Goal: Task Accomplishment & Management: Use online tool/utility

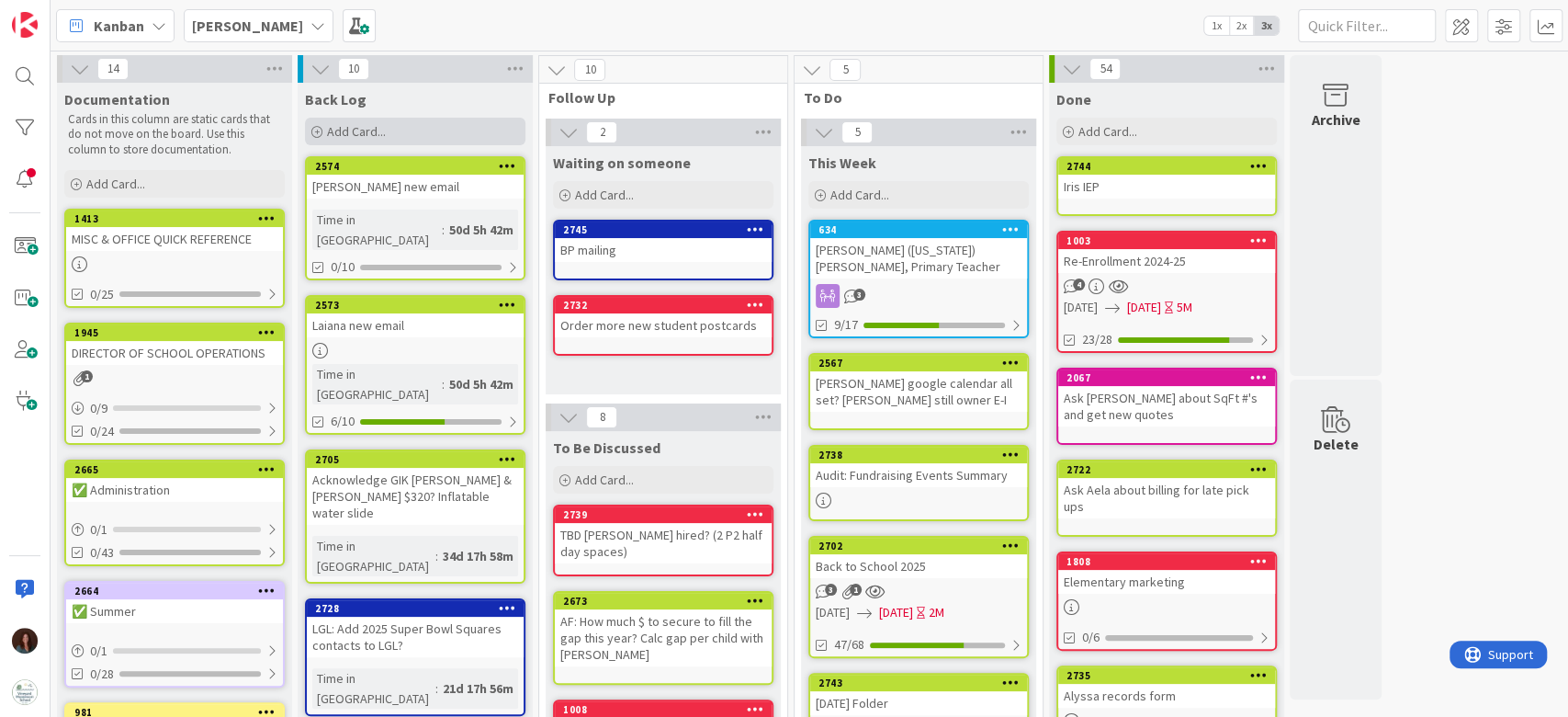
click at [459, 132] on div "Add Card..." at bounding box center [416, 131] width 221 height 28
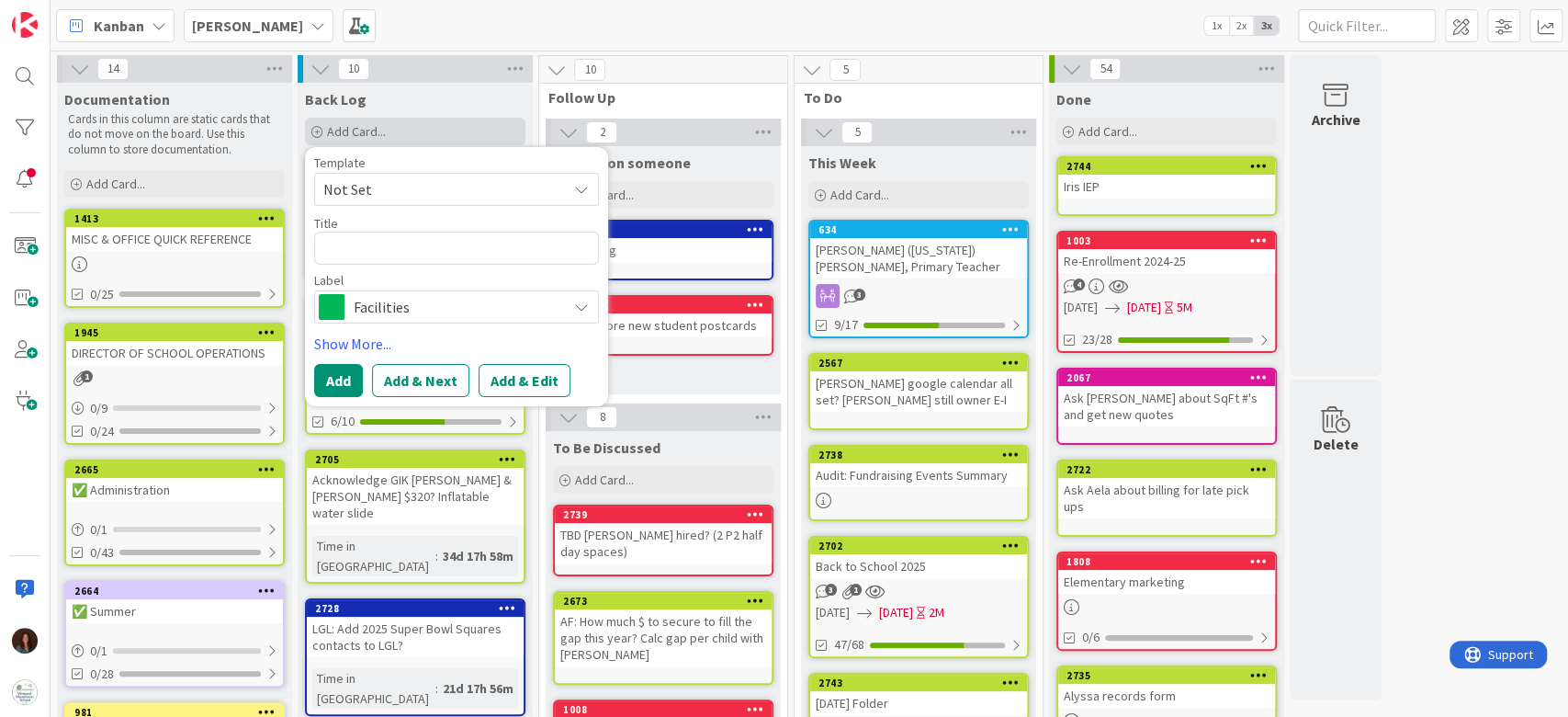
type textarea "x"
type textarea "F"
type textarea "x"
type textarea "Fi"
type textarea "x"
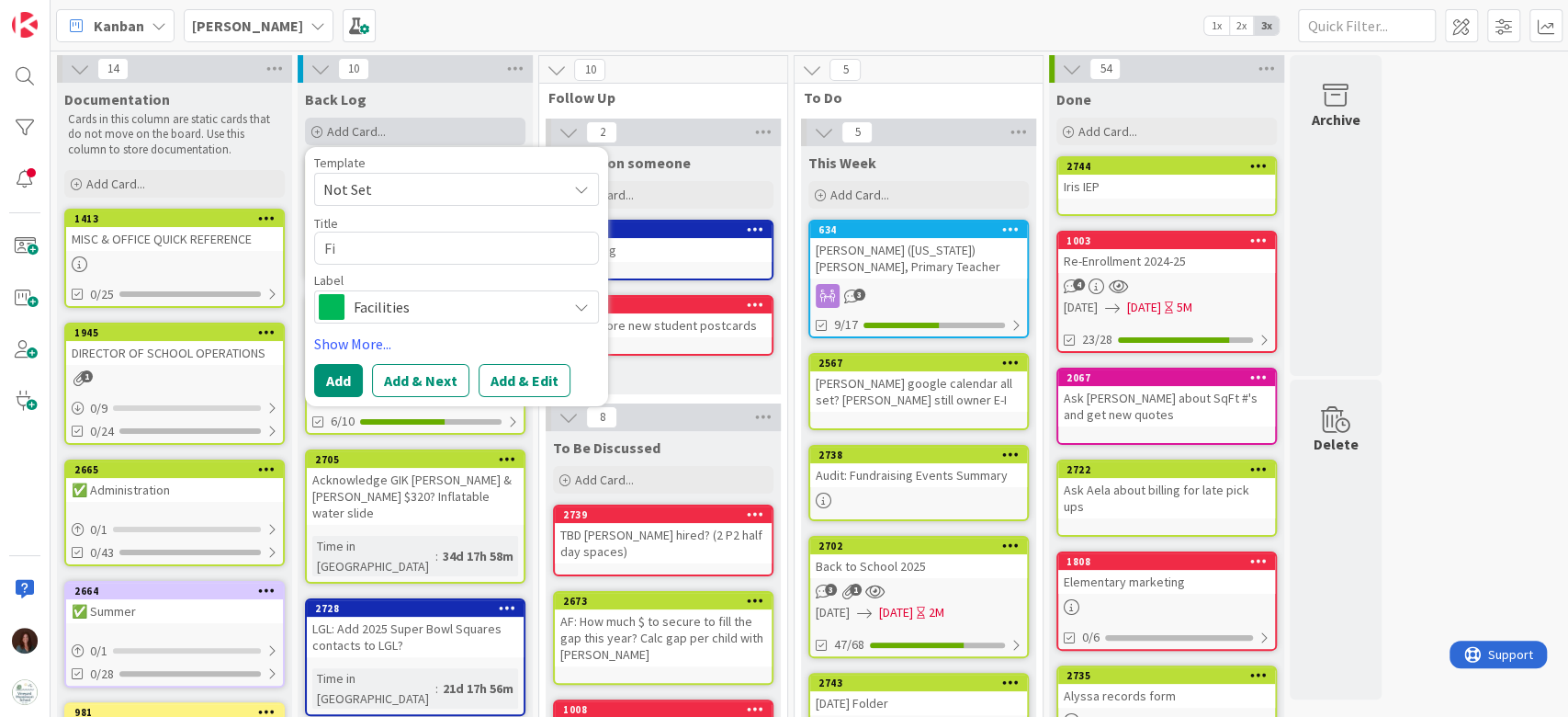
type textarea "Fin"
type textarea "x"
type textarea "Fini"
type textarea "x"
type textarea "Finis"
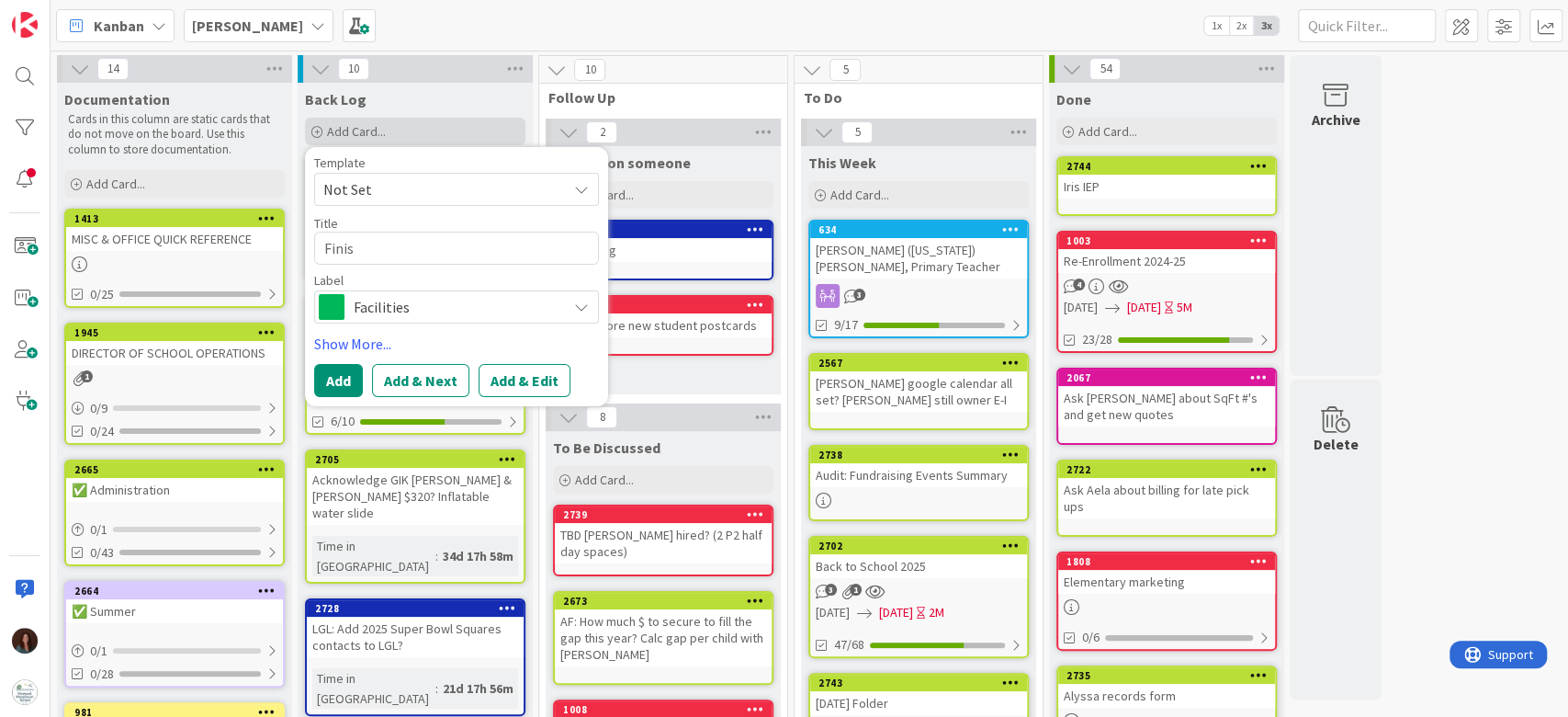
type textarea "x"
type textarea "Finish"
type textarea "x"
type textarea "Finish"
type textarea "x"
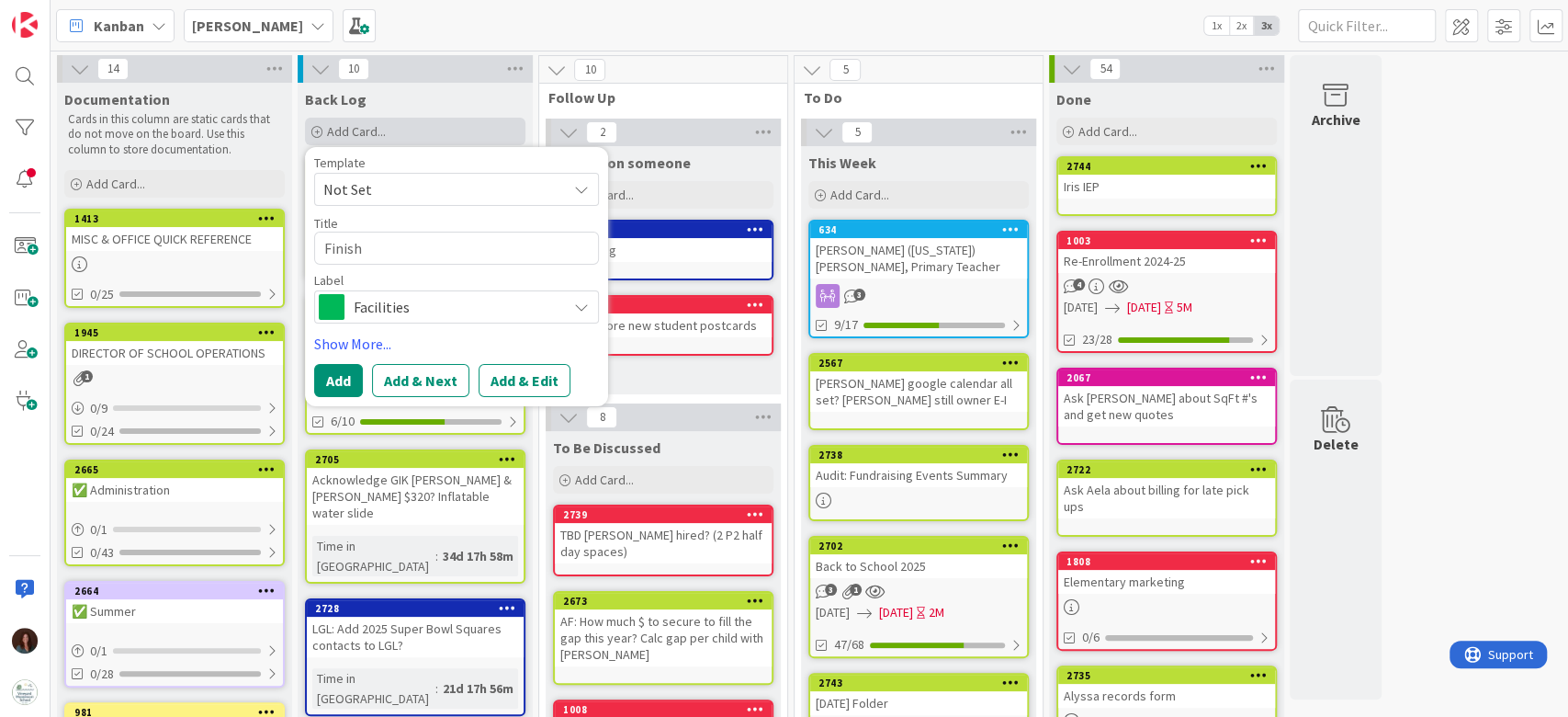
type textarea "Finish o"
type textarea "x"
type textarea "Finish or"
type textarea "x"
type textarea "Finish ord"
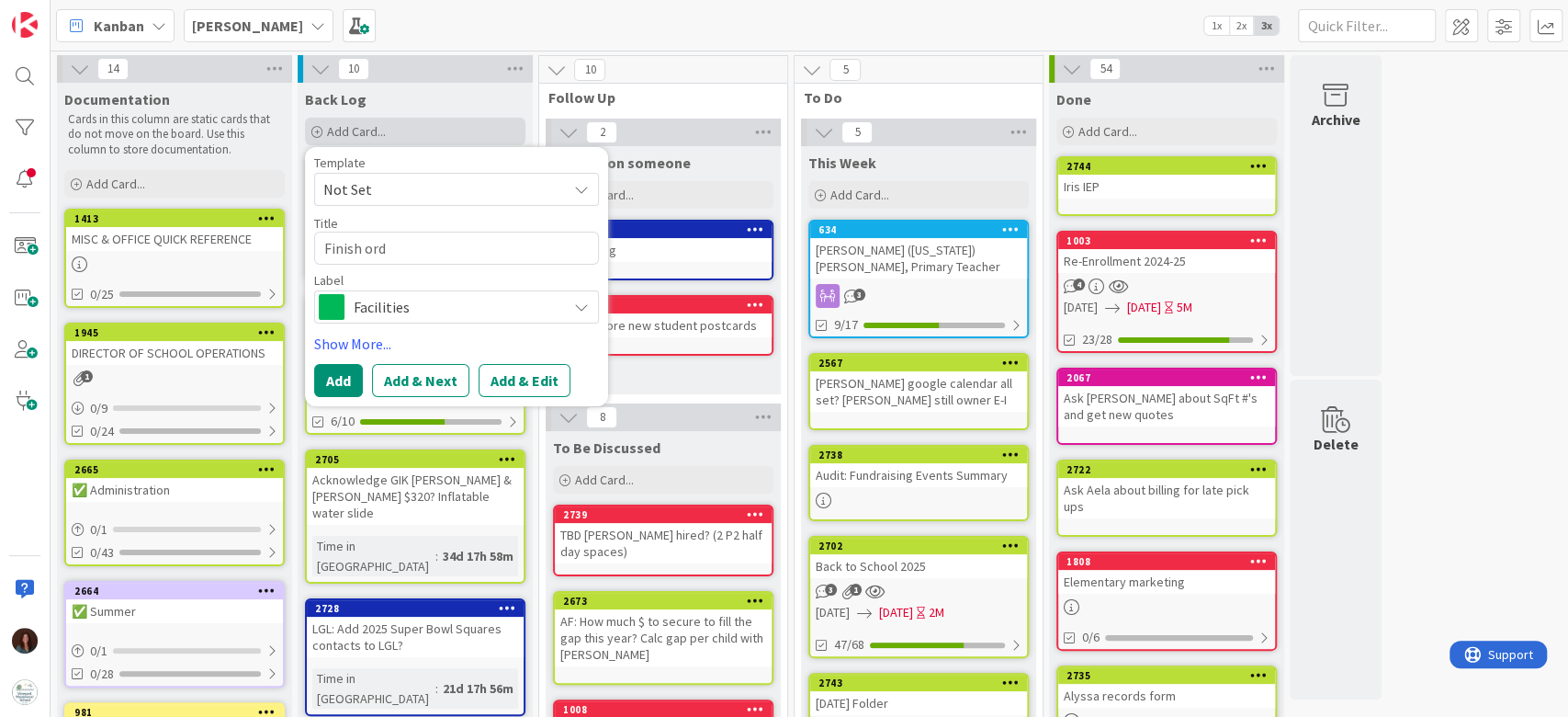
type textarea "x"
type textarea "Finish orde"
type textarea "x"
type textarea "Finish order"
type textarea "x"
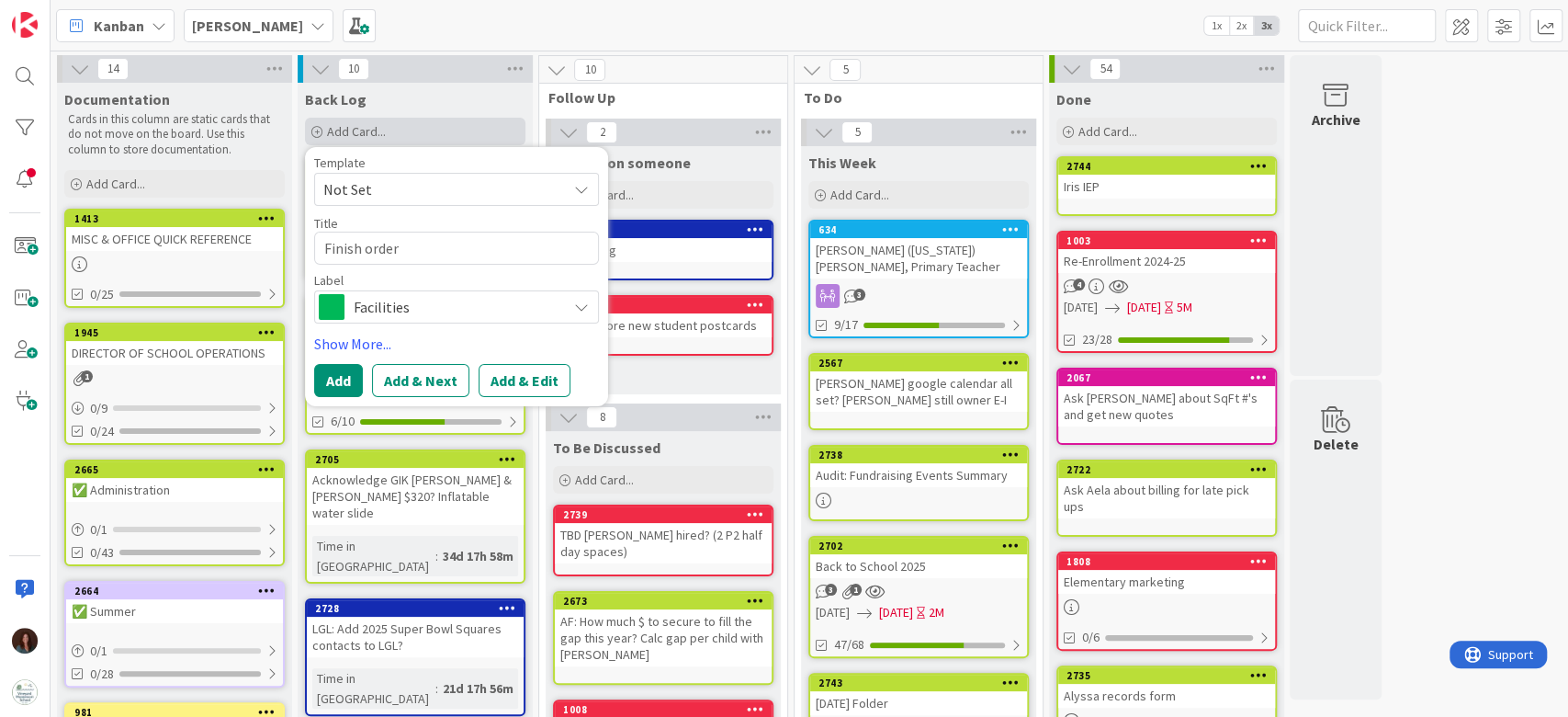
type textarea "Finish orderi"
type textarea "x"
type textarea "Finish orderin"
type textarea "x"
type textarea "Finish ordering"
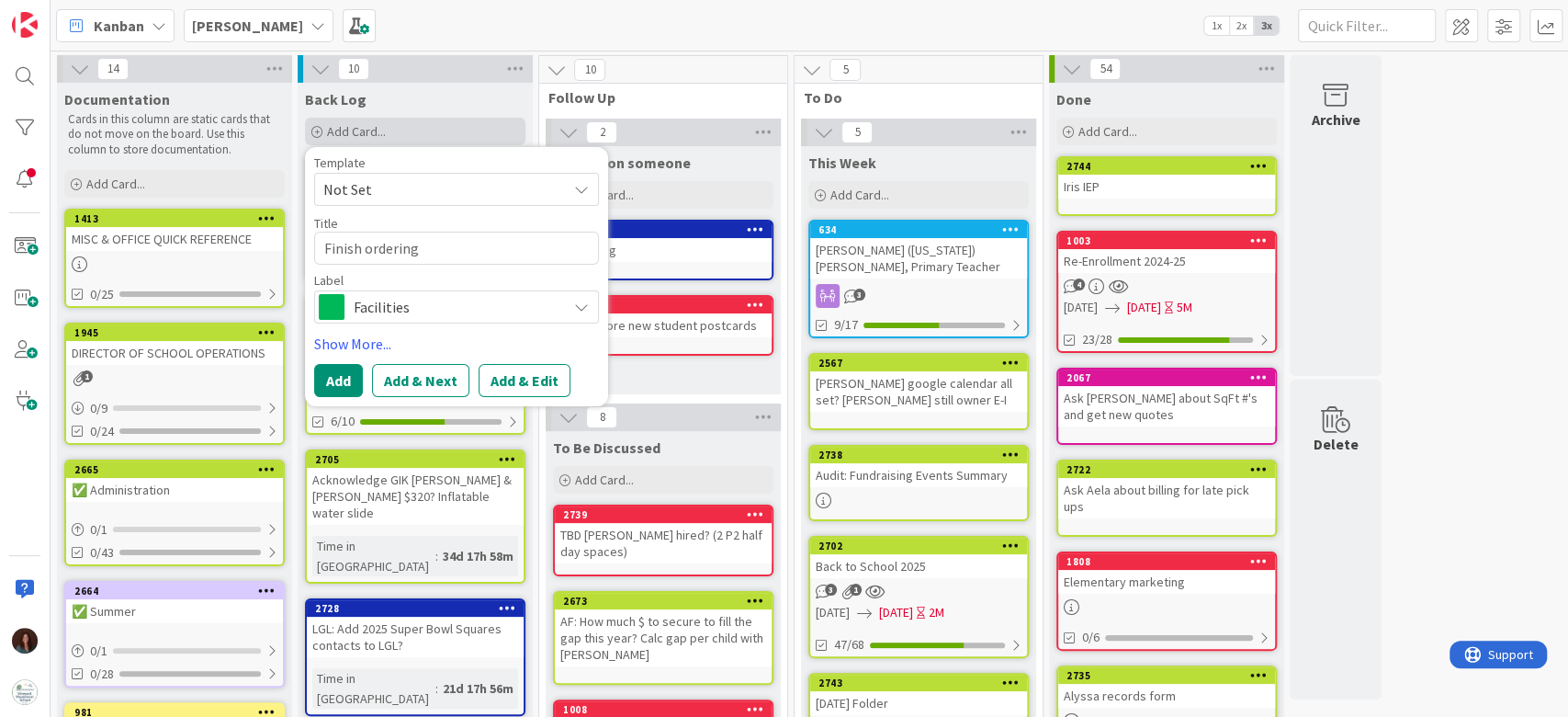
type textarea "x"
type textarea "Finish ordering"
type textarea "x"
type textarea "Finish ordering"
type textarea "x"
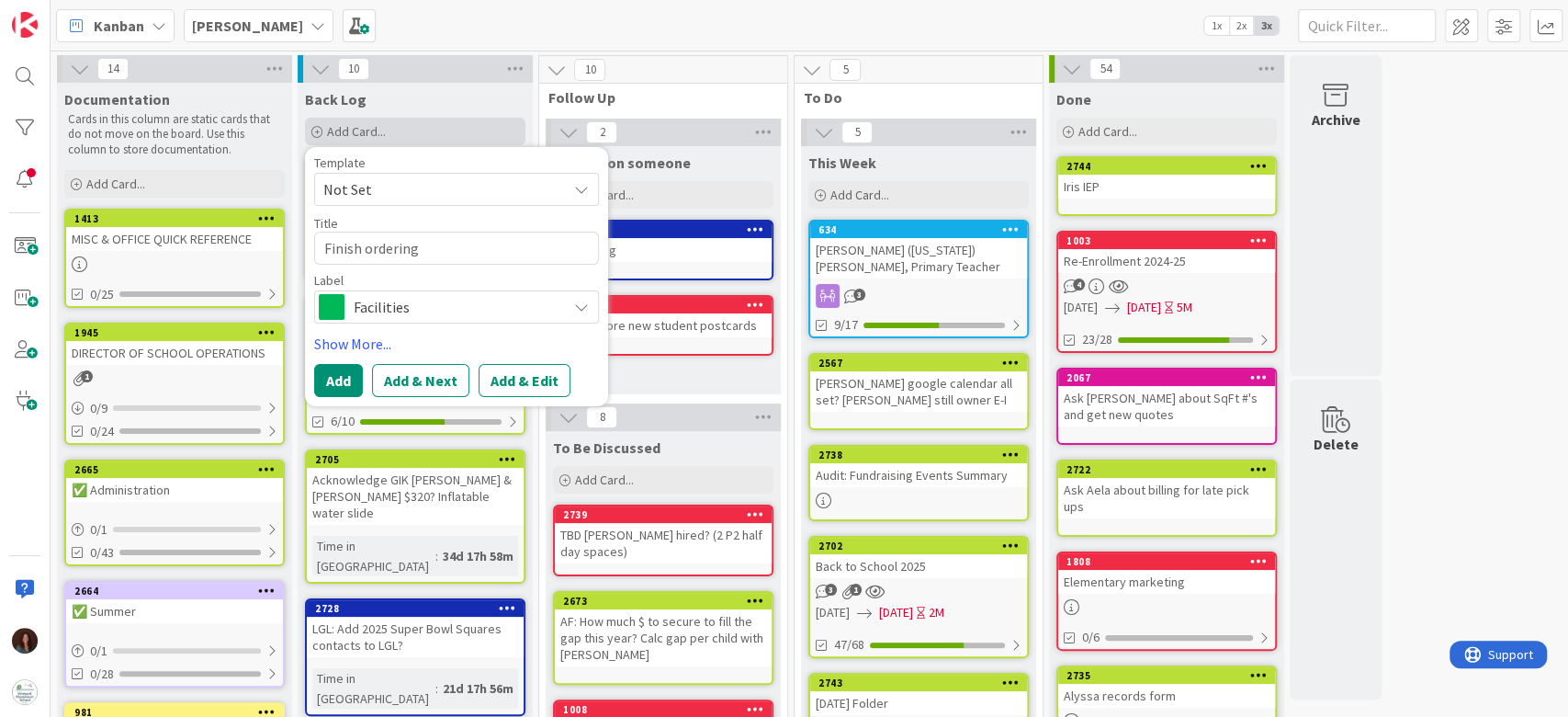
type textarea "Finish orderin"
type textarea "x"
type textarea "Finish orderi"
type textarea "x"
type textarea "Finish order"
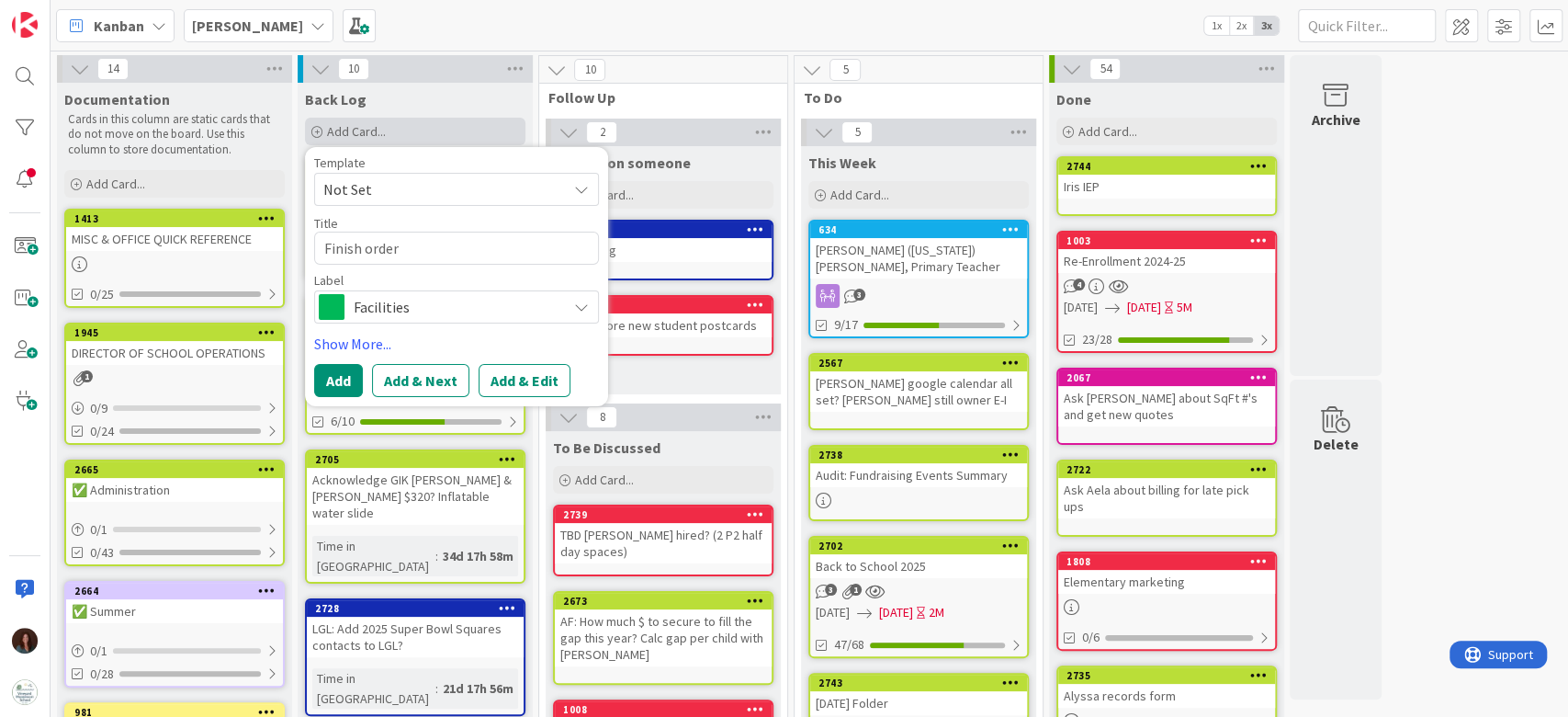
type textarea "x"
type textarea "Finish orde"
type textarea "x"
type textarea "Finish ord"
type textarea "x"
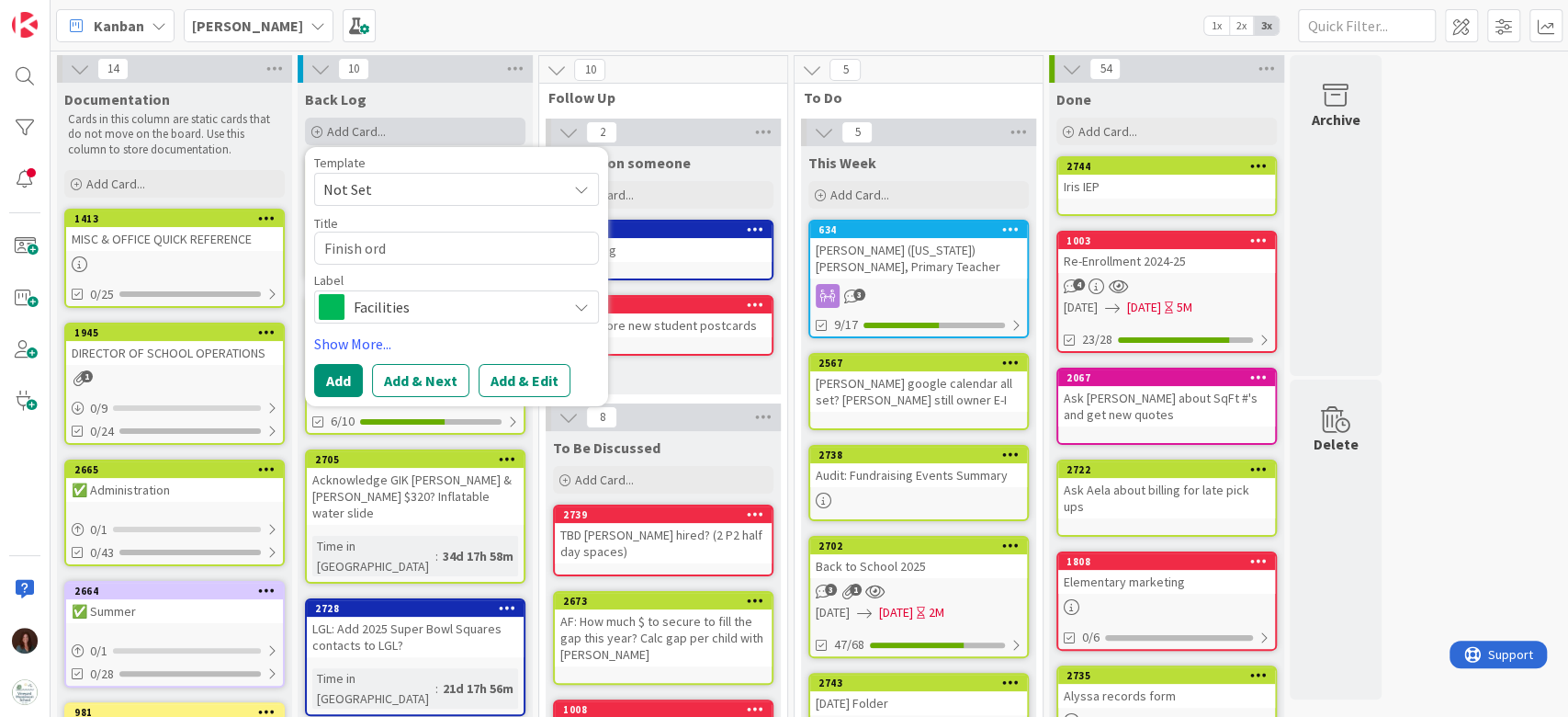
type textarea "Finish or"
type textarea "x"
type textarea "Finish o"
type textarea "x"
type textarea "Finish"
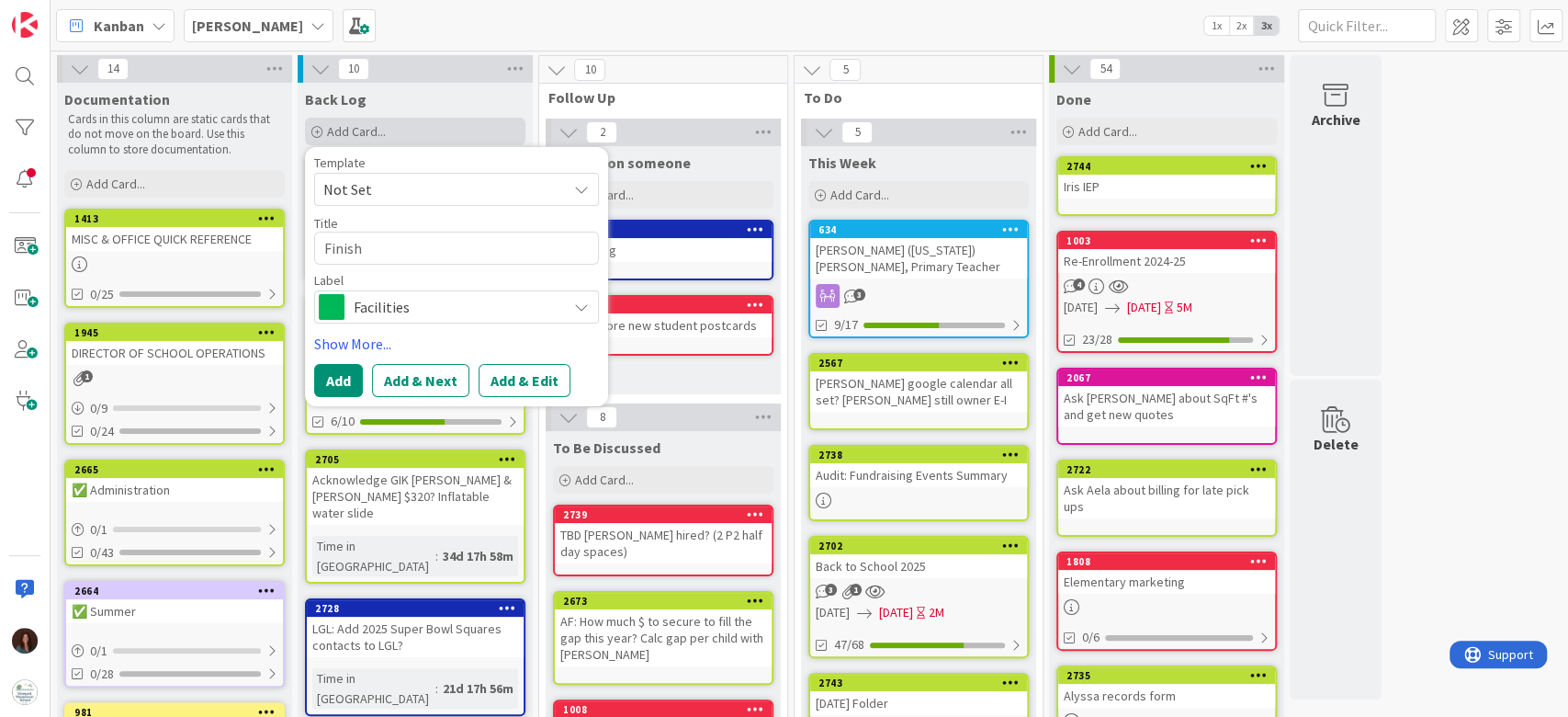
type textarea "x"
type textarea "Finish p"
type textarea "x"
type textarea "Finish pl"
type textarea "x"
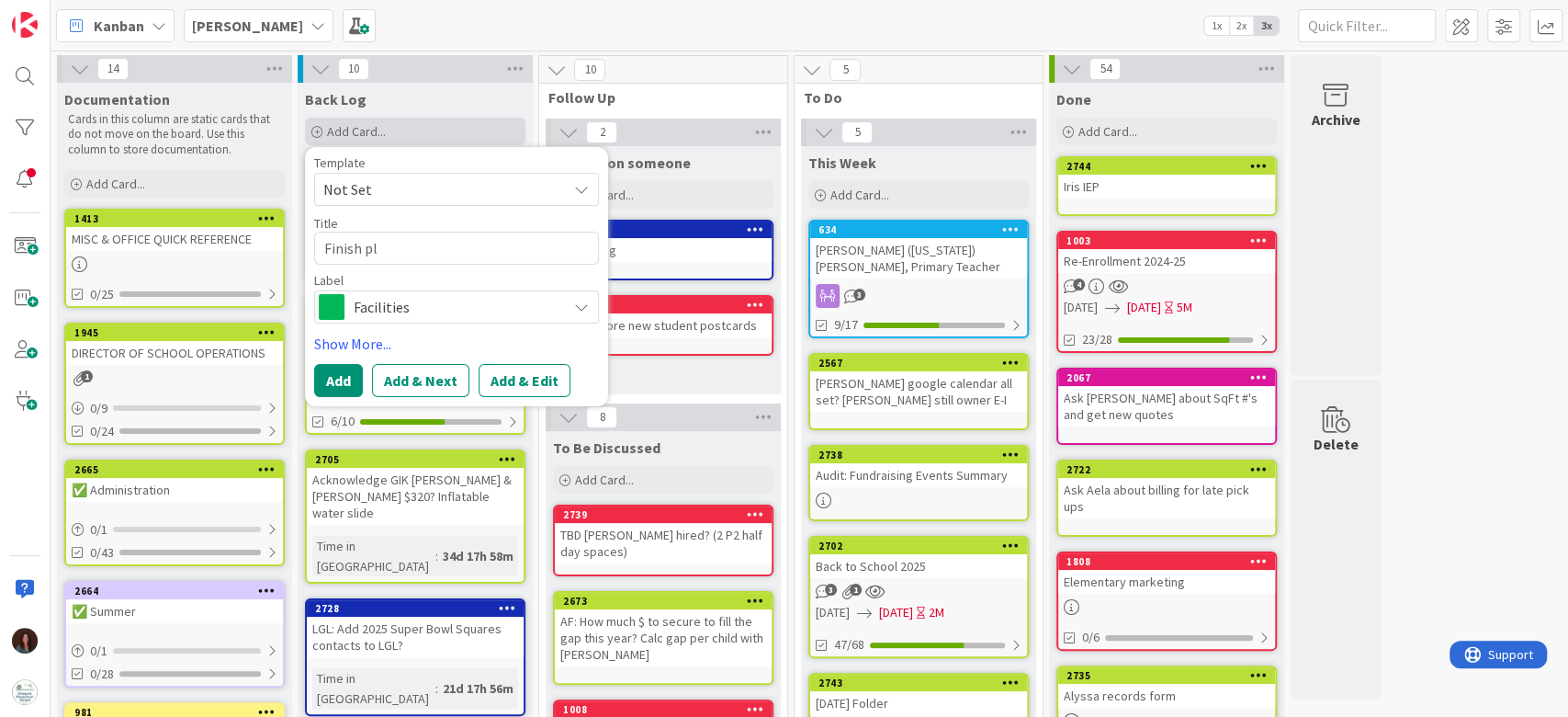
type textarea "Finish pla"
type textarea "x"
type textarea "Finish placi"
type textarea "x"
type textarea "Finish placin"
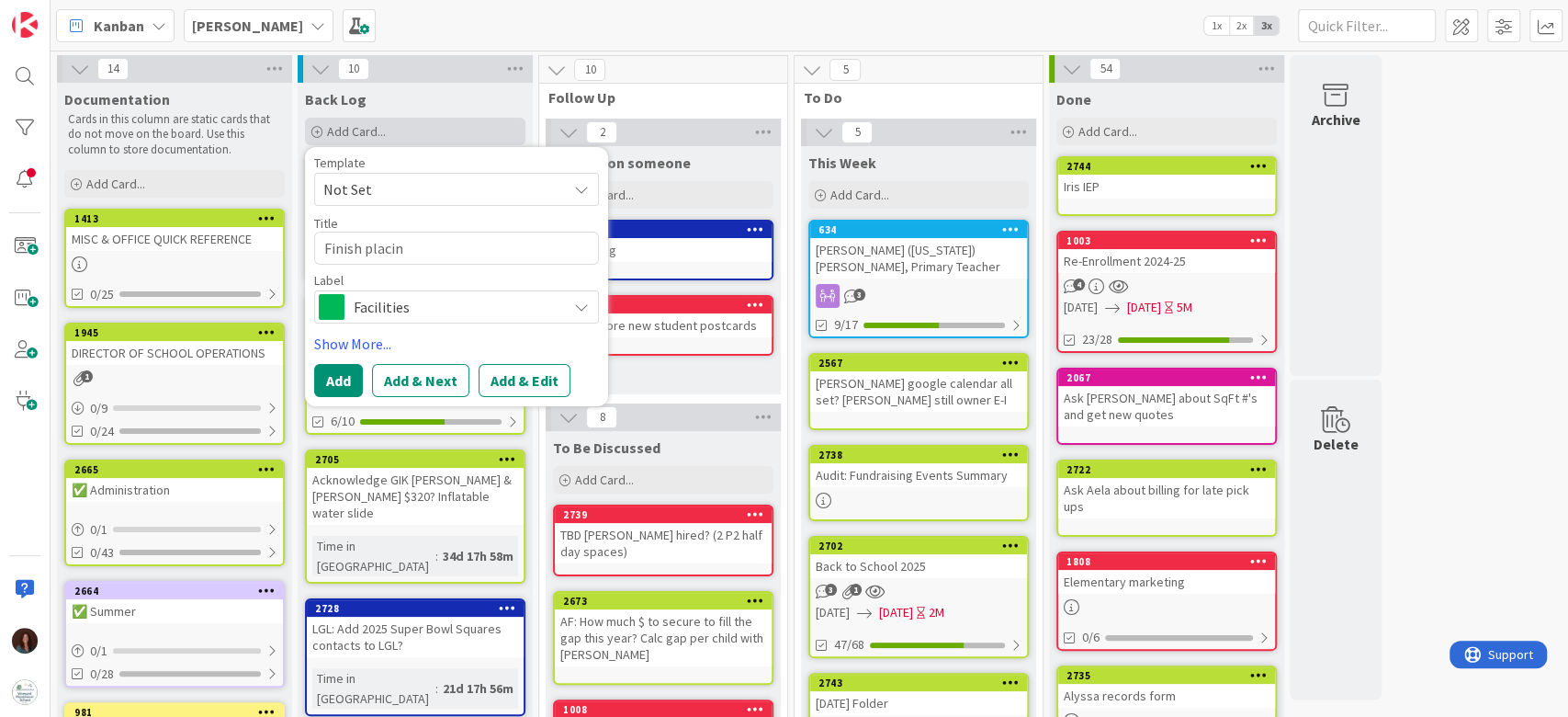
type textarea "x"
type textarea "Finish placing"
type textarea "x"
type textarea "Finish placing"
type textarea "x"
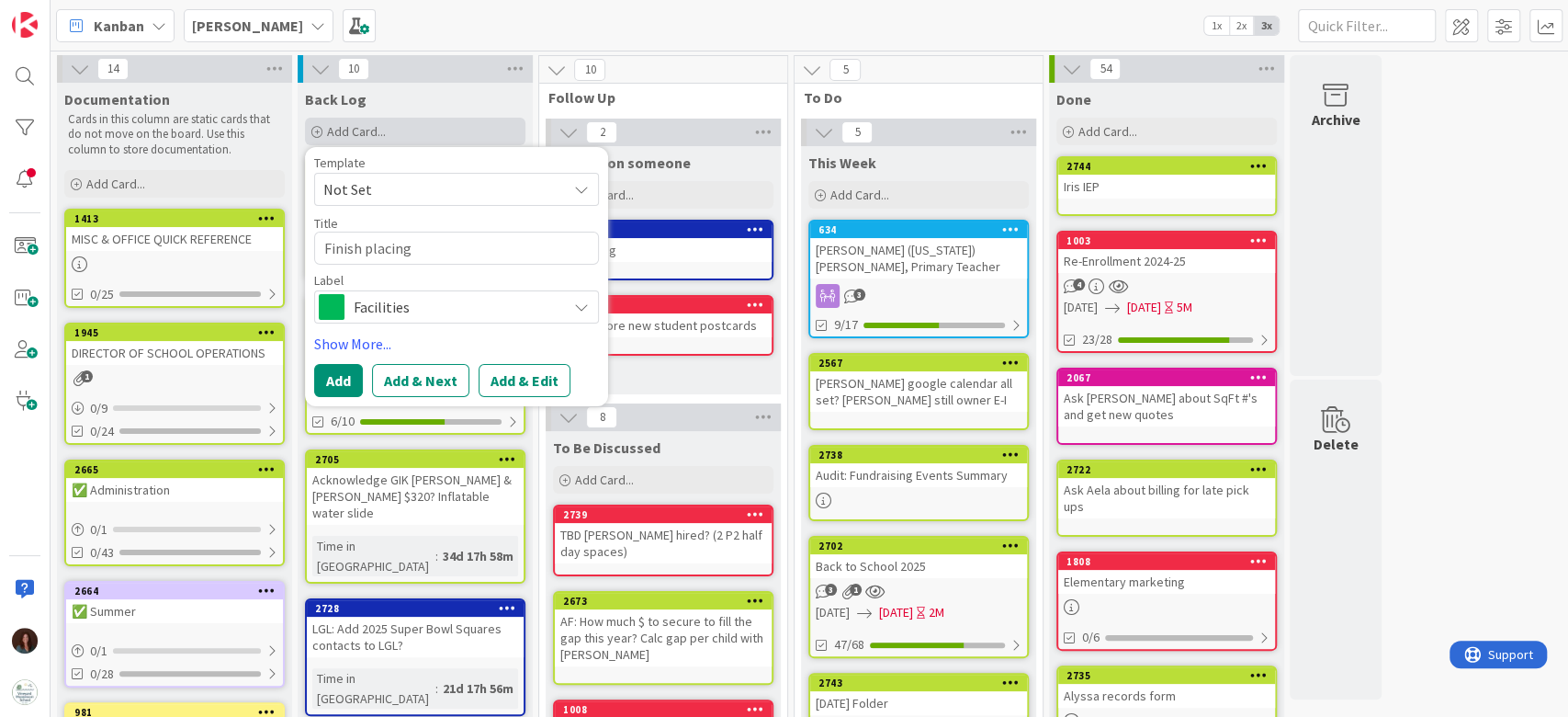
type textarea "Finish placing o"
type textarea "x"
type textarea "Finish placing or"
type textarea "x"
type textarea "Finish placing orde"
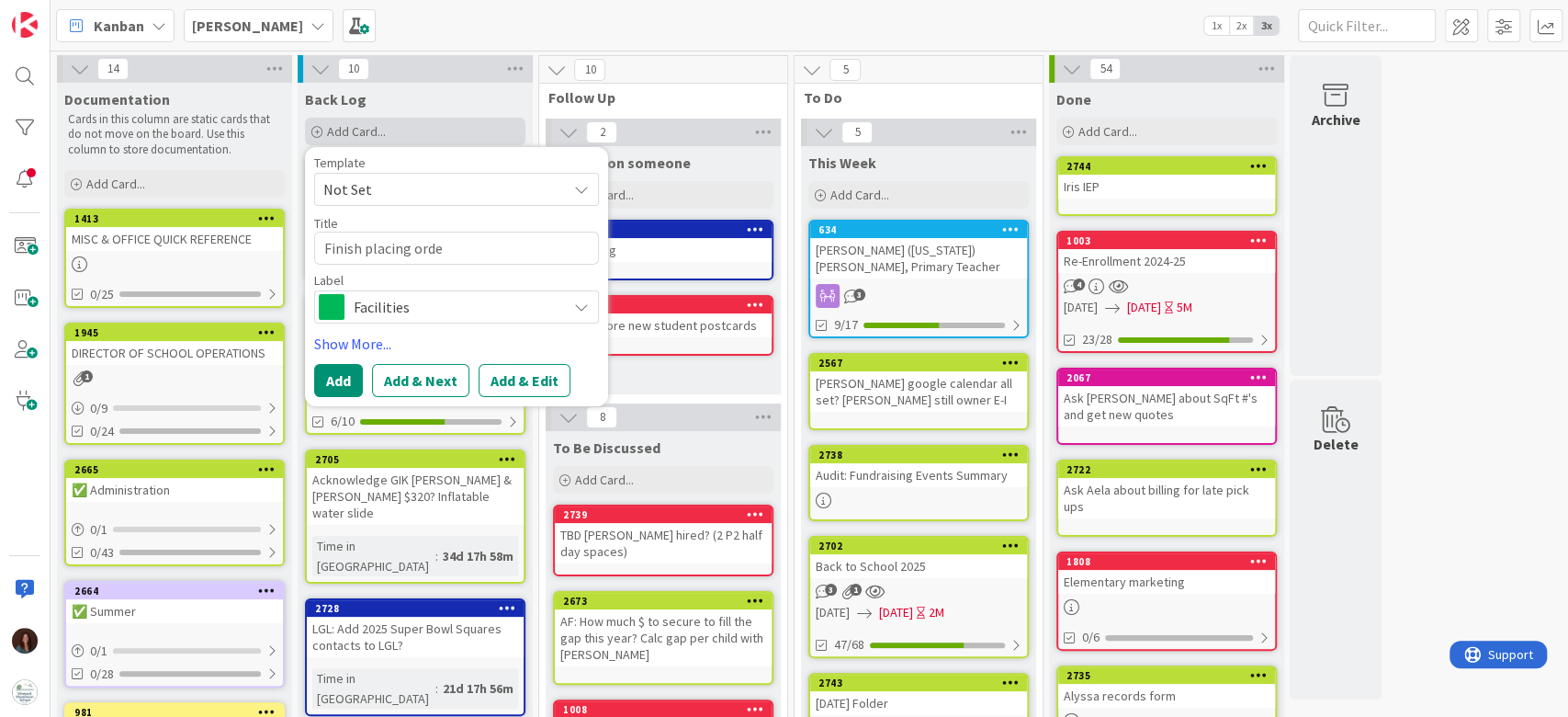
type textarea "x"
type textarea "Finish placing order"
type textarea "x"
type textarea "Finish placing order a"
type textarea "x"
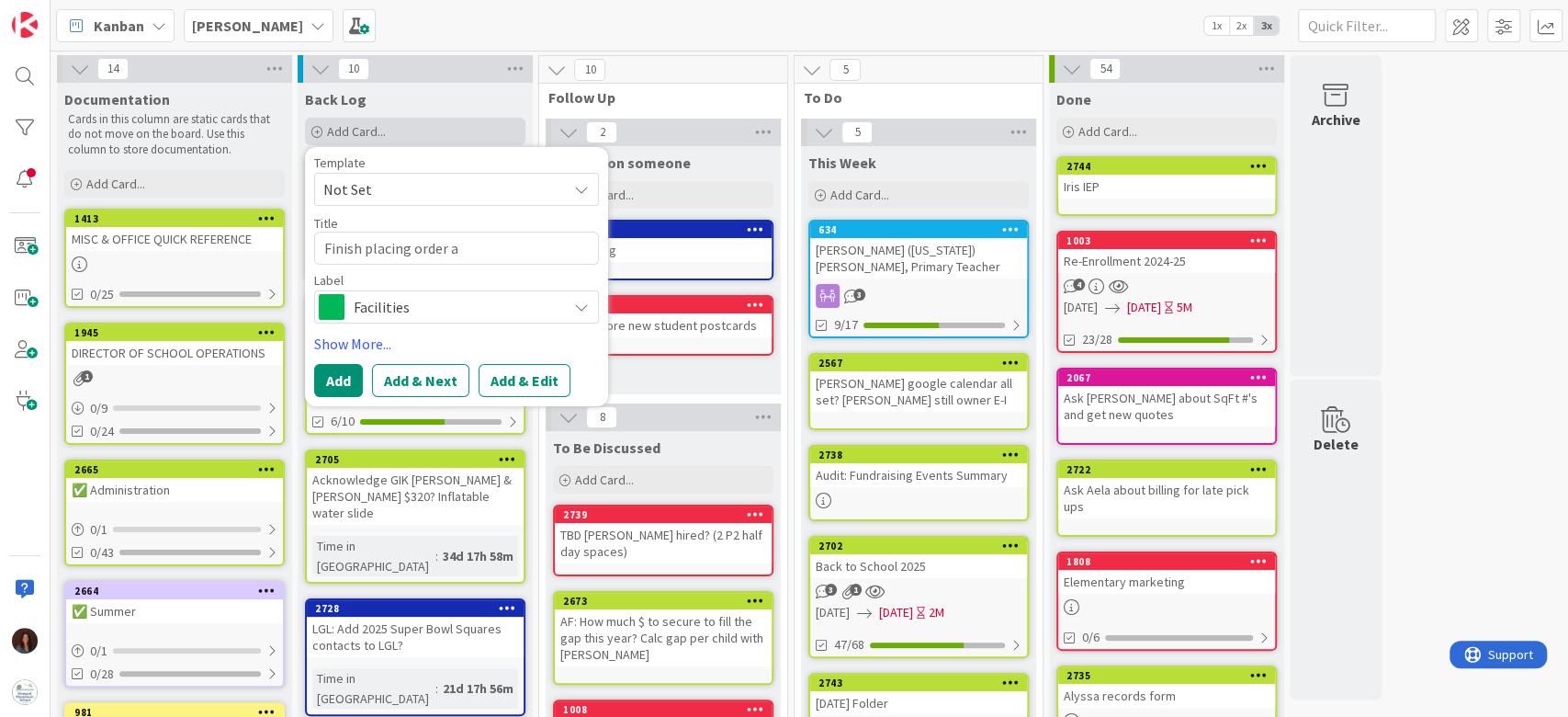
type textarea "Finish placing order af"
type textarea "x"
type textarea "Finish placing order aft"
type textarea "x"
type textarea "Finish placing order afte"
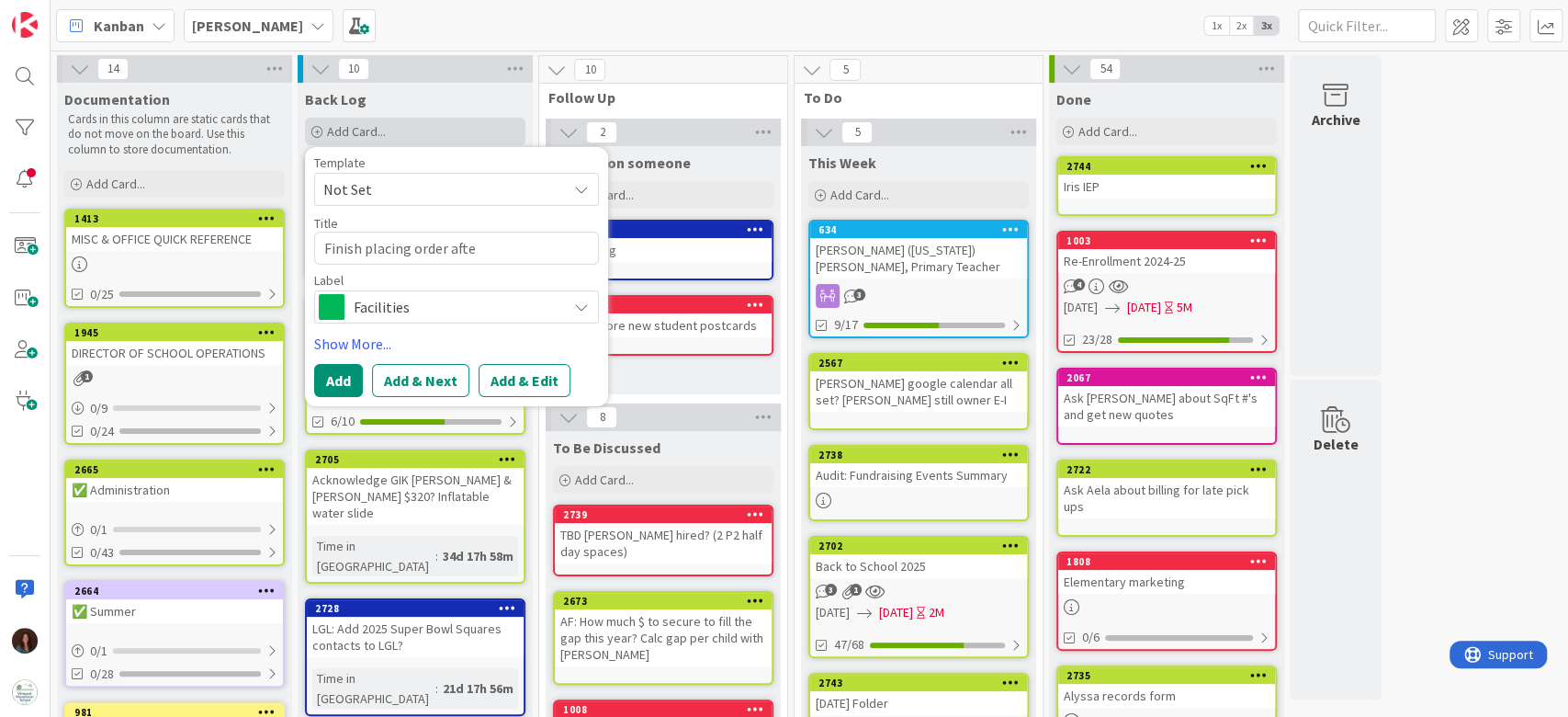
type textarea "x"
type textarea "Finish placing order after"
type textarea "x"
type textarea "Finish placing order after"
type textarea "x"
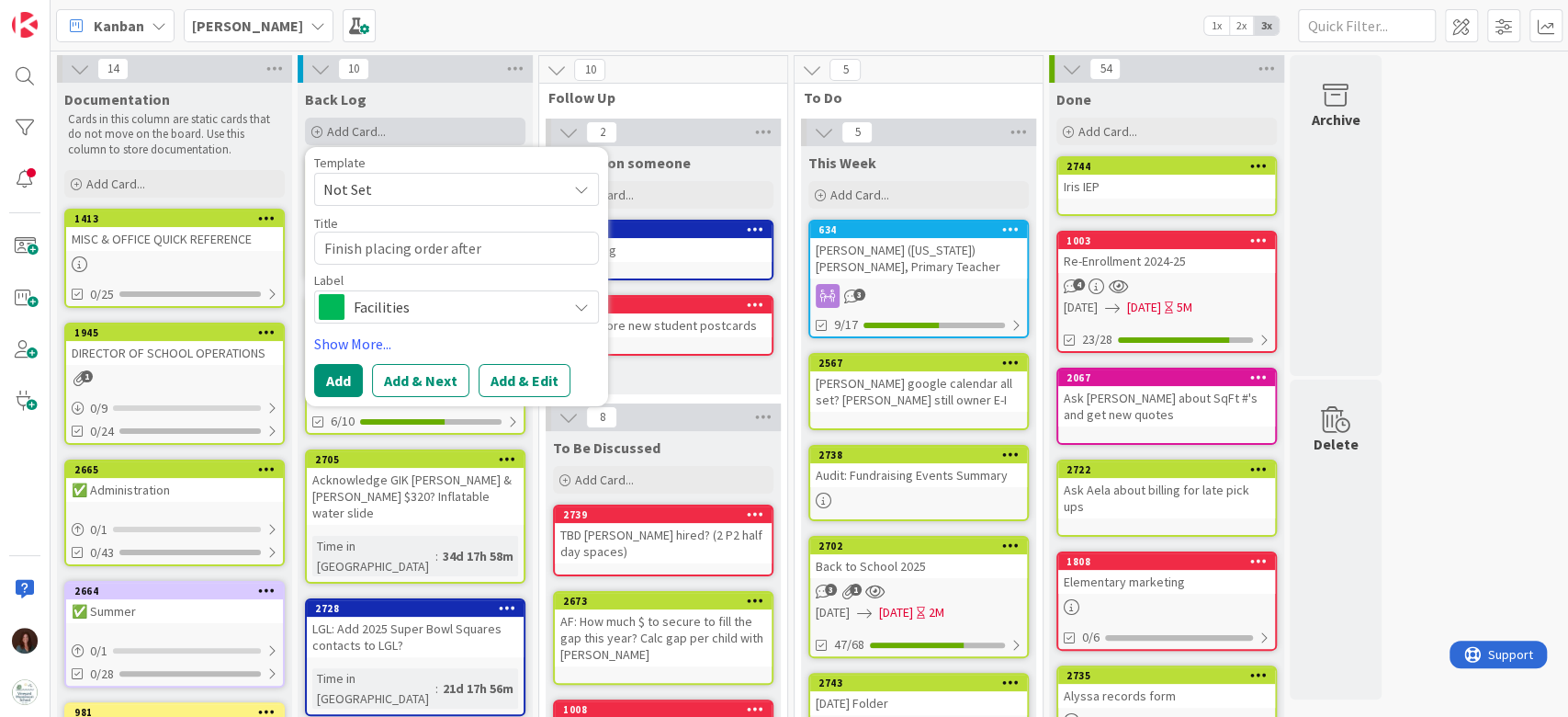
type textarea "Finish placing order after 9"
type textarea "x"
type textarea "Finish placing order after 9/"
type textarea "x"
type textarea "Finish placing order after 9/1"
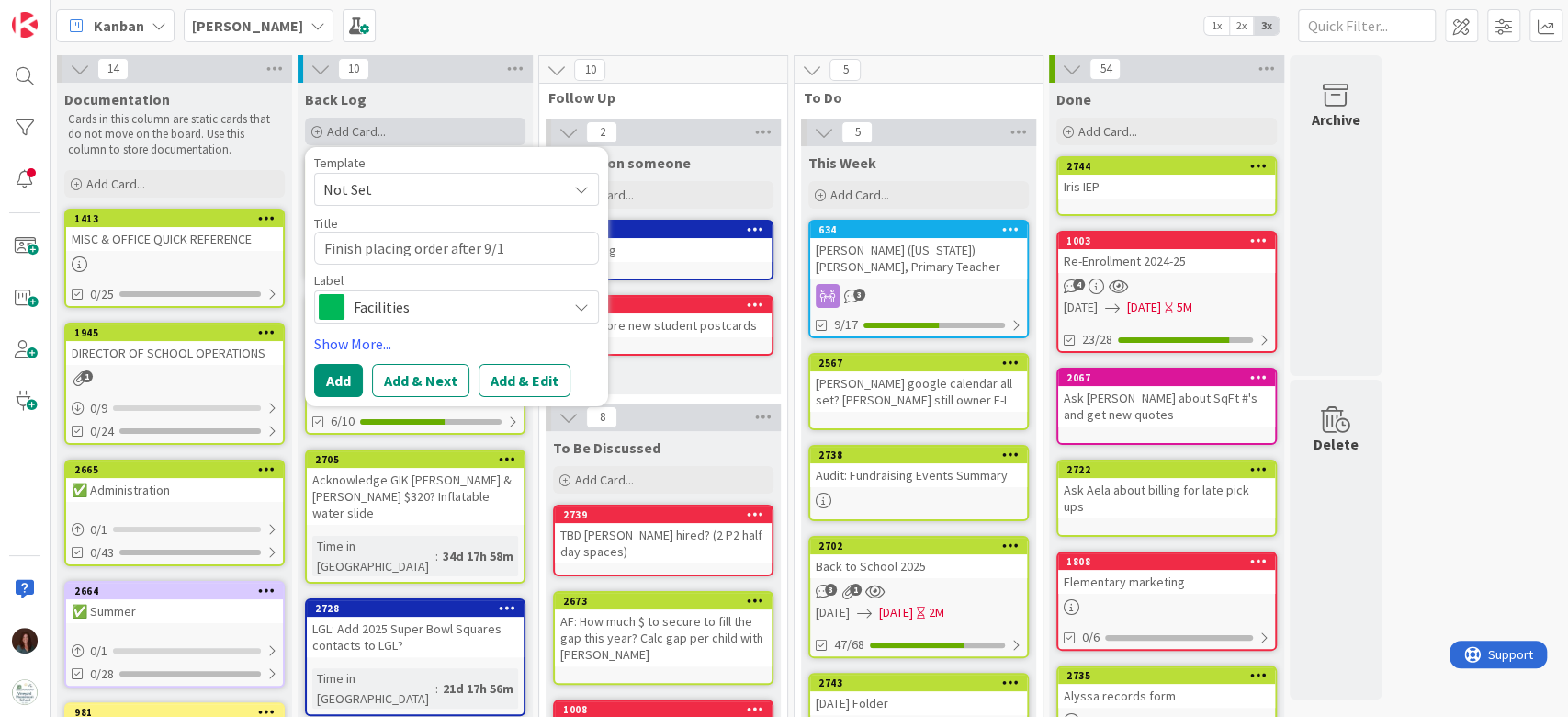
type textarea "x"
type textarea "Finish placing order after 9/15"
click at [363, 310] on span "Facilities" at bounding box center [455, 306] width 203 height 26
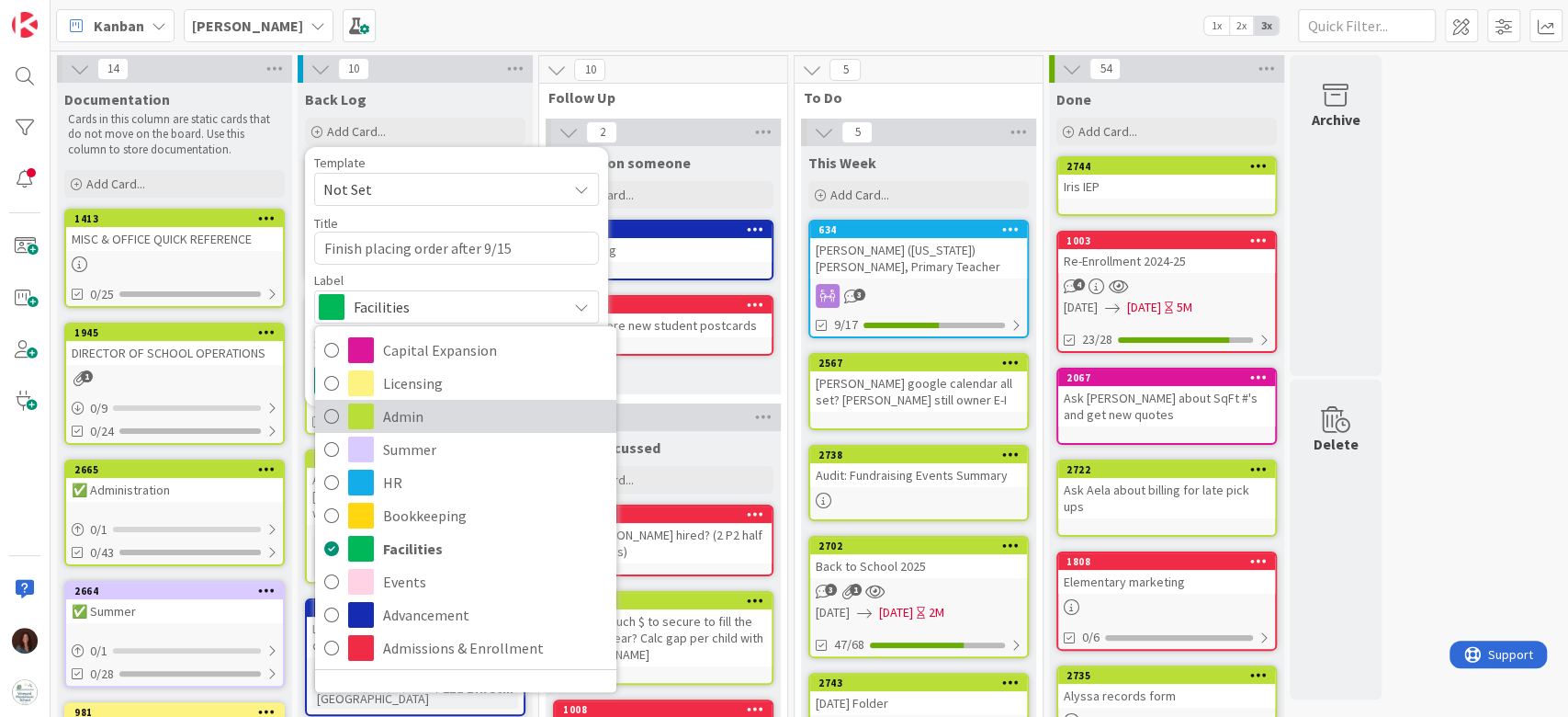
click at [379, 416] on link "Admin" at bounding box center [465, 416] width 301 height 33
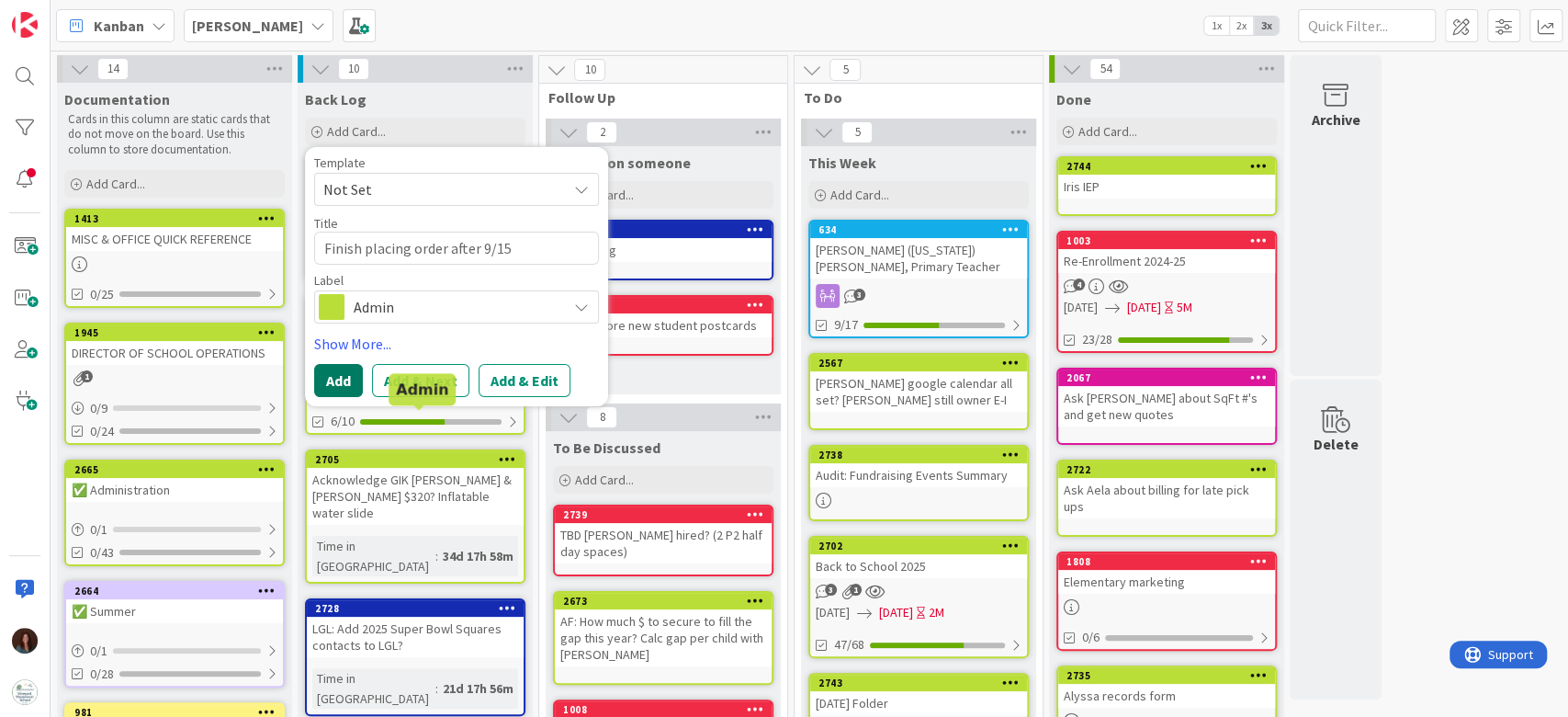
click at [341, 382] on button "Add" at bounding box center [338, 380] width 49 height 33
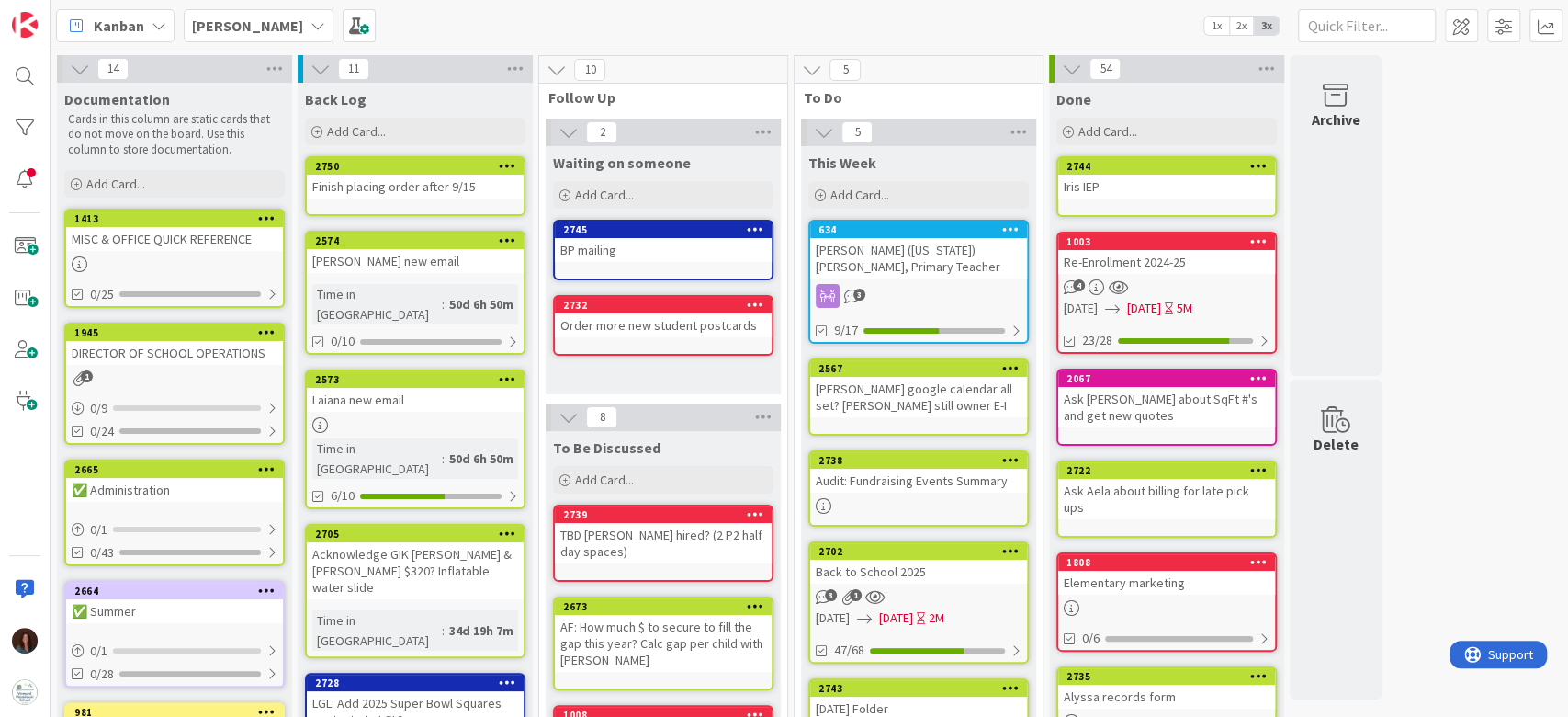
scroll to position [122, 0]
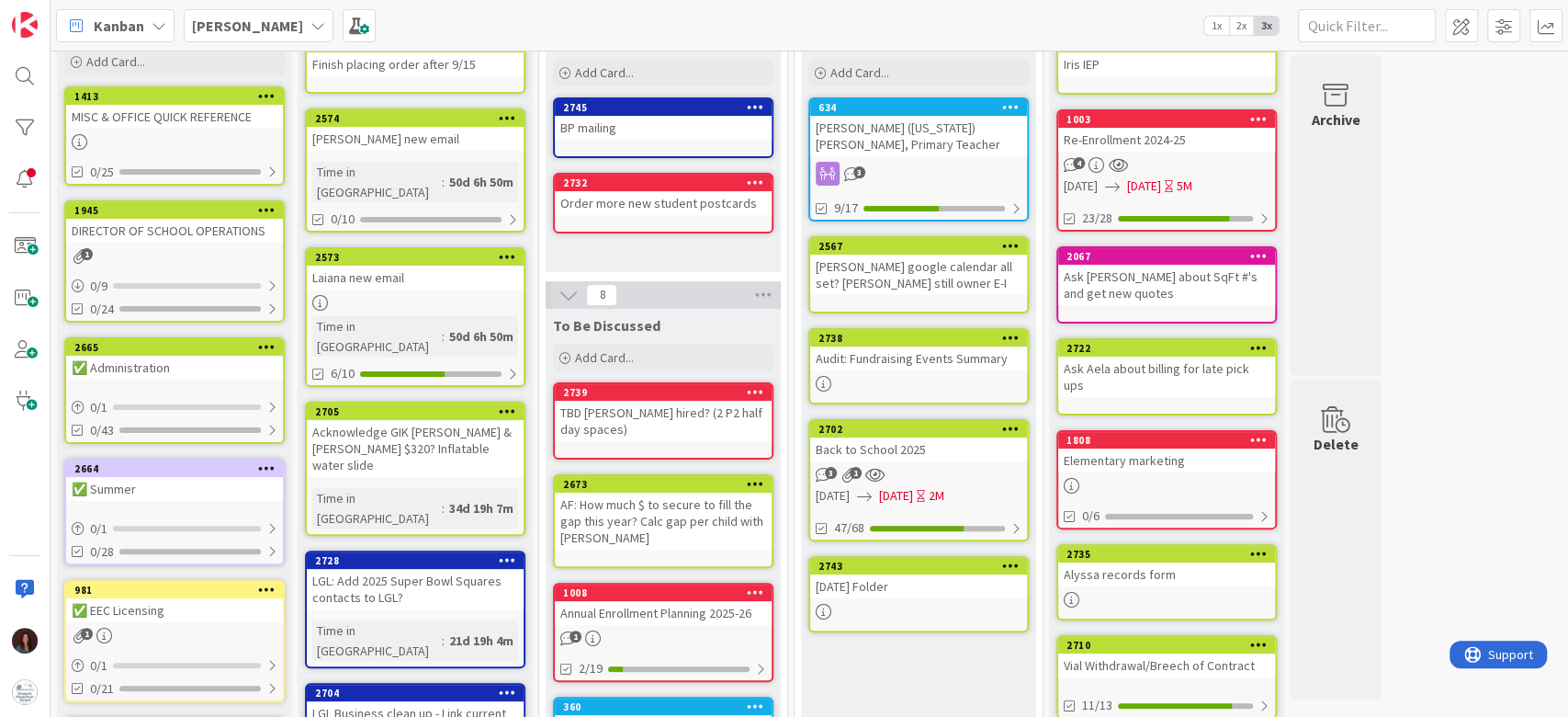
click at [948, 449] on div "Back to School 2025" at bounding box center [918, 449] width 217 height 24
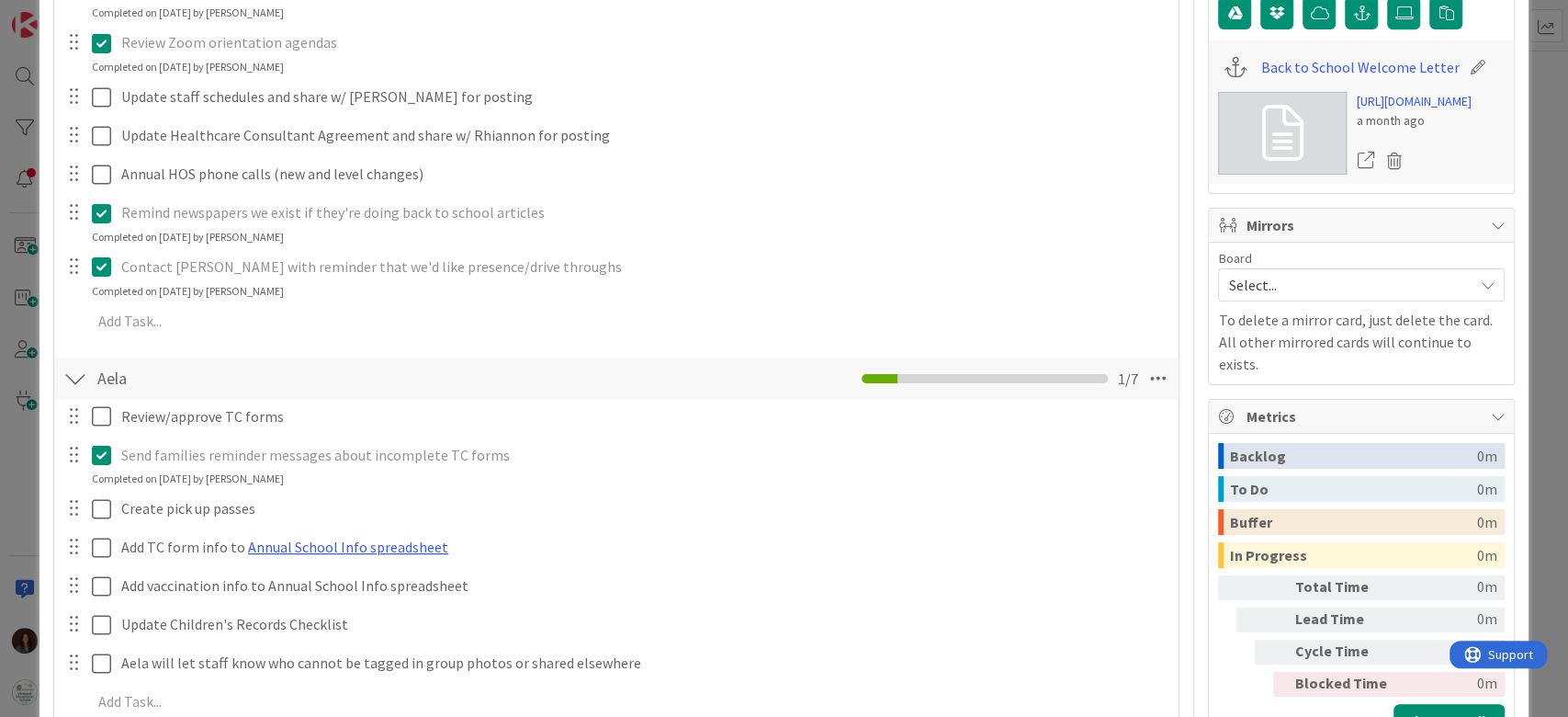
scroll to position [857, 0]
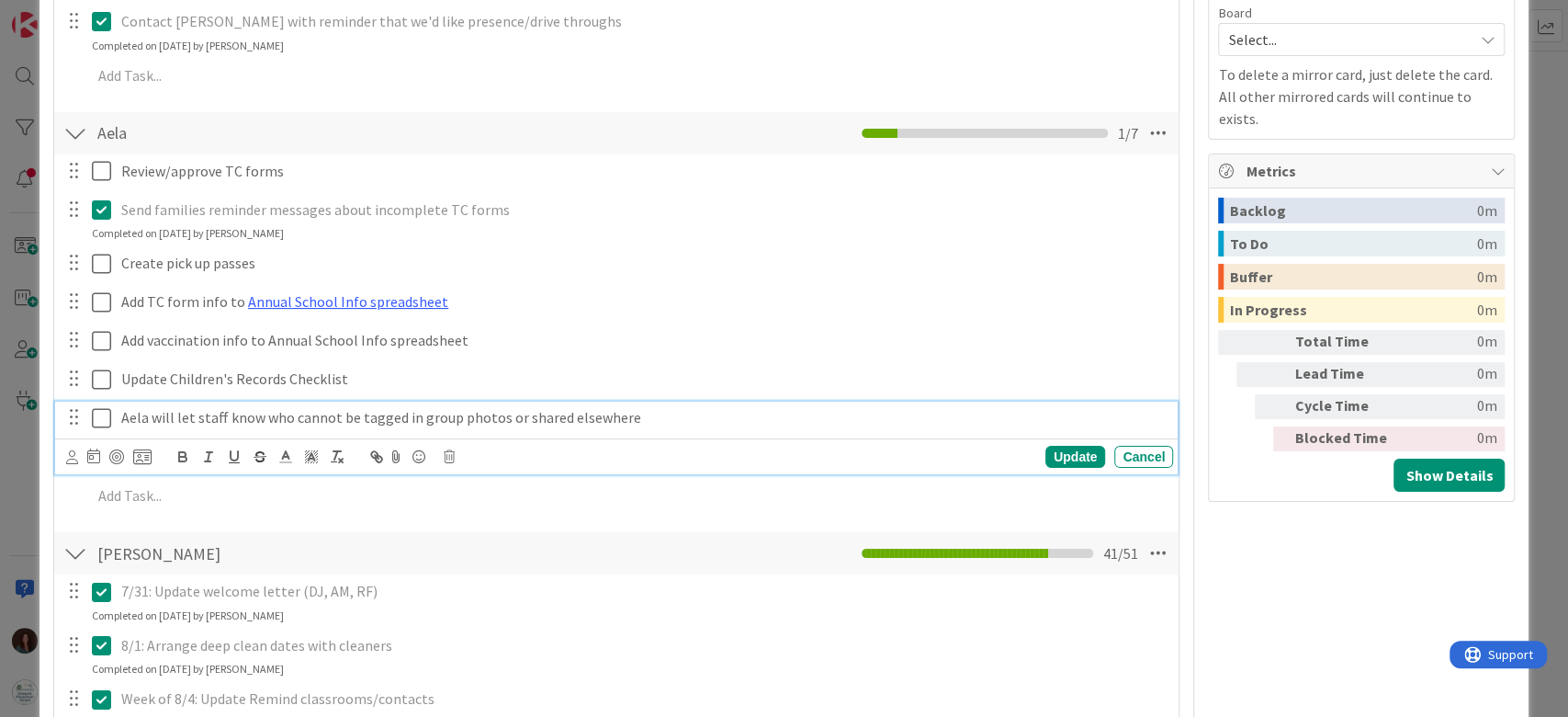
click at [96, 422] on icon at bounding box center [102, 418] width 19 height 22
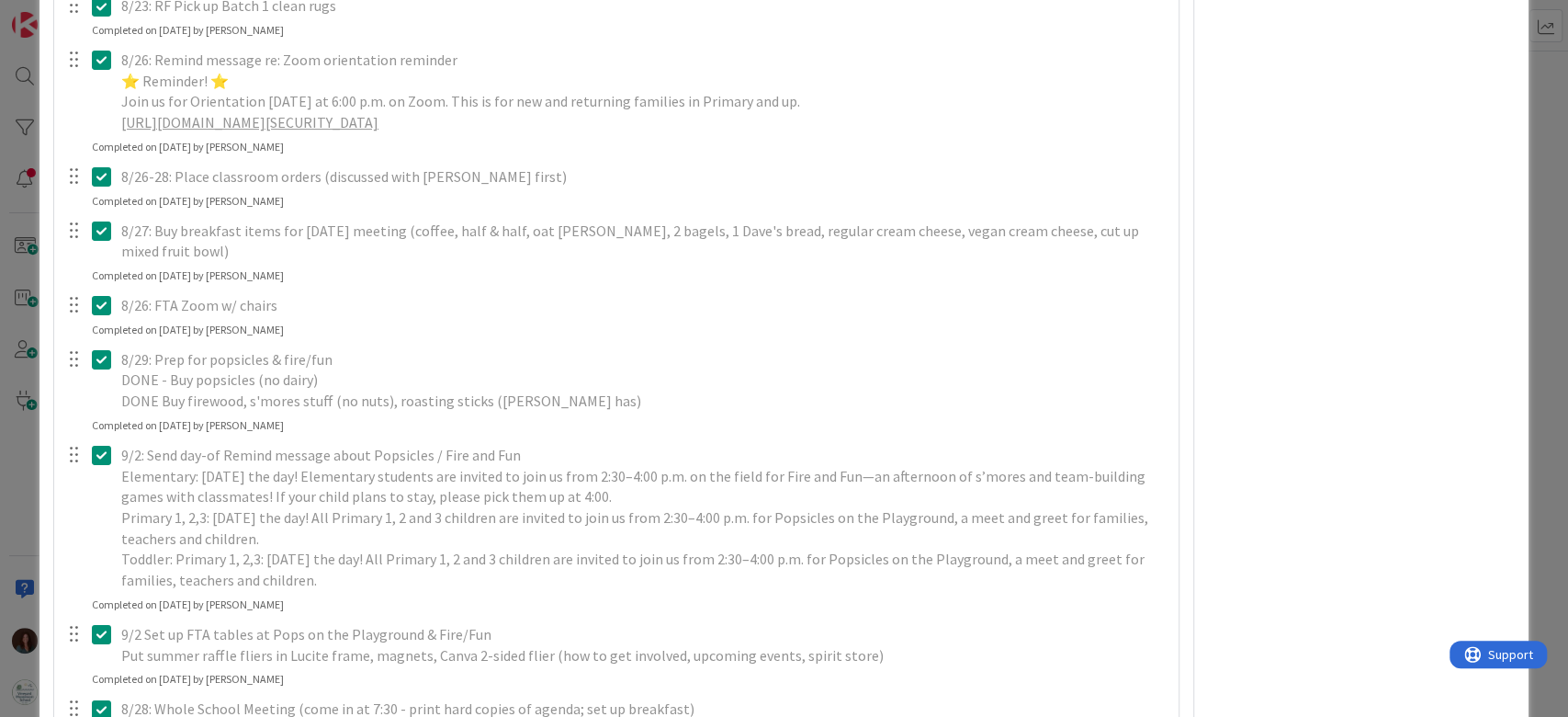
scroll to position [5634, 0]
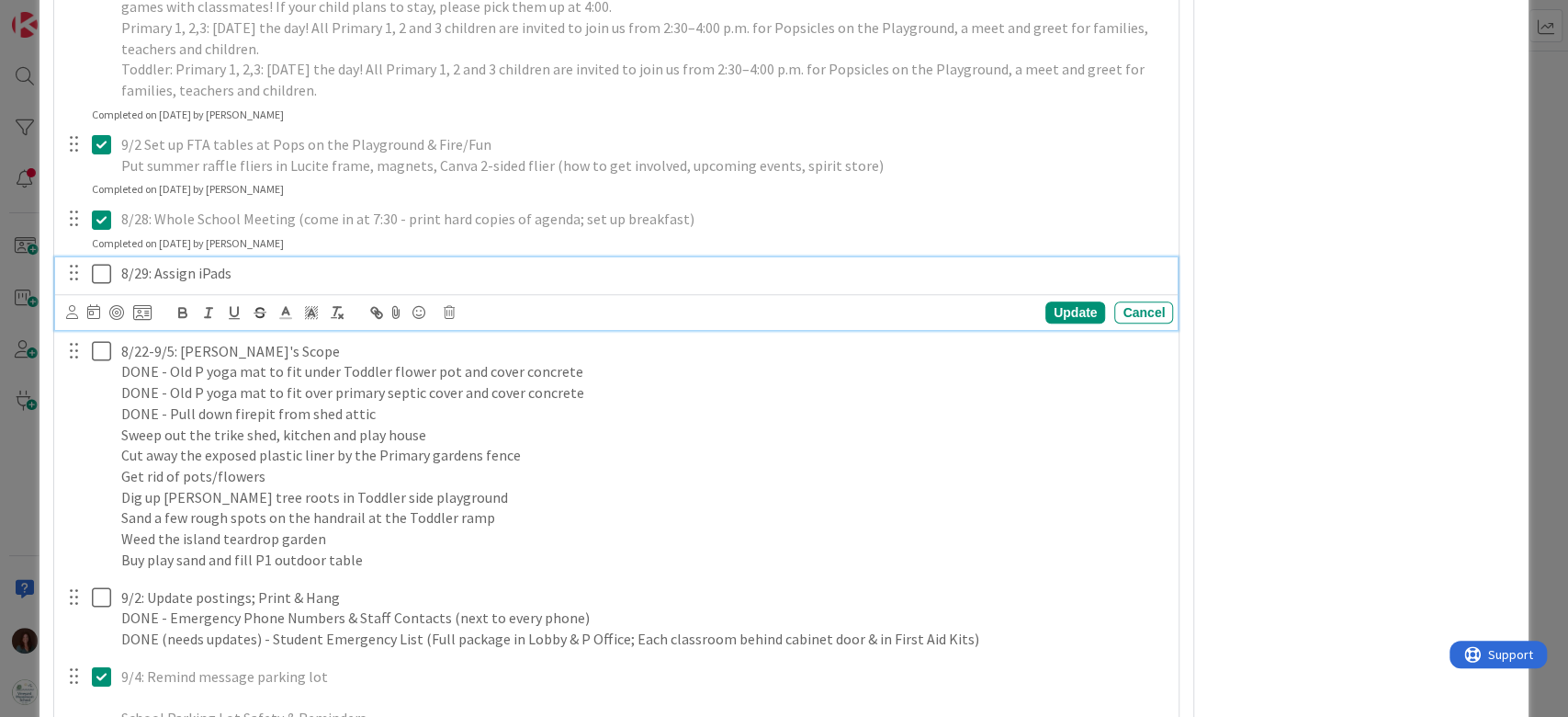
click at [102, 271] on icon at bounding box center [102, 274] width 19 height 22
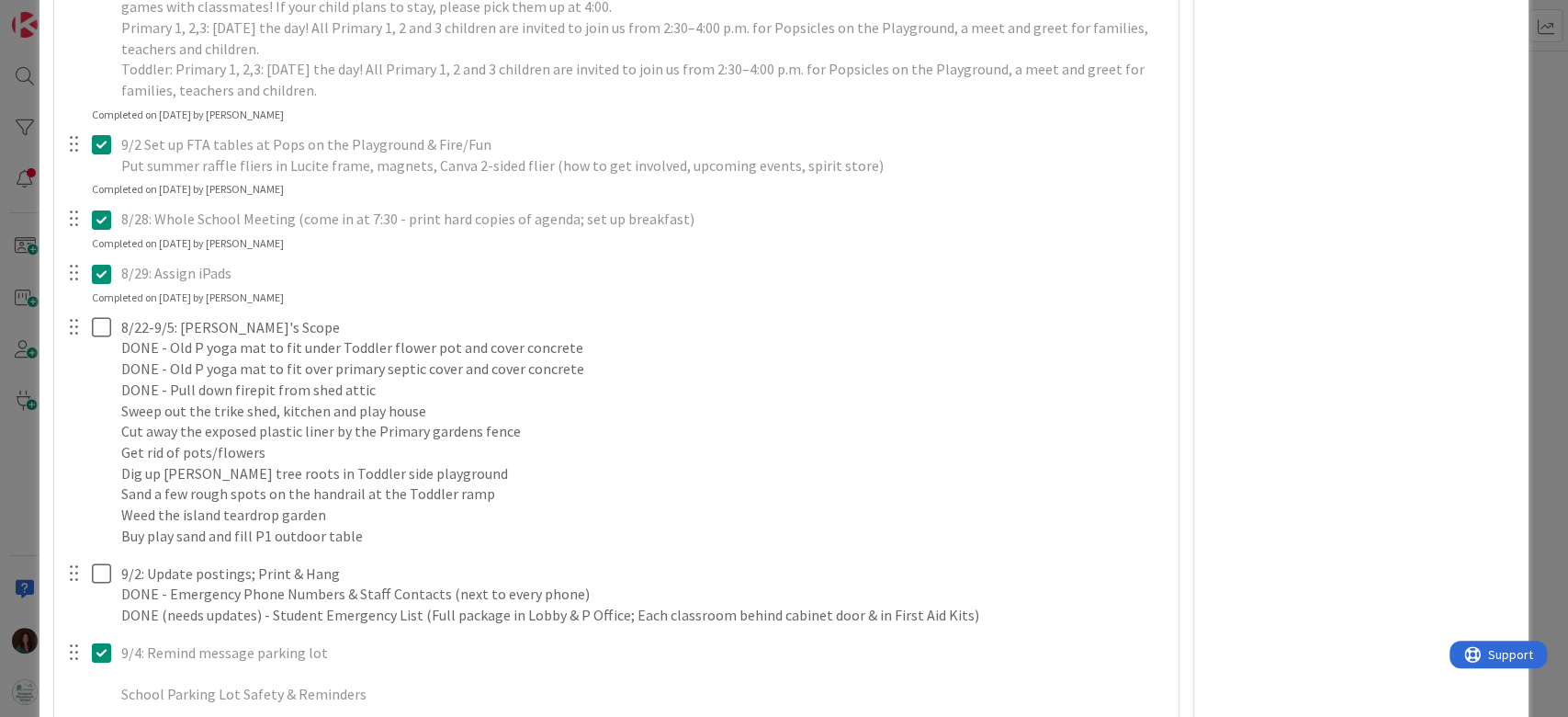
click at [108, 269] on icon at bounding box center [102, 274] width 19 height 22
type textarea "x"
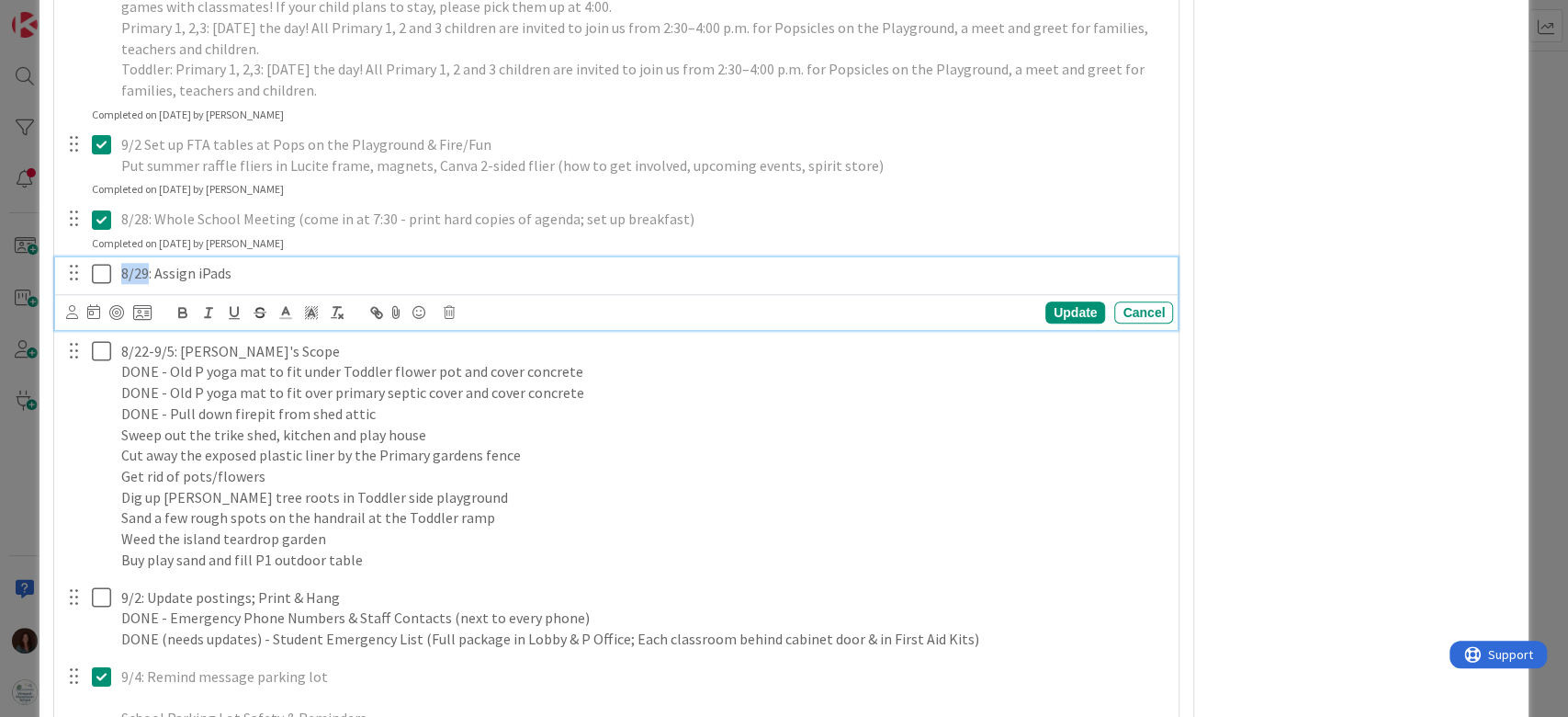
drag, startPoint x: 150, startPoint y: 269, endPoint x: 57, endPoint y: 270, distance: 93.0
click at [57, 270] on div "8/29: Assign iPads Update Cancel" at bounding box center [616, 294] width 1124 height 73
click at [105, 263] on icon at bounding box center [102, 274] width 19 height 22
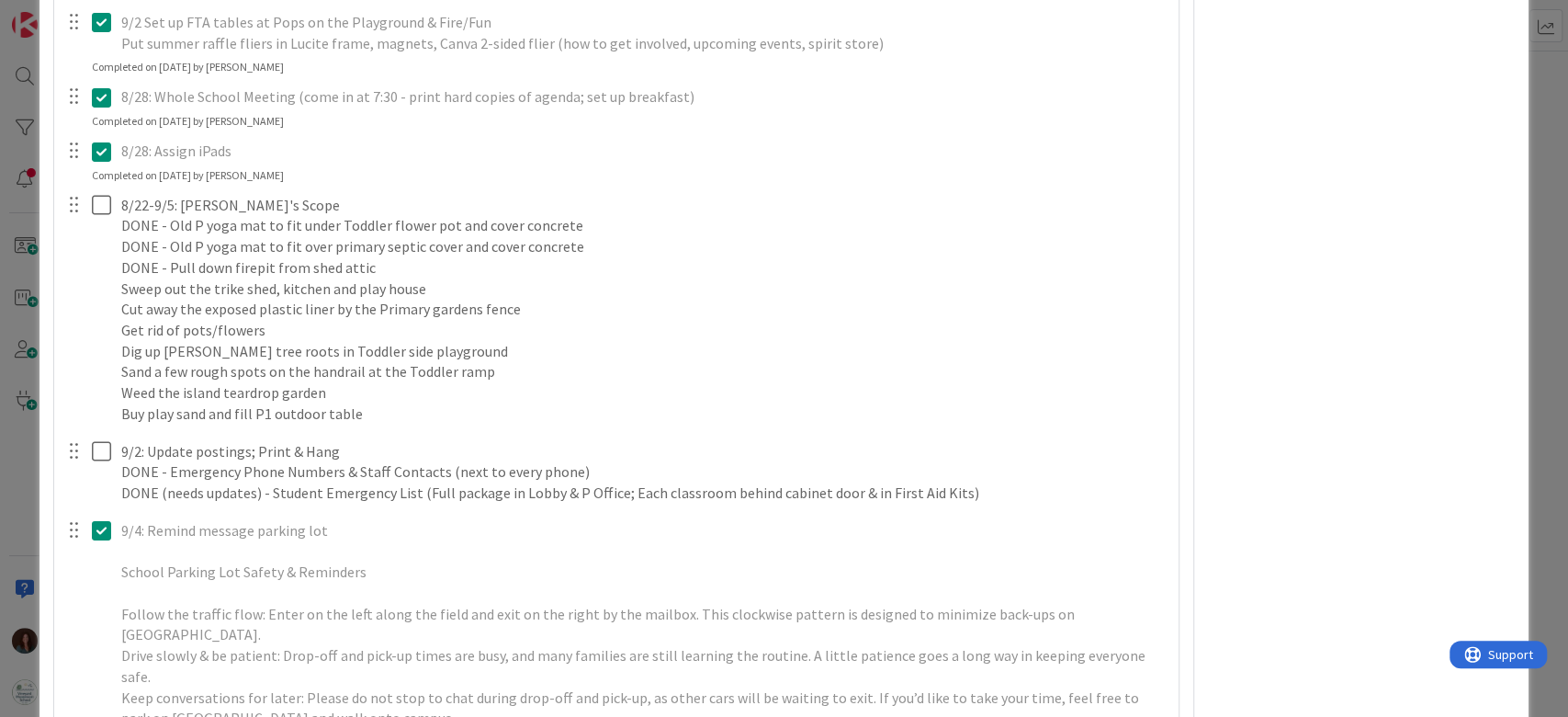
scroll to position [5880, 0]
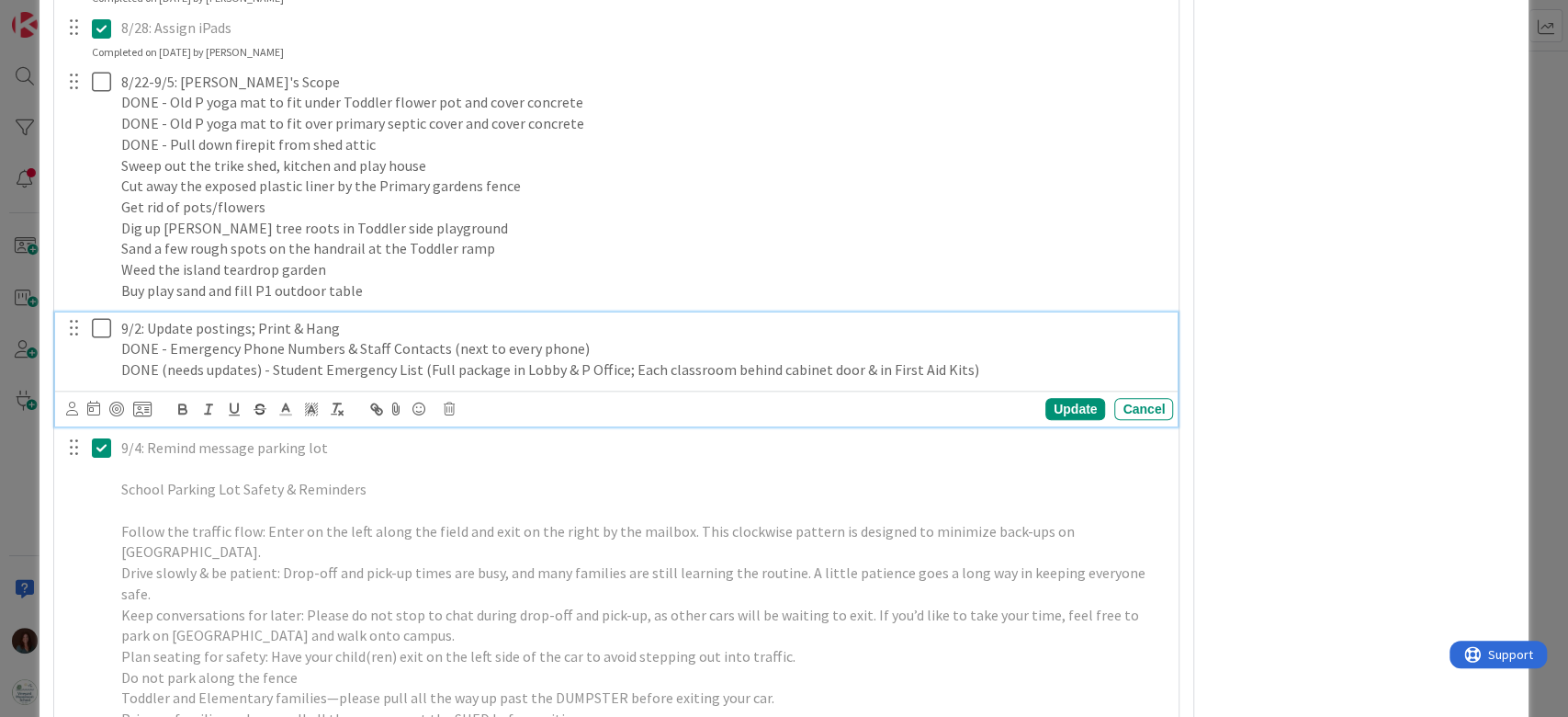
click at [96, 331] on icon at bounding box center [102, 327] width 19 height 22
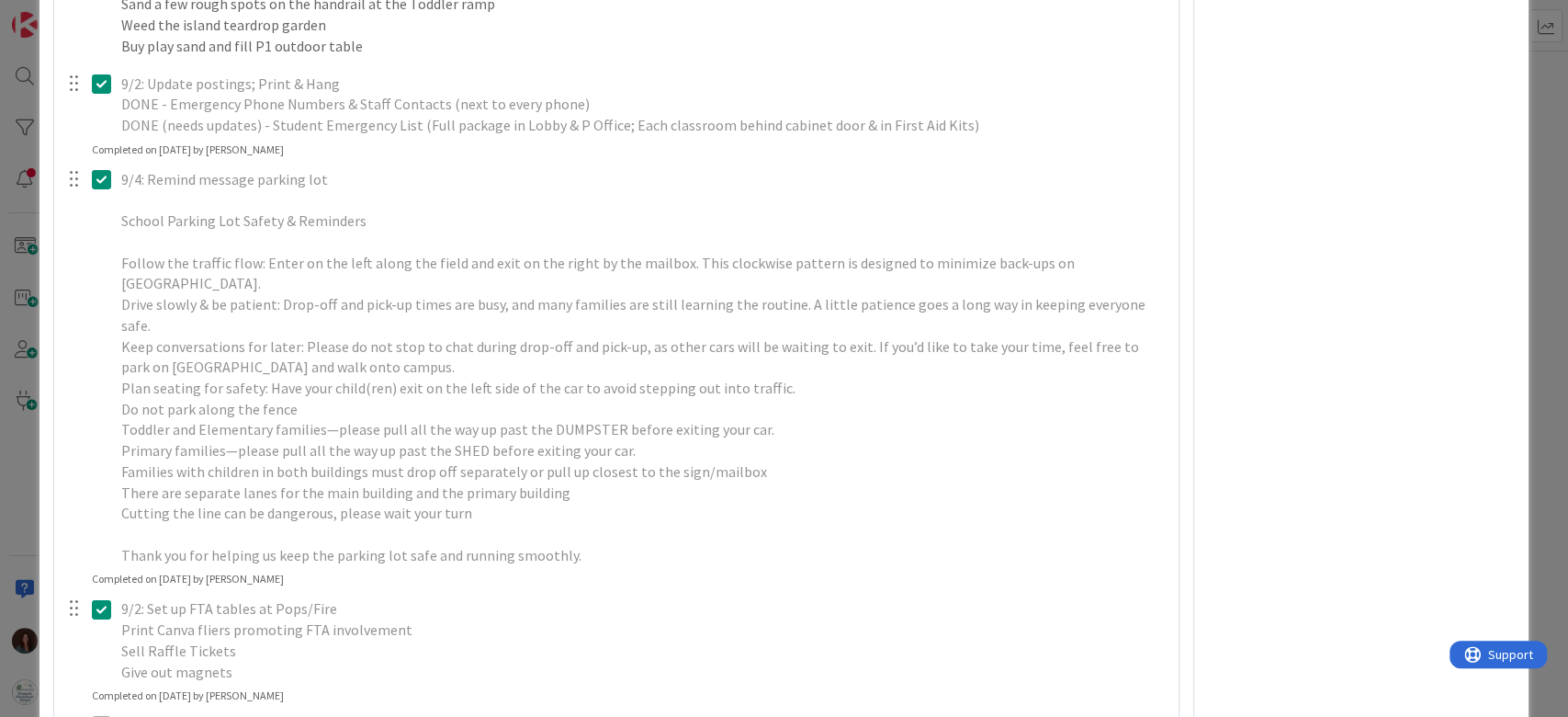
scroll to position [6369, 0]
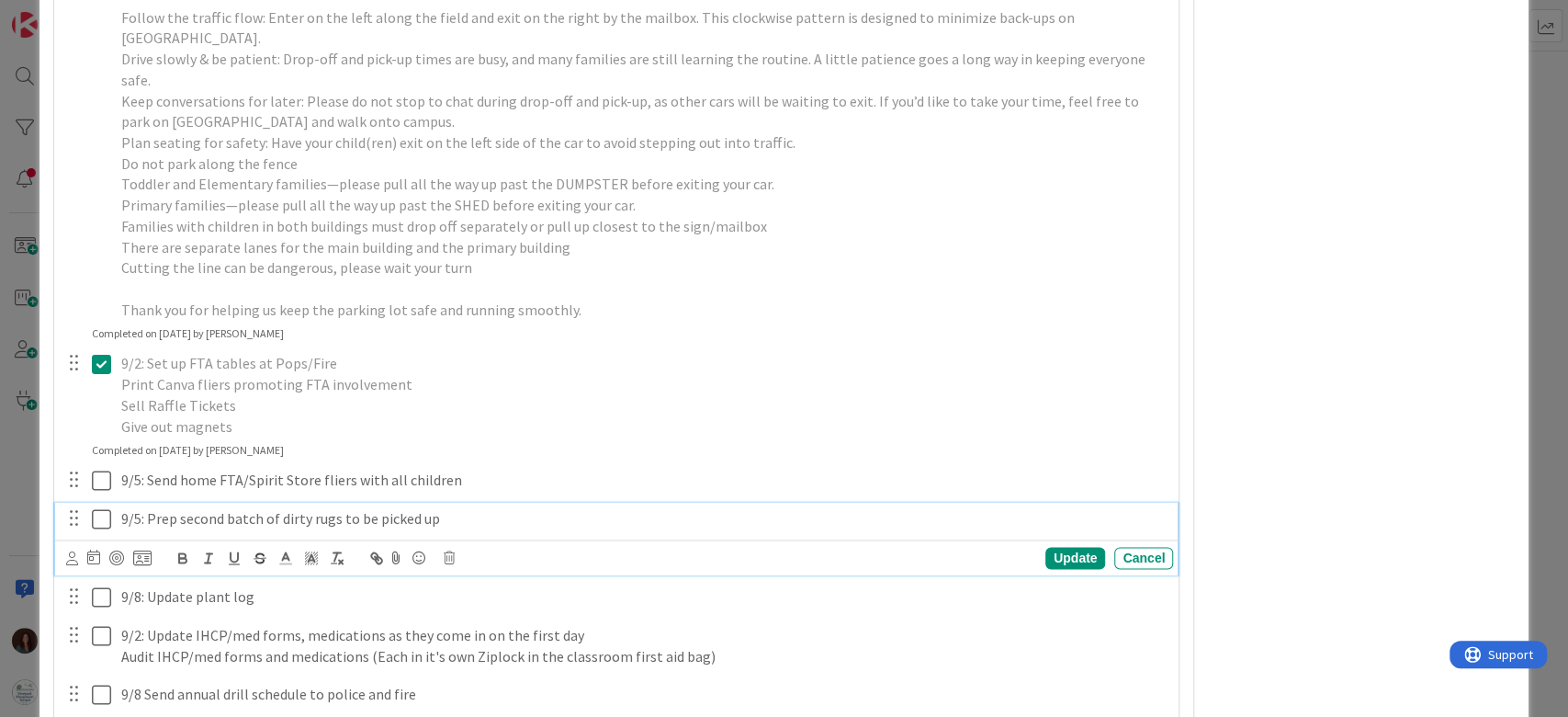
click at [97, 508] on icon at bounding box center [102, 518] width 19 height 22
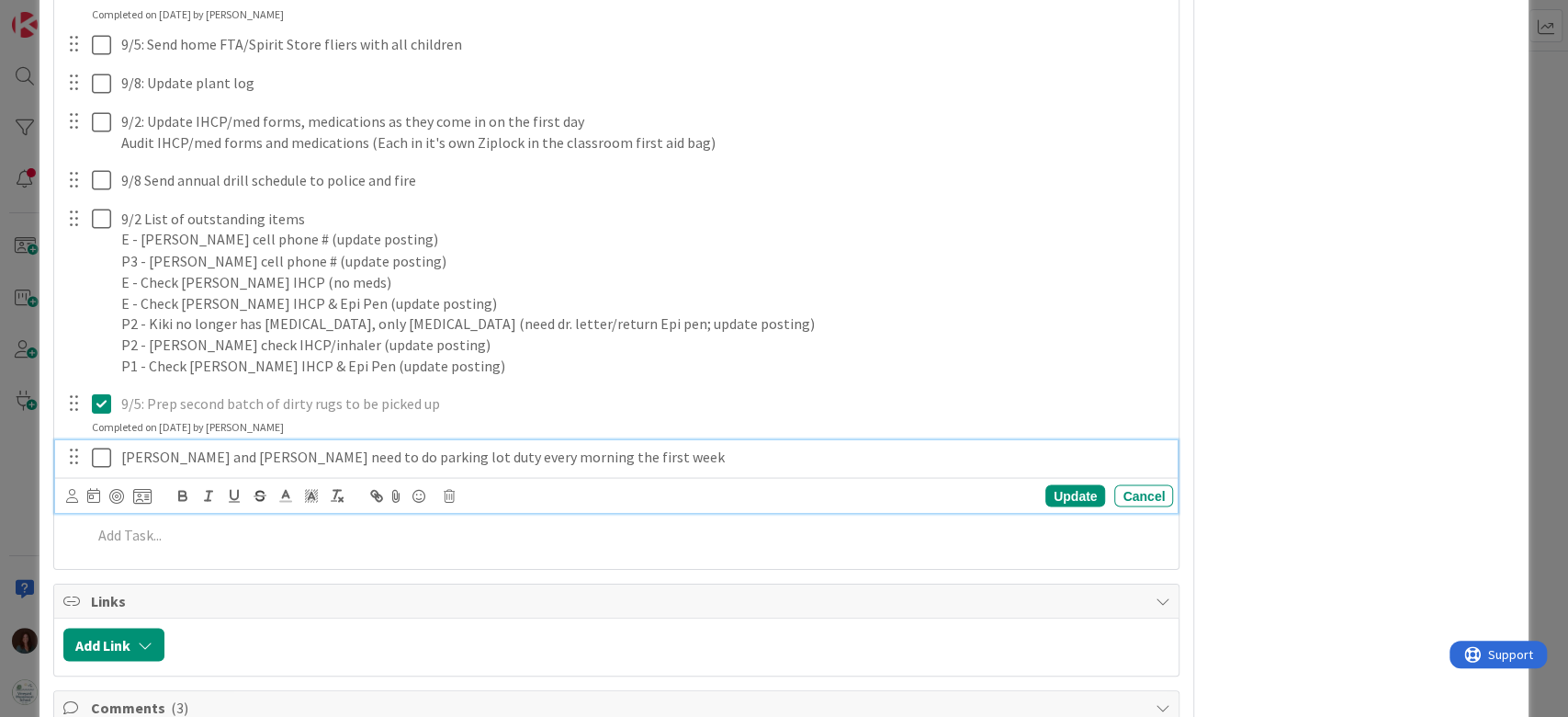
drag, startPoint x: 96, startPoint y: 422, endPoint x: 114, endPoint y: 412, distance: 20.6
click at [96, 442] on button at bounding box center [103, 456] width 22 height 30
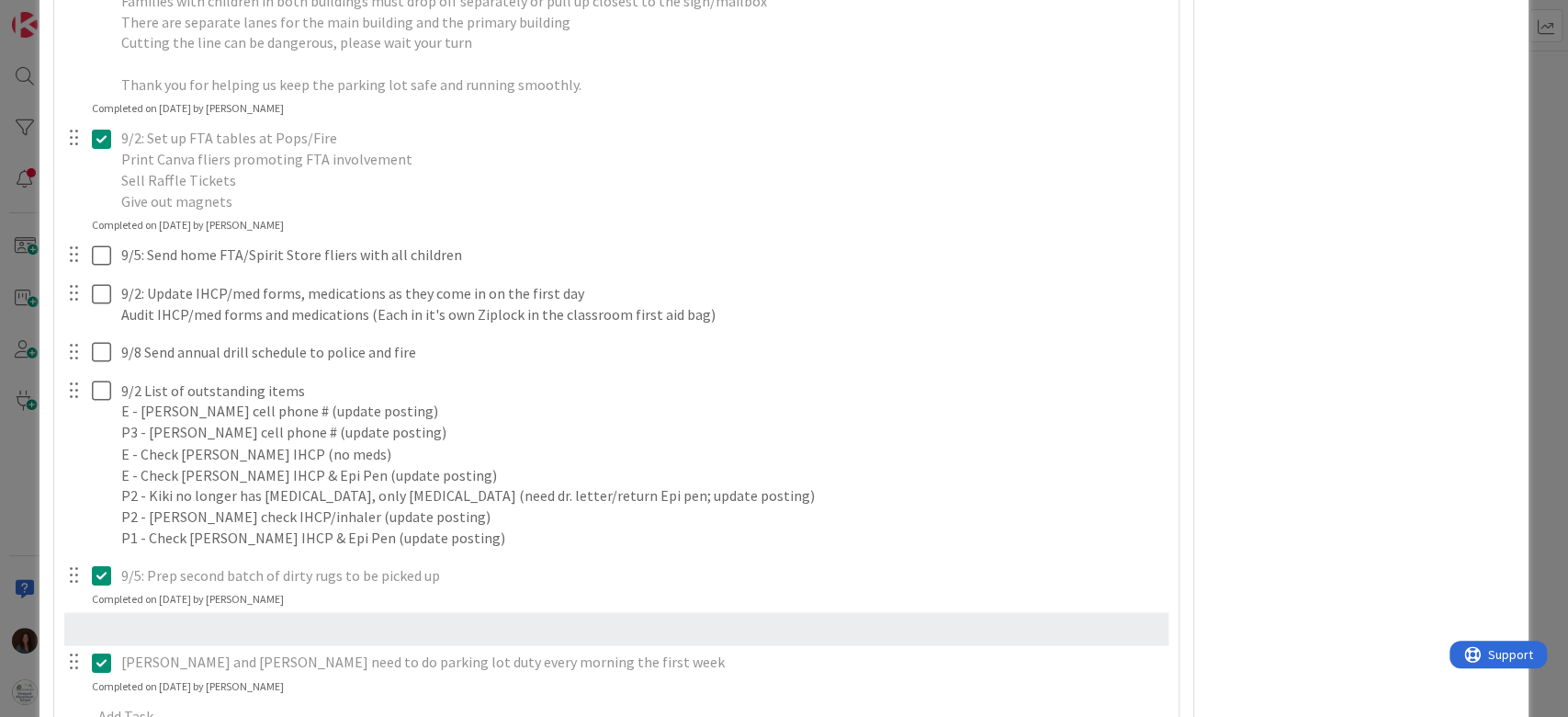
scroll to position [6611, 0]
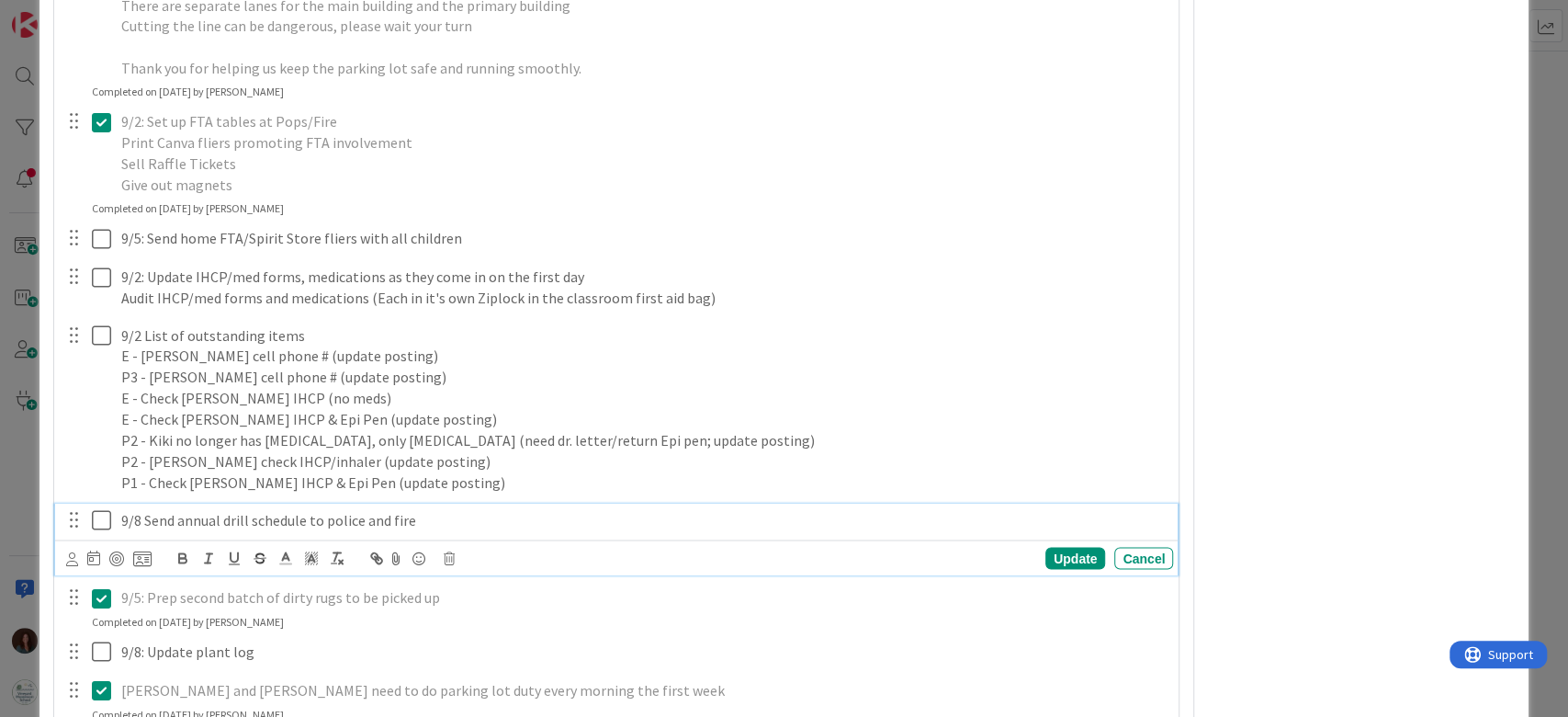
click at [96, 508] on icon at bounding box center [102, 518] width 19 height 22
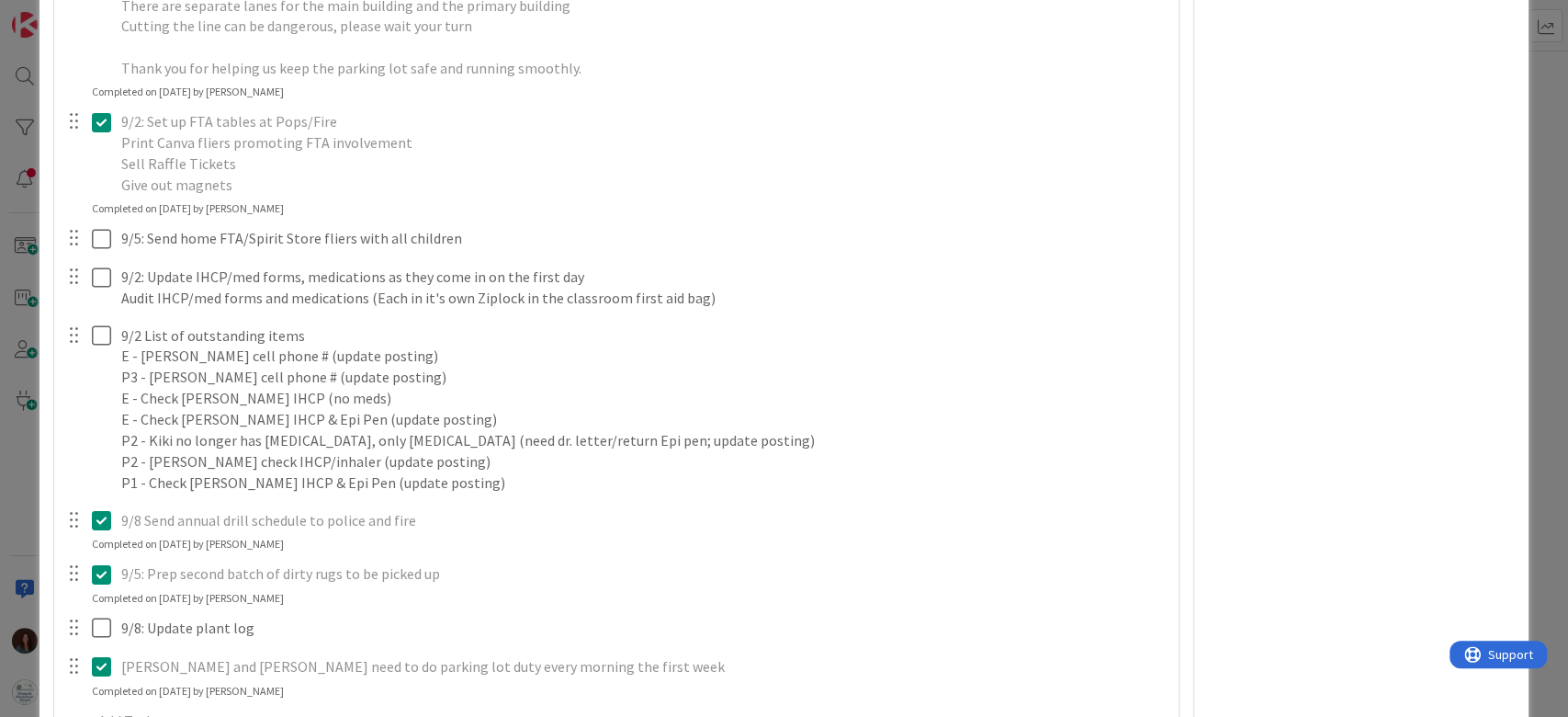
click at [100, 508] on icon at bounding box center [102, 518] width 19 height 22
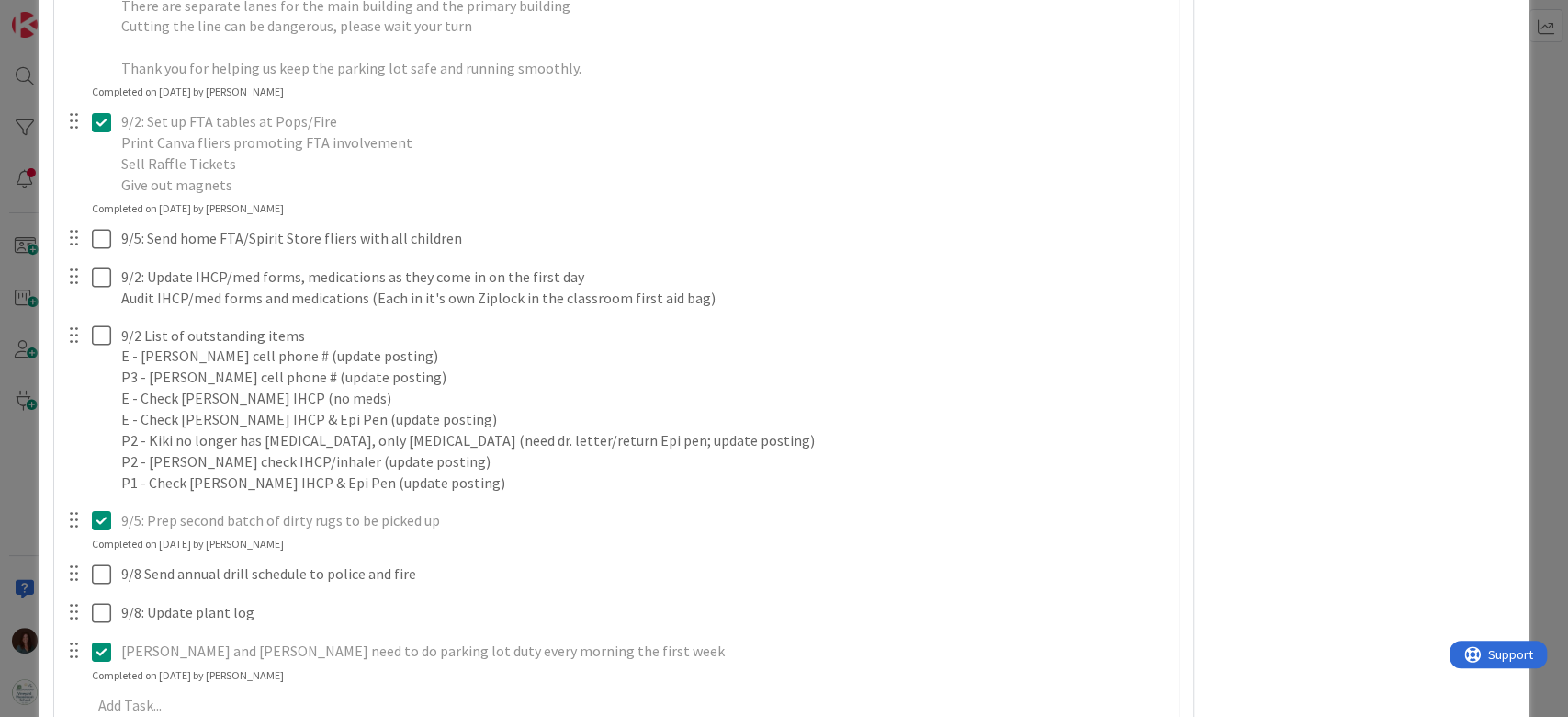
scroll to position [6489, 0]
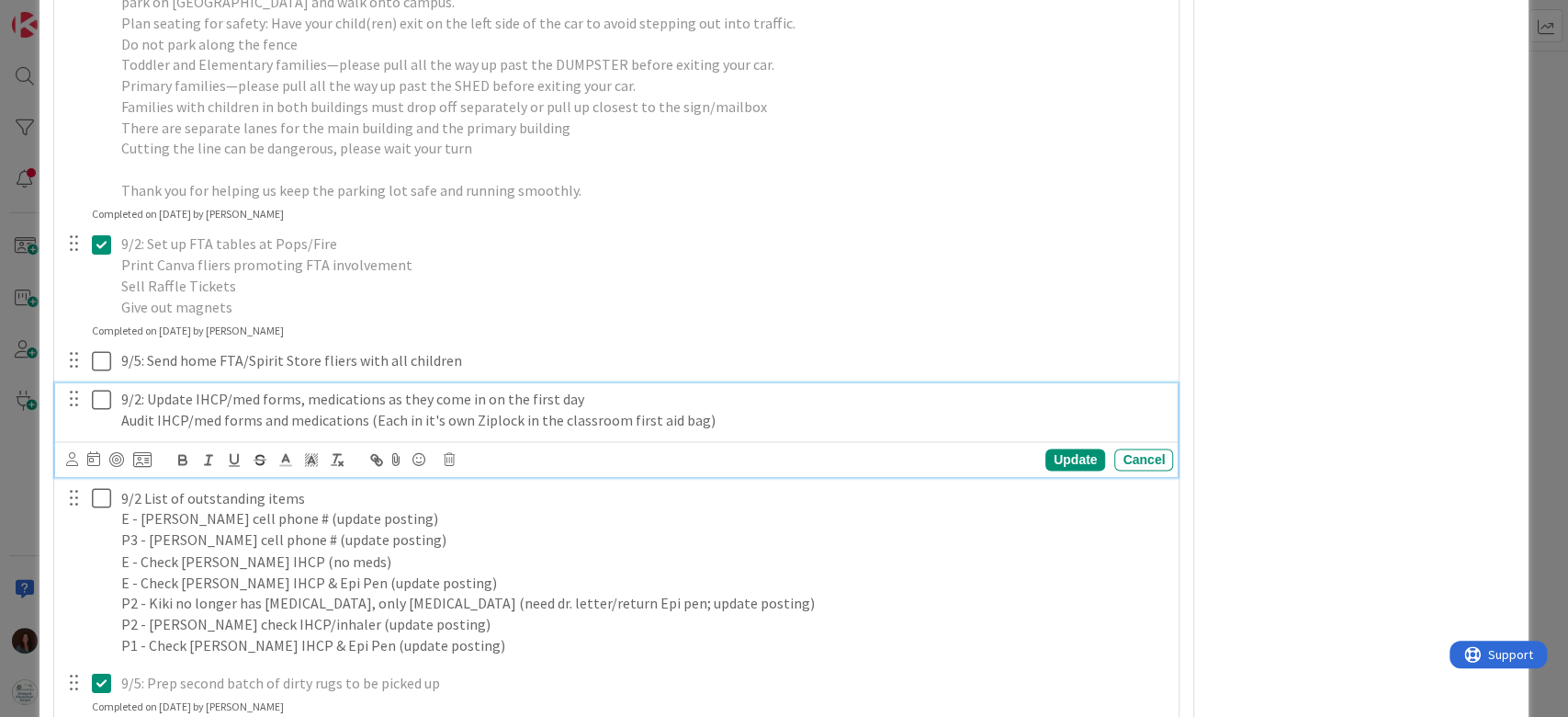
click at [96, 389] on icon at bounding box center [102, 399] width 19 height 22
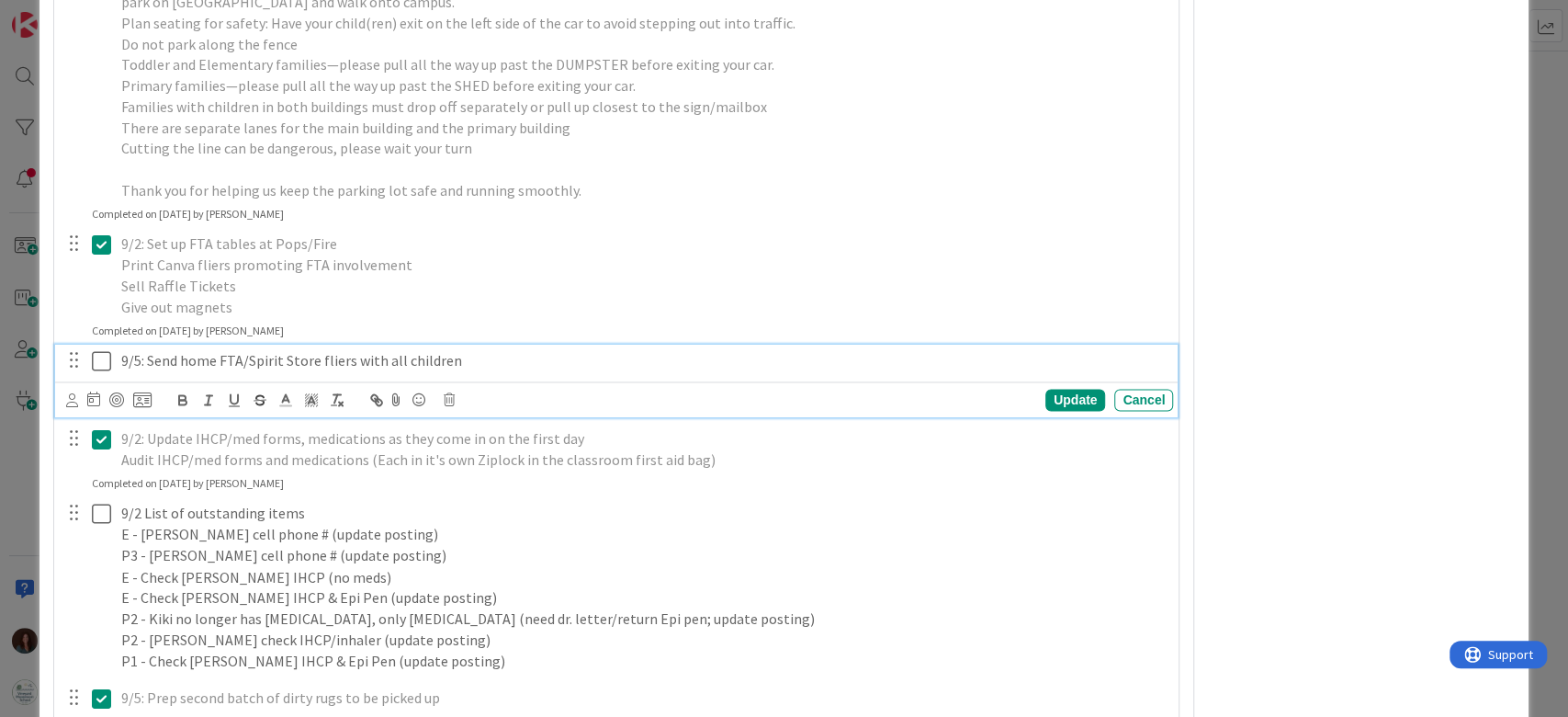
click at [98, 350] on icon at bounding box center [102, 361] width 19 height 22
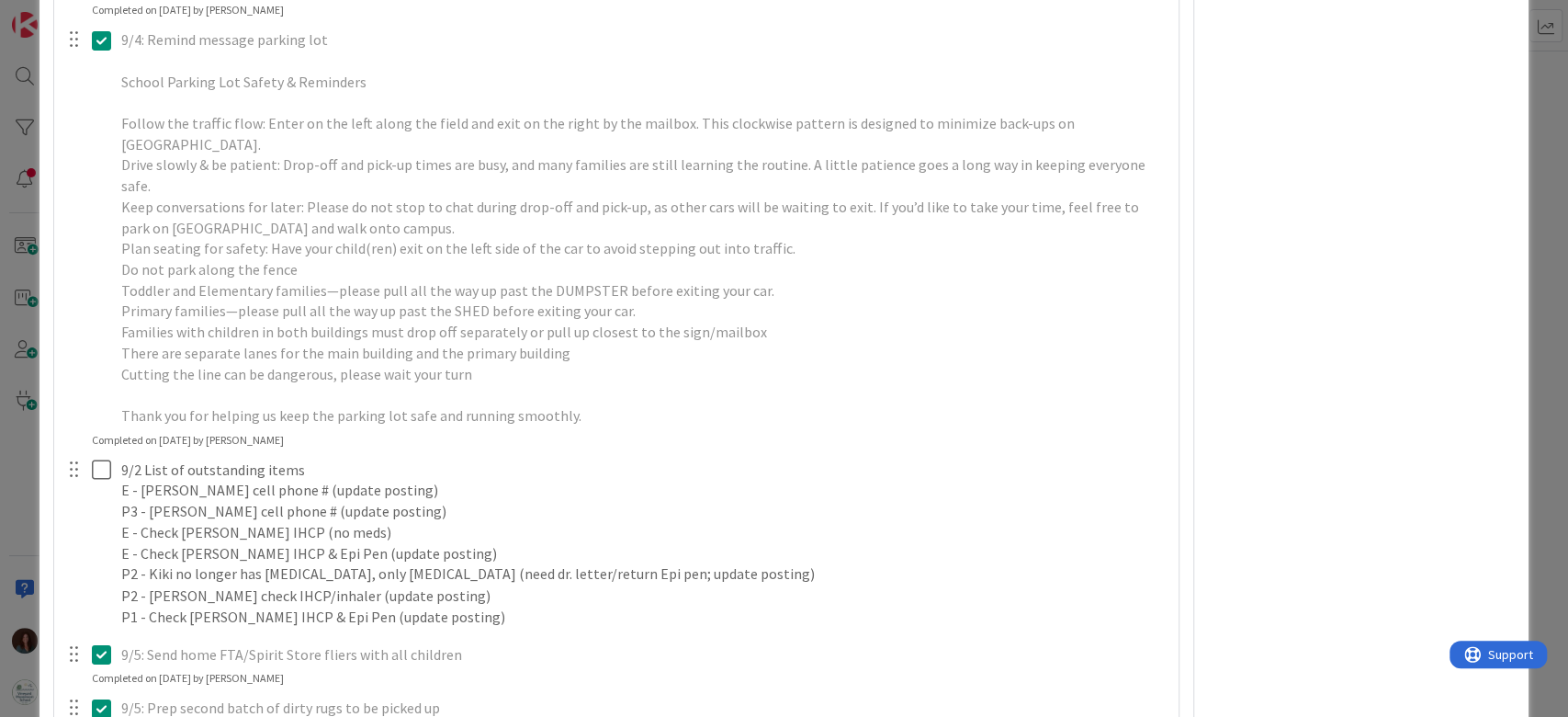
scroll to position [6578, 0]
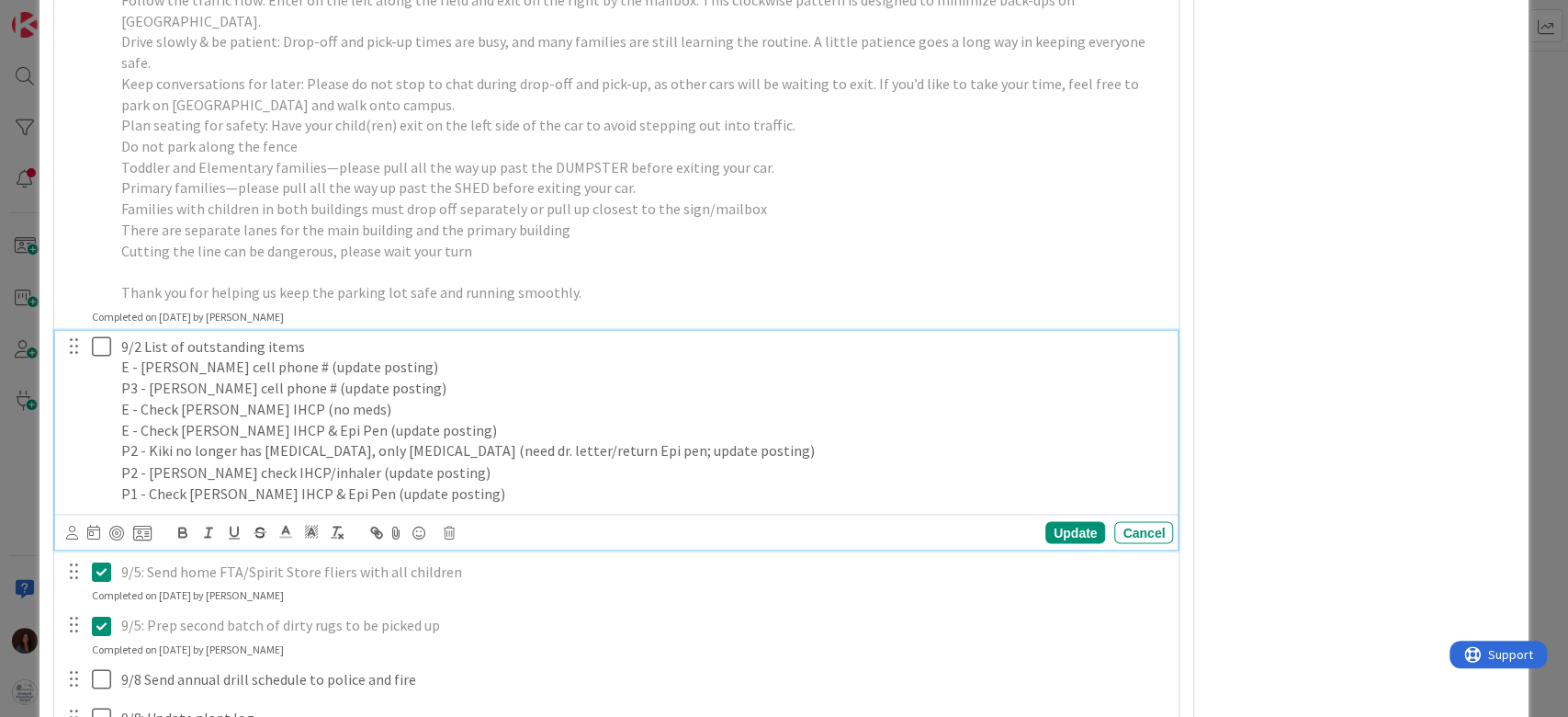
click at [133, 419] on p "E - Check [PERSON_NAME] IHCP & Epi Pen (update posting)" at bounding box center [643, 430] width 1044 height 21
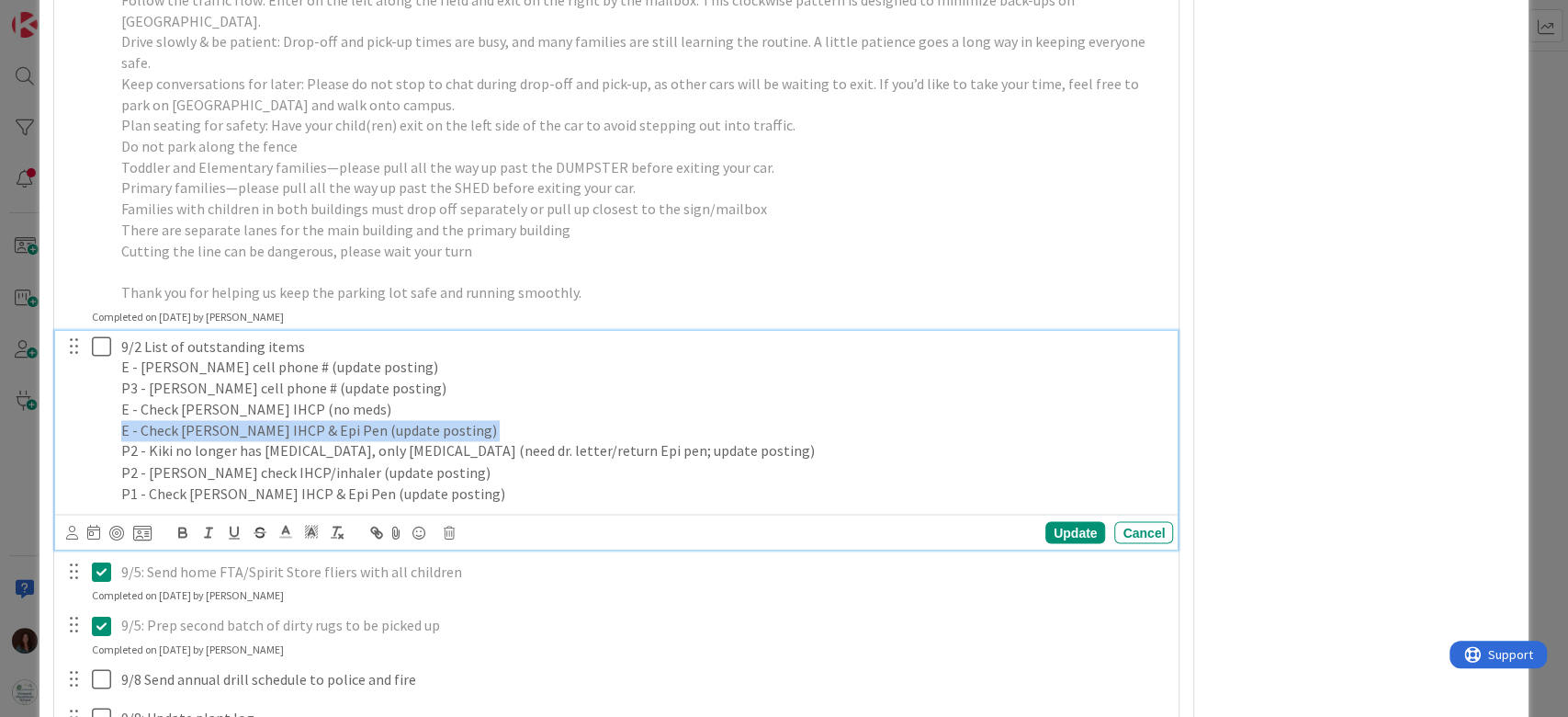
click at [133, 419] on p "E - Check [PERSON_NAME] IHCP & Epi Pen (update posting)" at bounding box center [643, 430] width 1044 height 21
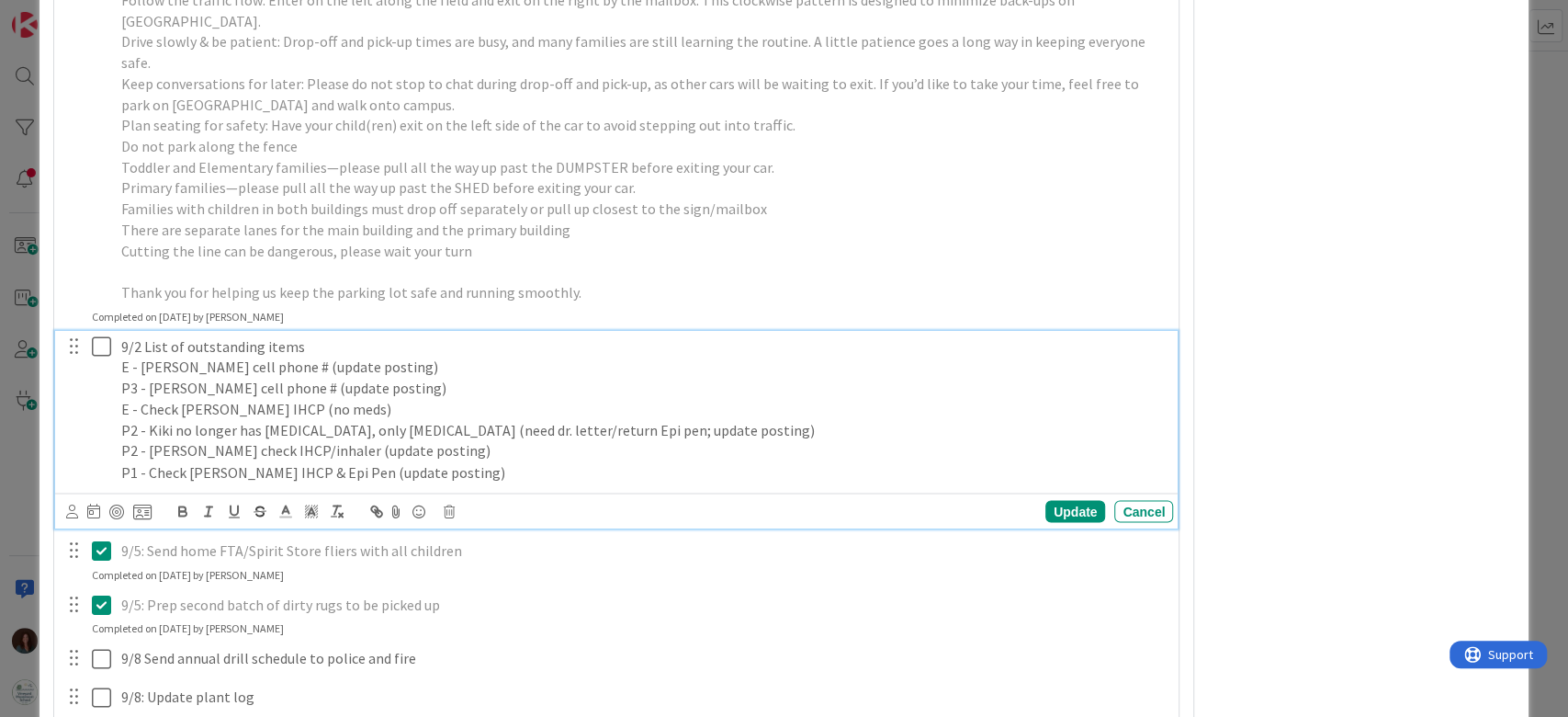
click at [478, 440] on p "P2 - [PERSON_NAME] check IHCP/inhaler (update posting)" at bounding box center [643, 450] width 1044 height 21
click at [451, 461] on p "P1 - Check [PERSON_NAME] IHCP & Epi Pen (update posting)" at bounding box center [643, 471] width 1044 height 21
drag, startPoint x: 457, startPoint y: 406, endPoint x: 66, endPoint y: 408, distance: 391.0
click at [66, 408] on div "9/2 List of outstanding items E - [PERSON_NAME] cell phone # (update posting) P…" at bounding box center [618, 410] width 1111 height 157
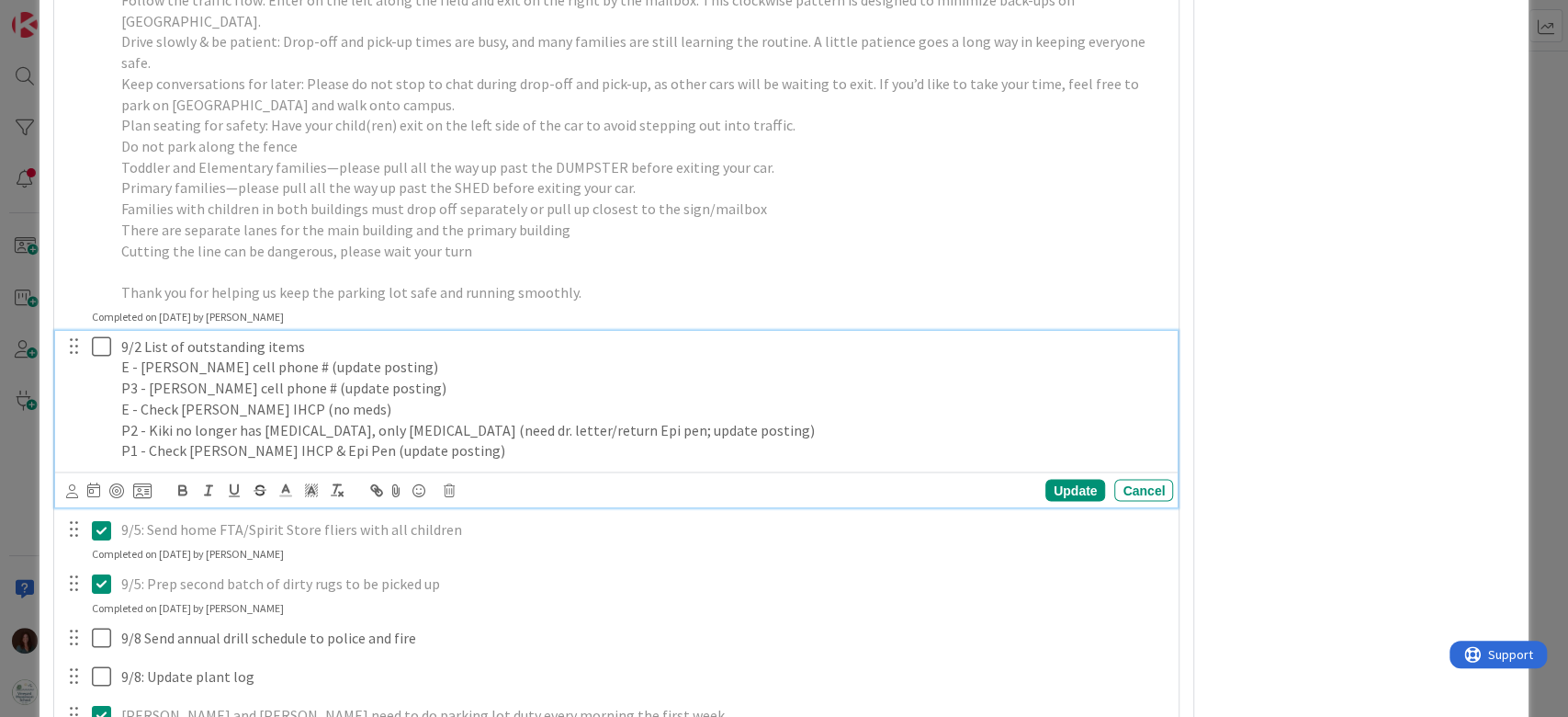
click at [174, 398] on p "E - Check [PERSON_NAME] IHCP (no meds)" at bounding box center [643, 409] width 1044 height 21
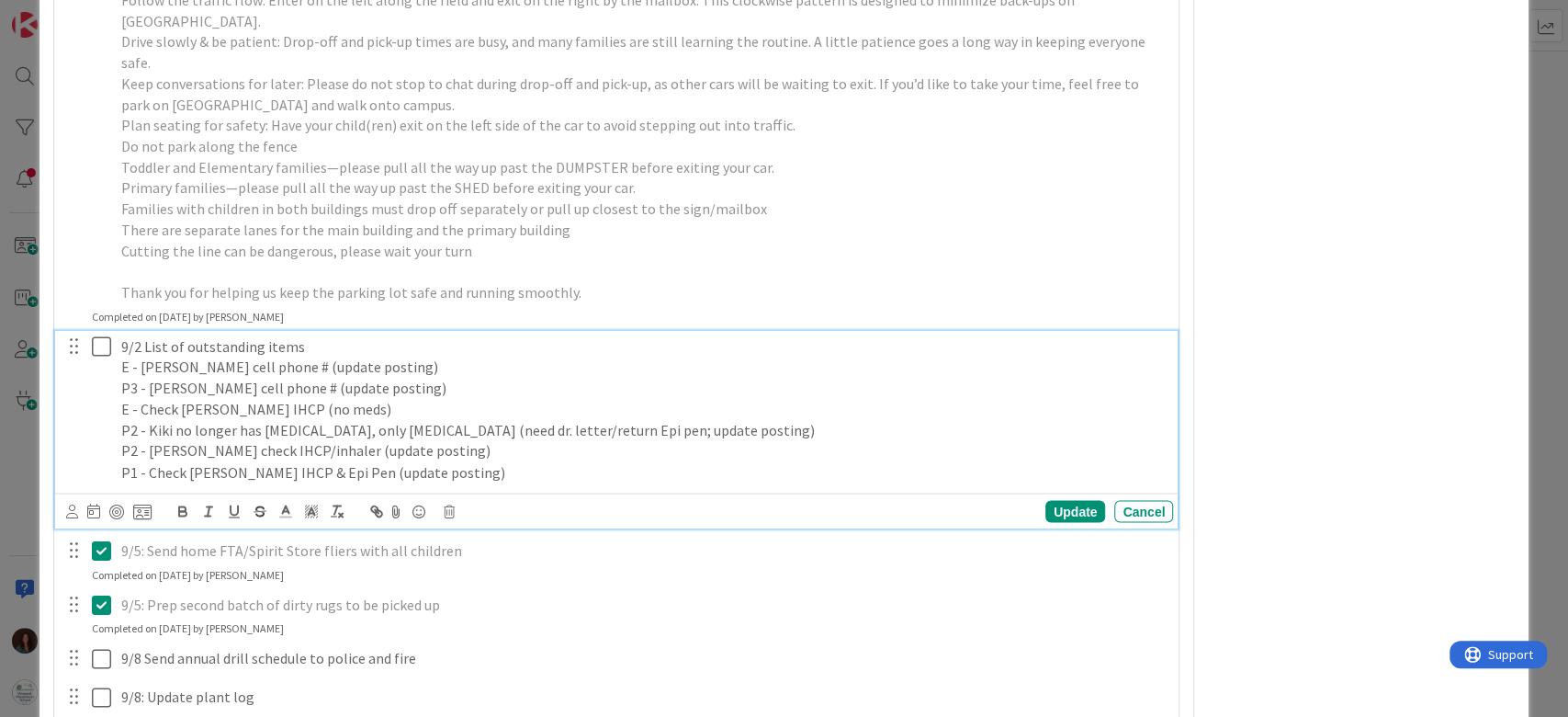
click at [428, 440] on p "P2 - [PERSON_NAME] check IHCP/inhaler (update posting)" at bounding box center [643, 450] width 1044 height 21
click at [439, 461] on p "P1 - Check [PERSON_NAME] IHCP & Epi Pen (update posting)" at bounding box center [643, 471] width 1044 height 21
drag, startPoint x: 466, startPoint y: 427, endPoint x: 68, endPoint y: 430, distance: 398.0
click at [68, 430] on div "9/2 List of outstanding items E - [PERSON_NAME] cell phone # (update posting) P…" at bounding box center [618, 410] width 1111 height 157
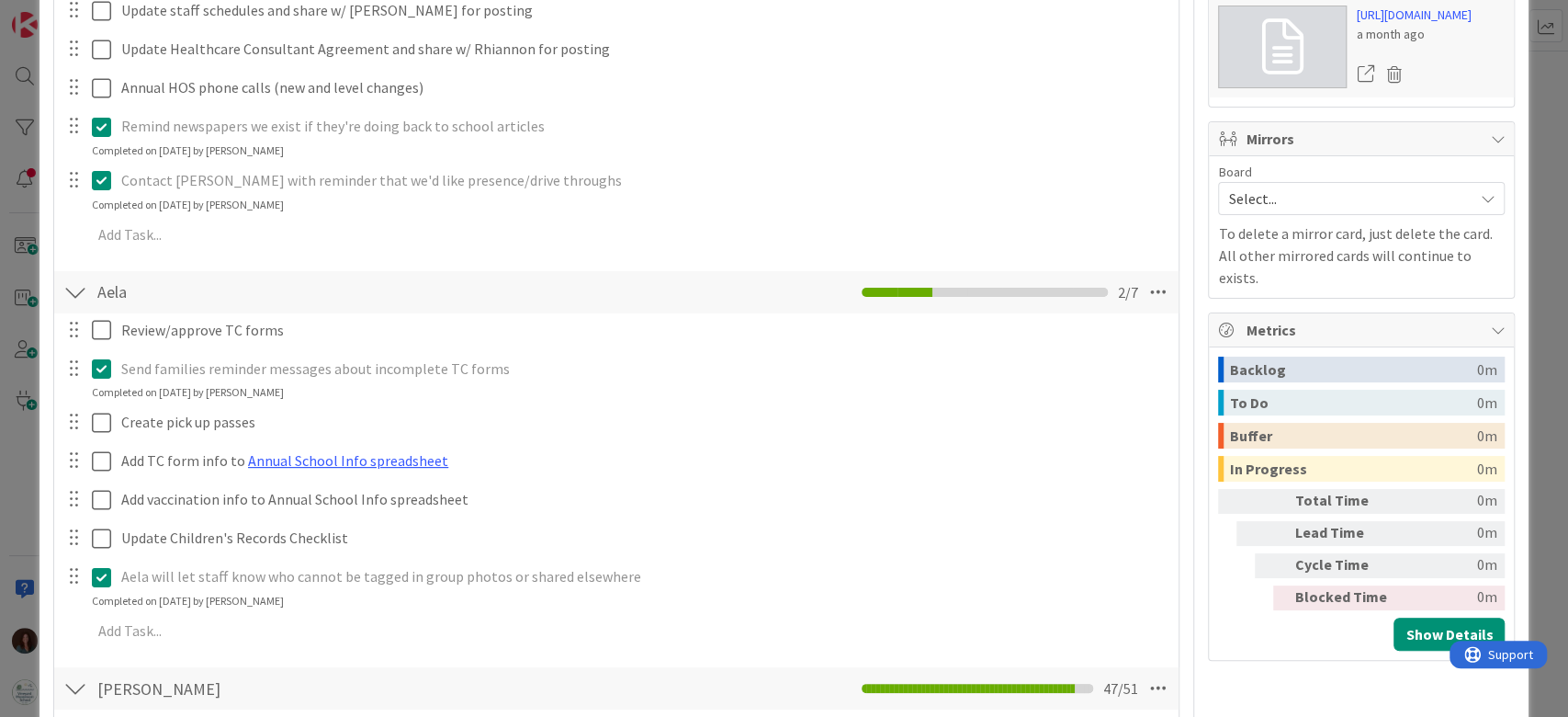
scroll to position [0, 0]
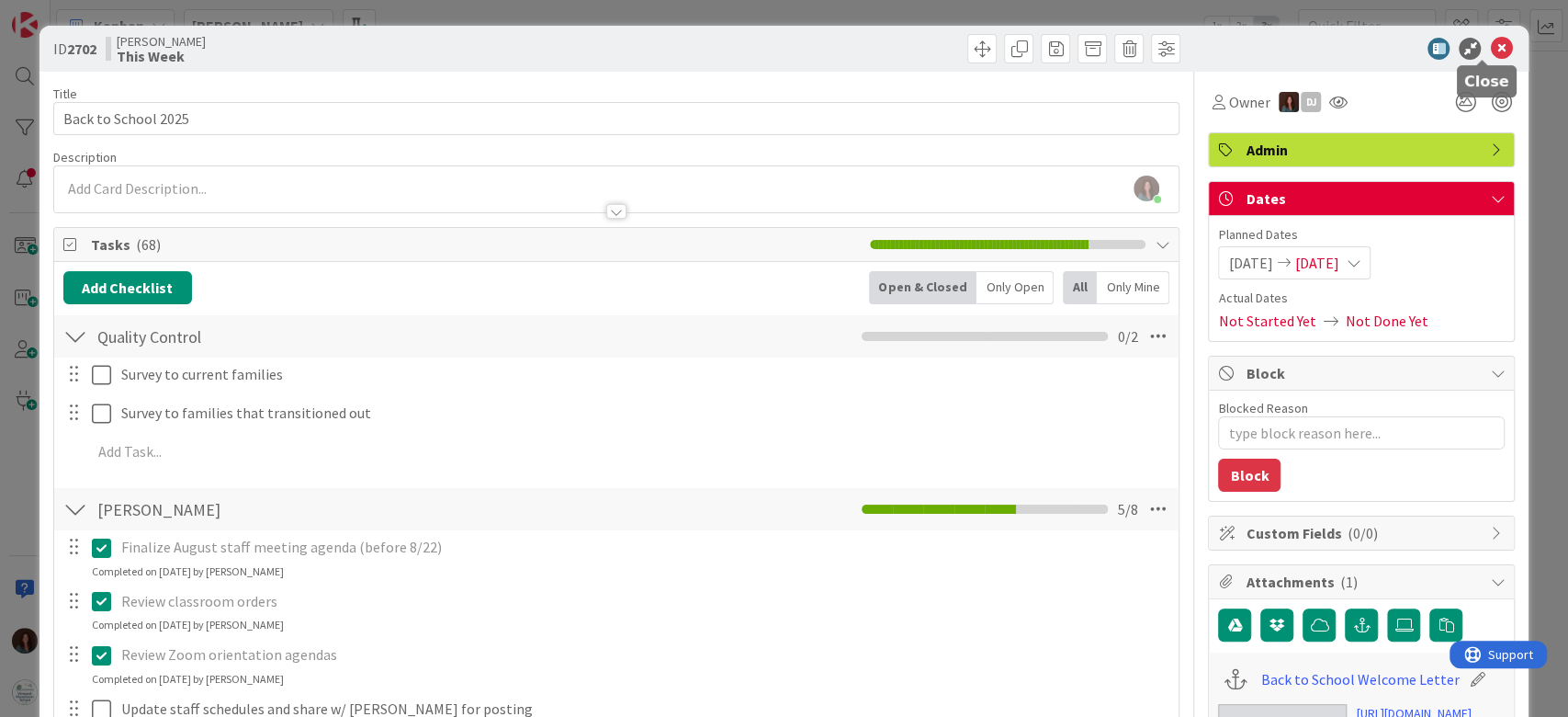
click at [1489, 43] on icon at bounding box center [1500, 48] width 22 height 22
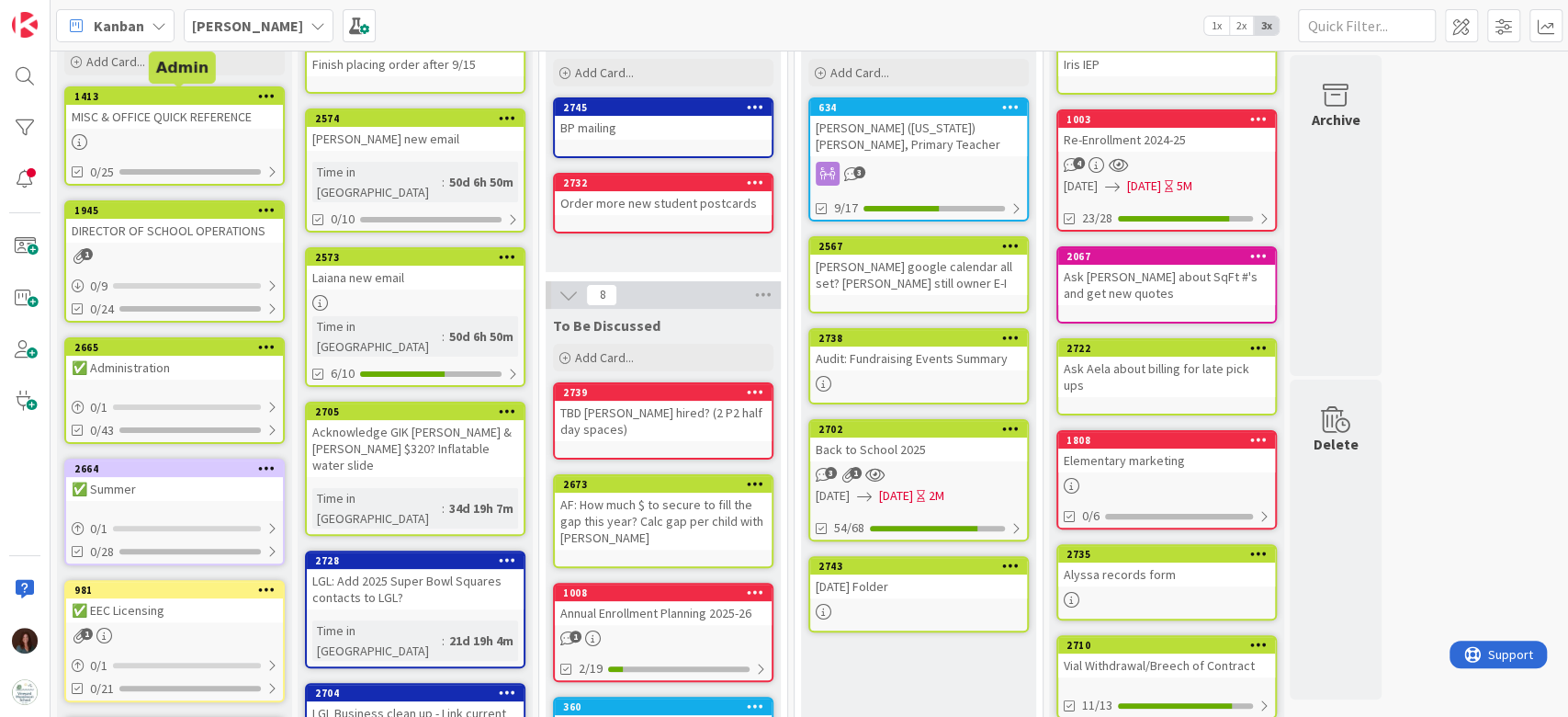
click at [104, 99] on div "1413" at bounding box center [178, 96] width 208 height 12
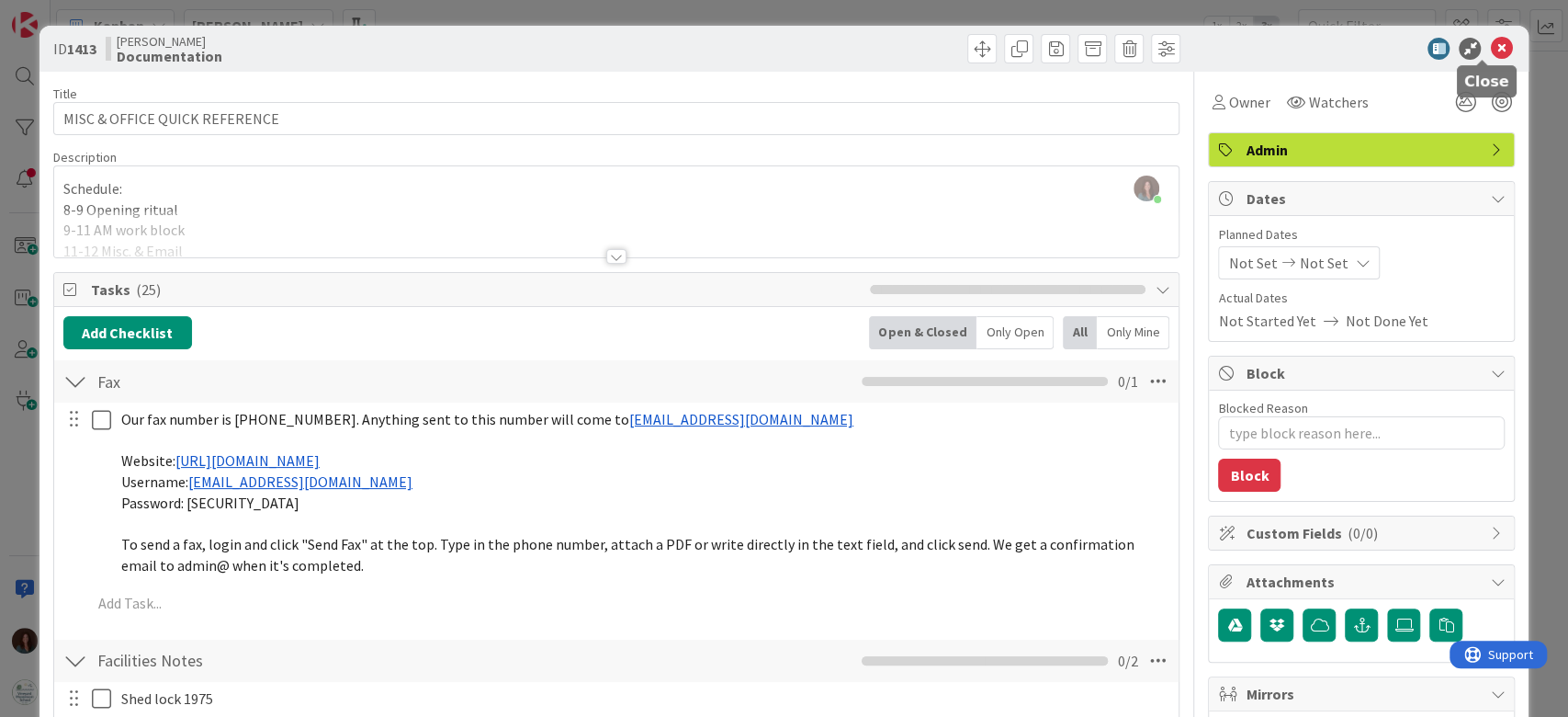
click at [1489, 49] on icon at bounding box center [1500, 48] width 22 height 22
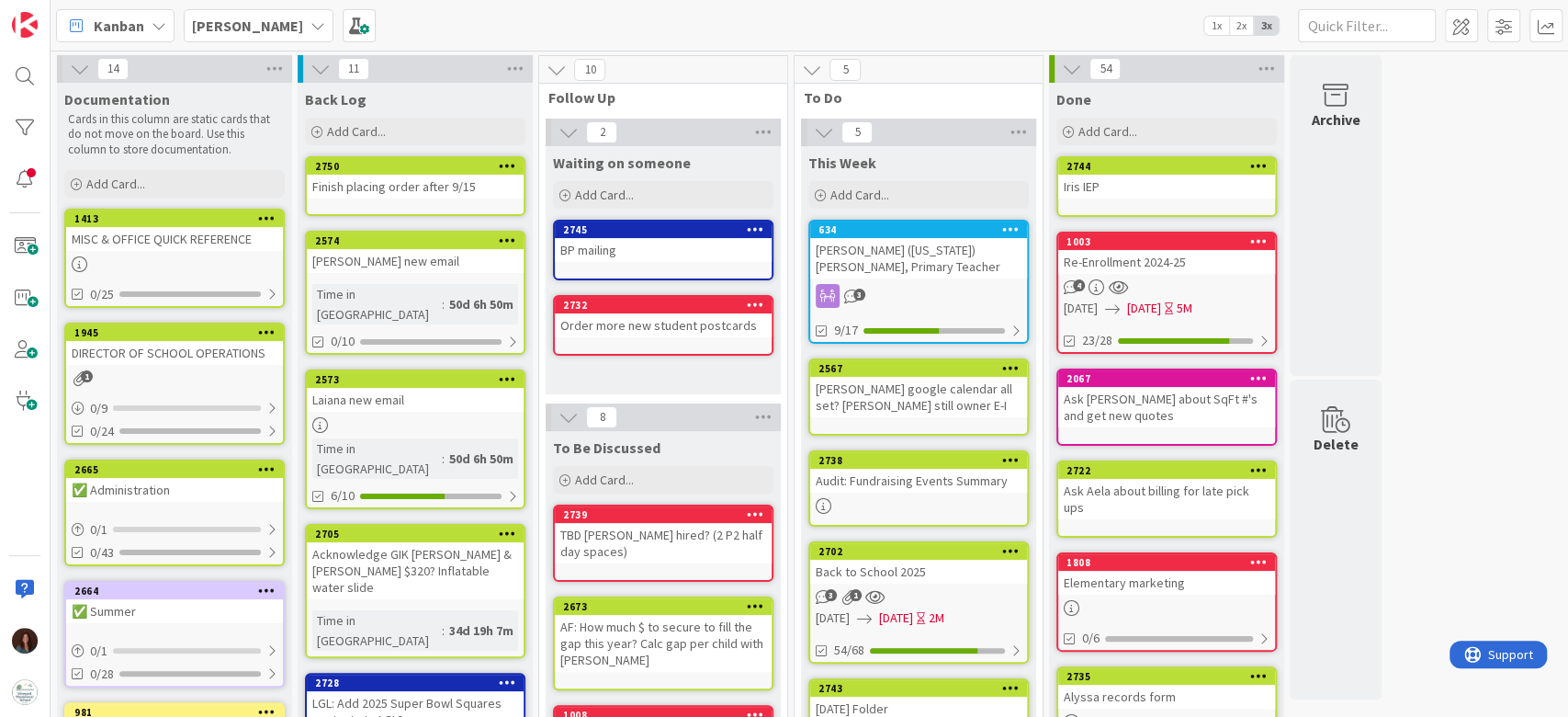
click at [268, 11] on div "[PERSON_NAME]" at bounding box center [258, 26] width 150 height 33
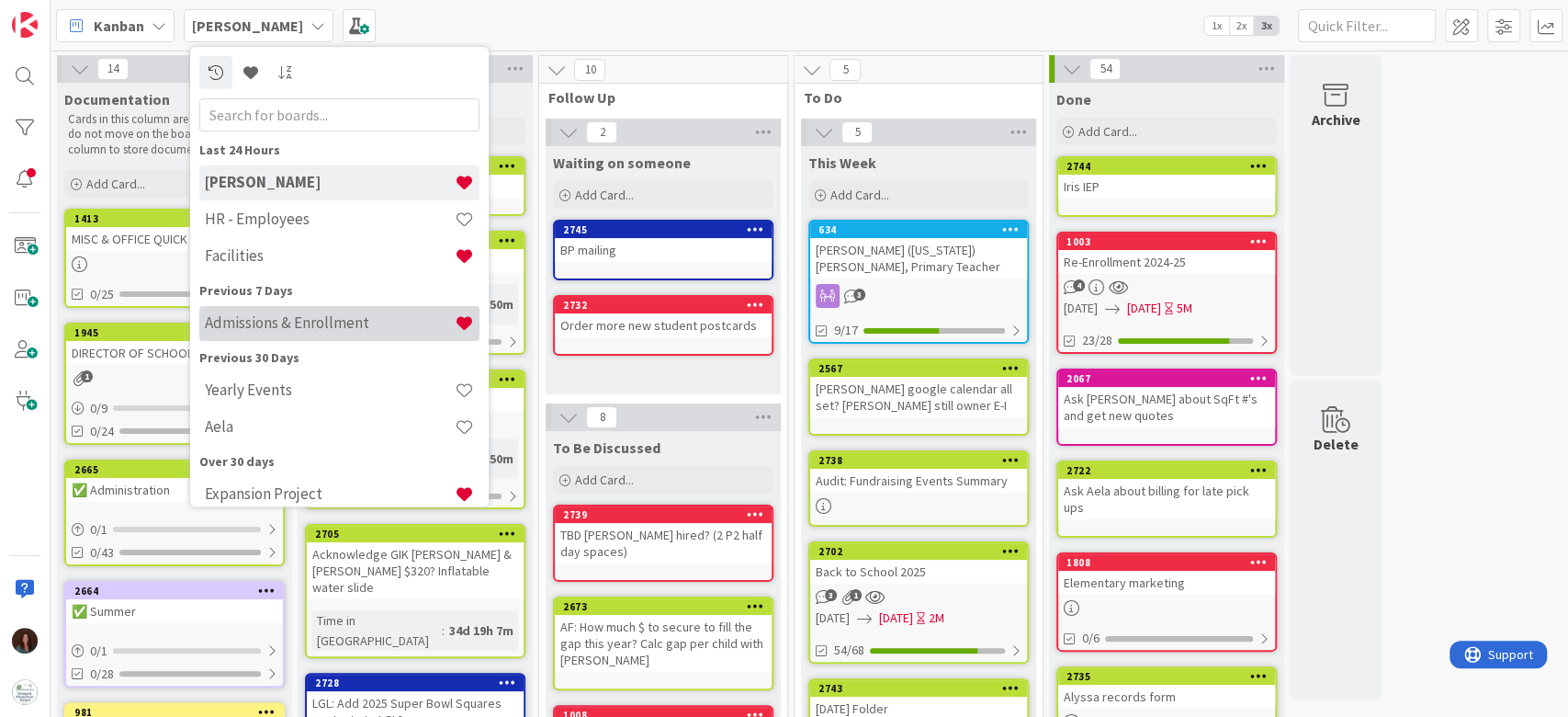
click at [371, 318] on h4 "Admissions & Enrollment" at bounding box center [329, 323] width 249 height 18
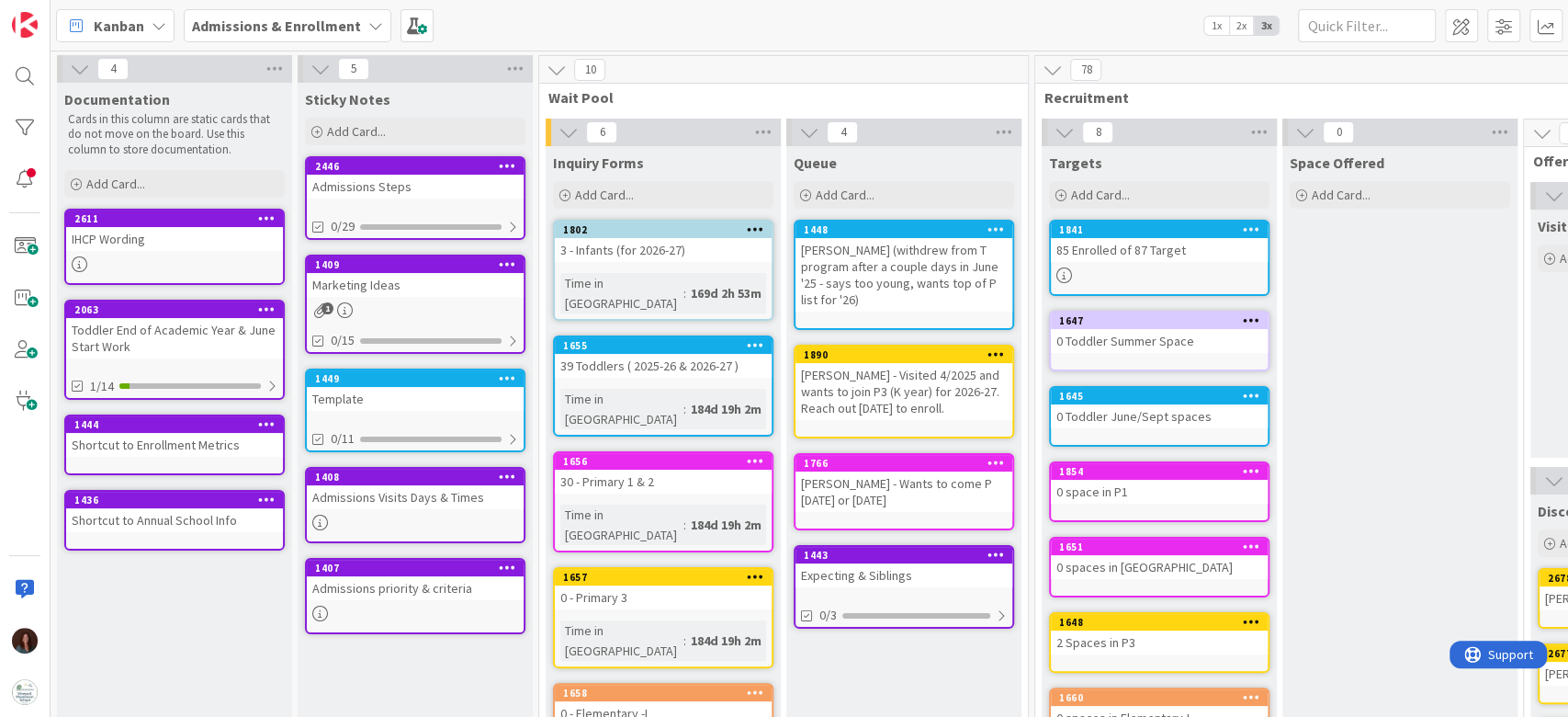
click at [179, 237] on div "IHCP Wording" at bounding box center [175, 238] width 217 height 24
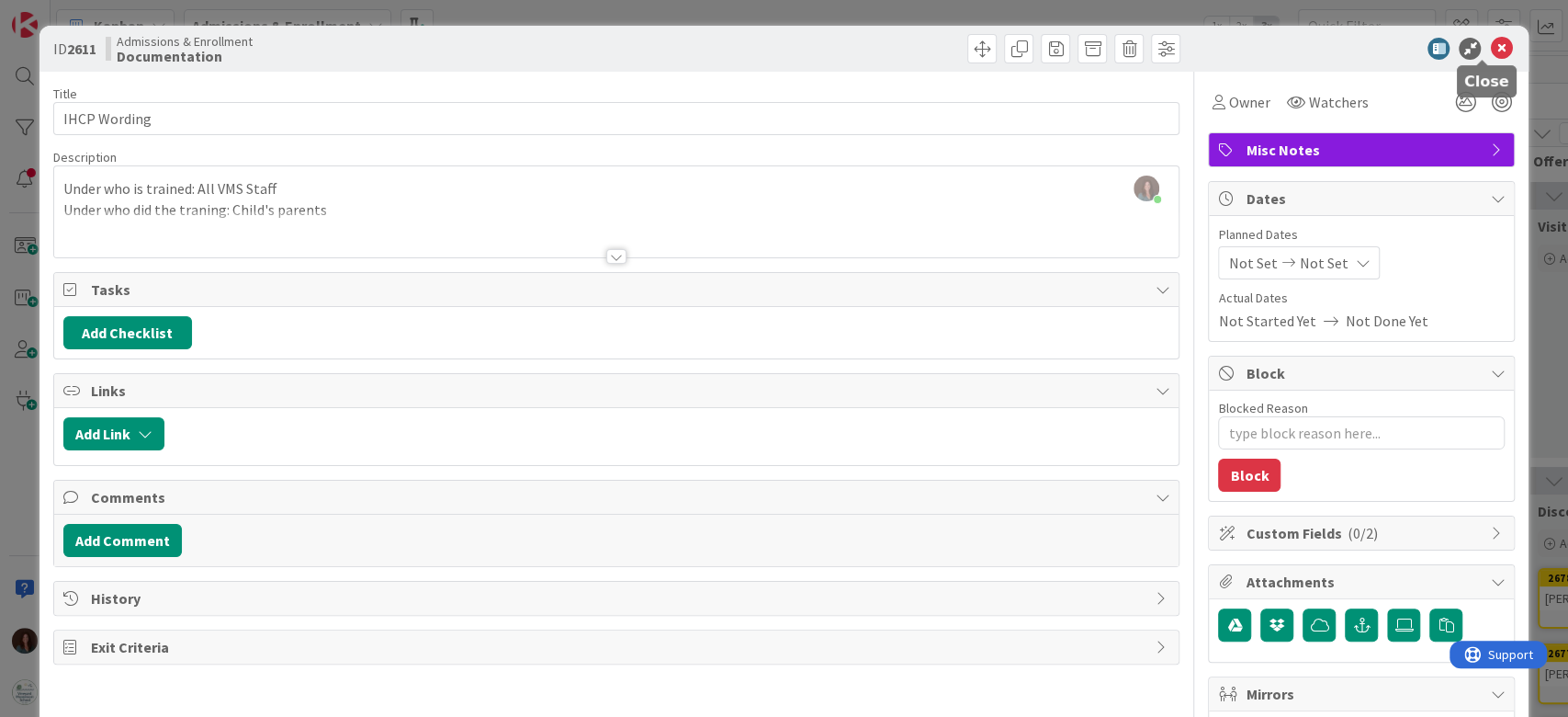
click at [1489, 45] on icon at bounding box center [1500, 48] width 22 height 22
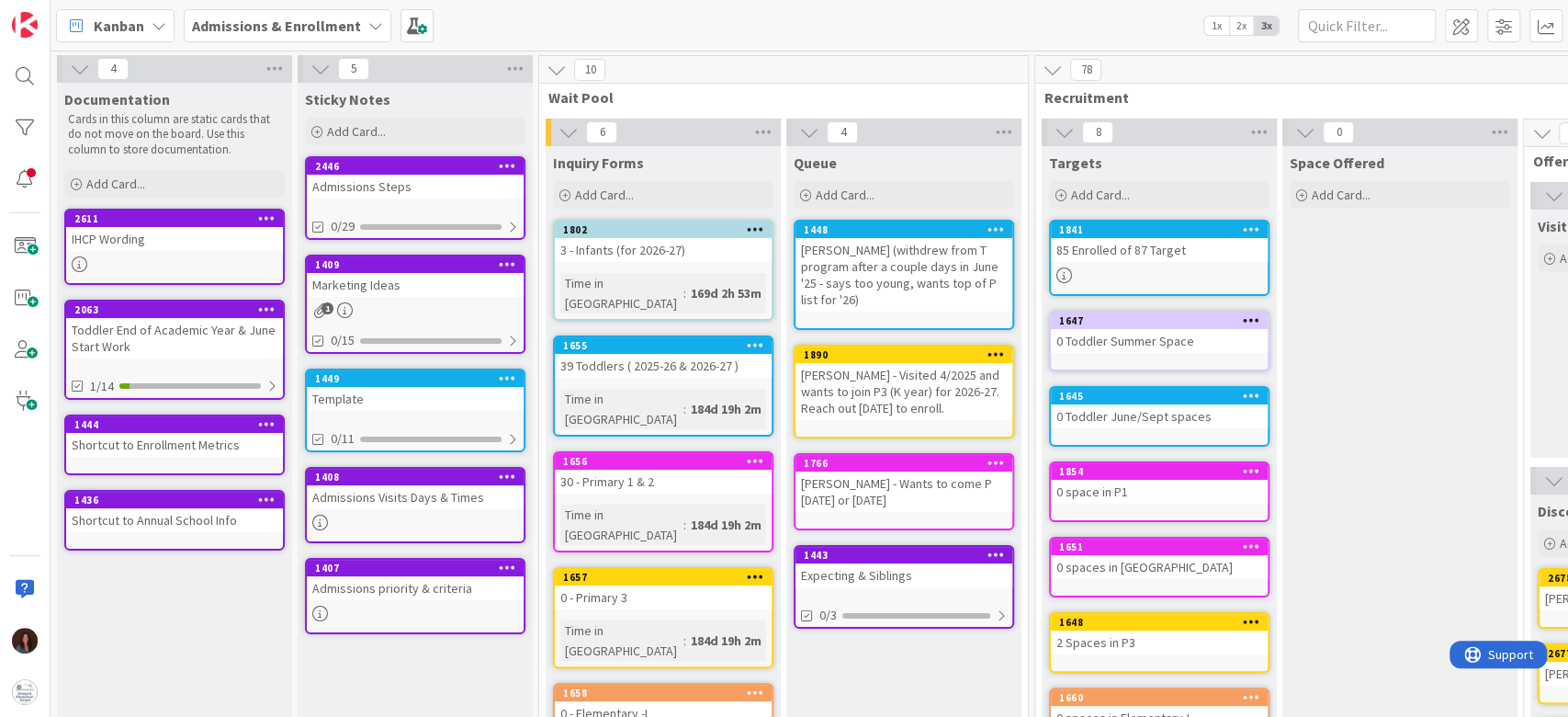
click at [154, 236] on div "IHCP Wording" at bounding box center [175, 238] width 217 height 24
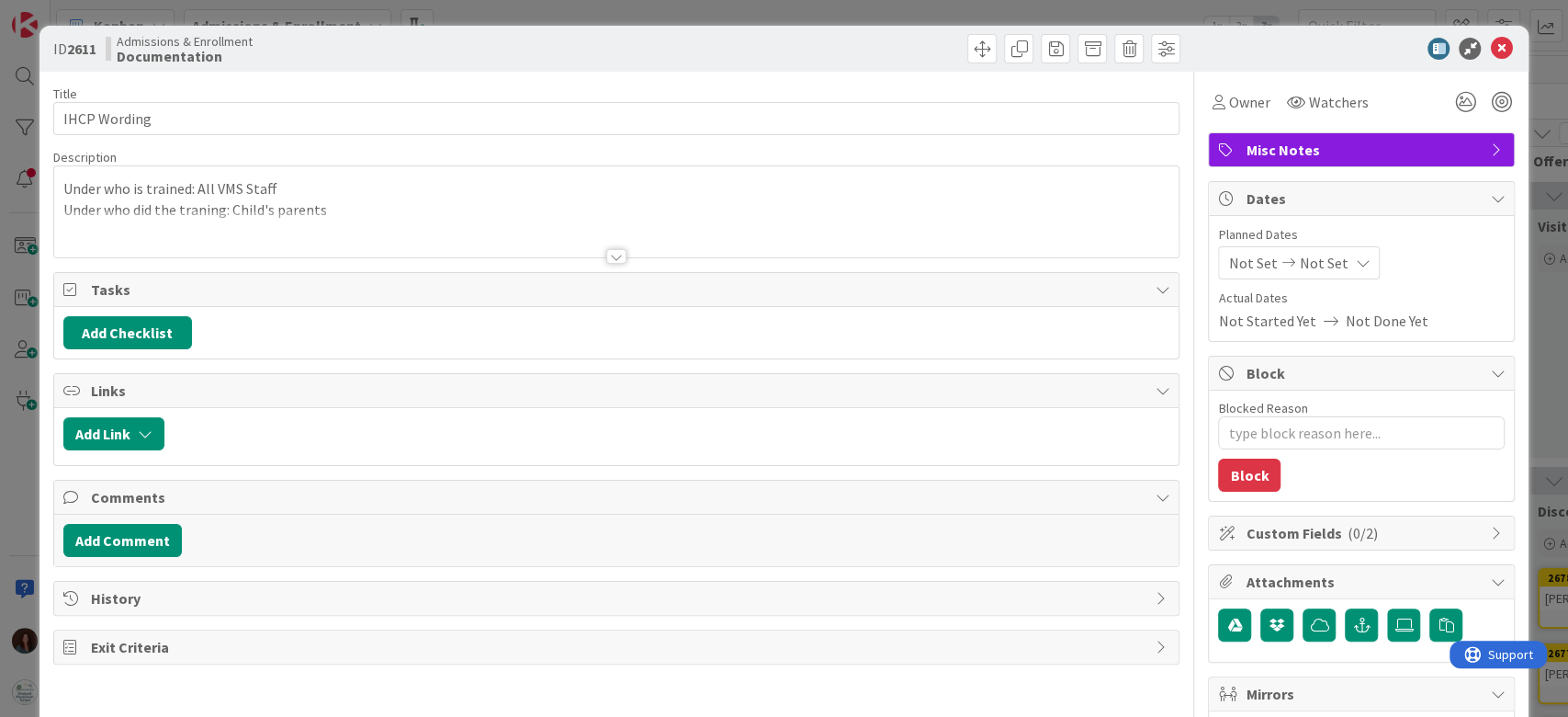
click at [391, 210] on div at bounding box center [616, 233] width 1125 height 47
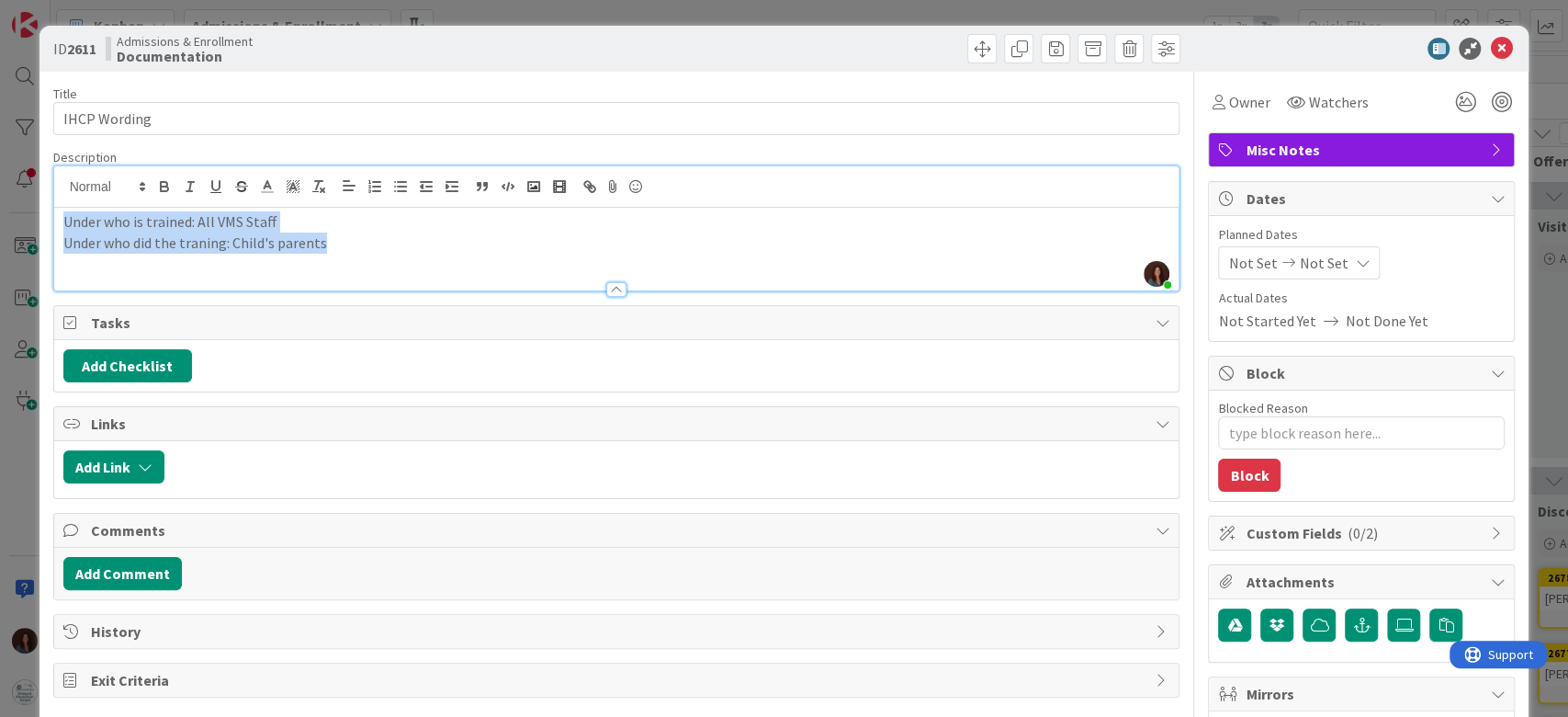
drag, startPoint x: 347, startPoint y: 243, endPoint x: 20, endPoint y: 232, distance: 327.2
click at [15, 226] on div "ID 2611 Admissions & Enrollment Documentation Title 12 / 128 IHCP Wording Descr…" at bounding box center [784, 358] width 1568 height 717
copy div "Under who is trained: All VMS Staff Under who did the traning: Child's parents"
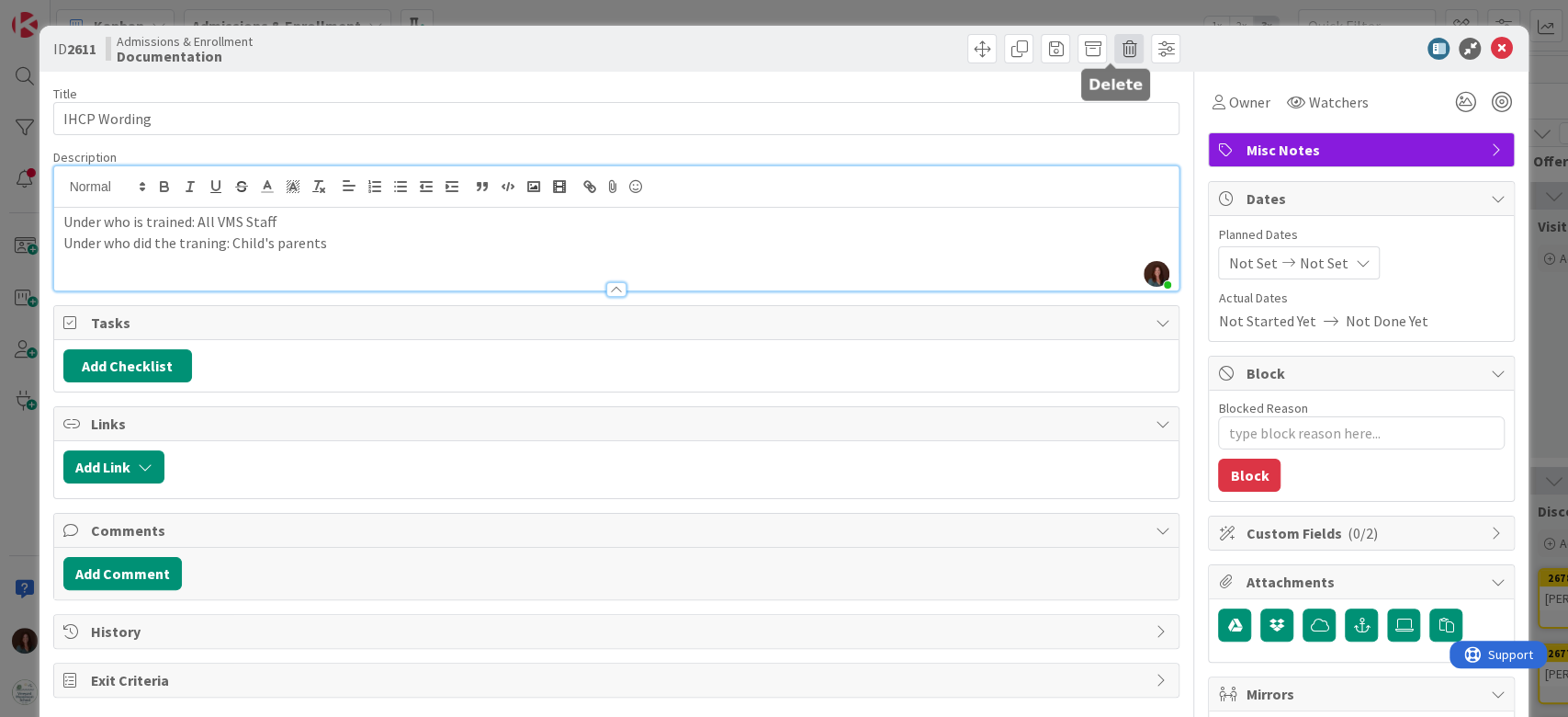
click at [1119, 50] on span at bounding box center [1128, 48] width 30 height 30
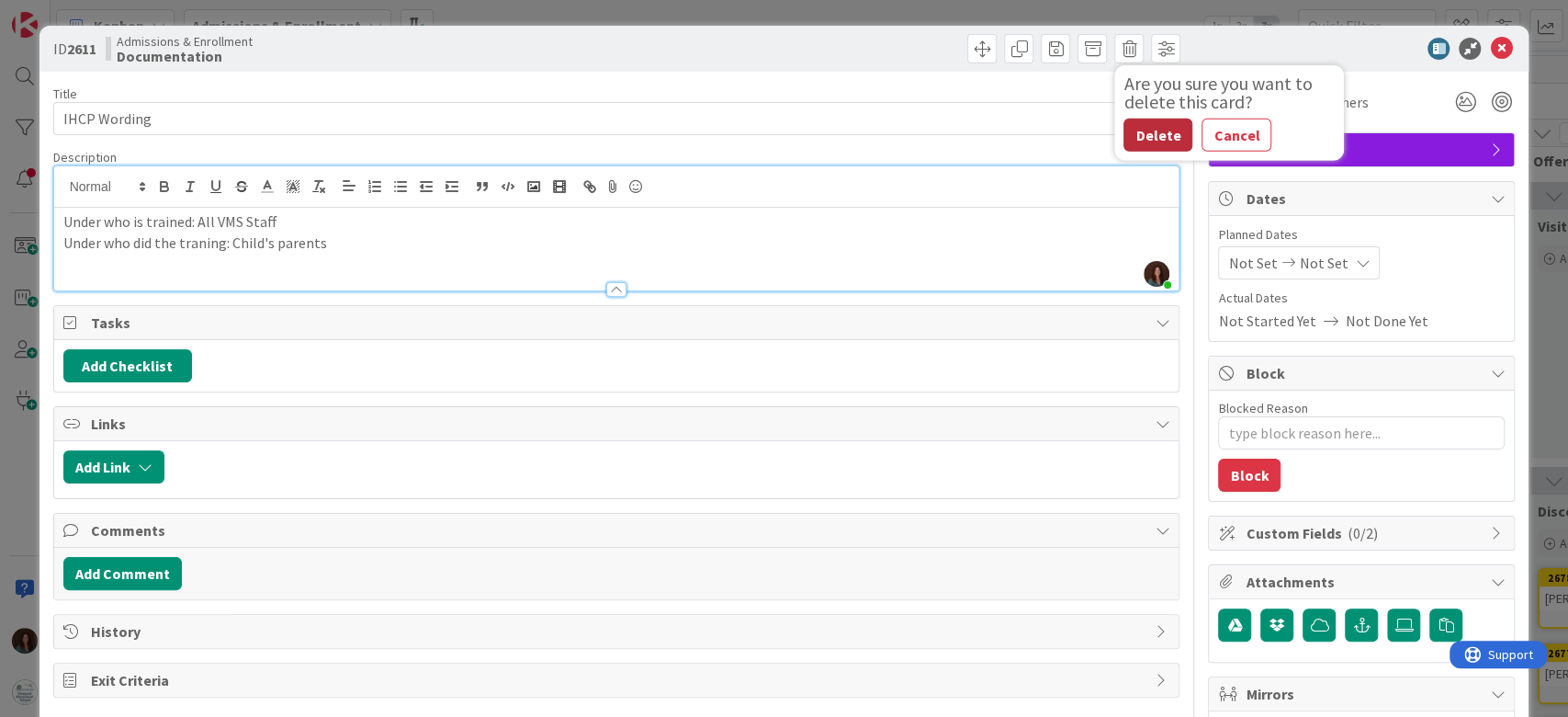
click at [1126, 129] on button "Delete" at bounding box center [1158, 134] width 69 height 33
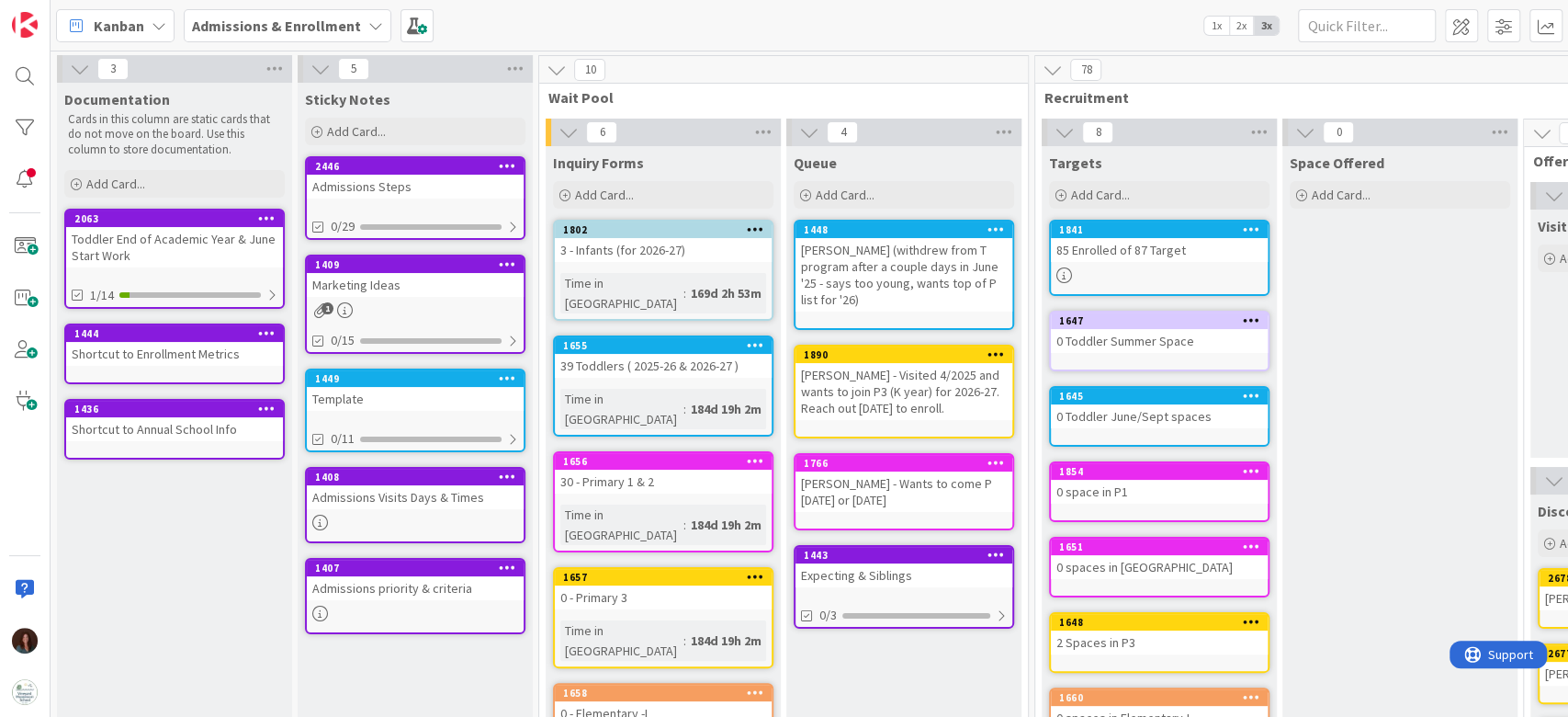
click at [273, 24] on b "Admissions & Enrollment" at bounding box center [276, 25] width 169 height 18
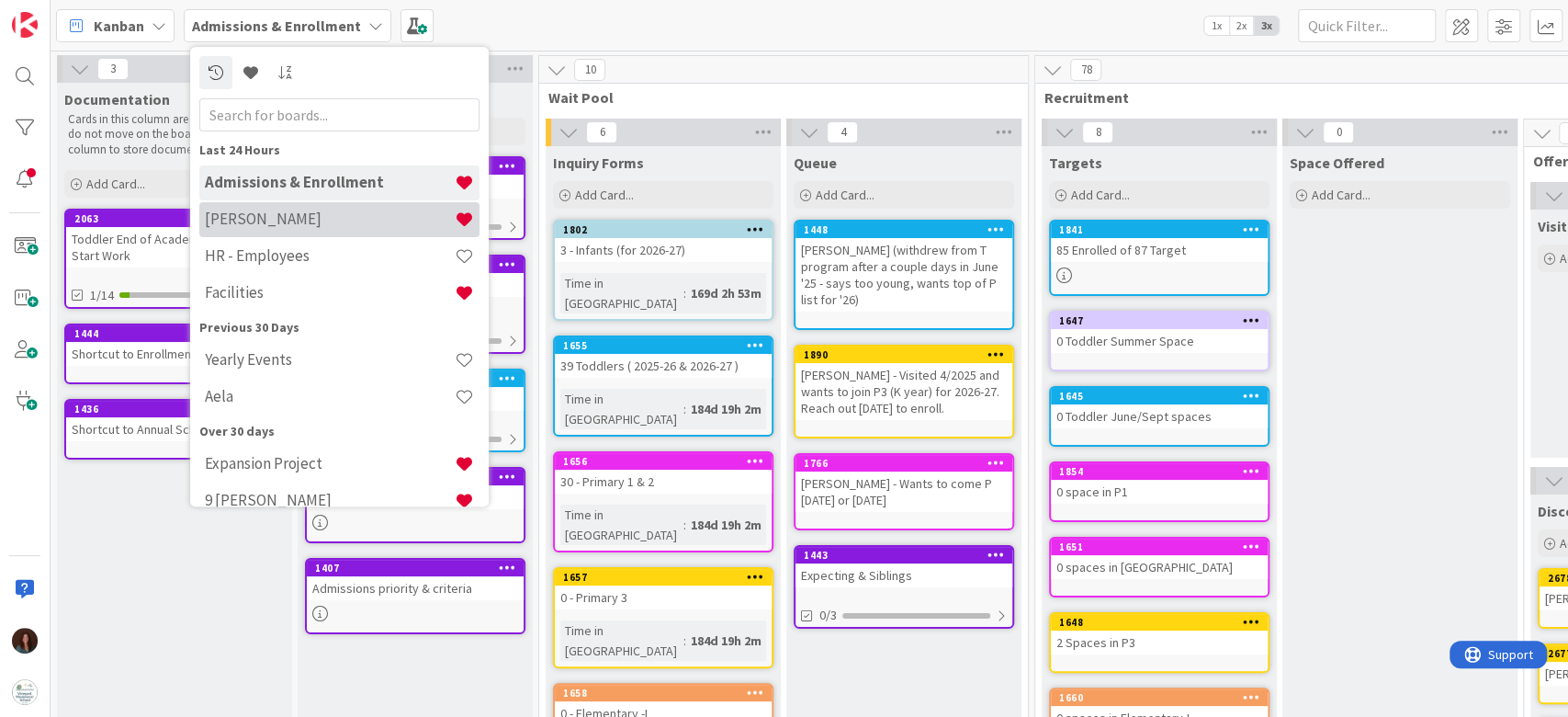
click at [310, 229] on div "[PERSON_NAME]" at bounding box center [340, 220] width 280 height 35
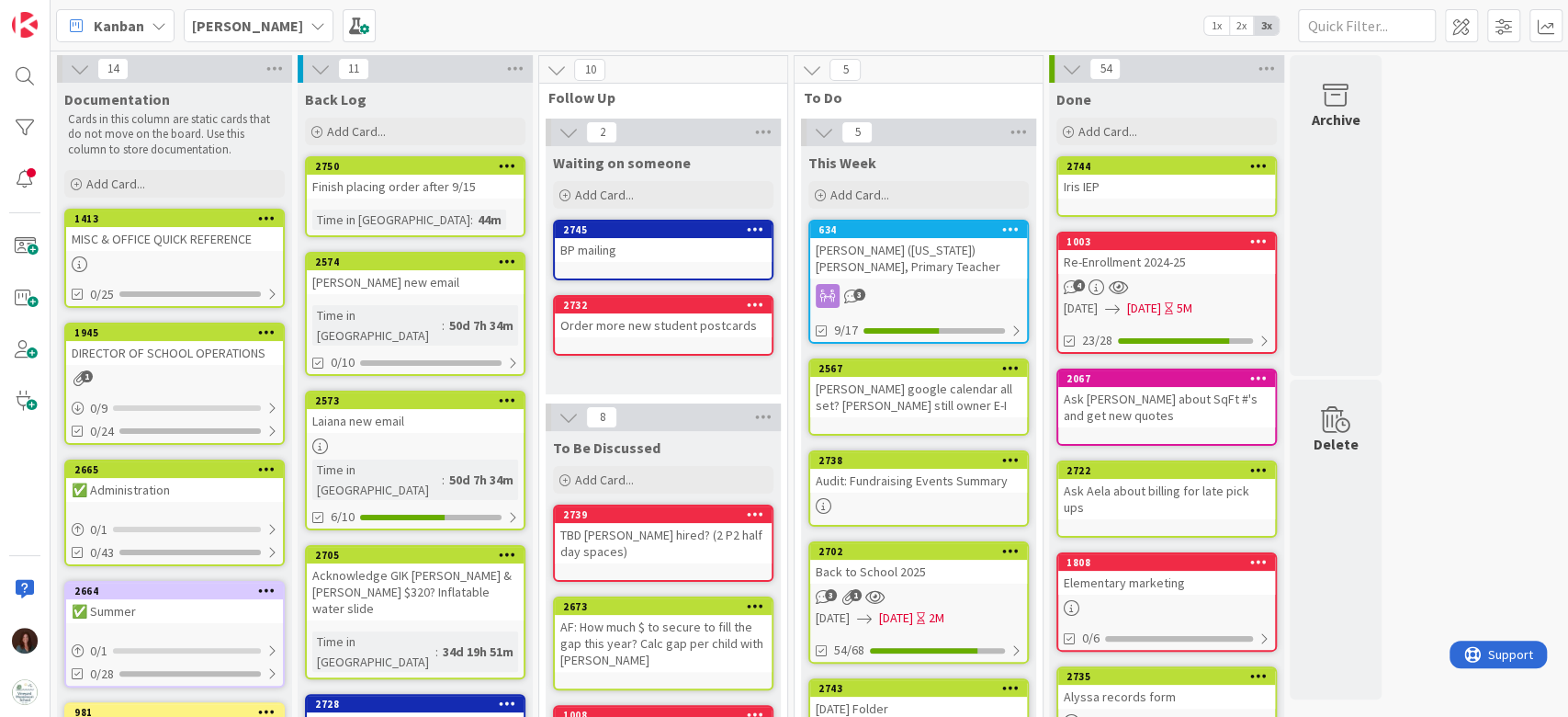
click at [118, 247] on div "MISC & OFFICE QUICK REFERENCE" at bounding box center [175, 238] width 217 height 24
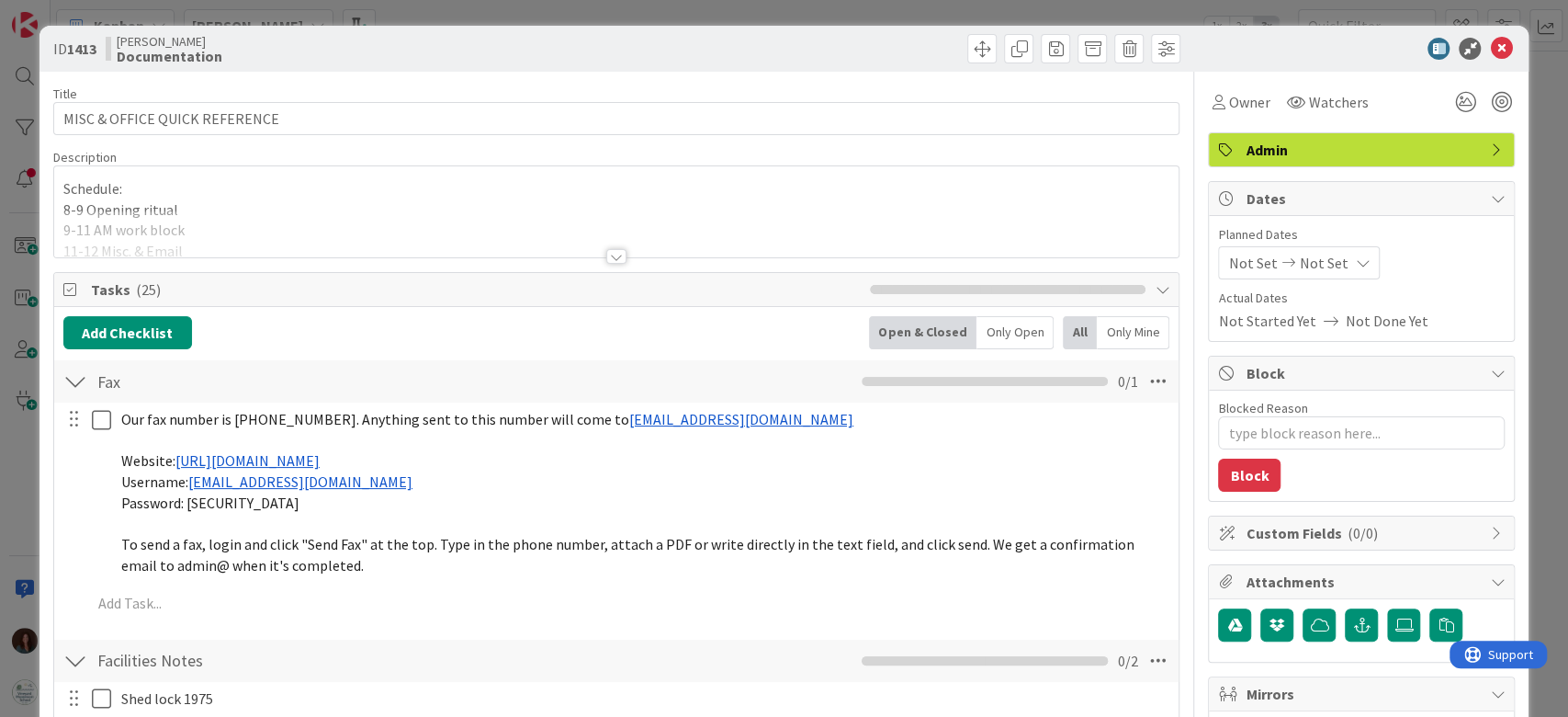
type textarea "x"
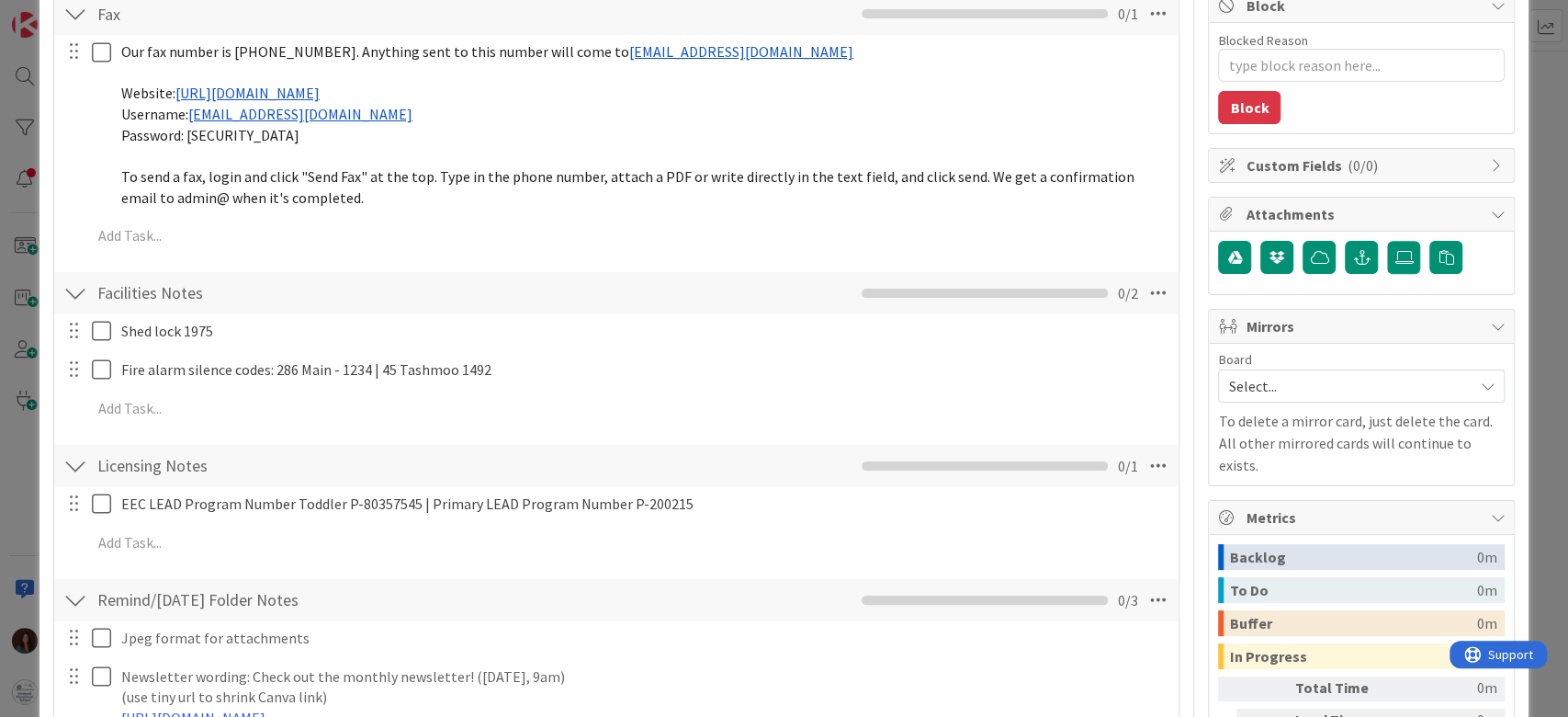
scroll to position [611, 0]
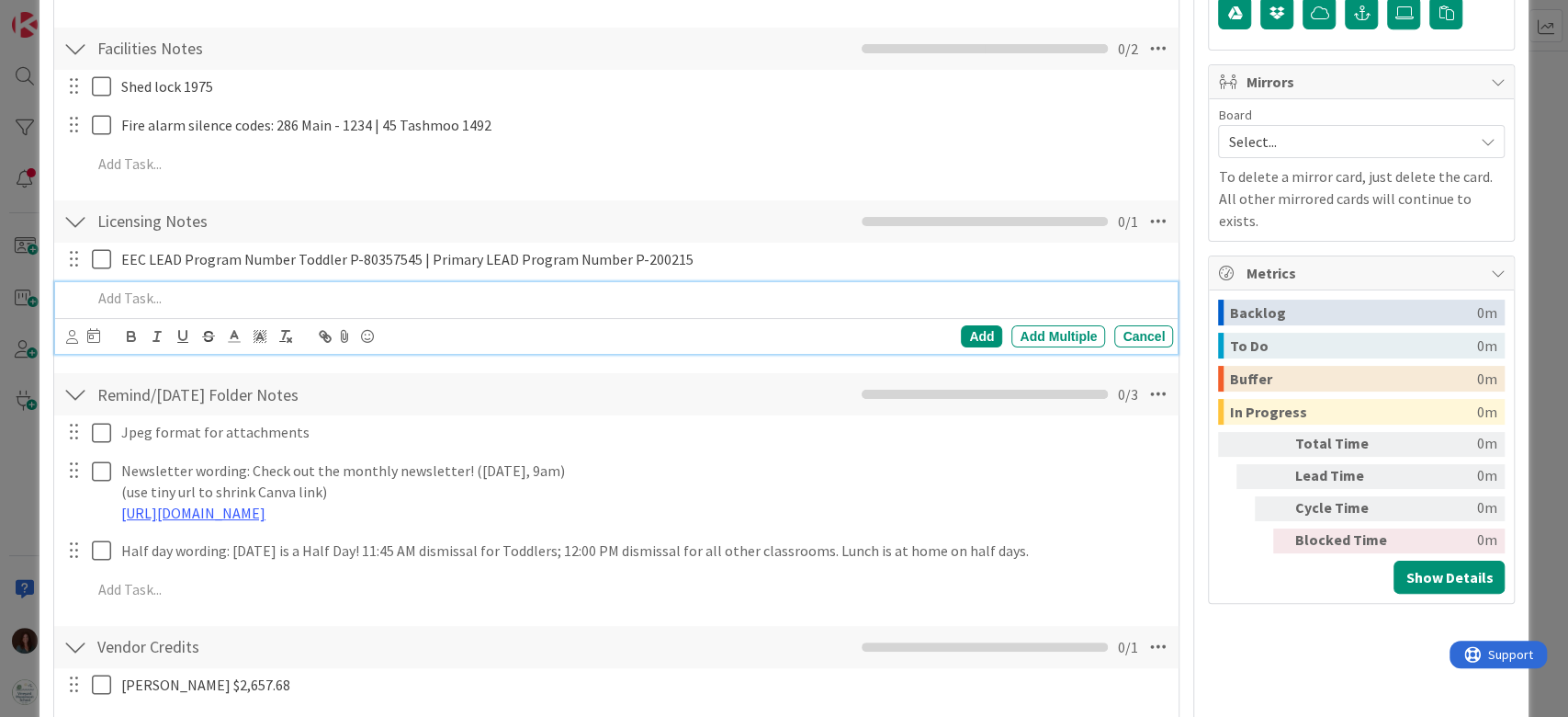
click at [232, 298] on p at bounding box center [630, 299] width 1075 height 21
paste div
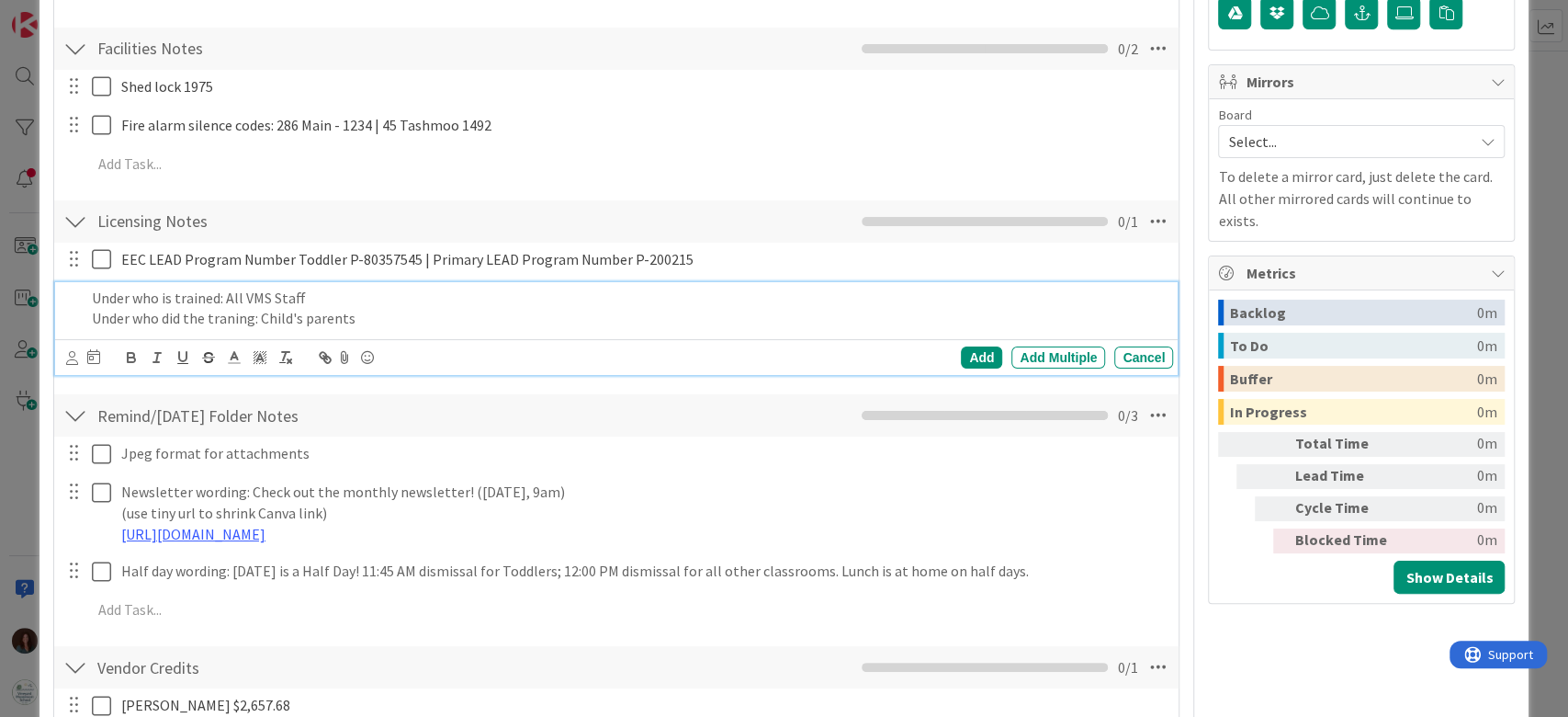
click at [92, 298] on p "Under who is trained: All VMS Staff" at bounding box center [630, 299] width 1075 height 21
click at [92, 318] on p "Under who did the traning: Child's parents" at bounding box center [630, 319] width 1075 height 21
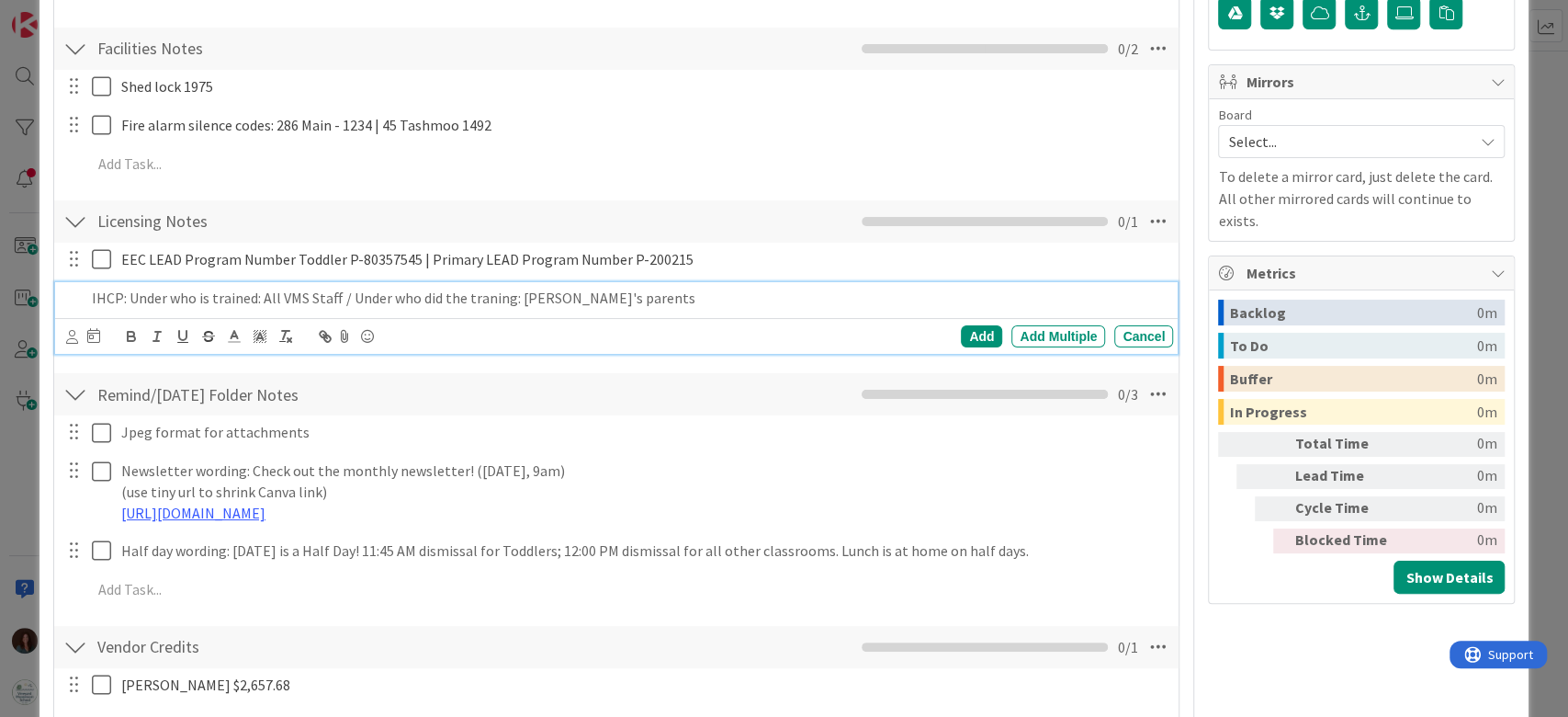
drag, startPoint x: 483, startPoint y: 296, endPoint x: 489, endPoint y: 317, distance: 21.8
click at [483, 297] on p "IHCP: Under who is trained: All VMS Staff / Under who did the traning: [PERSON_…" at bounding box center [630, 299] width 1075 height 21
drag, startPoint x: 739, startPoint y: 294, endPoint x: 796, endPoint y: 319, distance: 62.2
click at [739, 295] on p "IHCP: Under who is trained: All VMS Staff / Under who did the training: Child's…" at bounding box center [630, 299] width 1075 height 21
click at [961, 330] on div "Add" at bounding box center [981, 336] width 41 height 22
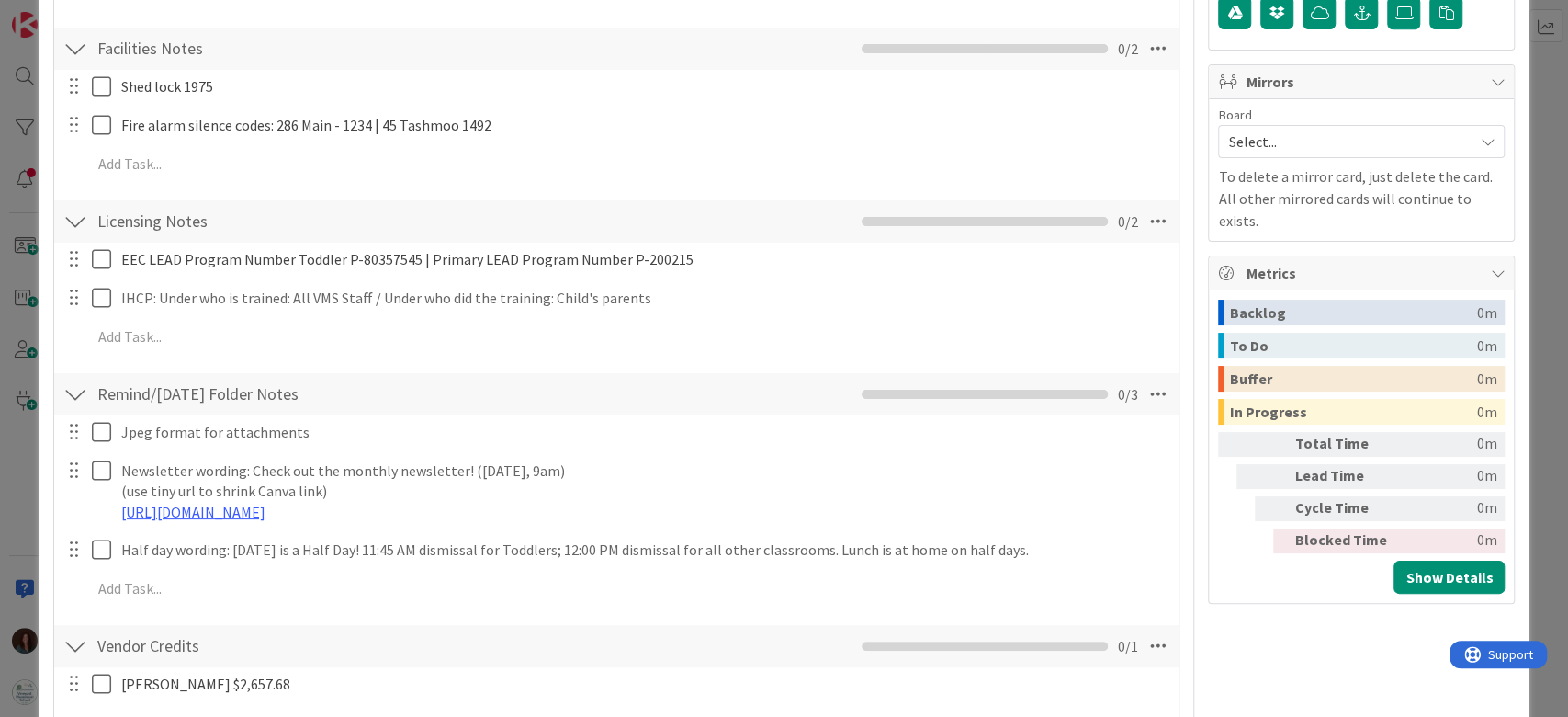
scroll to position [0, 0]
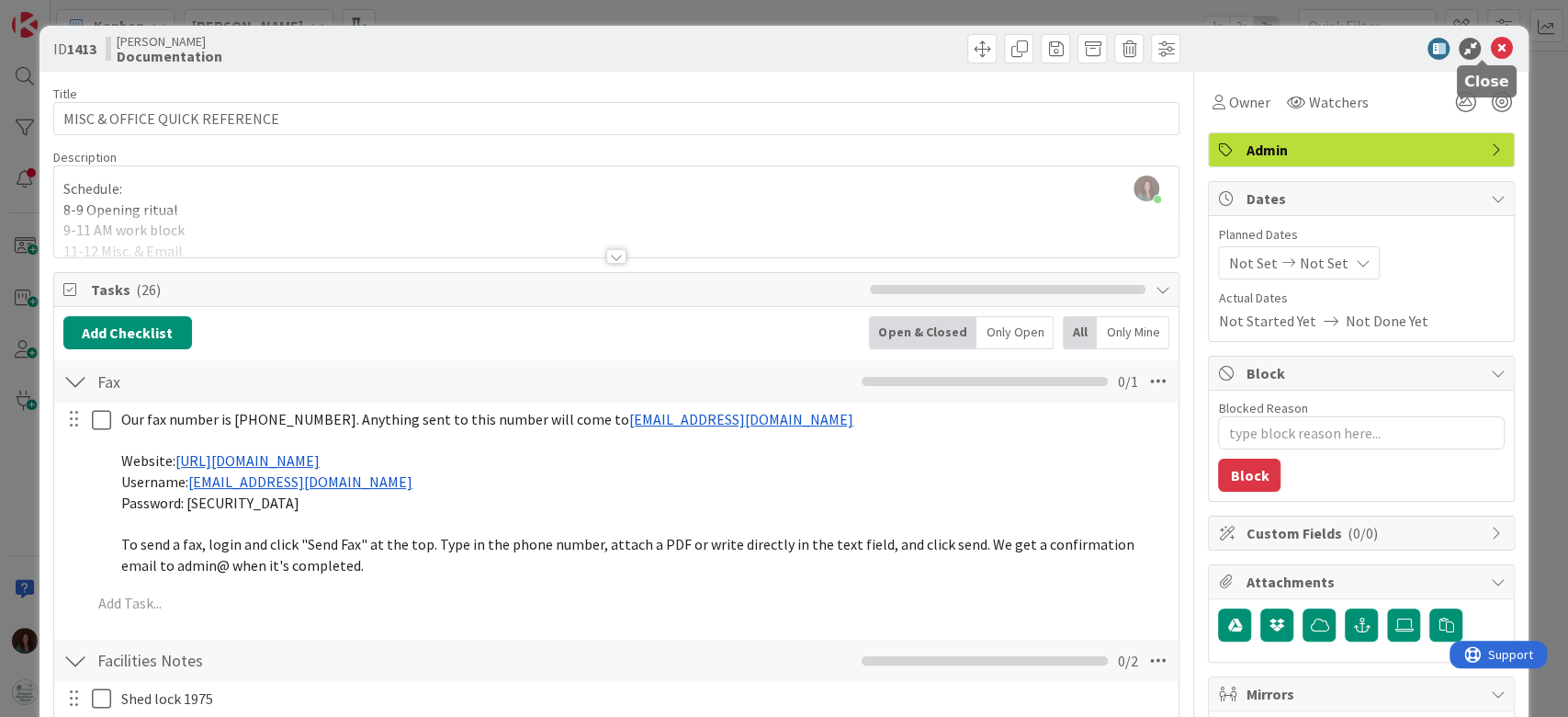
click at [1489, 48] on icon at bounding box center [1500, 48] width 22 height 22
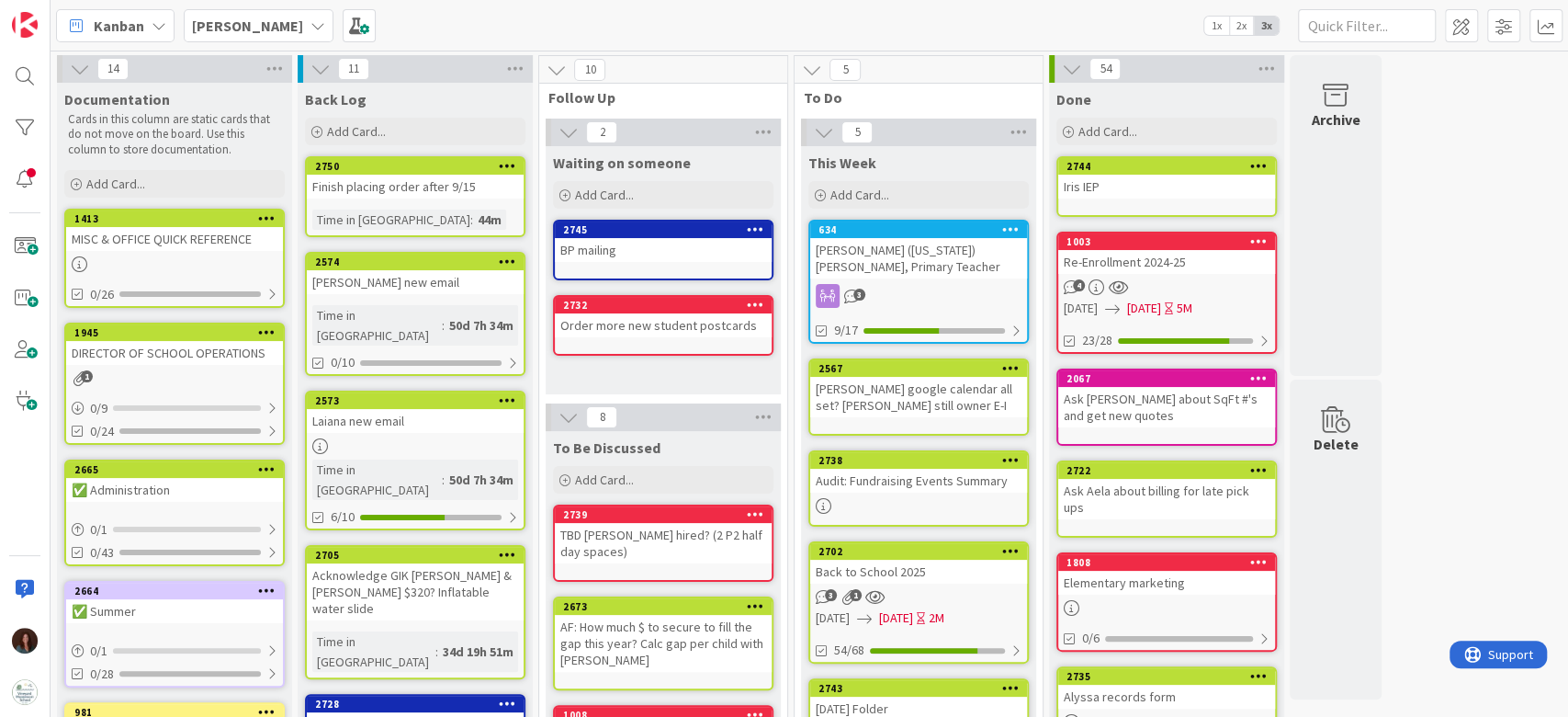
click at [941, 253] on div "[PERSON_NAME] ([US_STATE]) [PERSON_NAME], Primary Teacher" at bounding box center [918, 258] width 217 height 40
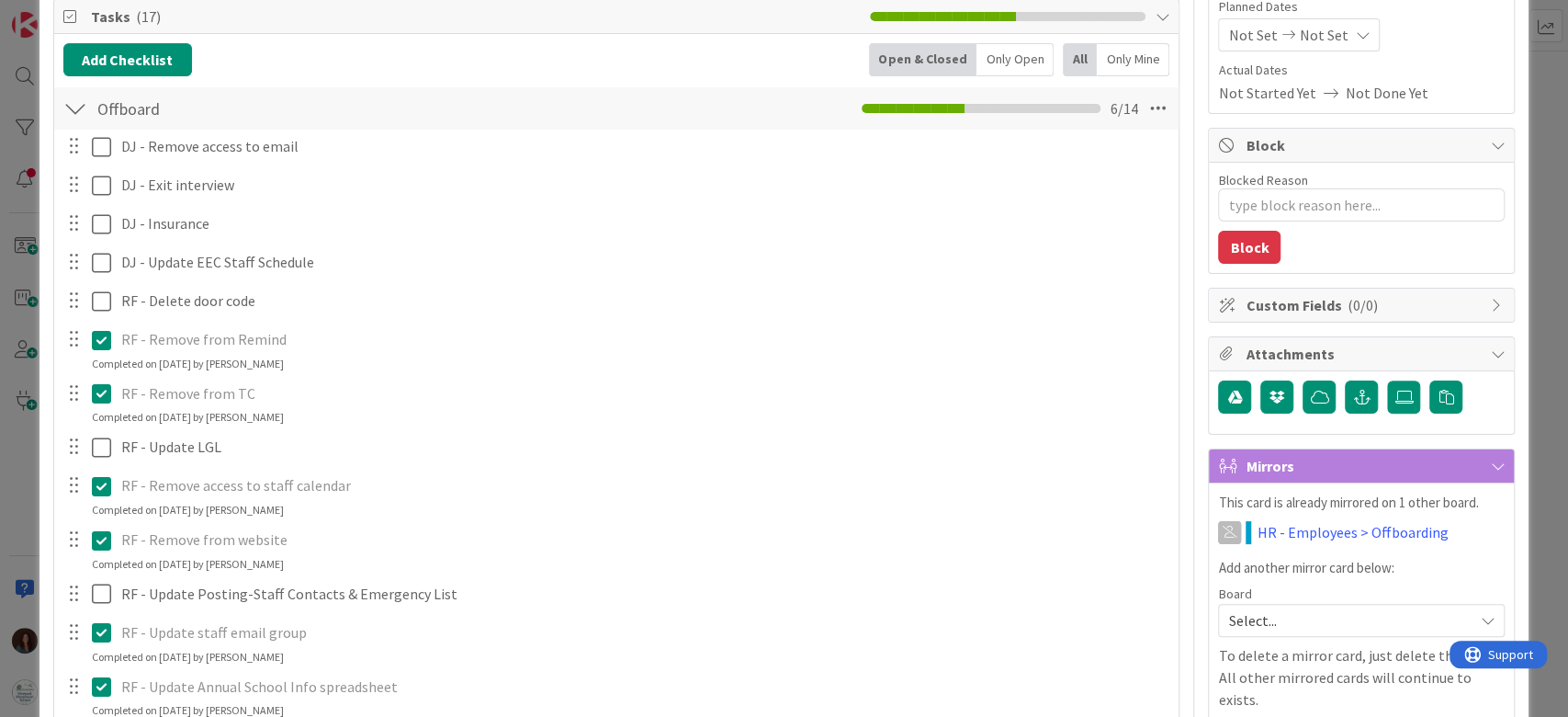
scroll to position [245, 0]
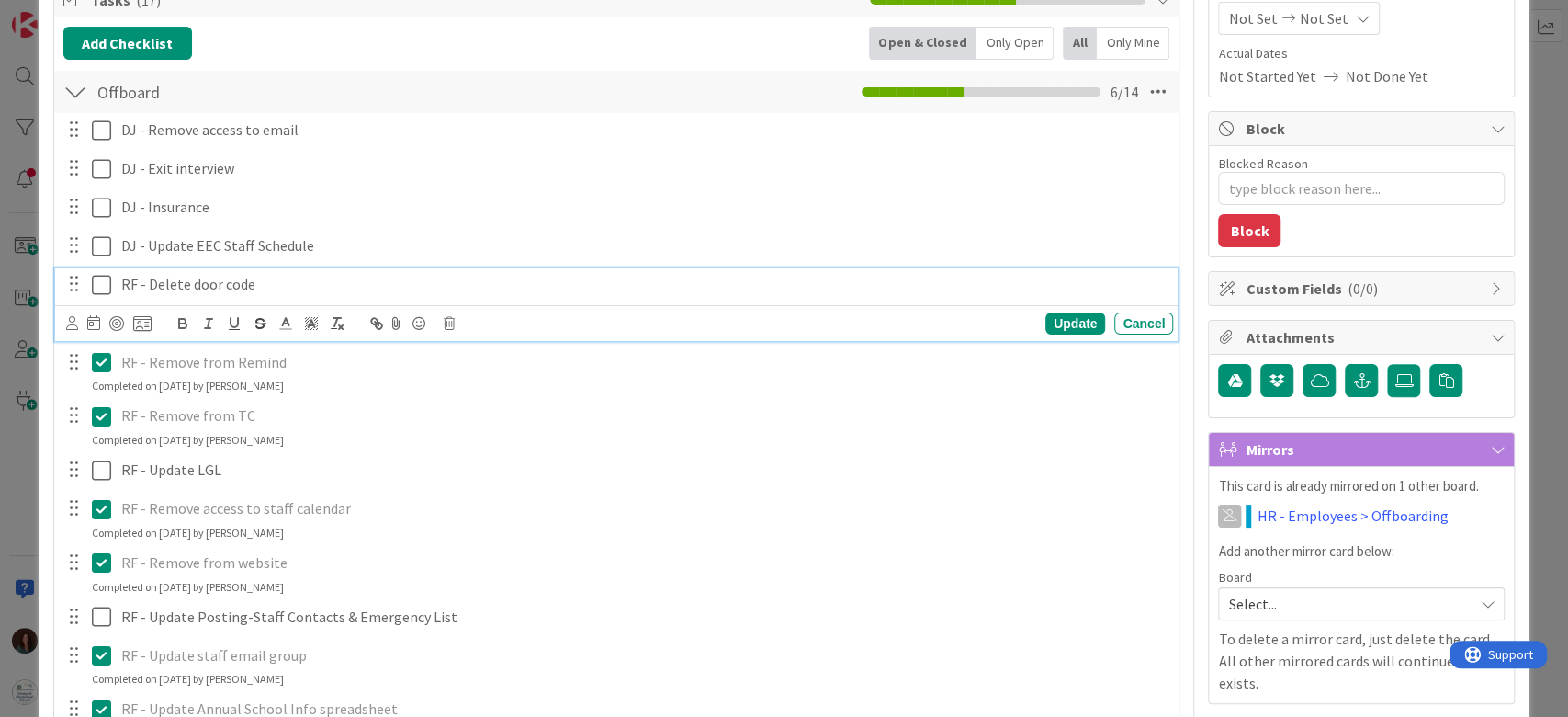
click at [98, 280] on icon at bounding box center [102, 284] width 19 height 22
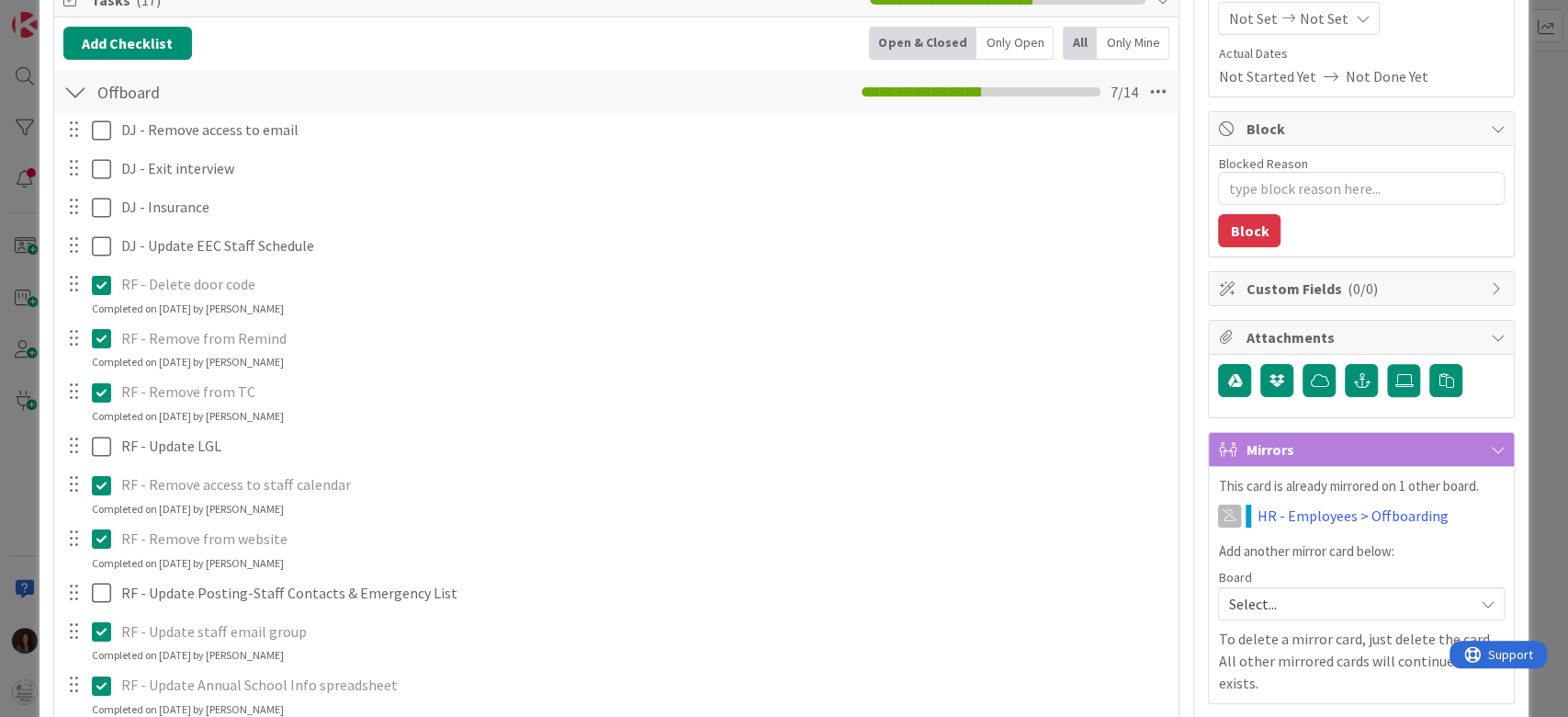
scroll to position [368, 0]
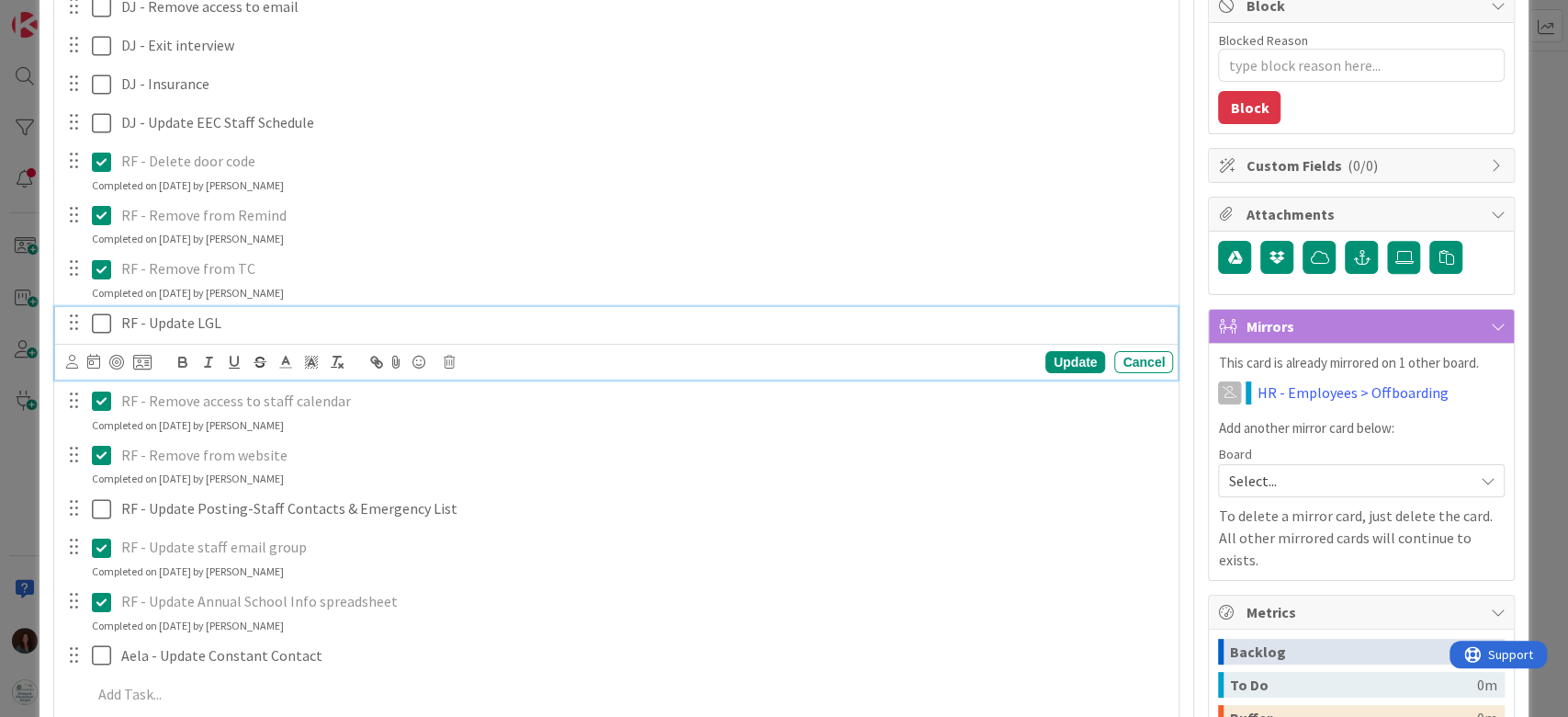
click at [93, 322] on icon at bounding box center [102, 323] width 19 height 22
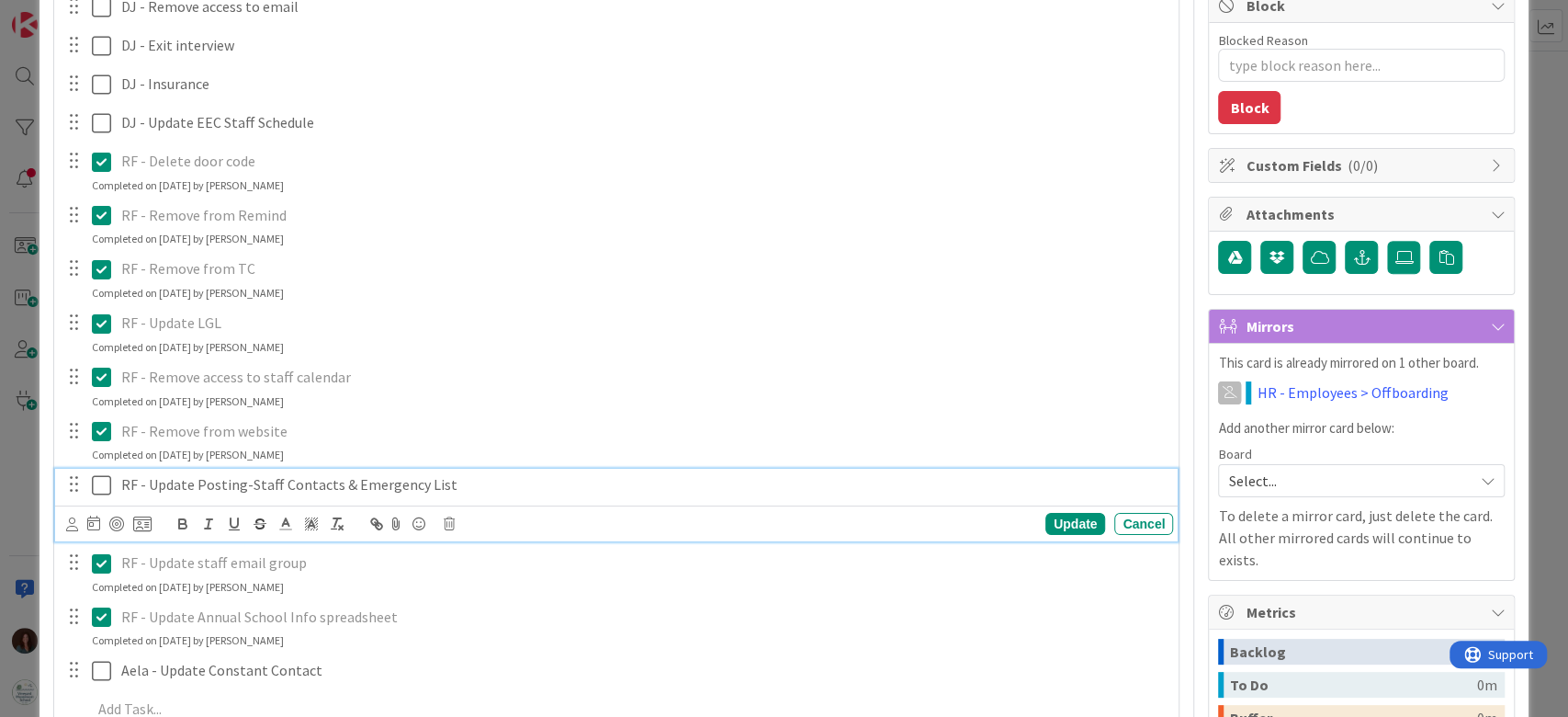
click at [96, 490] on icon at bounding box center [102, 485] width 19 height 22
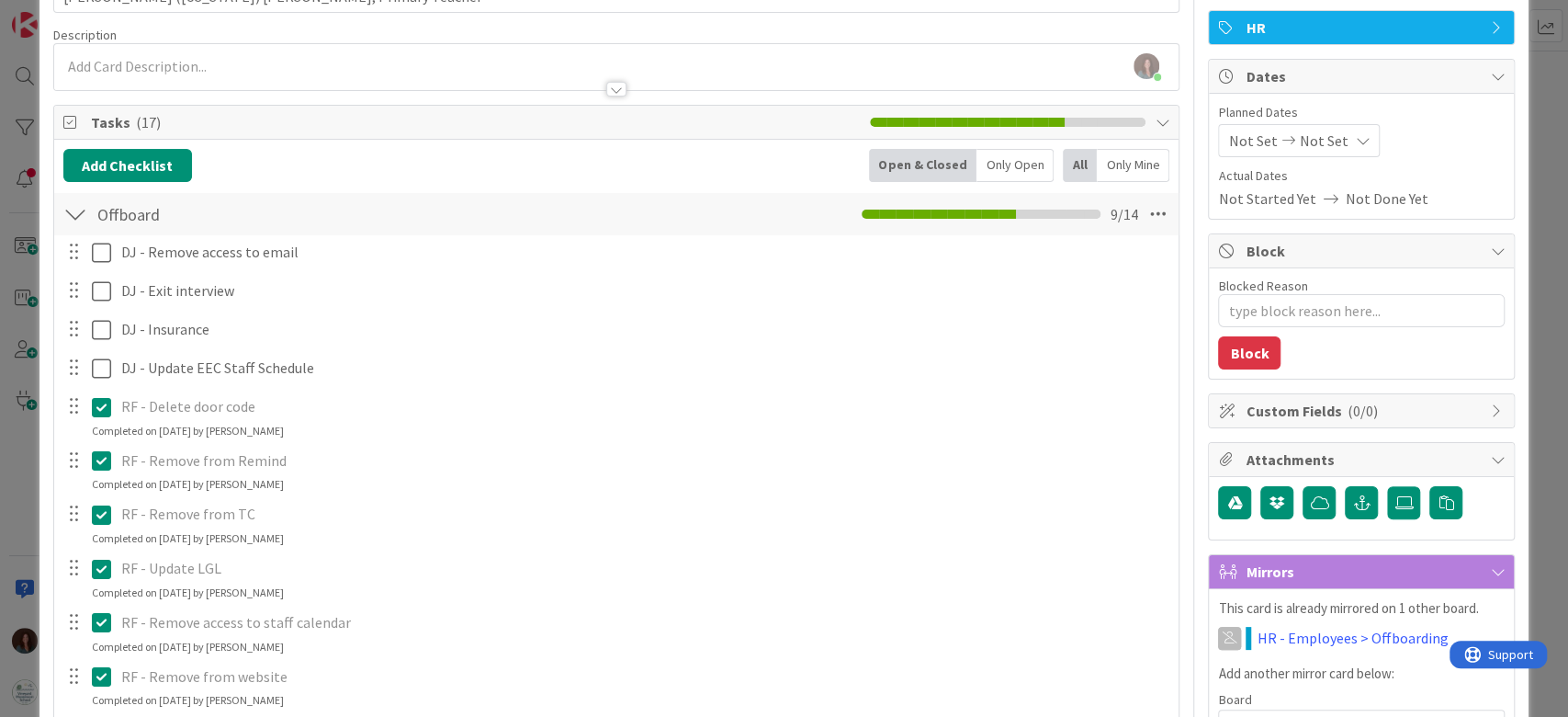
scroll to position [0, 0]
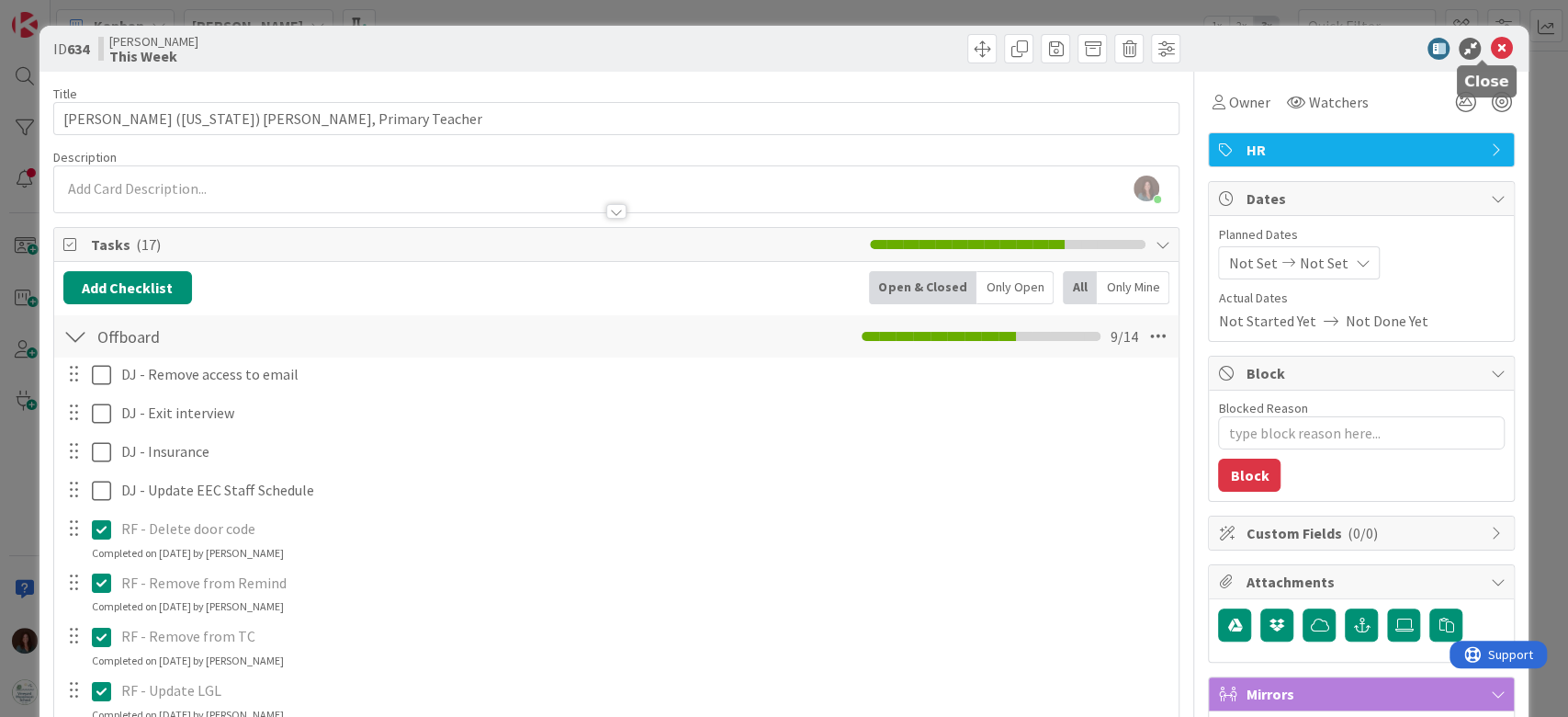
click at [1489, 38] on icon at bounding box center [1500, 48] width 22 height 22
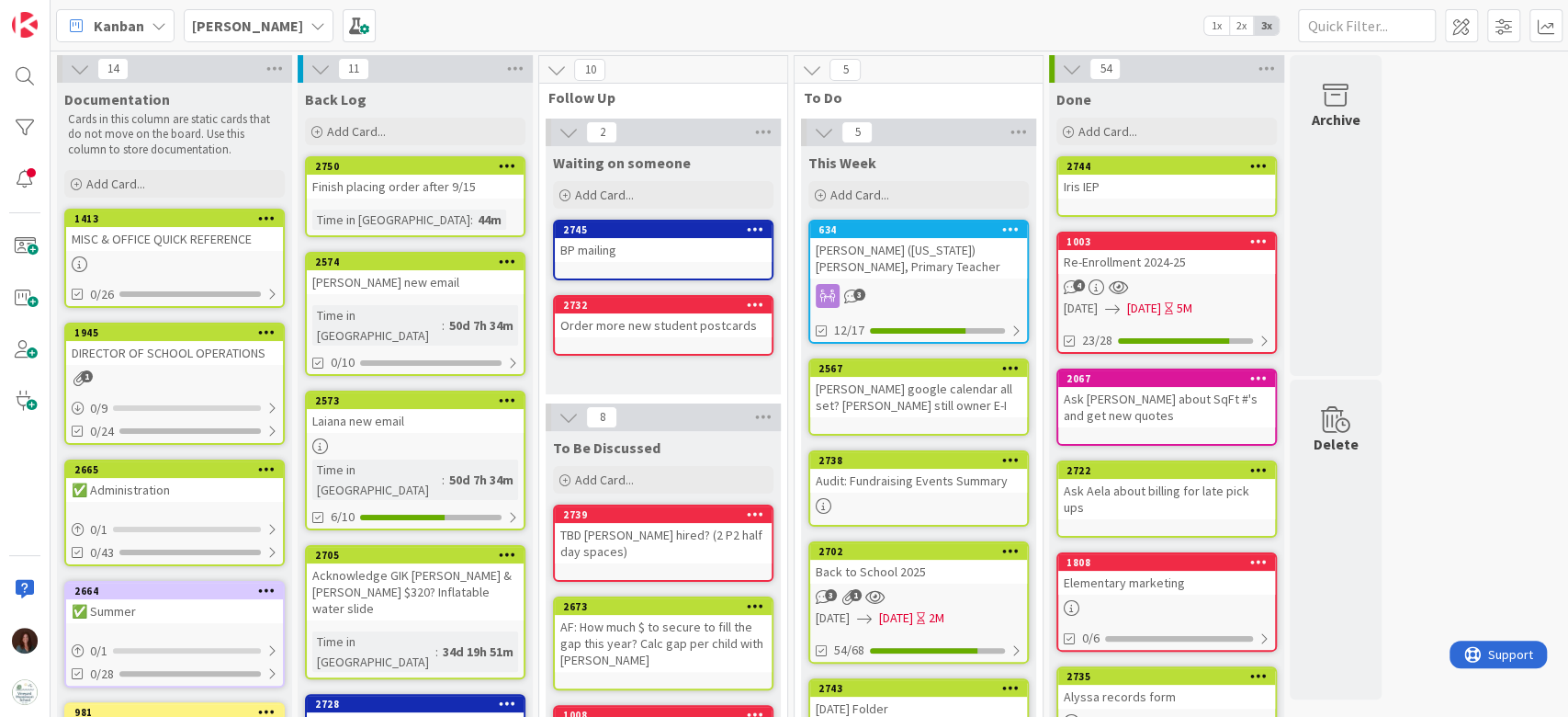
click at [1014, 368] on icon at bounding box center [1010, 367] width 17 height 12
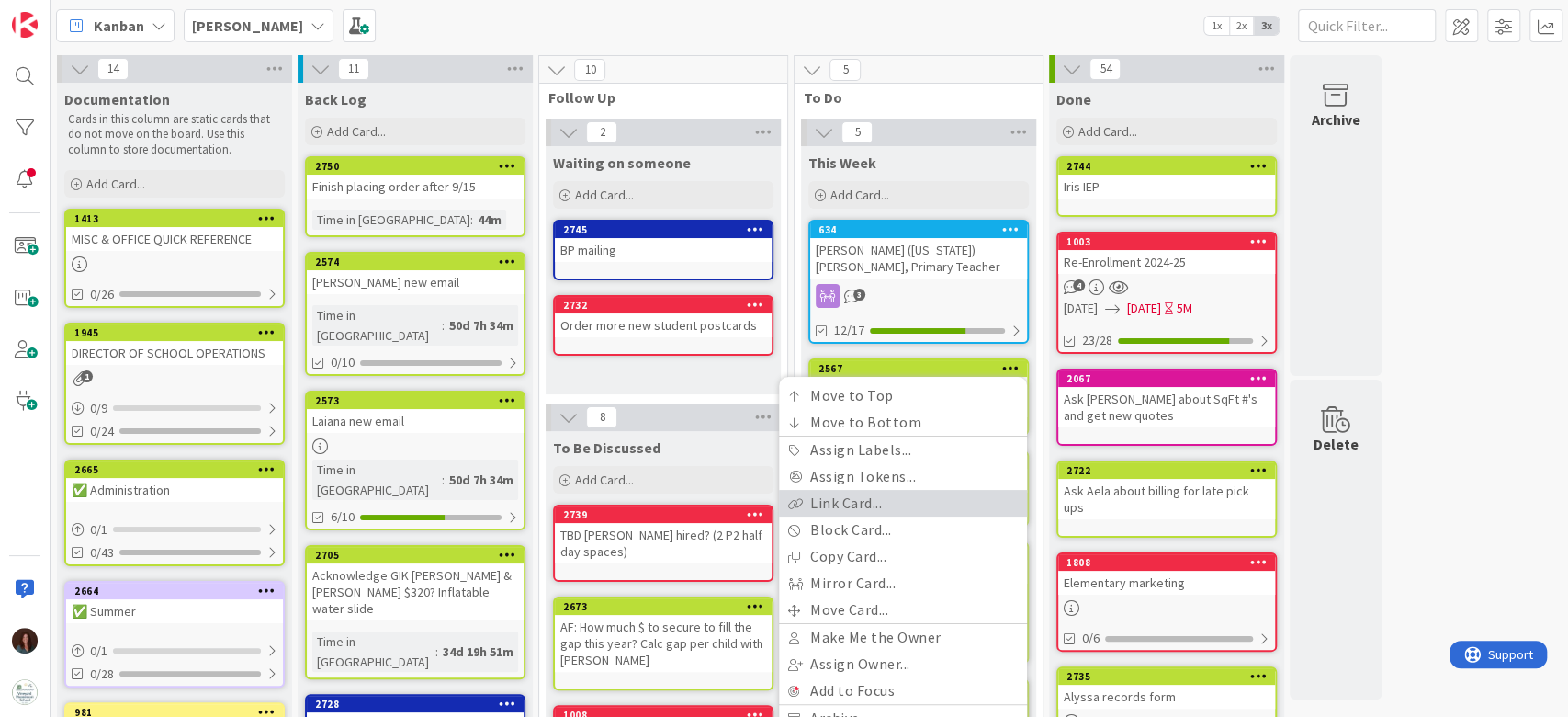
scroll to position [122, 0]
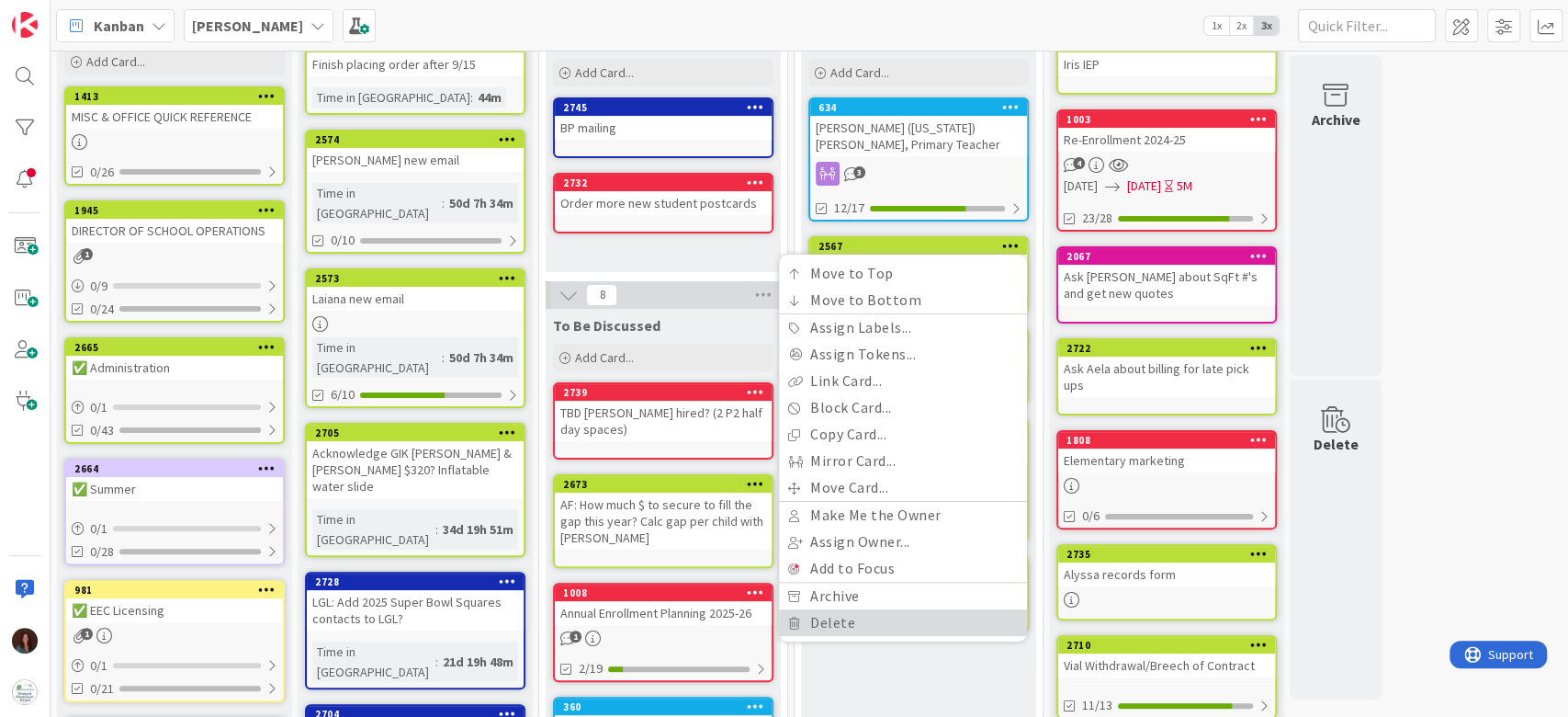
click at [923, 616] on link "Delete" at bounding box center [903, 623] width 248 height 27
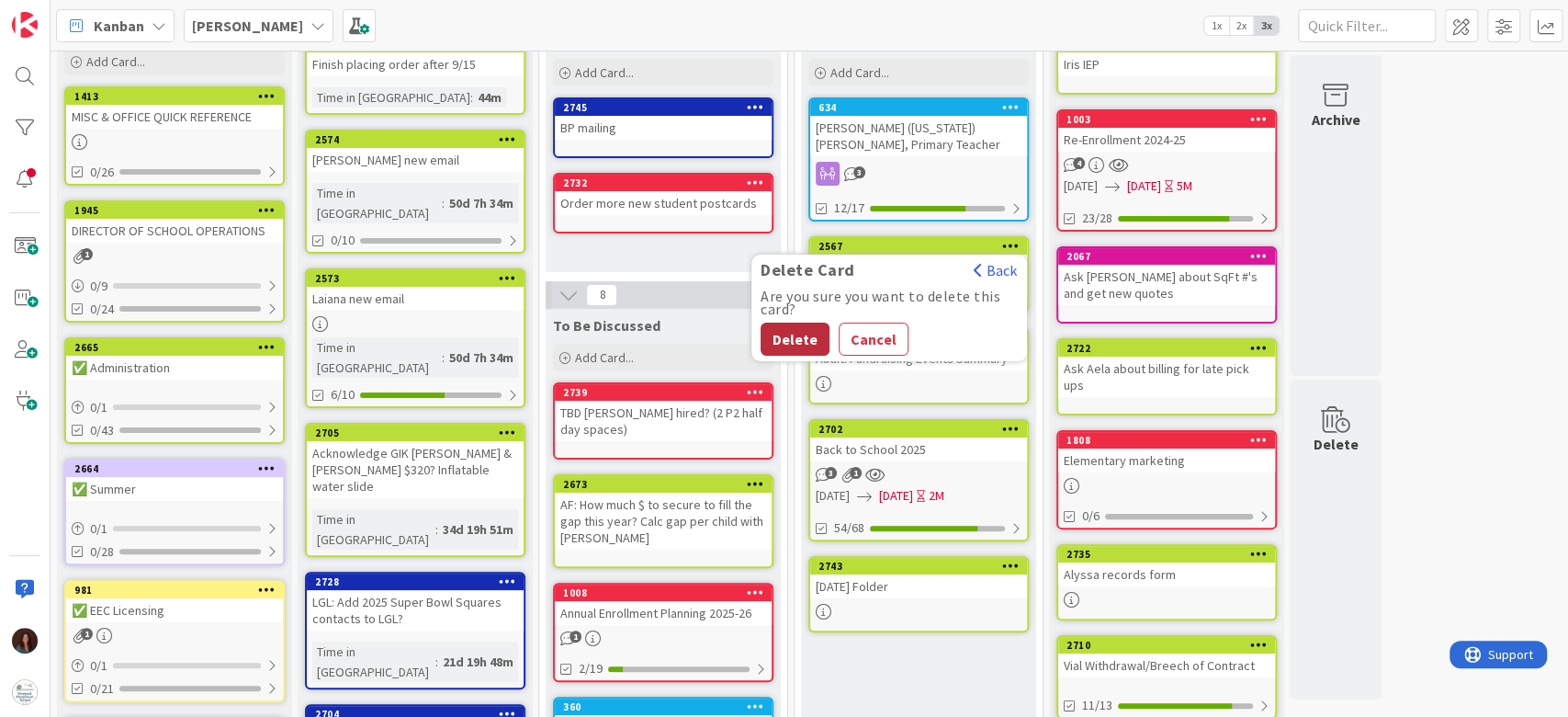
click at [789, 333] on button "Delete" at bounding box center [796, 339] width 69 height 33
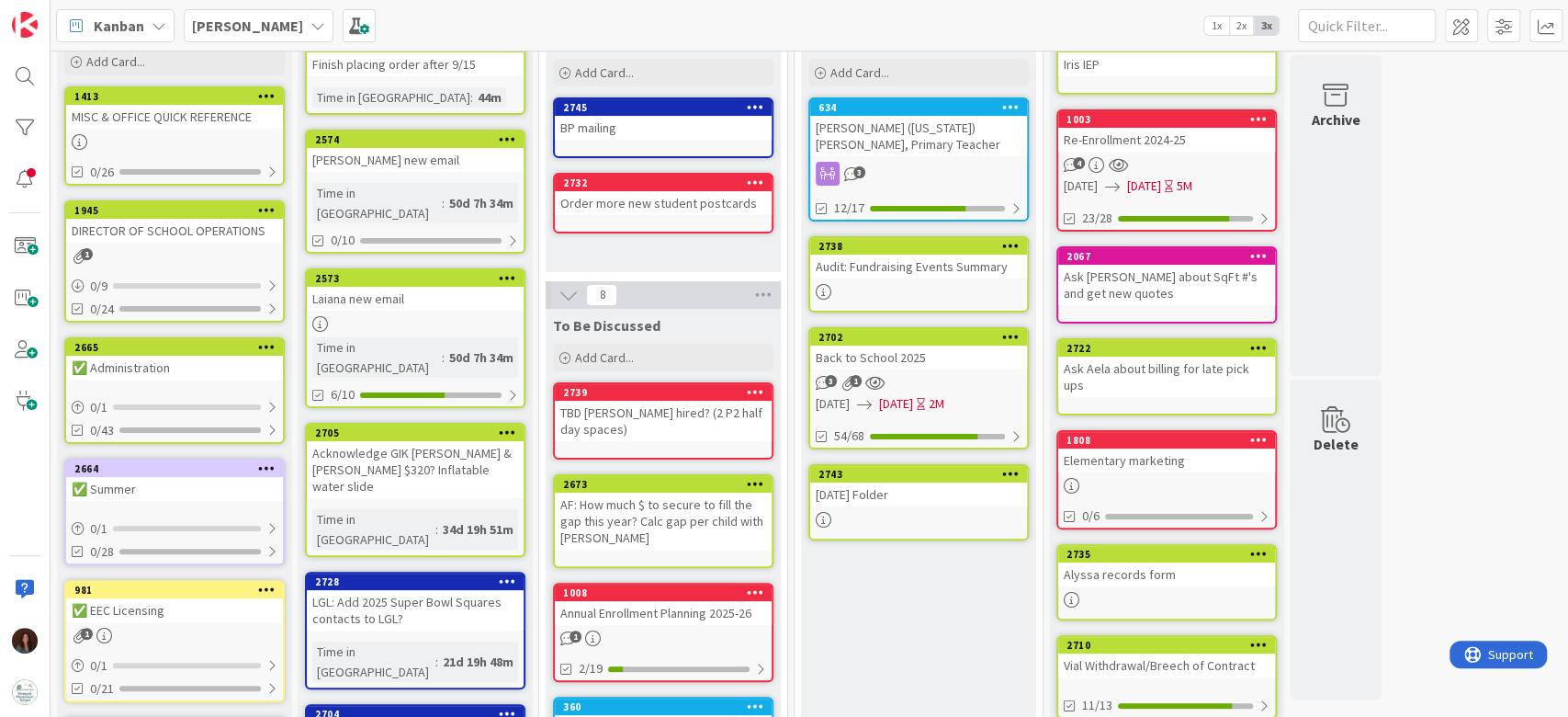
click at [267, 12] on div "[PERSON_NAME]" at bounding box center [258, 26] width 150 height 33
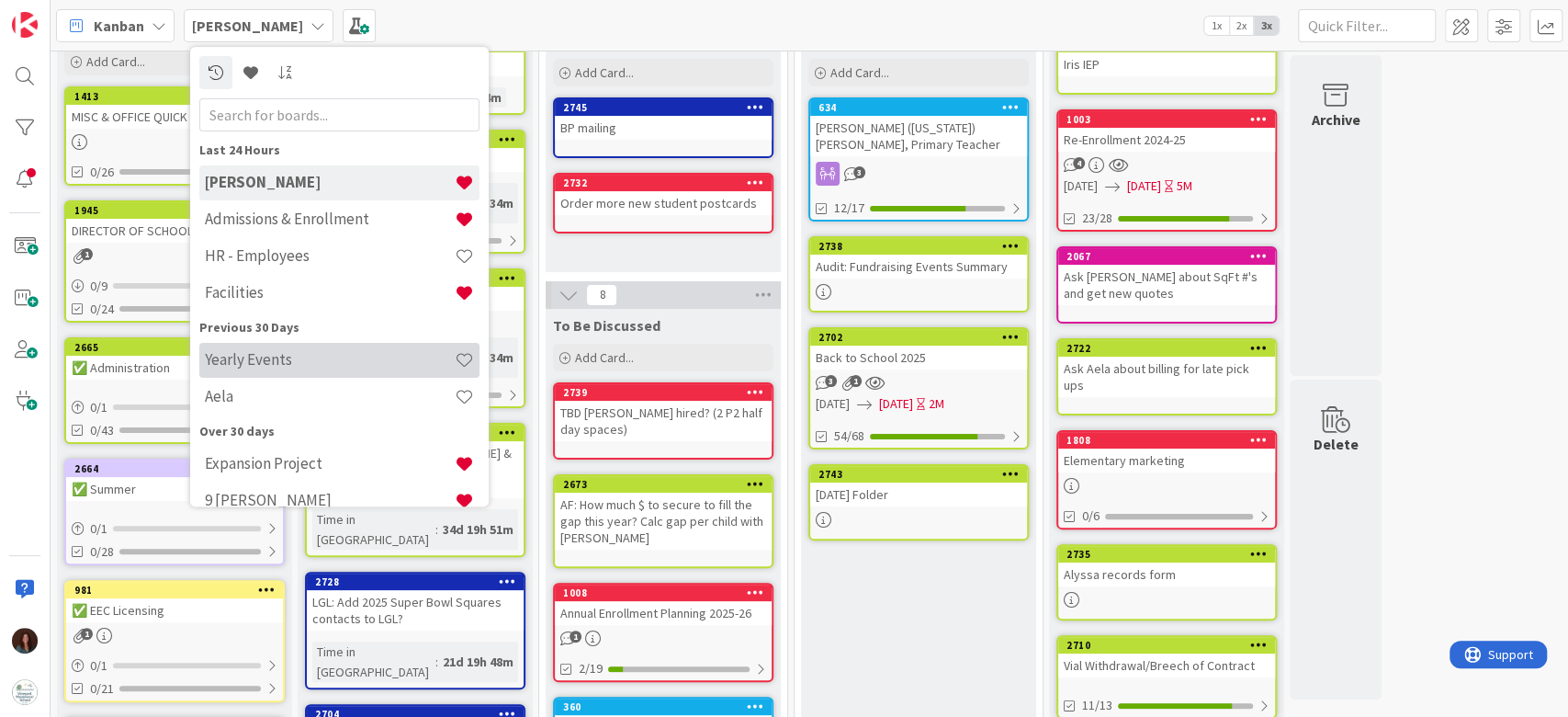
click at [300, 372] on div "Yearly Events" at bounding box center [340, 360] width 280 height 35
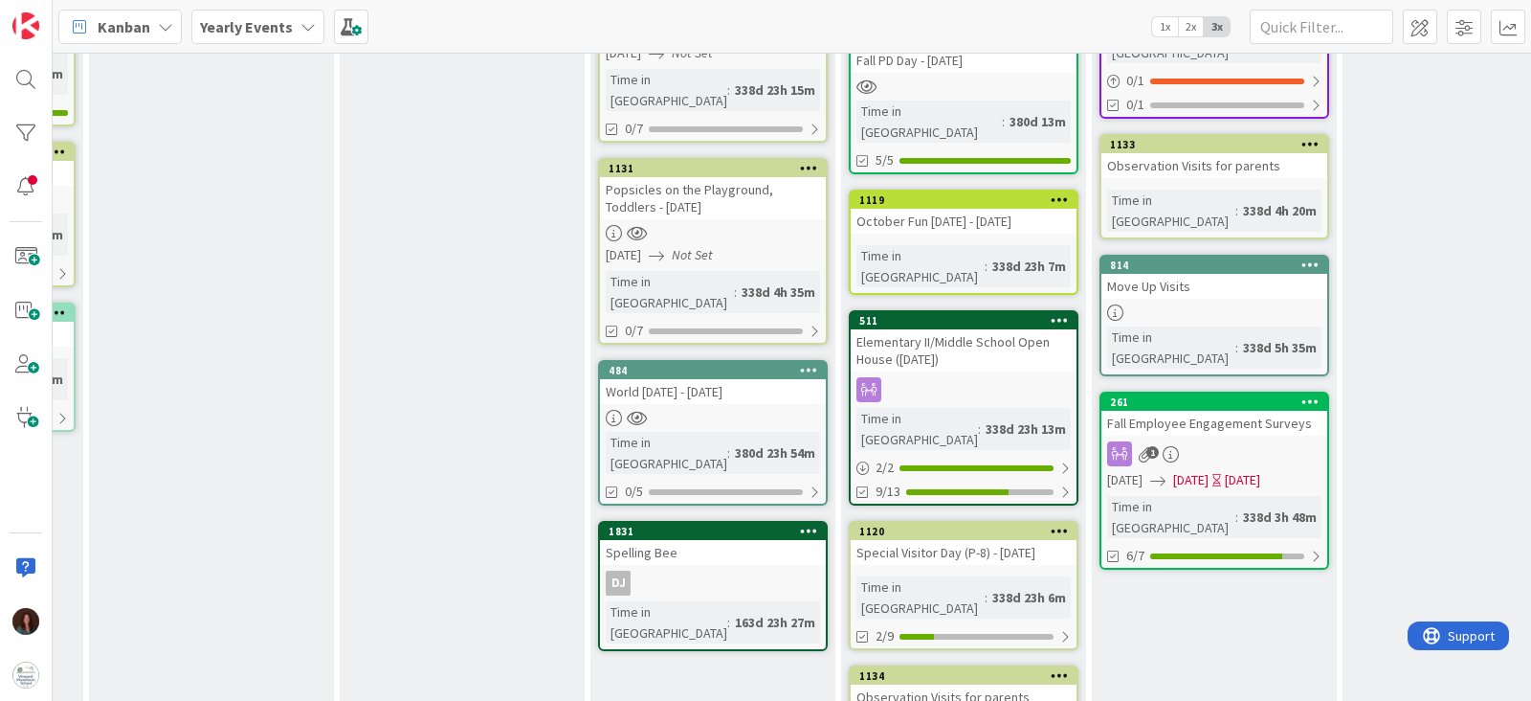
scroll to position [0, 1232]
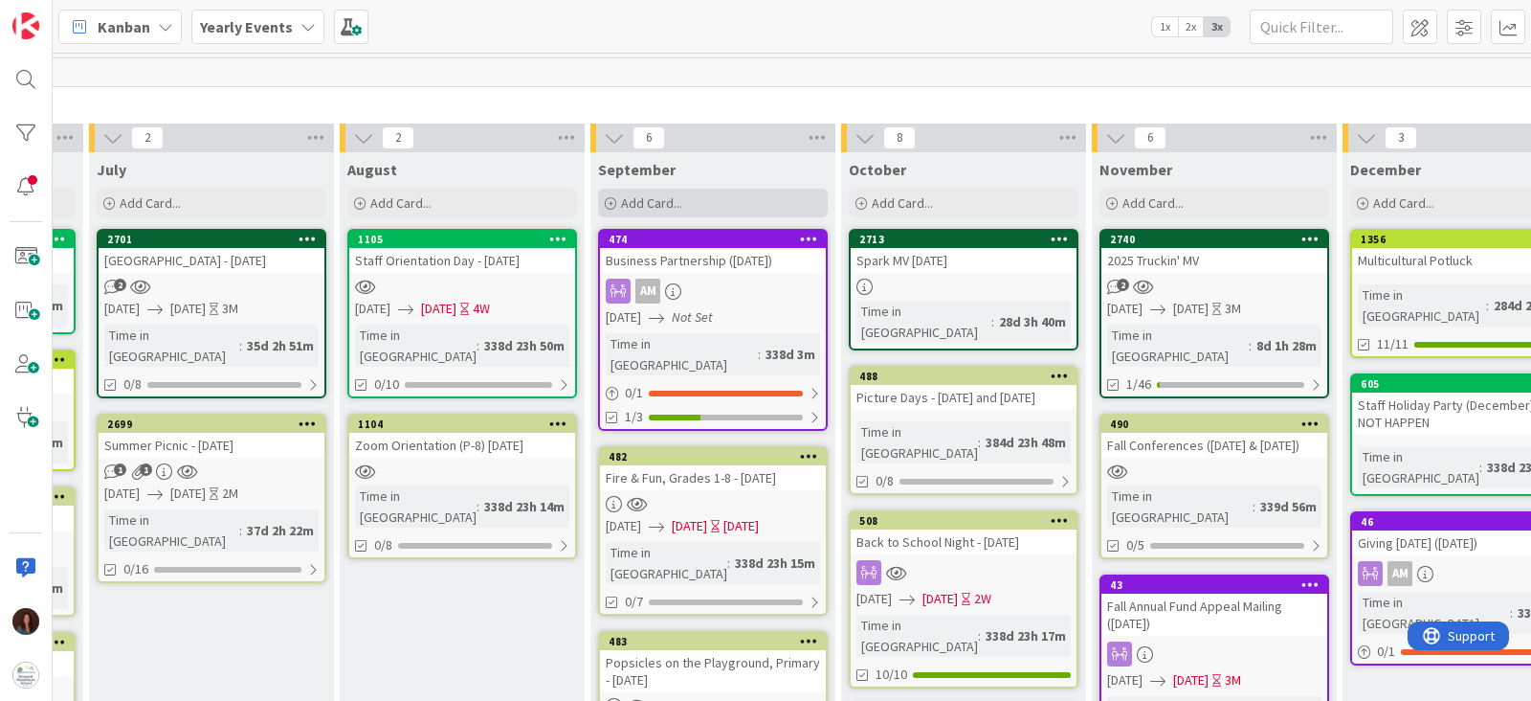
click at [749, 198] on div "Add Card..." at bounding box center [713, 203] width 230 height 29
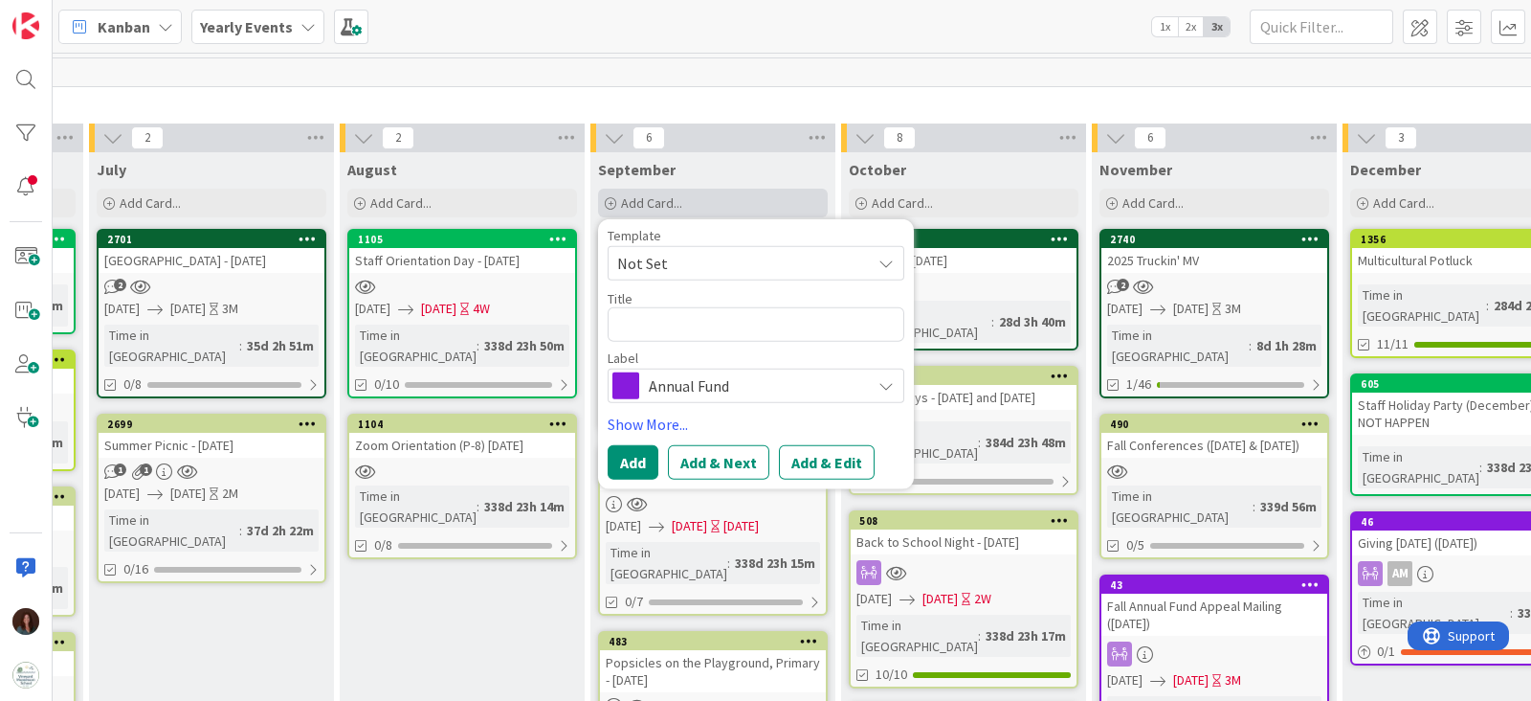
type textarea "x"
type textarea "S"
type textarea "x"
type textarea "Su"
type textarea "x"
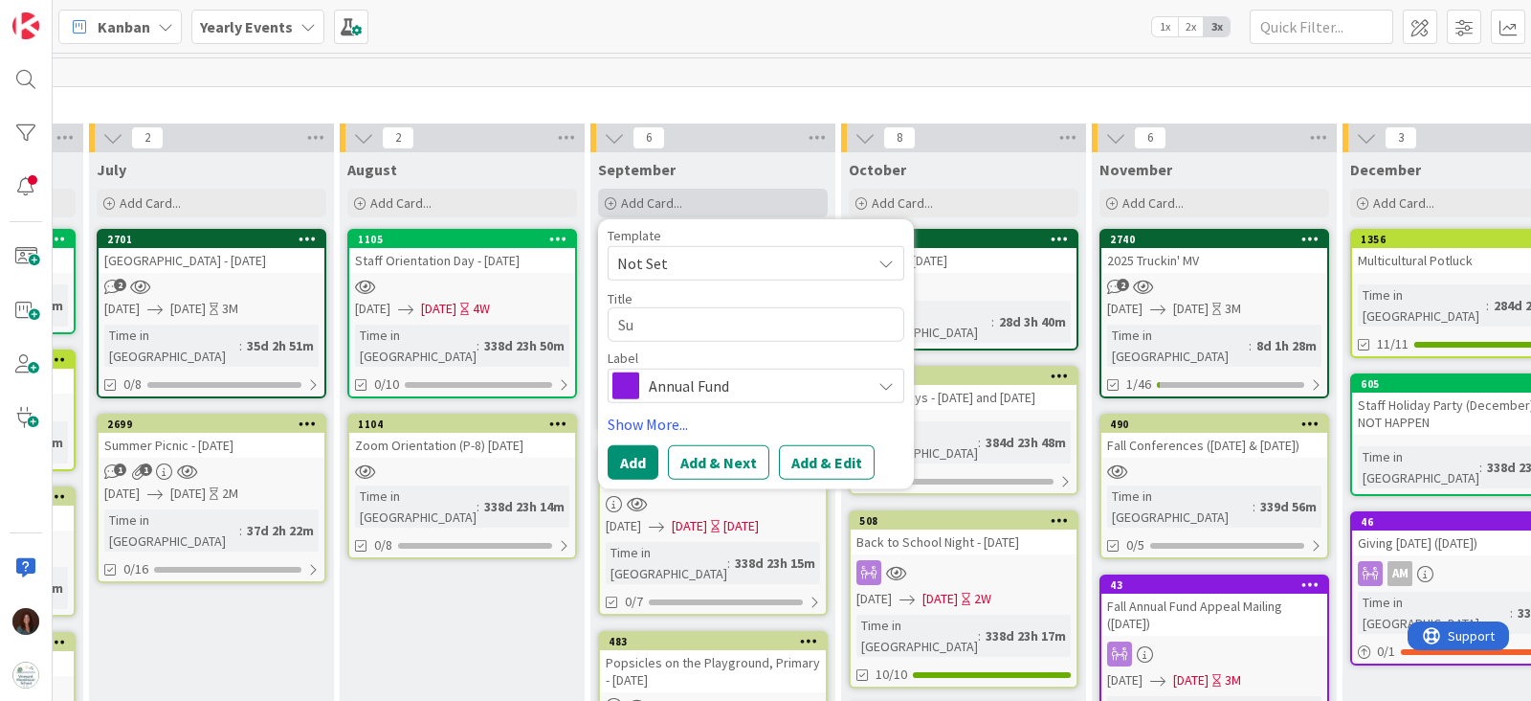
type textarea "Sum"
type textarea "x"
type textarea "Summ"
type textarea "x"
type textarea "Summe"
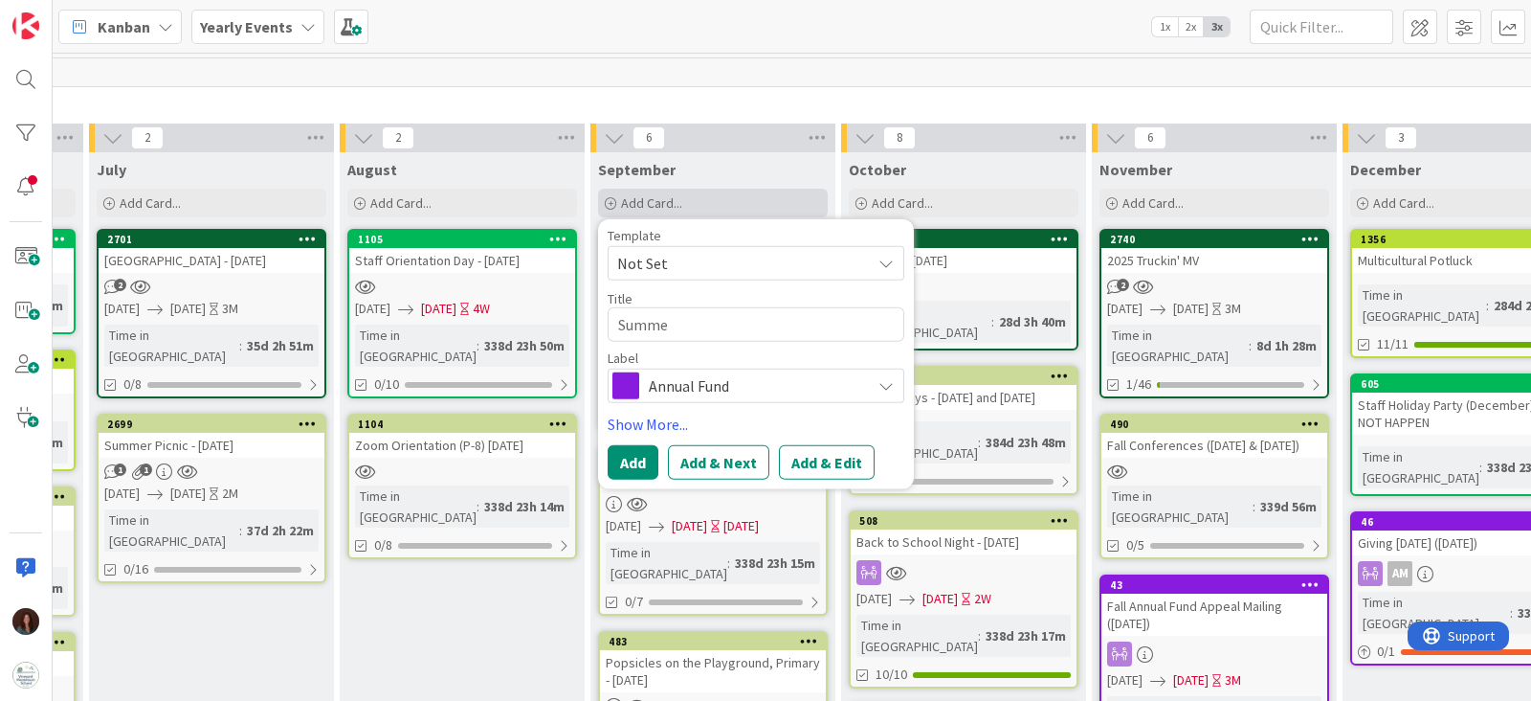
type textarea "x"
type textarea "Summer"
type textarea "x"
type textarea "Summer R"
type textarea "x"
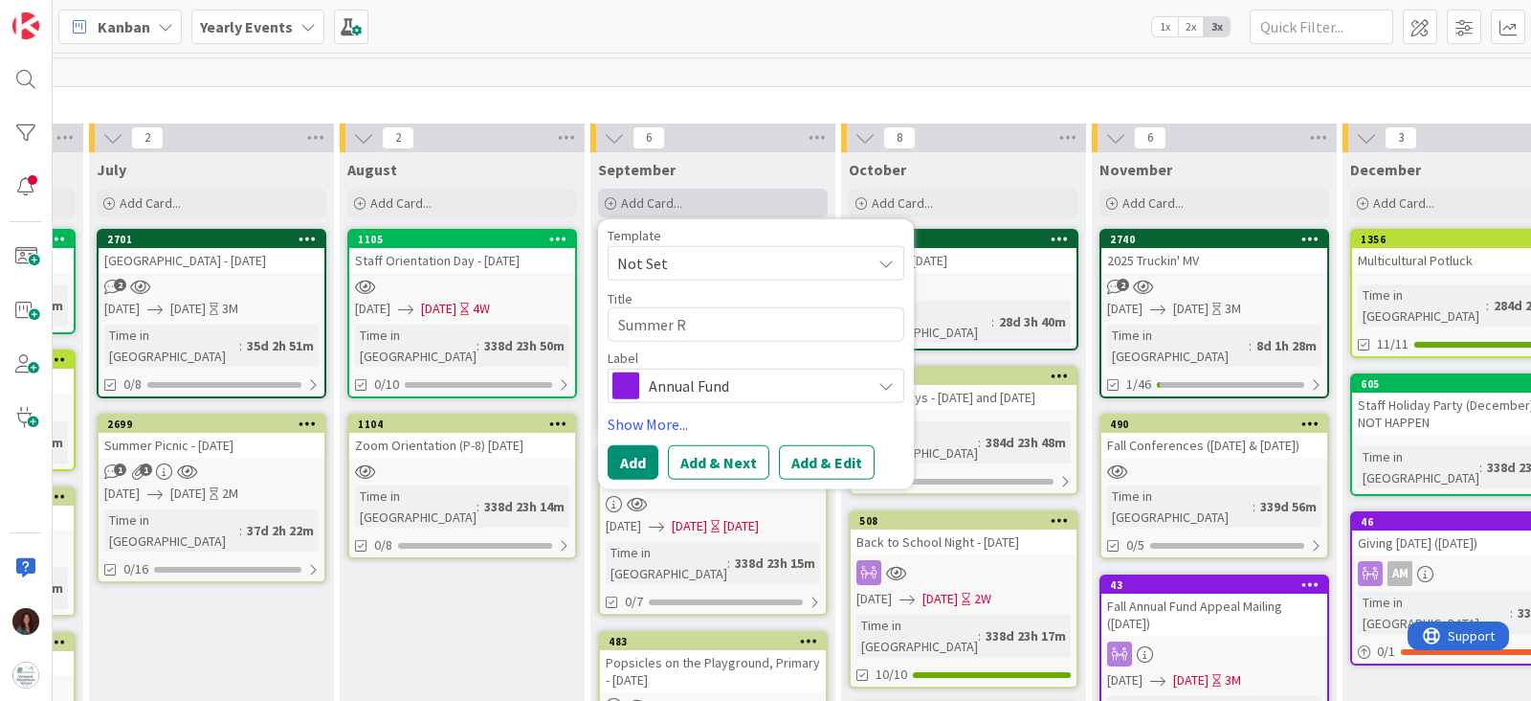
type textarea "Summer Ra"
type textarea "x"
type textarea "Summer Raf"
type textarea "x"
type textarea "Summer Raffl"
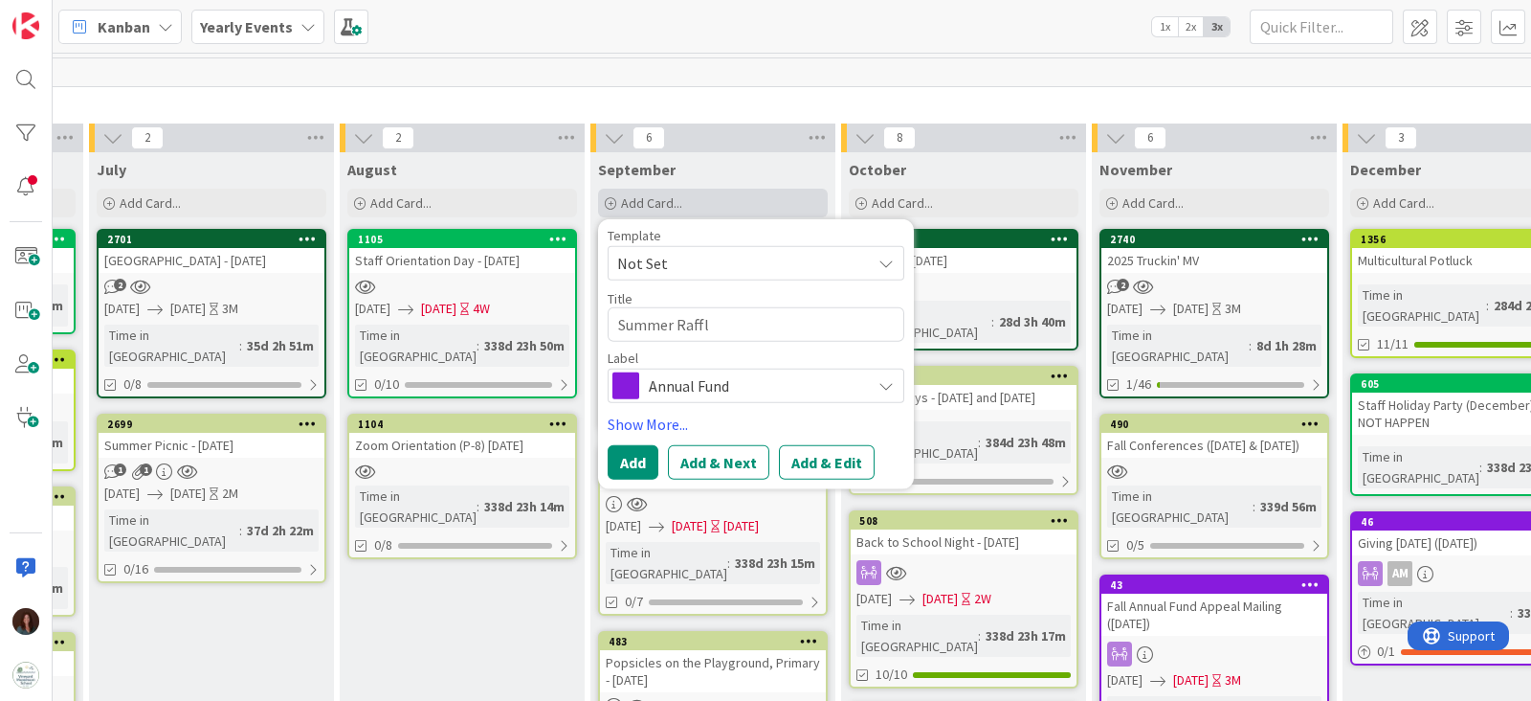
type textarea "x"
type textarea "Summer Raffle"
click at [631, 458] on button "Add" at bounding box center [633, 462] width 51 height 34
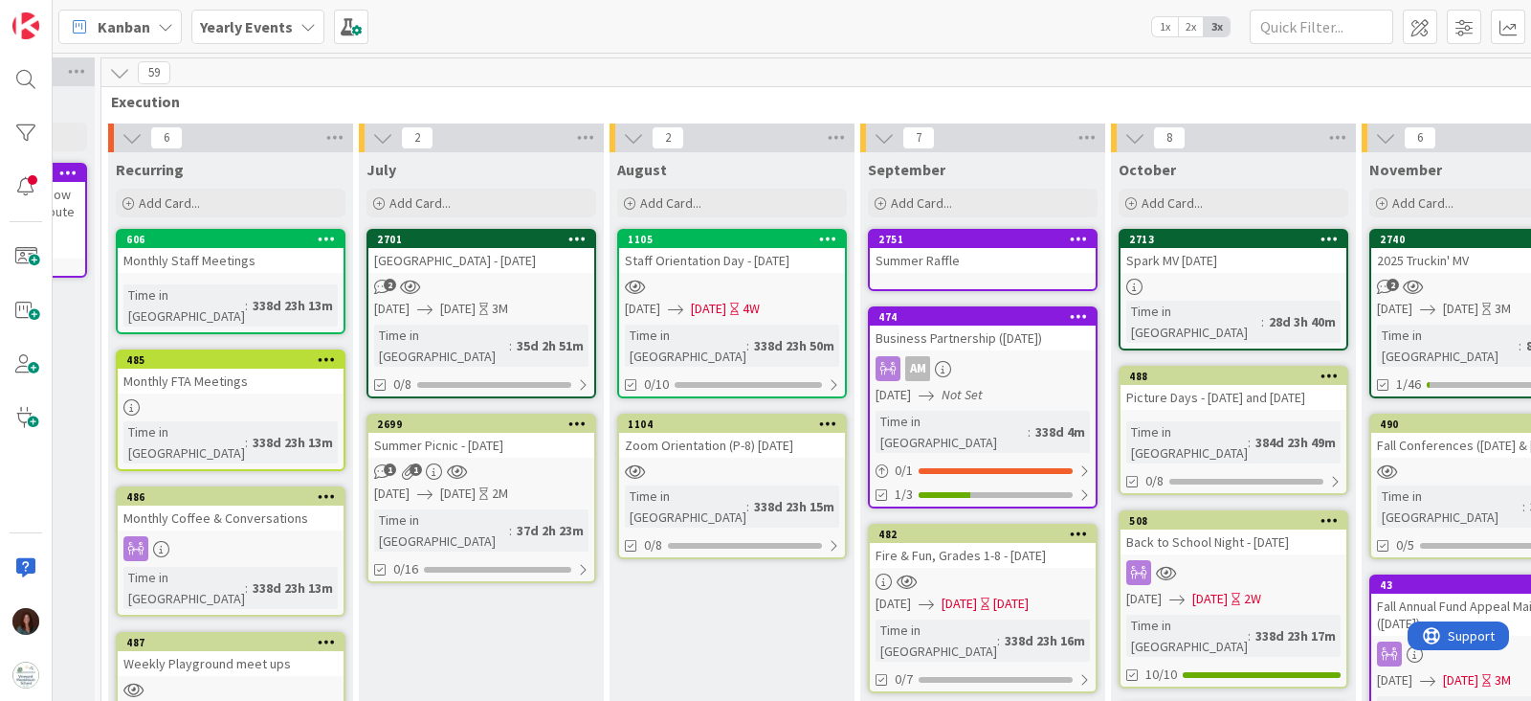
scroll to position [0, 973]
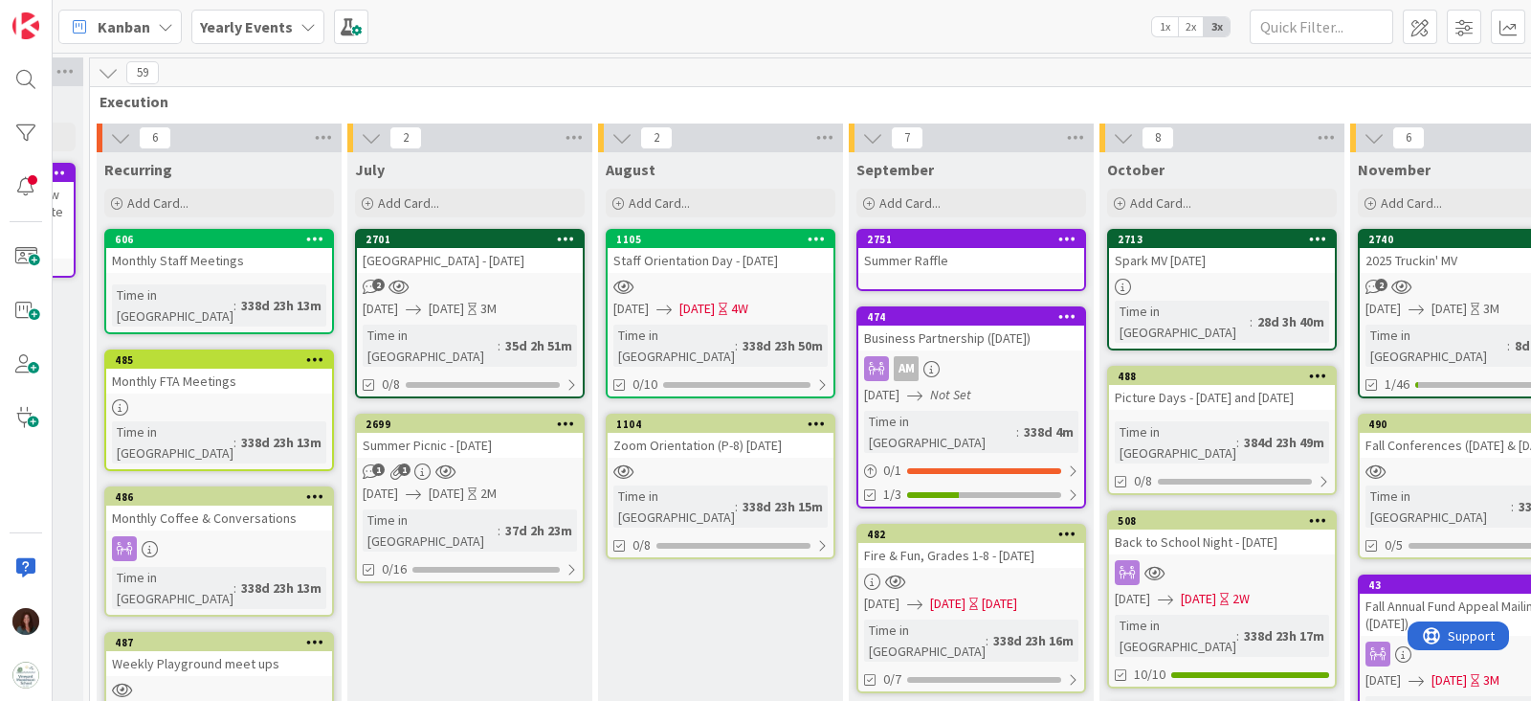
click at [893, 248] on div "Summer Raffle" at bounding box center [972, 260] width 226 height 25
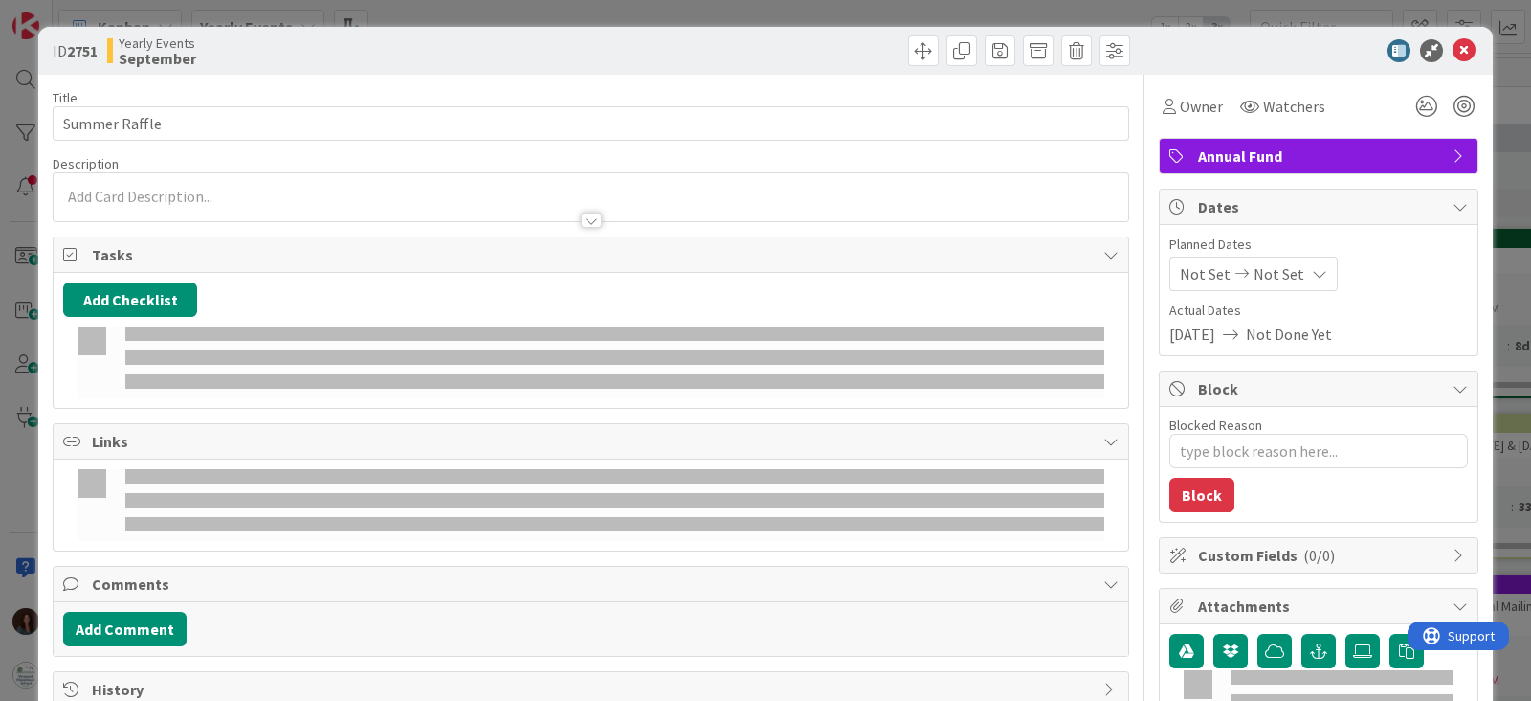
type textarea "x"
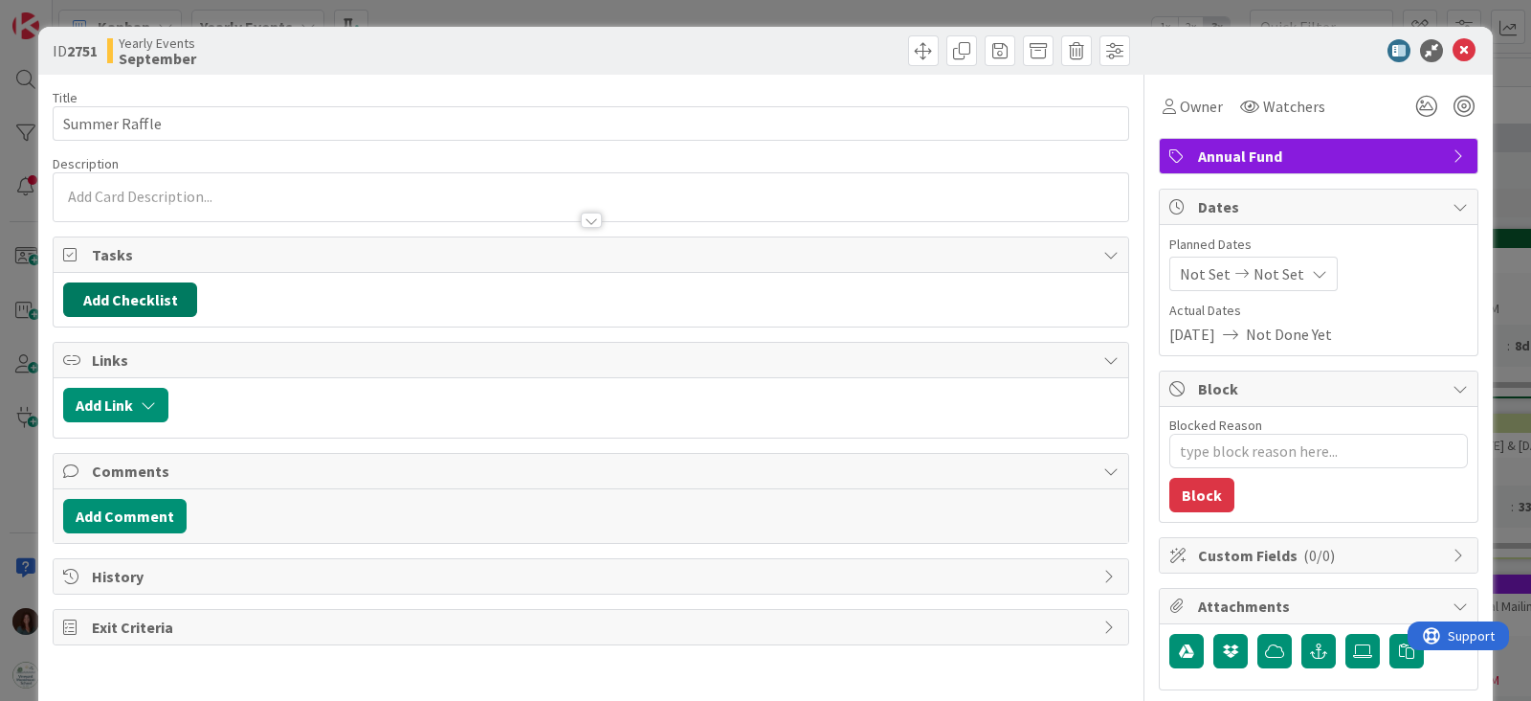
click at [105, 294] on button "Add Checklist" at bounding box center [130, 299] width 134 height 34
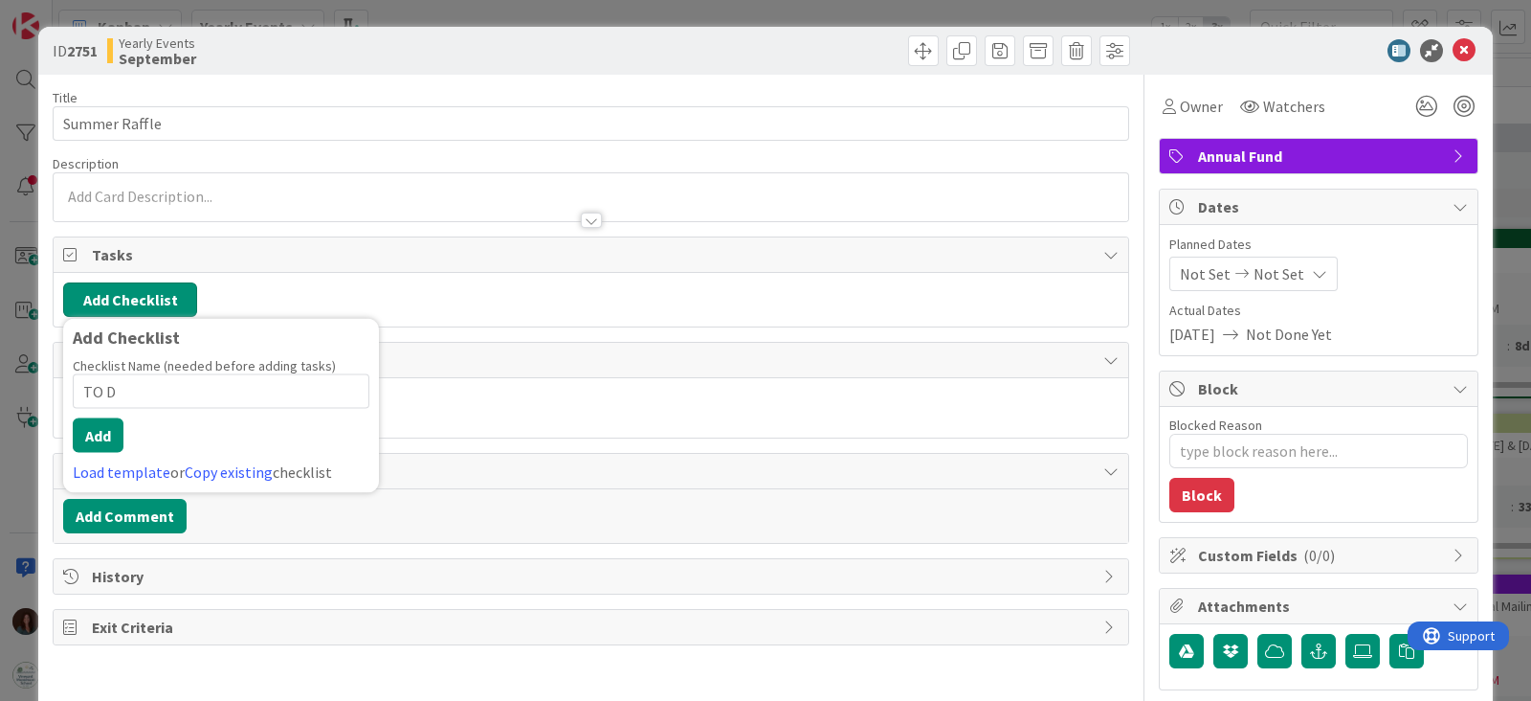
type input "TO Do"
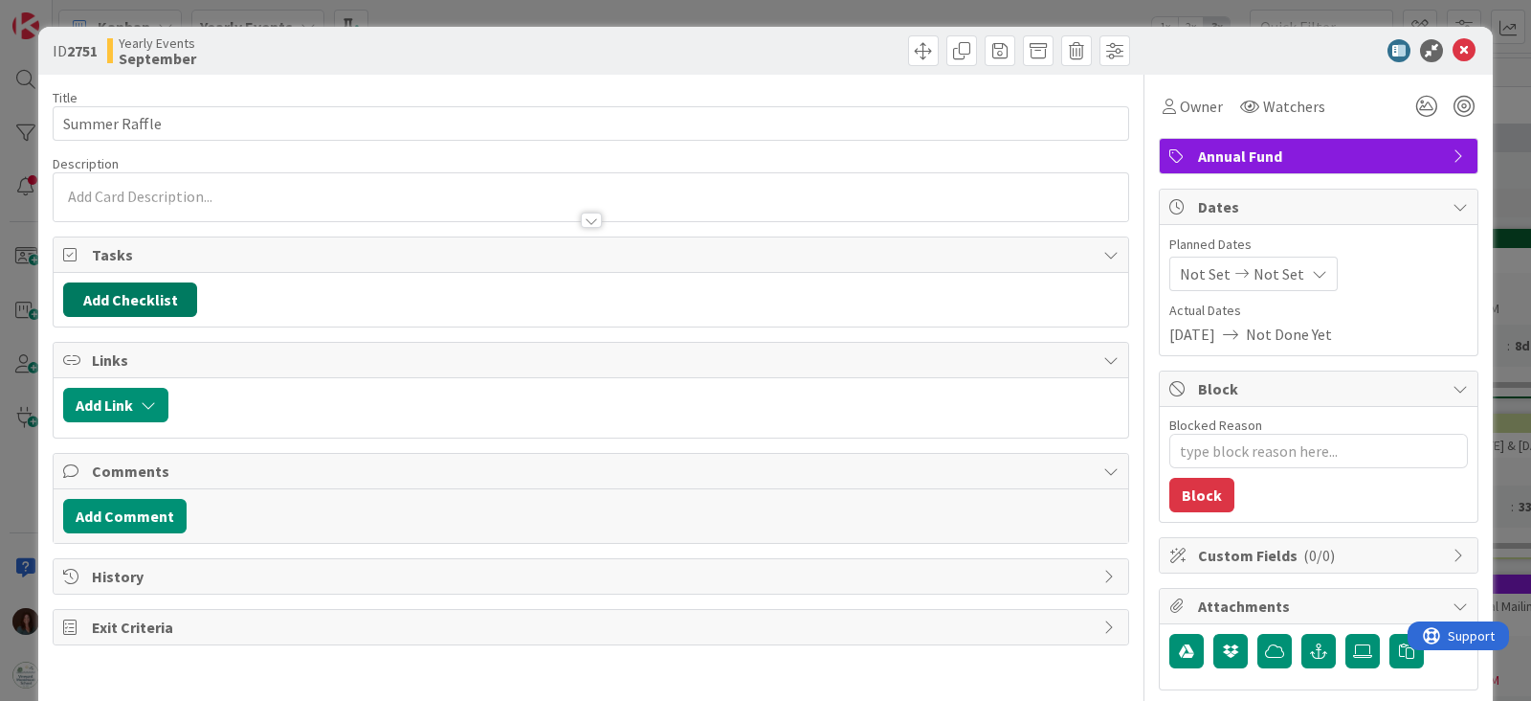
type textarea "x"
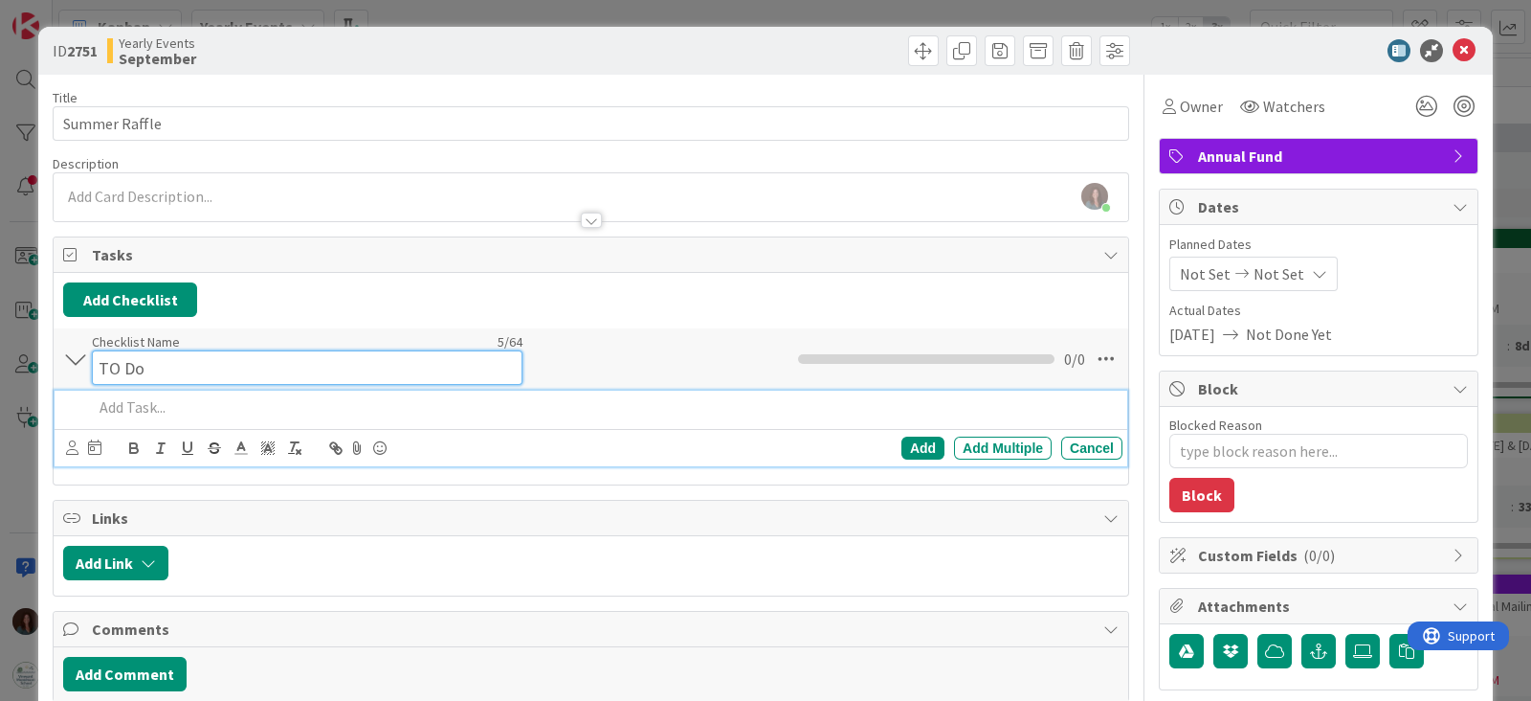
click at [124, 356] on input "TO Do" at bounding box center [307, 367] width 431 height 34
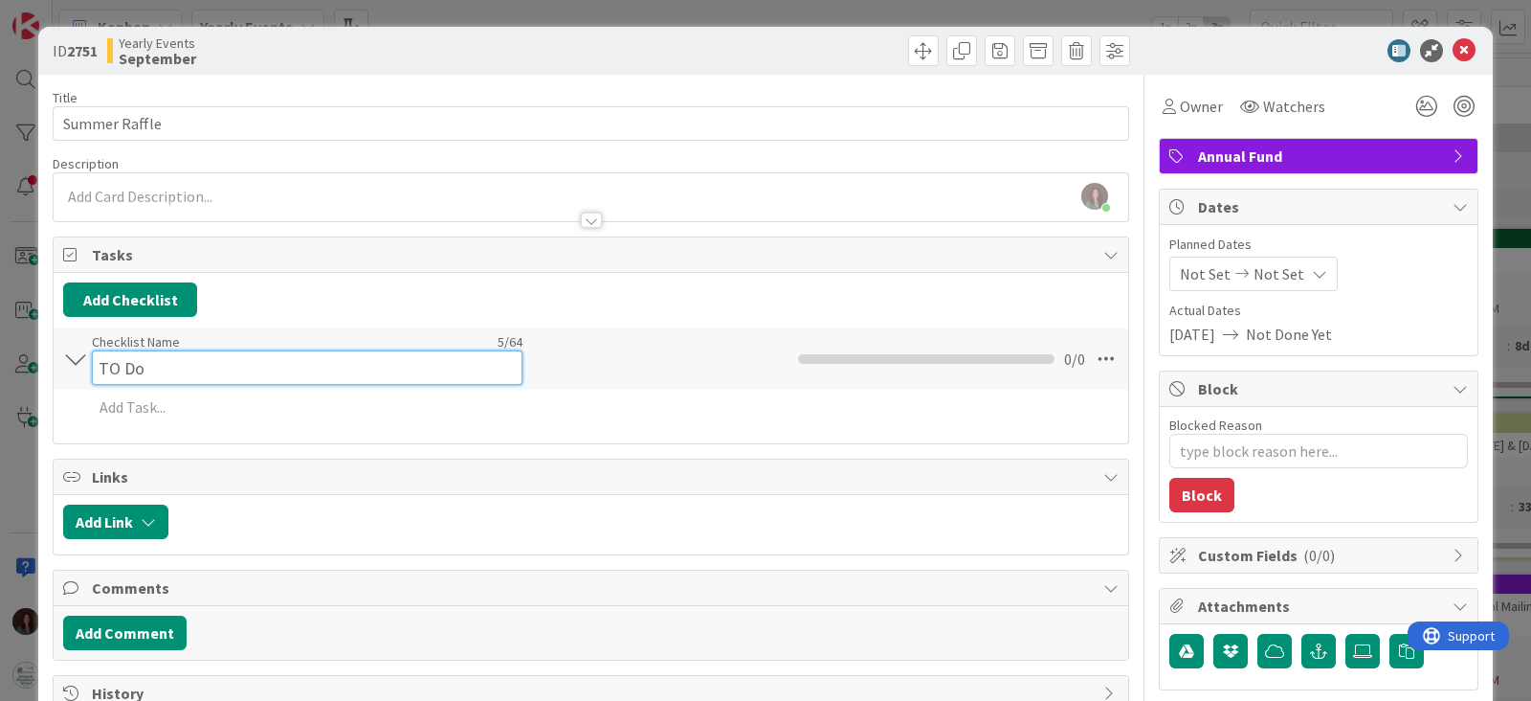
click at [110, 355] on input "TO Do" at bounding box center [307, 367] width 431 height 34
type input "To Do"
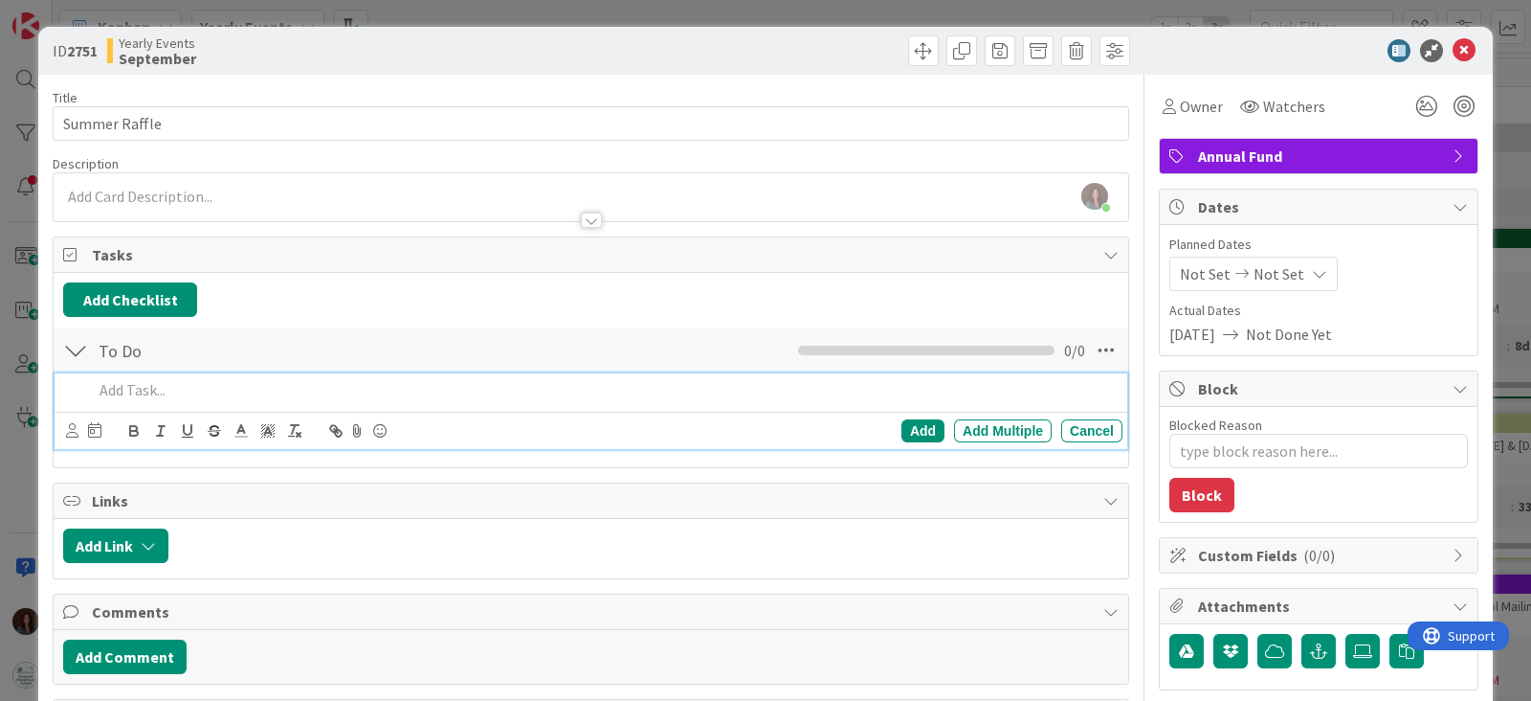
click at [321, 409] on div "Add Add Multiple Cancel" at bounding box center [591, 411] width 1073 height 76
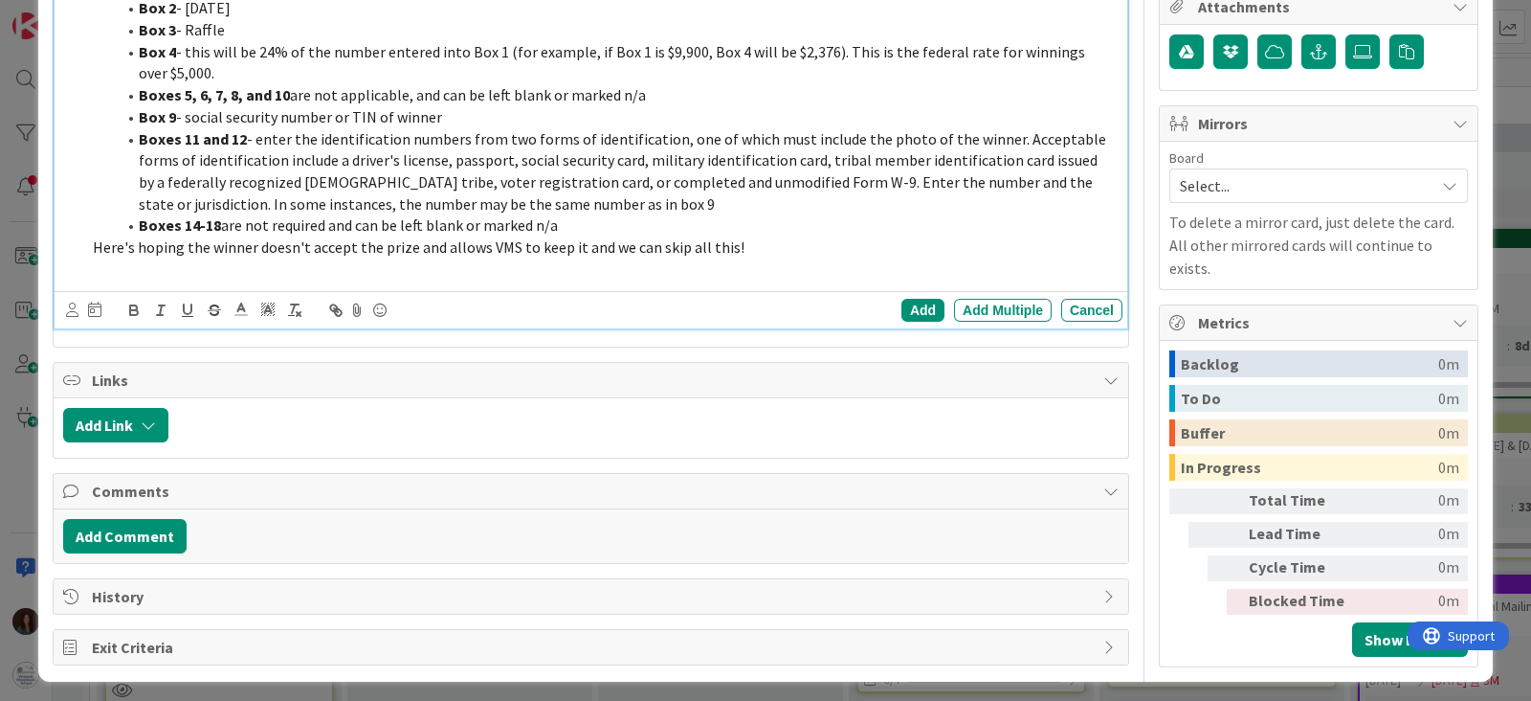
scroll to position [600, 0]
click at [909, 306] on div "Add" at bounding box center [923, 309] width 43 height 23
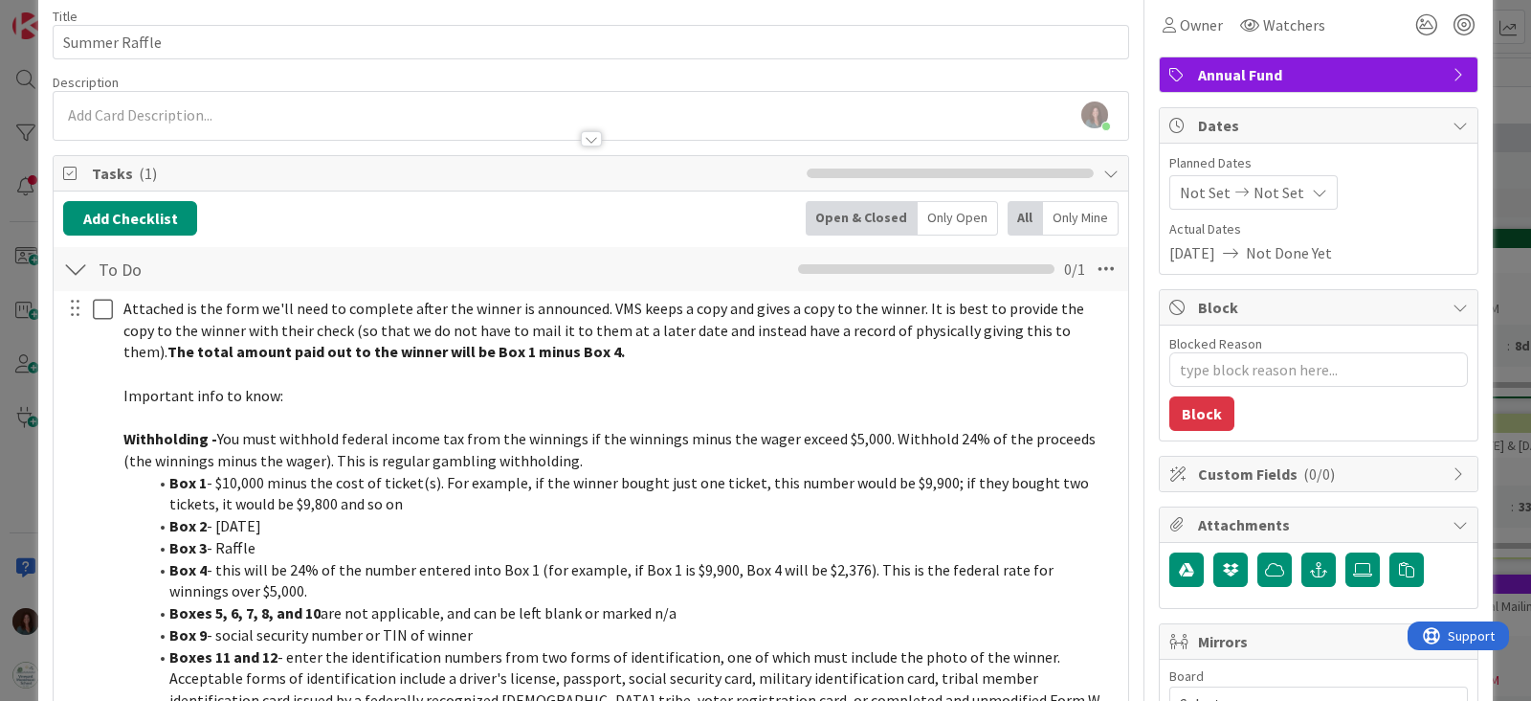
scroll to position [0, 0]
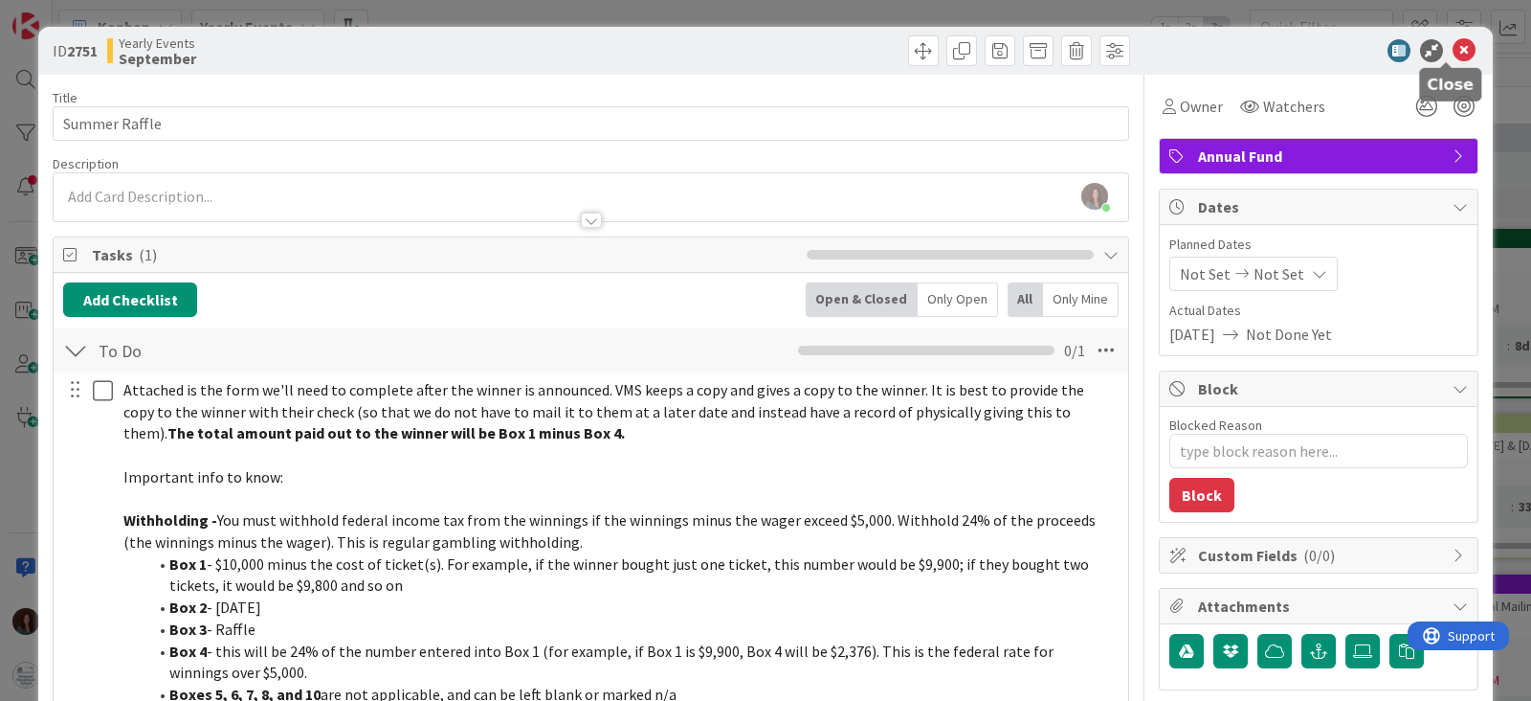
click at [1453, 46] on icon at bounding box center [1464, 50] width 23 height 23
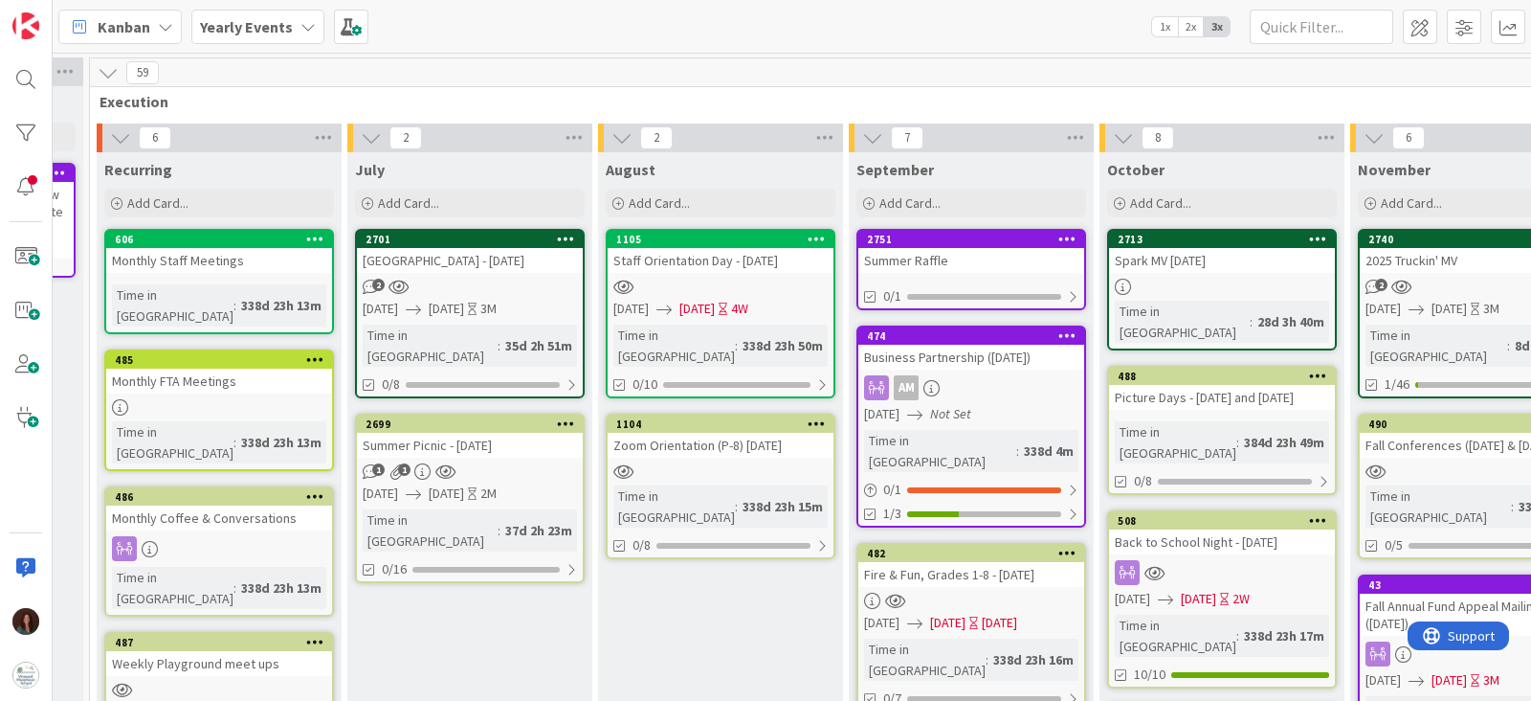
click at [316, 34] on div "Yearly Events" at bounding box center [257, 27] width 133 height 34
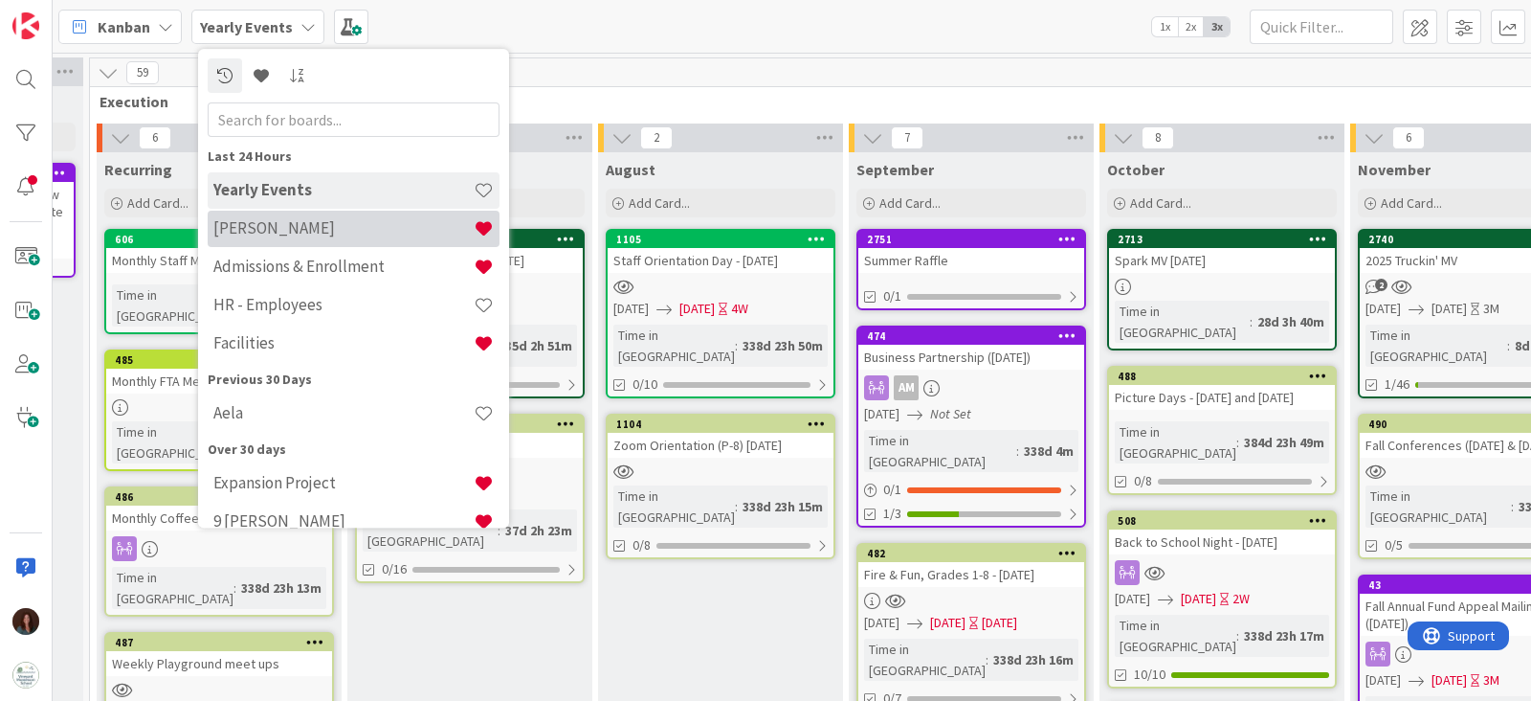
click at [325, 219] on h4 "[PERSON_NAME]" at bounding box center [343, 228] width 260 height 19
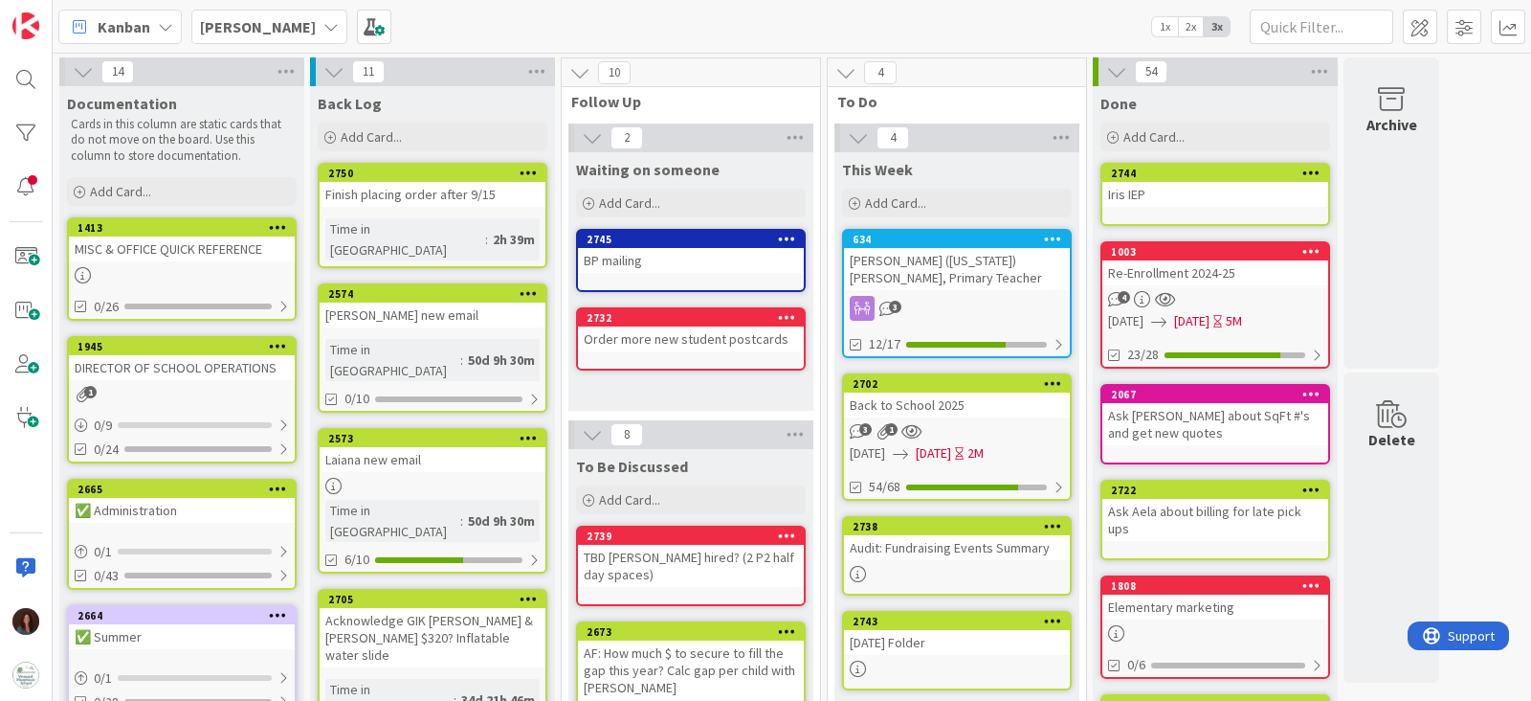
click at [927, 248] on div "[PERSON_NAME] ([US_STATE]) [PERSON_NAME], Primary Teacher" at bounding box center [957, 269] width 226 height 42
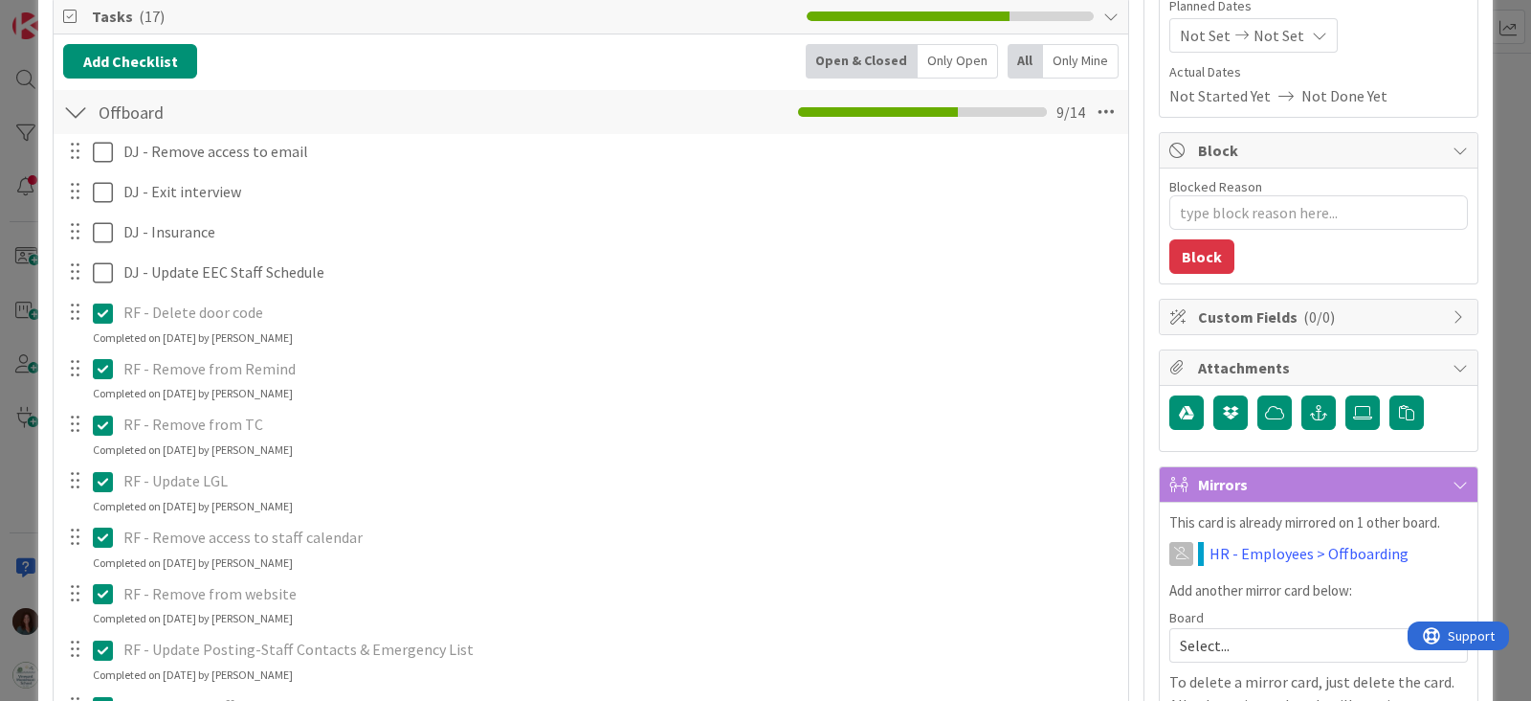
scroll to position [598, 0]
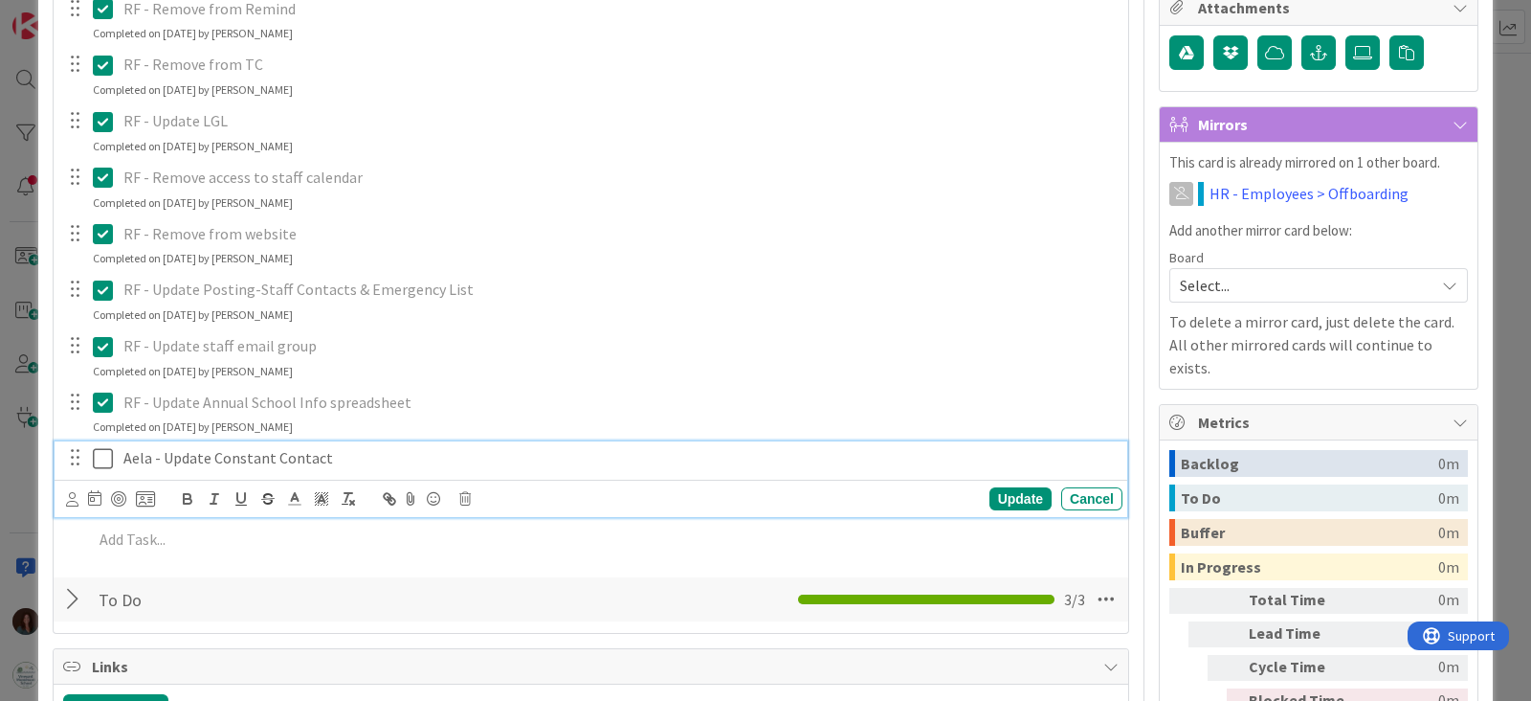
click at [100, 464] on icon at bounding box center [103, 458] width 20 height 23
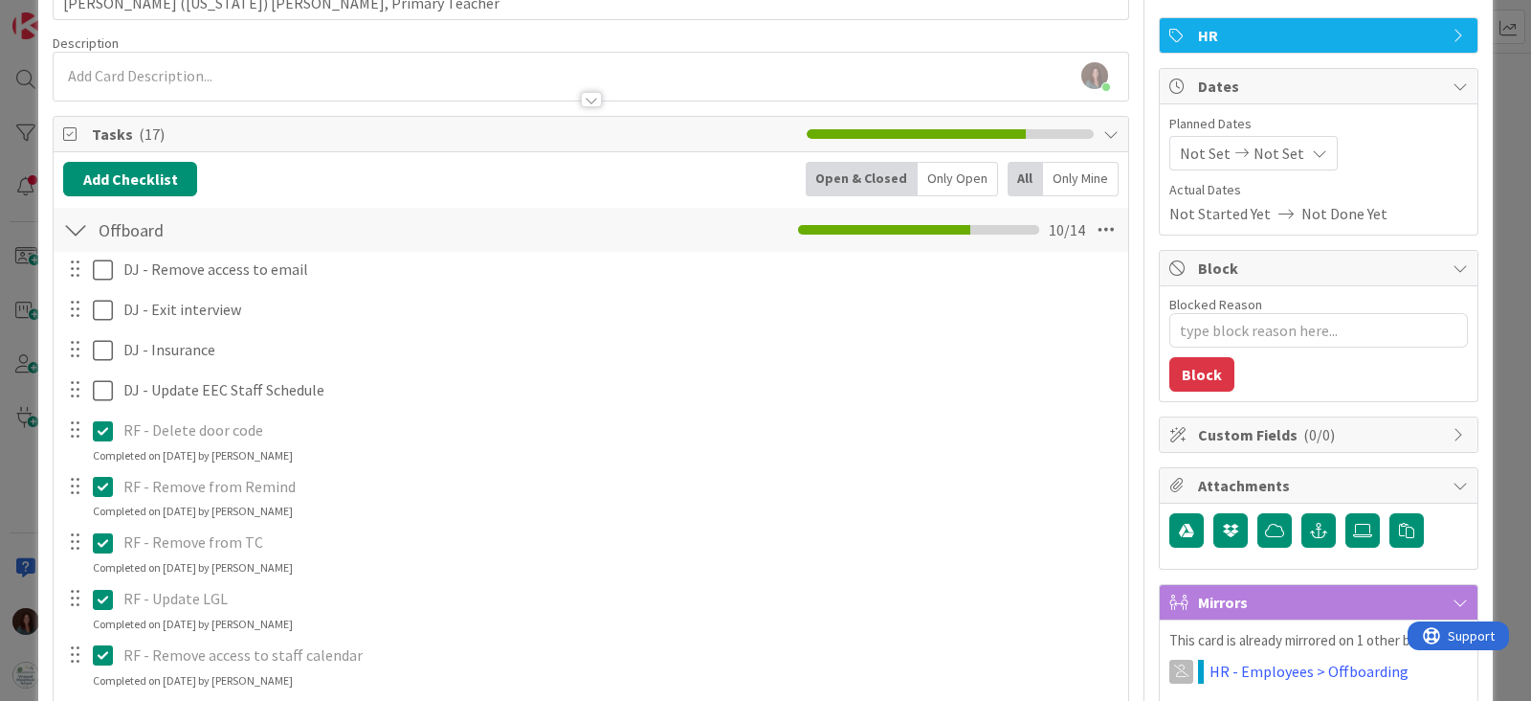
scroll to position [119, 0]
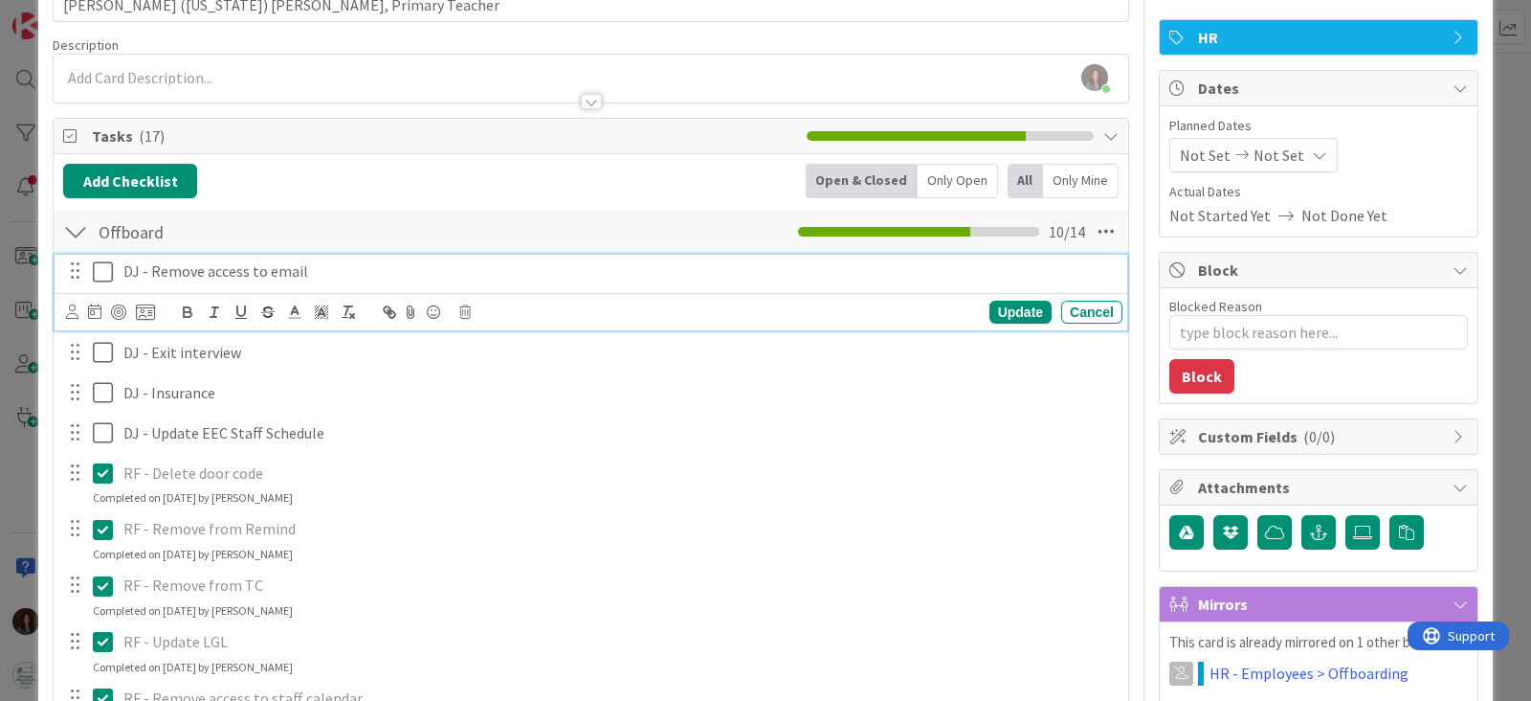
click at [107, 272] on icon at bounding box center [103, 271] width 20 height 23
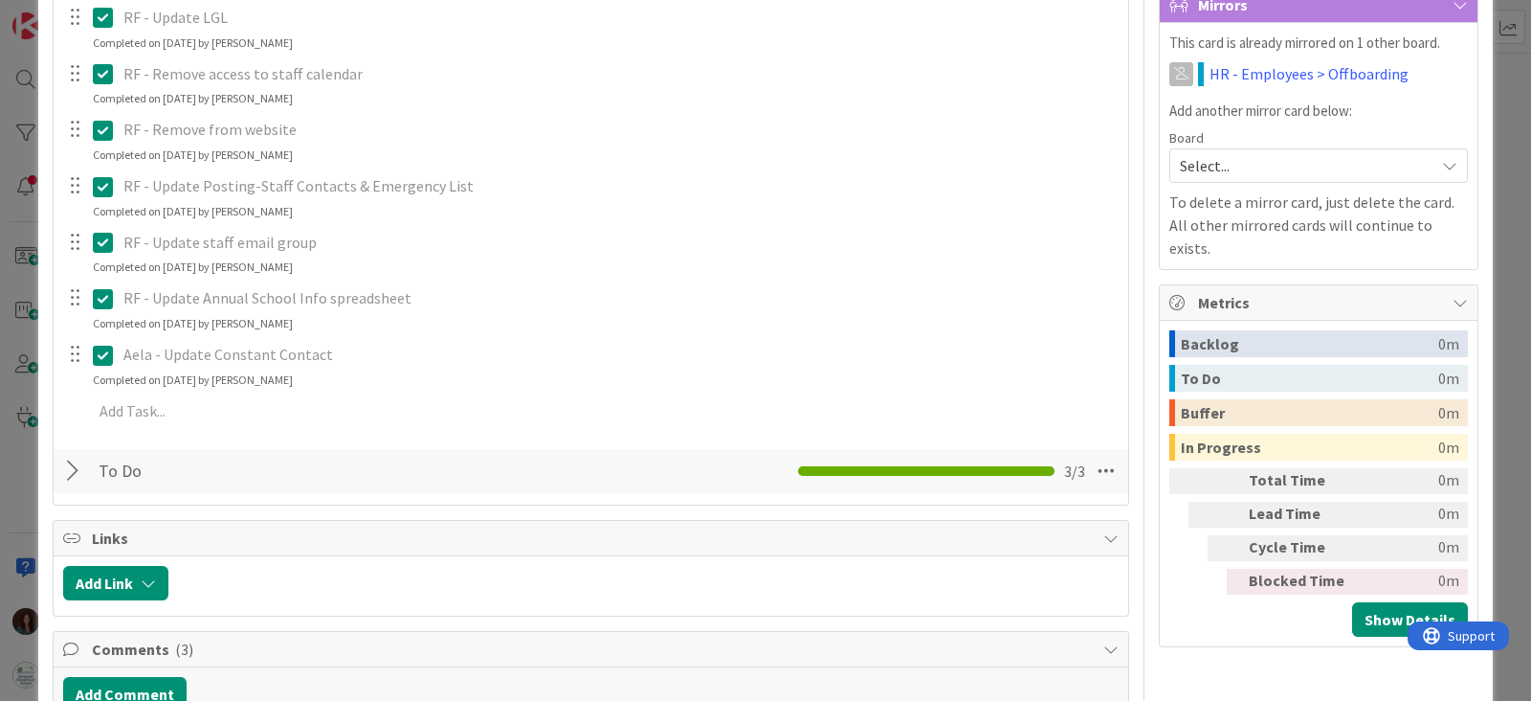
scroll to position [0, 0]
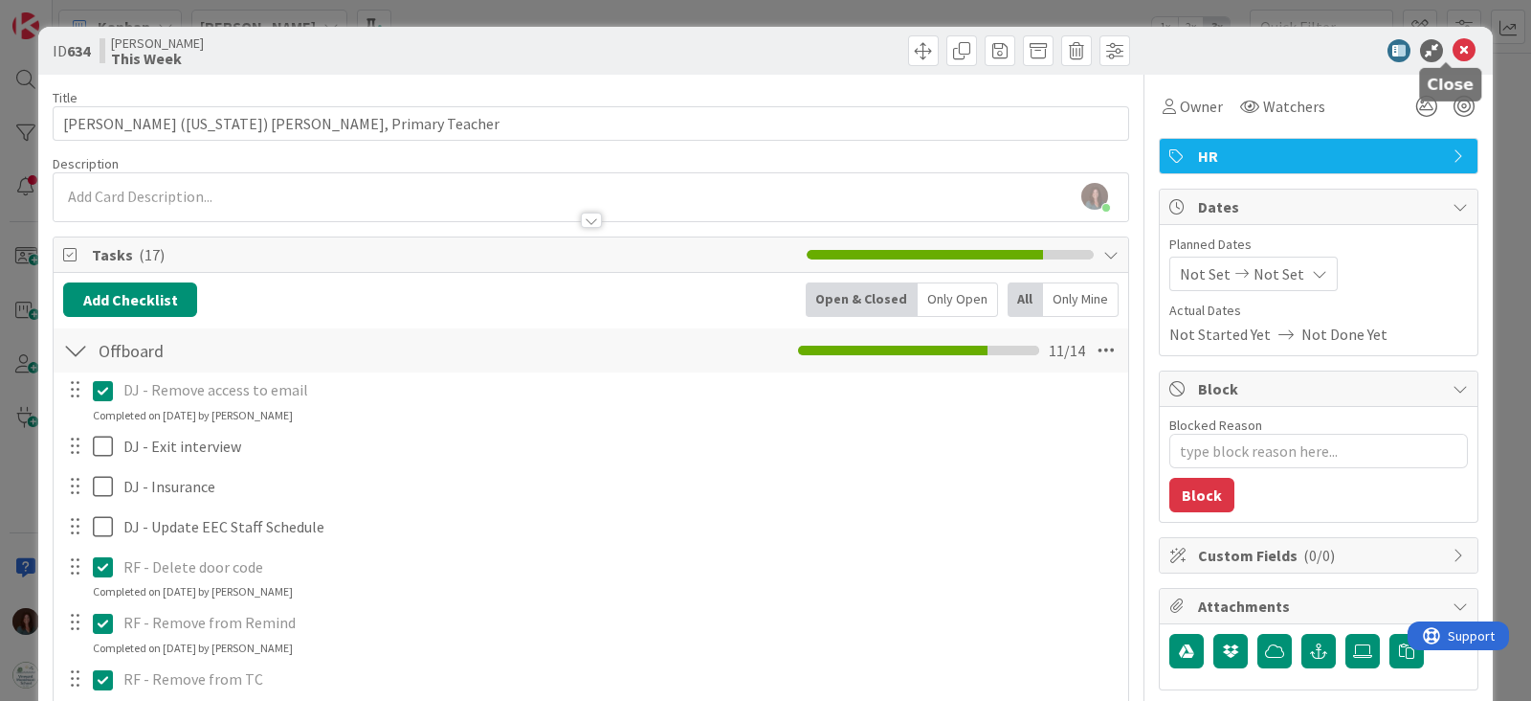
click at [1453, 46] on icon at bounding box center [1464, 50] width 23 height 23
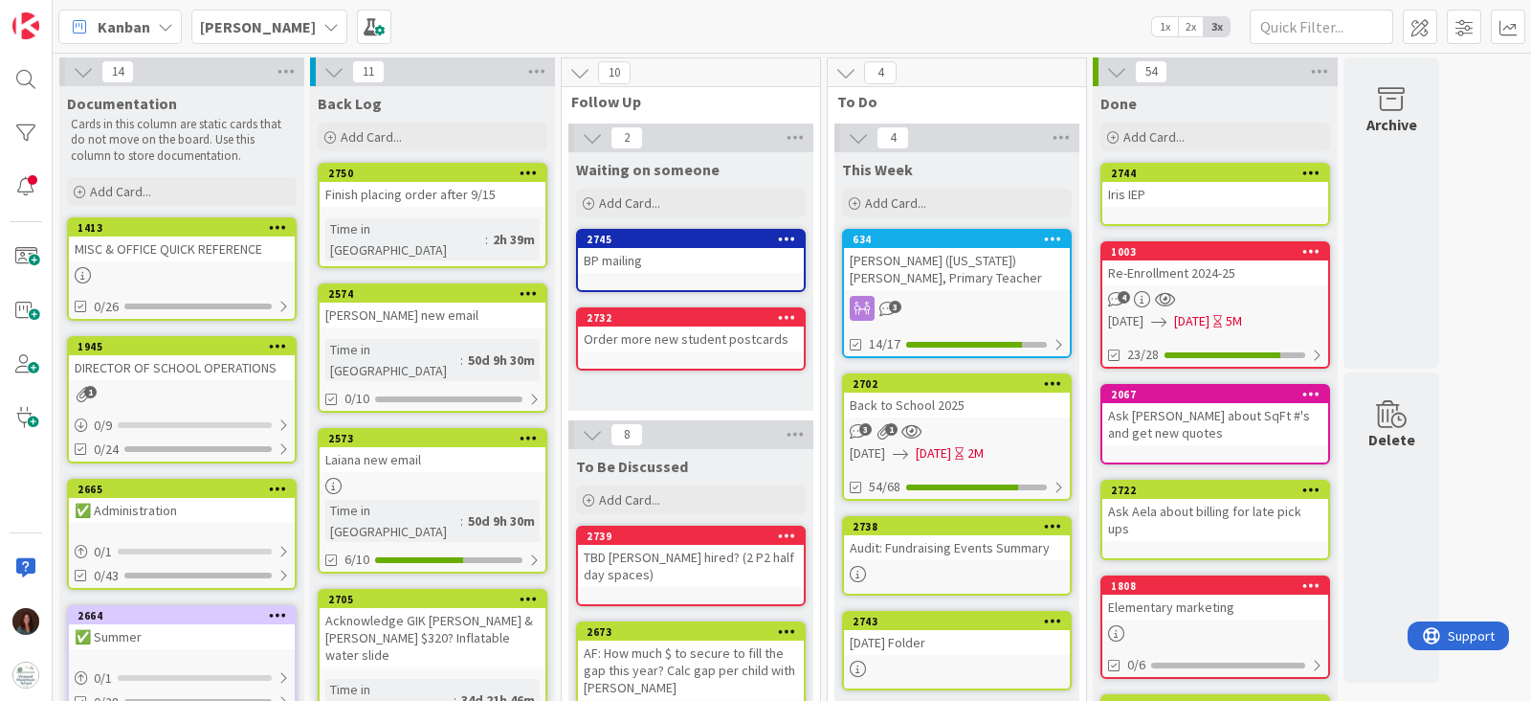
click at [925, 246] on div "634" at bounding box center [957, 239] width 226 height 17
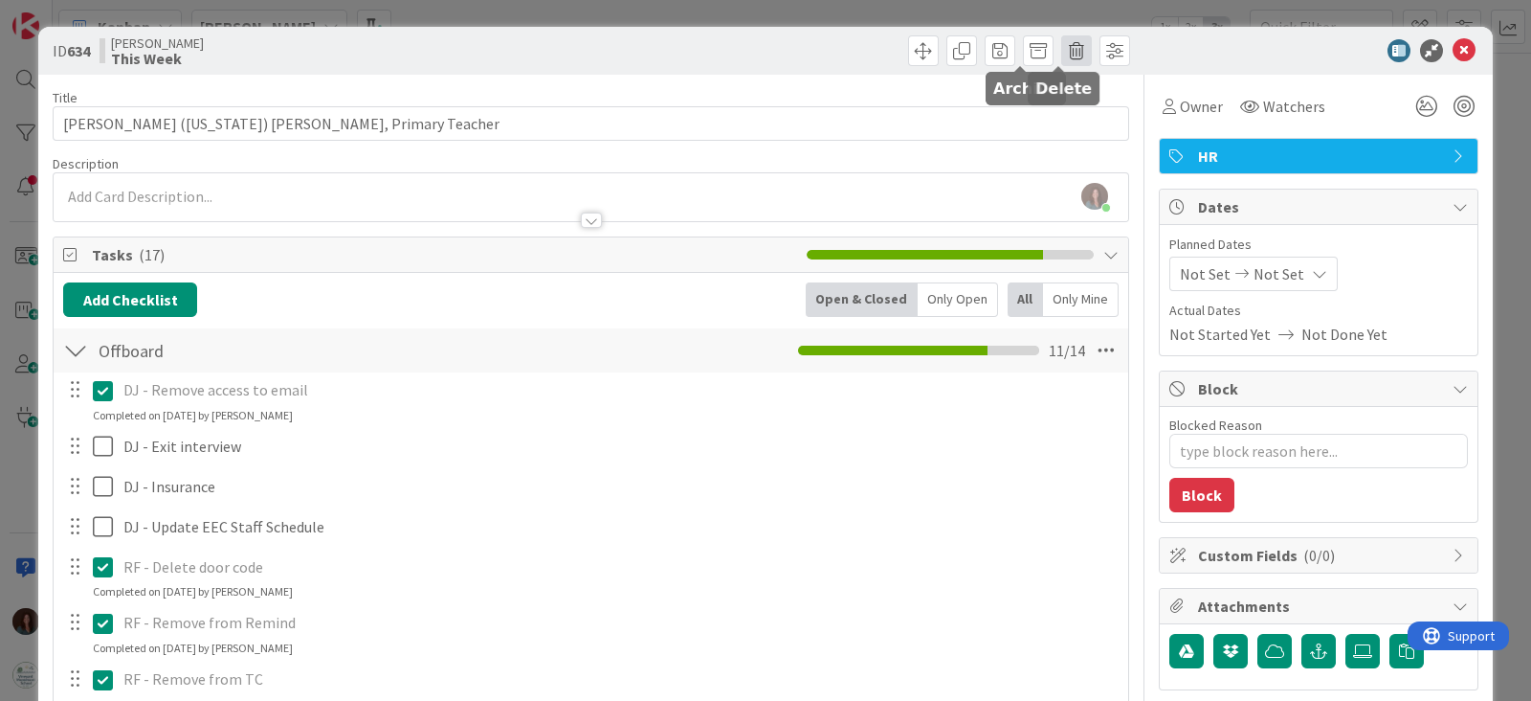
click at [1061, 49] on span at bounding box center [1076, 50] width 31 height 31
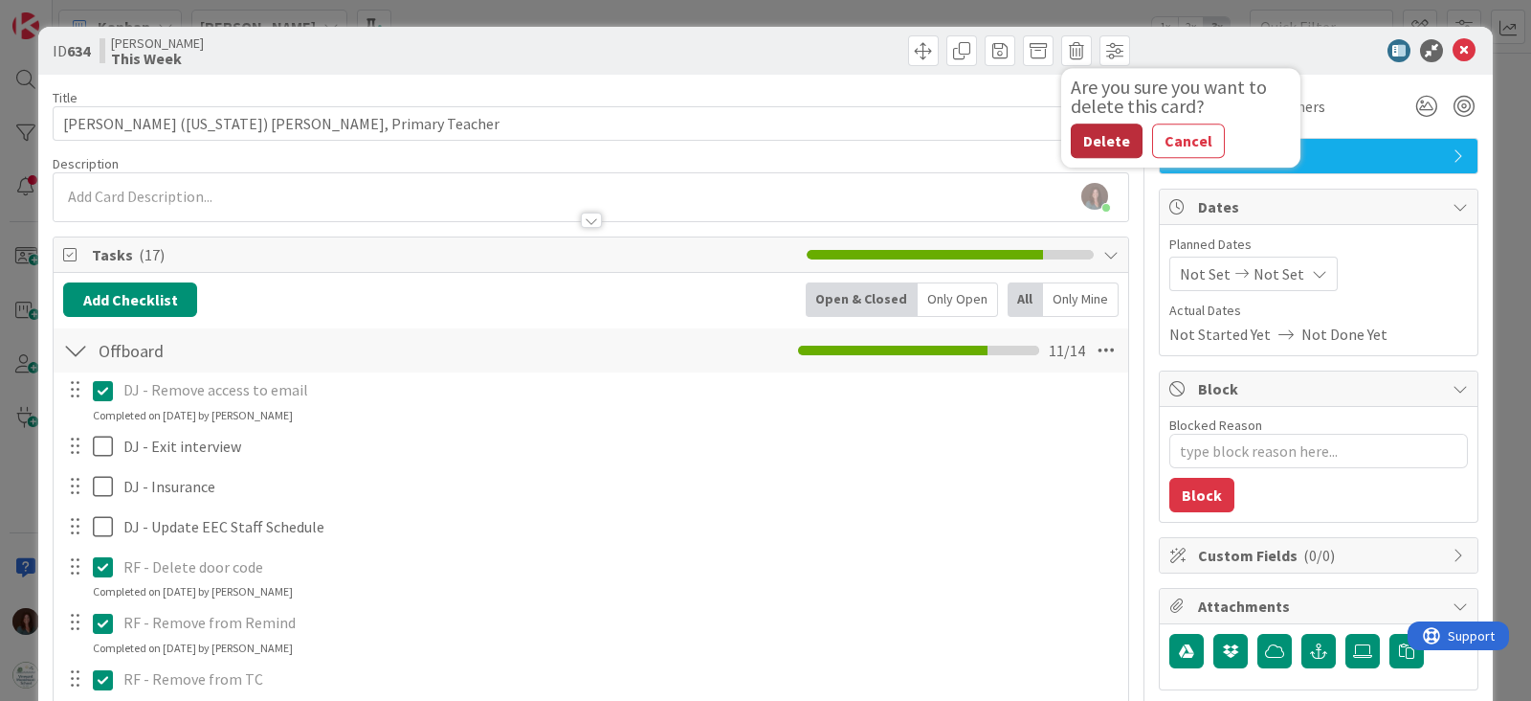
click at [1105, 138] on button "Delete" at bounding box center [1107, 140] width 72 height 34
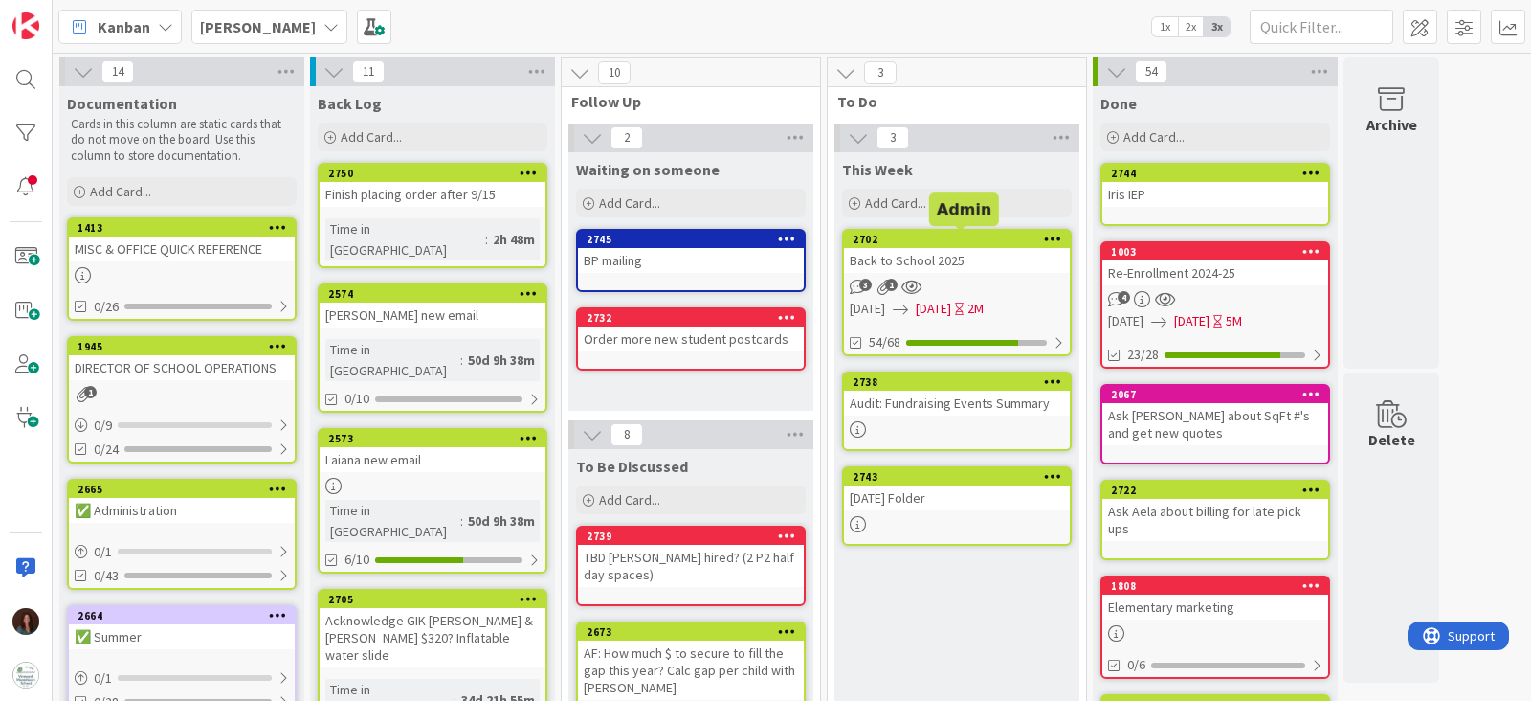
click at [969, 244] on div "2702" at bounding box center [961, 239] width 217 height 13
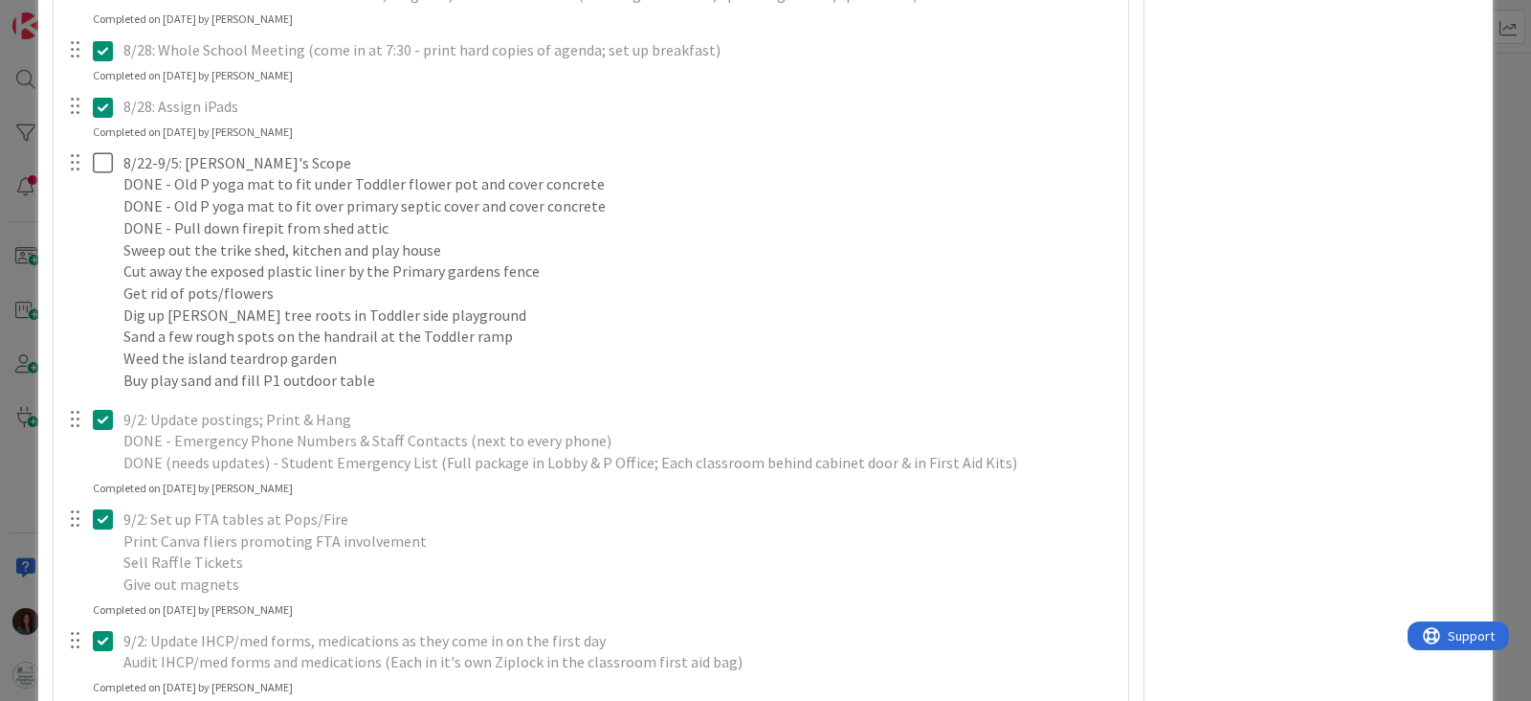
scroll to position [5862, 0]
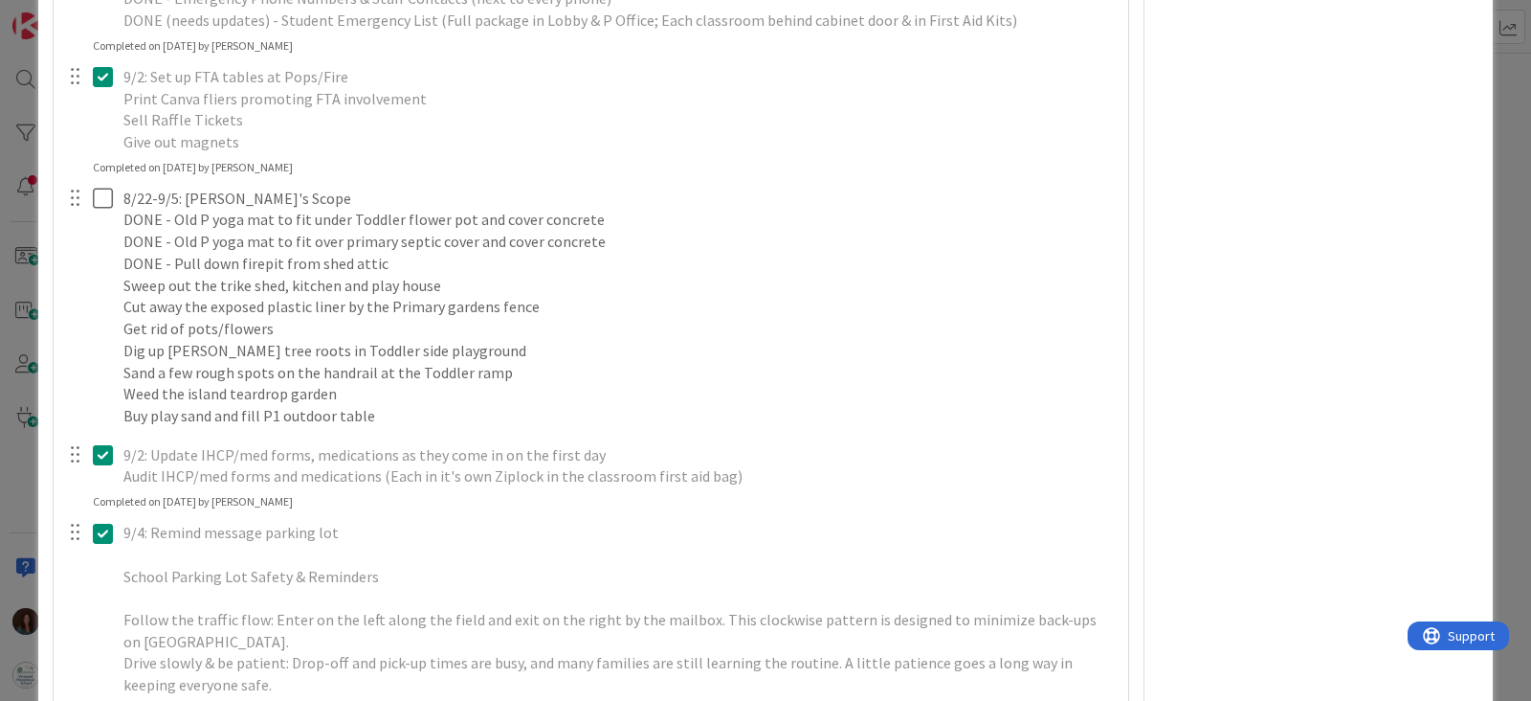
drag, startPoint x: 76, startPoint y: 232, endPoint x: 46, endPoint y: 284, distance: 60.4
click at [122, 402] on div "8/22-9/5: [PERSON_NAME]'s Scope DONE - Old P yoga mat to fit under Toddler flow…" at bounding box center [592, 307] width 1061 height 251
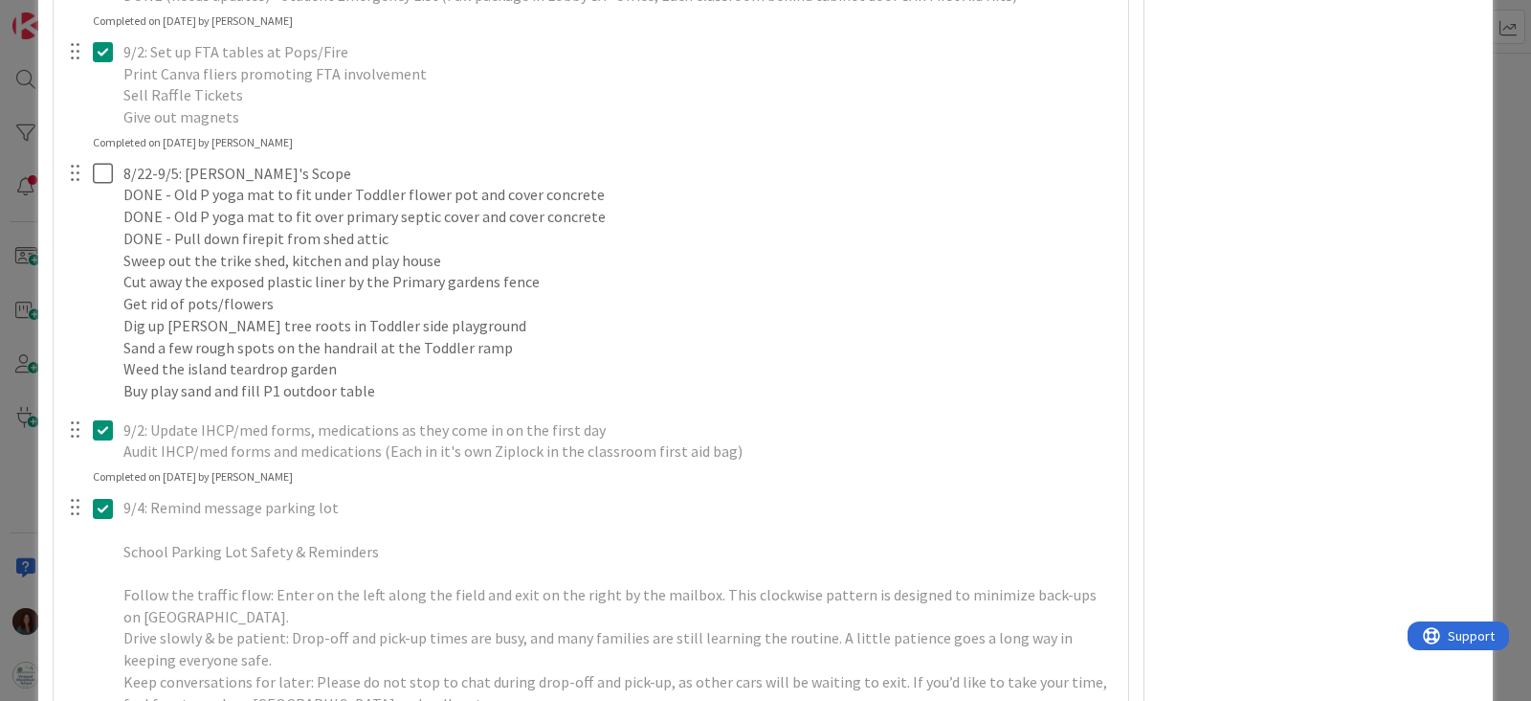
drag, startPoint x: 87, startPoint y: 183, endPoint x: 126, endPoint y: 341, distance: 162.7
click at [143, 375] on div "8/22-9/5: [PERSON_NAME]'s Scope DONE - Old P yoga mat to fit under Toddler flow…" at bounding box center [592, 282] width 1061 height 251
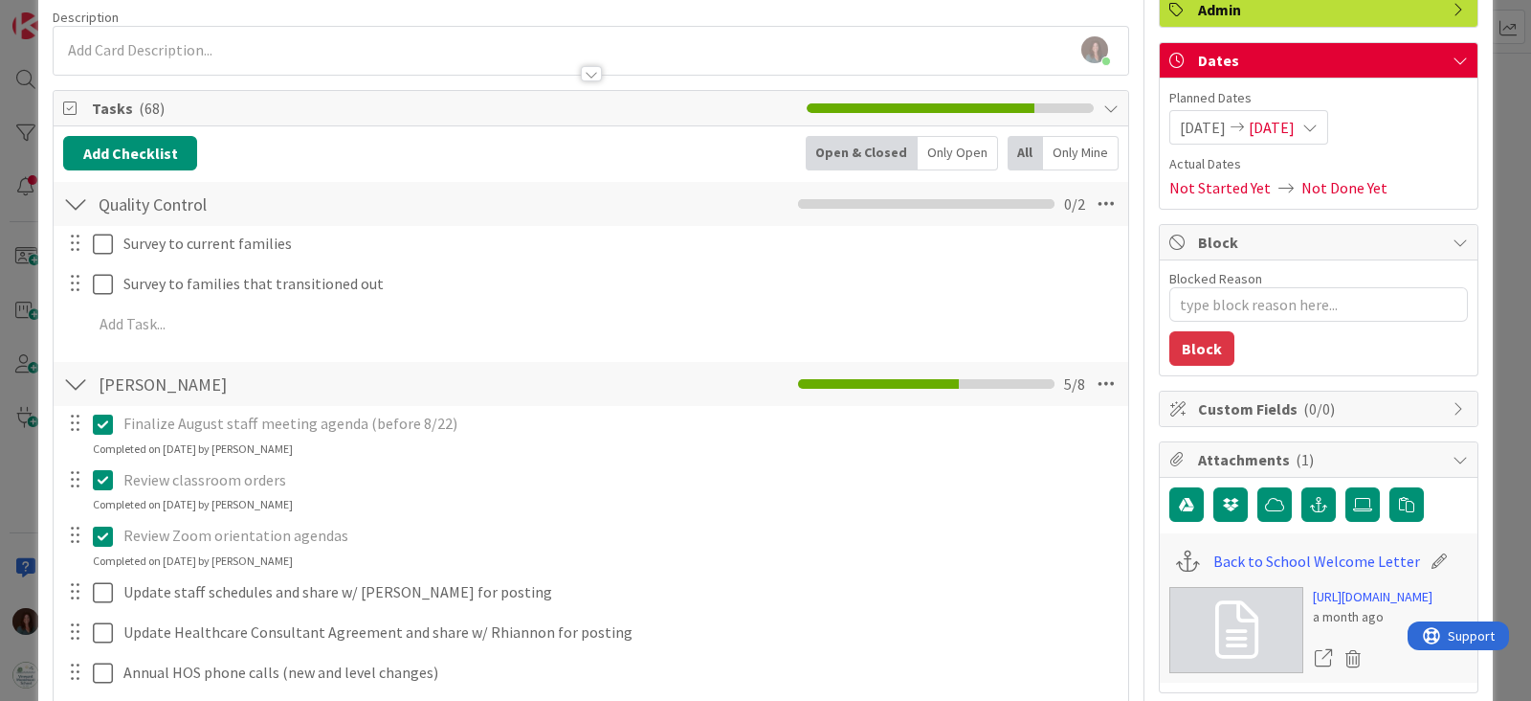
scroll to position [0, 0]
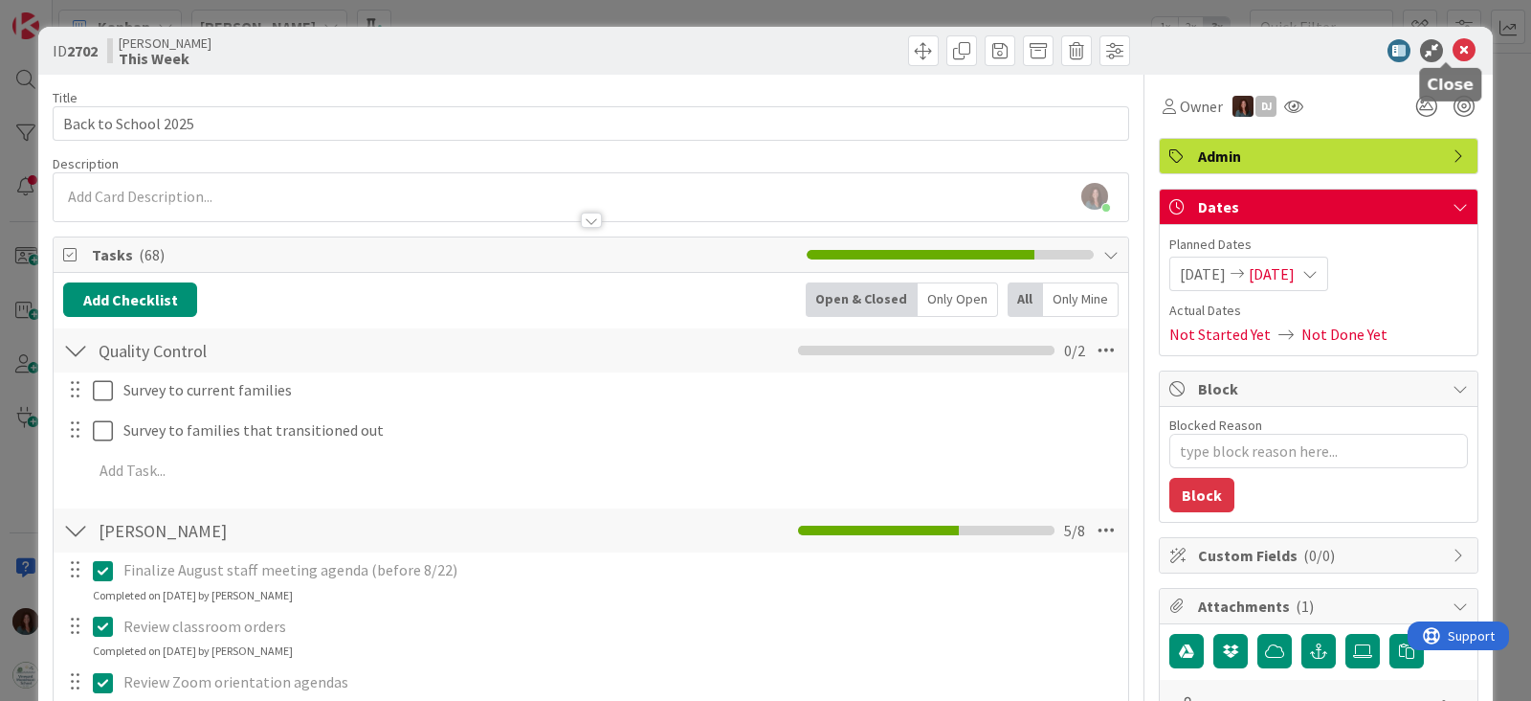
drag, startPoint x: 1448, startPoint y: 50, endPoint x: 1423, endPoint y: 349, distance: 300.6
click at [1453, 50] on icon at bounding box center [1464, 50] width 23 height 23
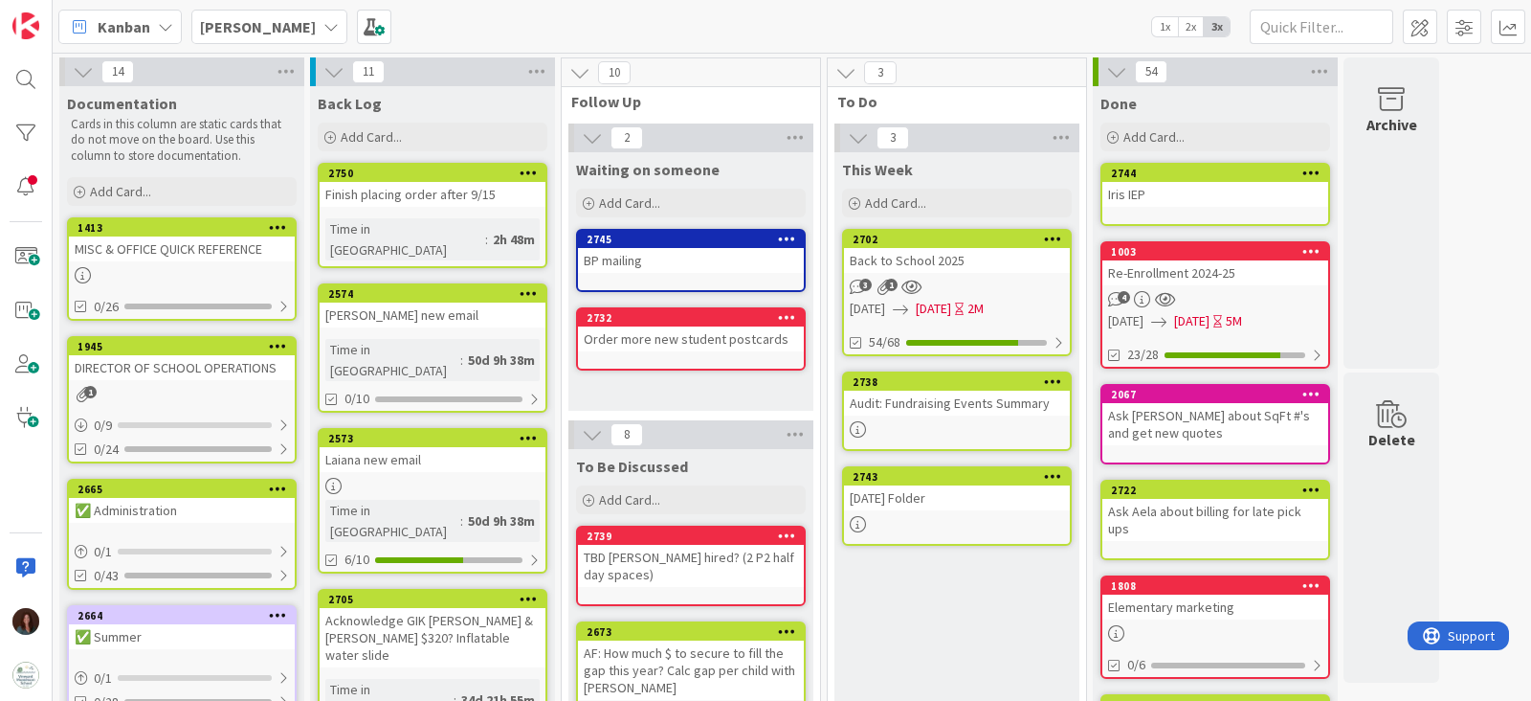
click at [965, 262] on div "Back to School 2025" at bounding box center [957, 260] width 226 height 25
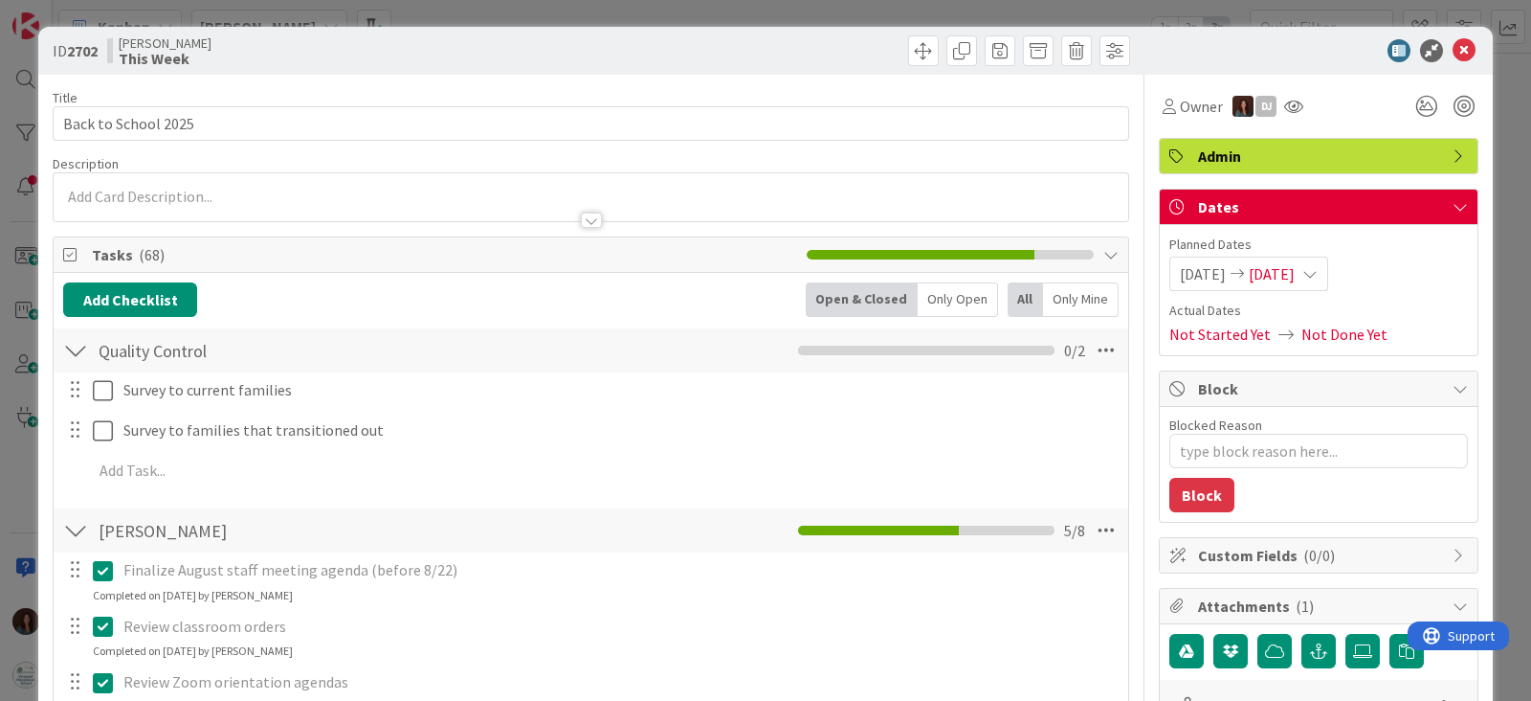
type textarea "x"
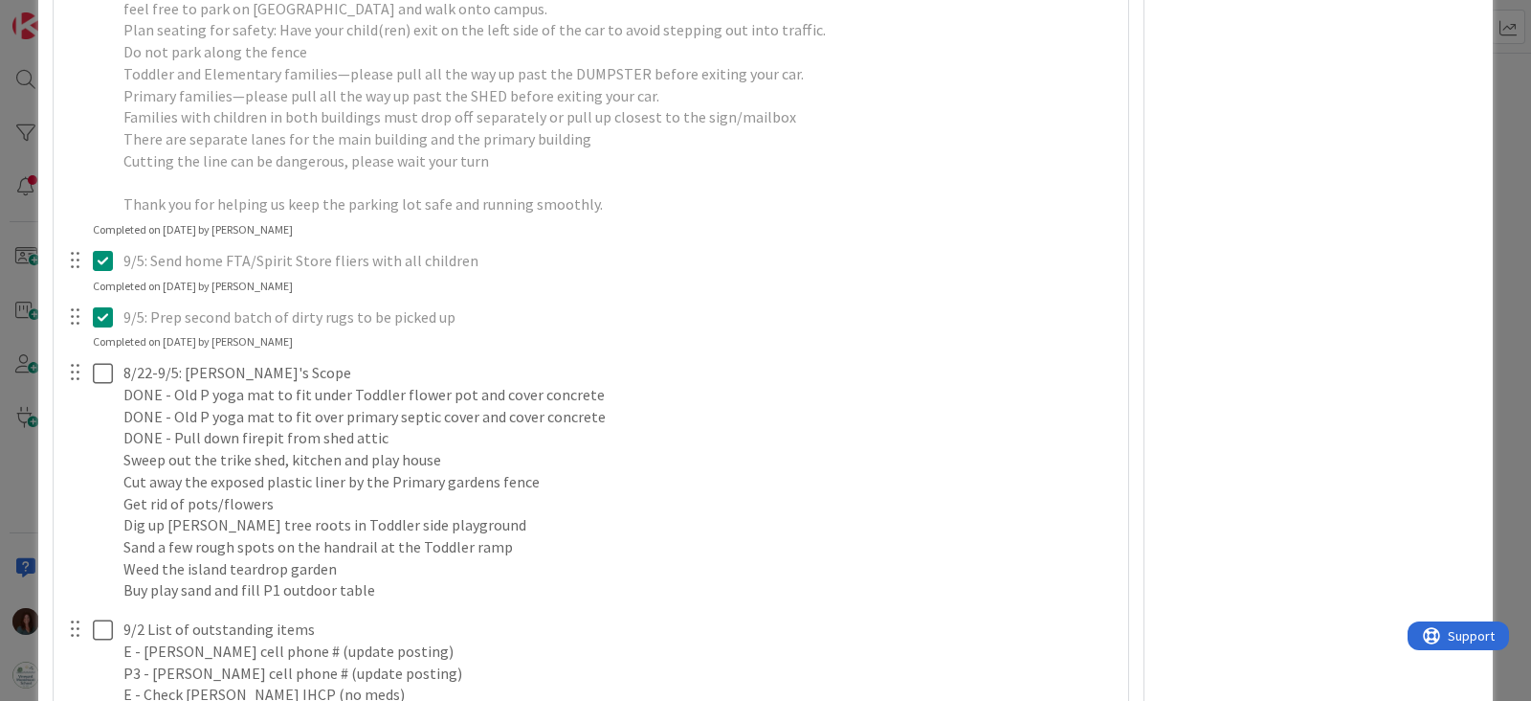
scroll to position [6936, 0]
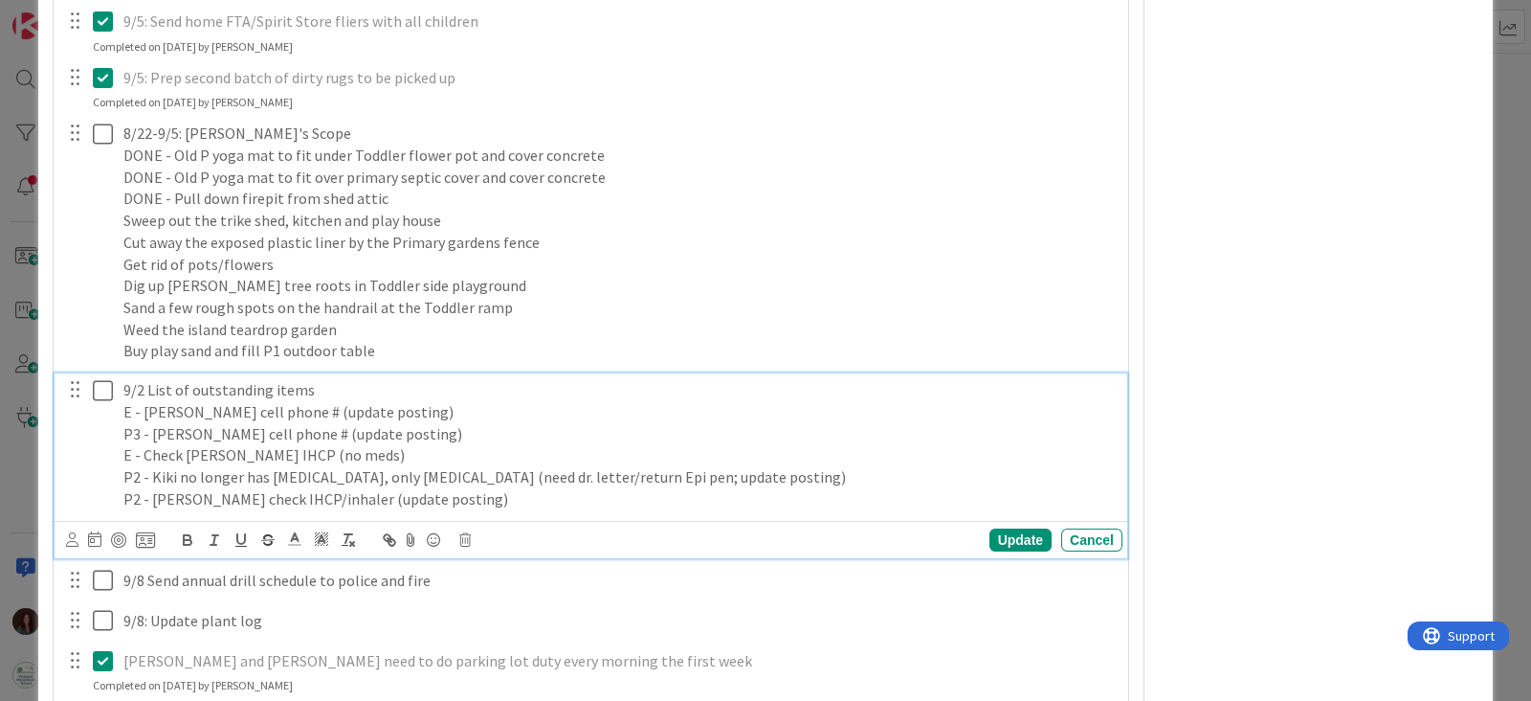
click at [446, 497] on p "P2 - [PERSON_NAME] check IHCP/inhaler (update posting)" at bounding box center [619, 499] width 992 height 22
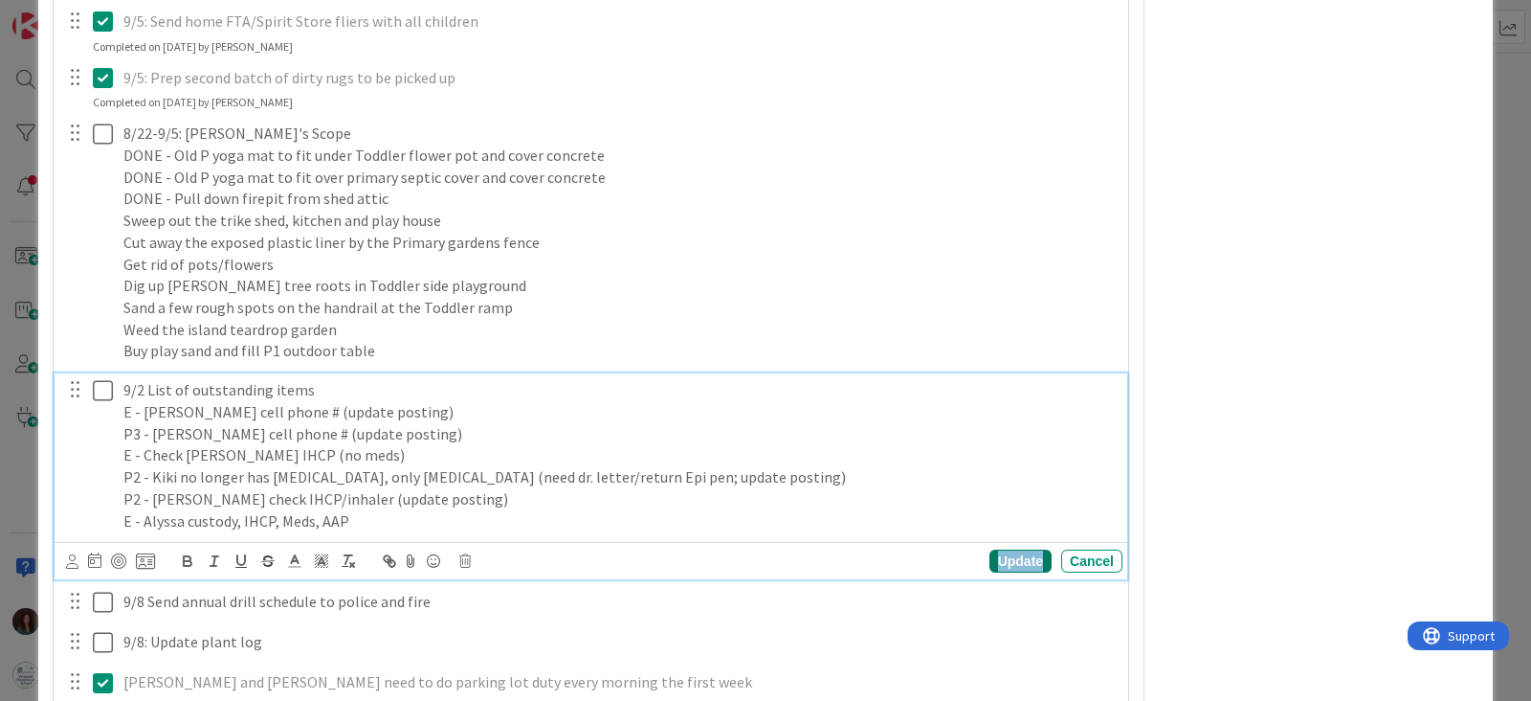
click at [1027, 558] on div "Update" at bounding box center [1021, 560] width 62 height 23
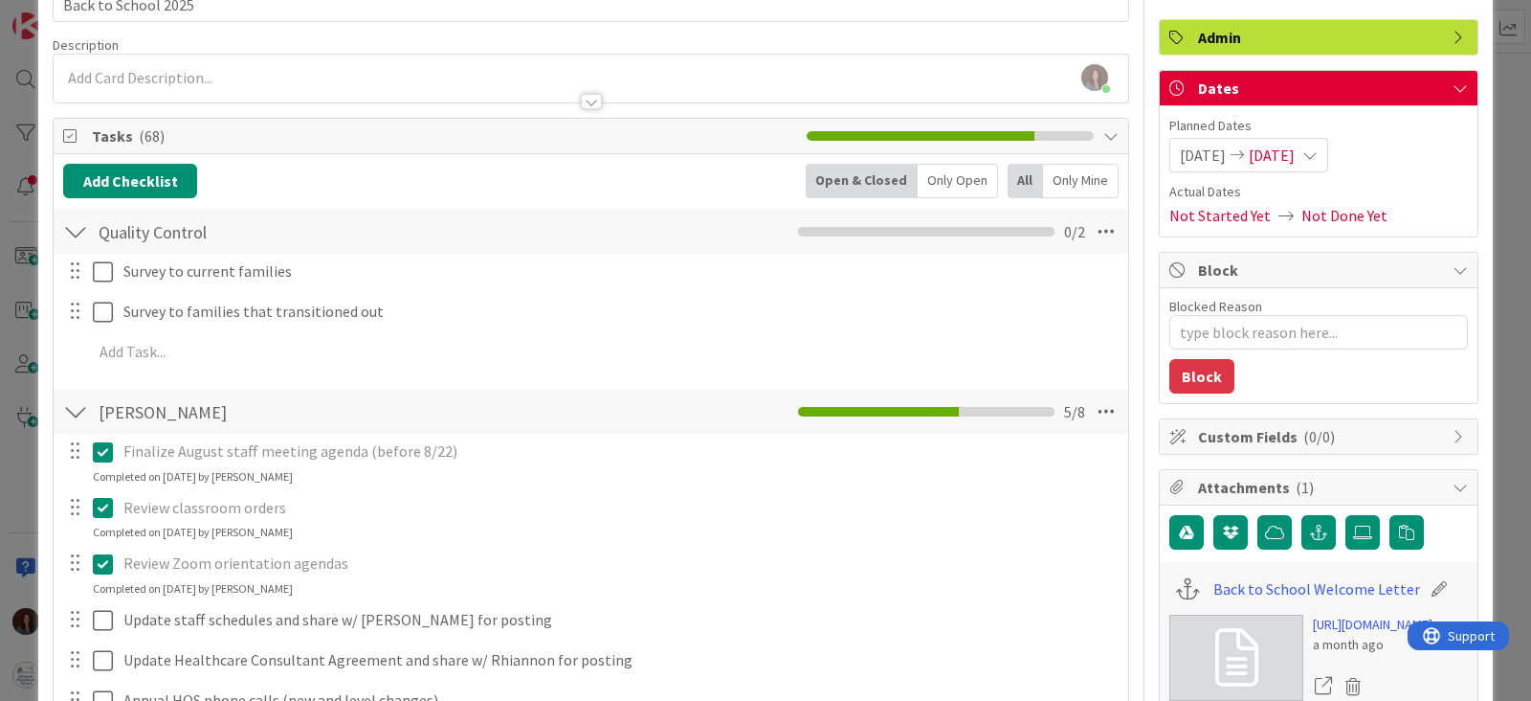
scroll to position [0, 0]
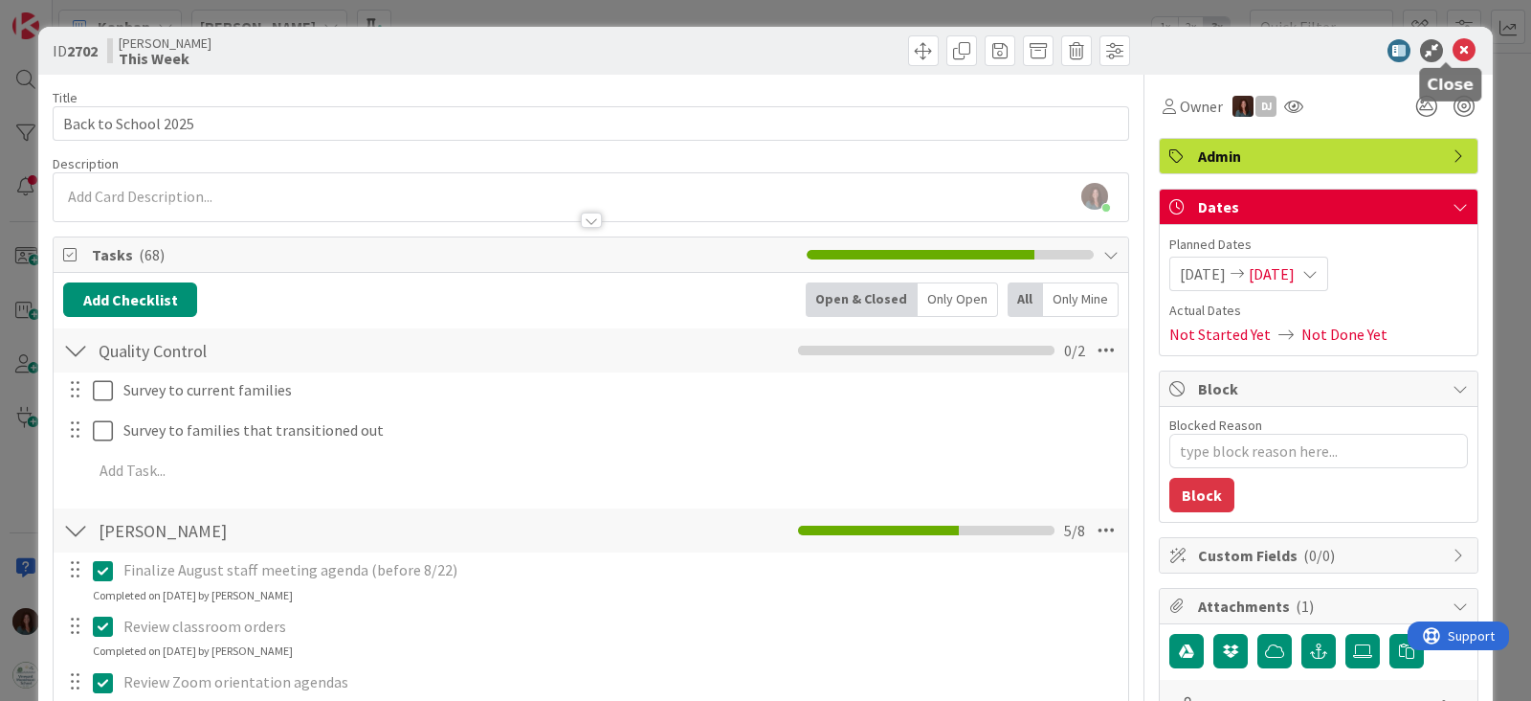
click at [1453, 48] on icon at bounding box center [1464, 50] width 23 height 23
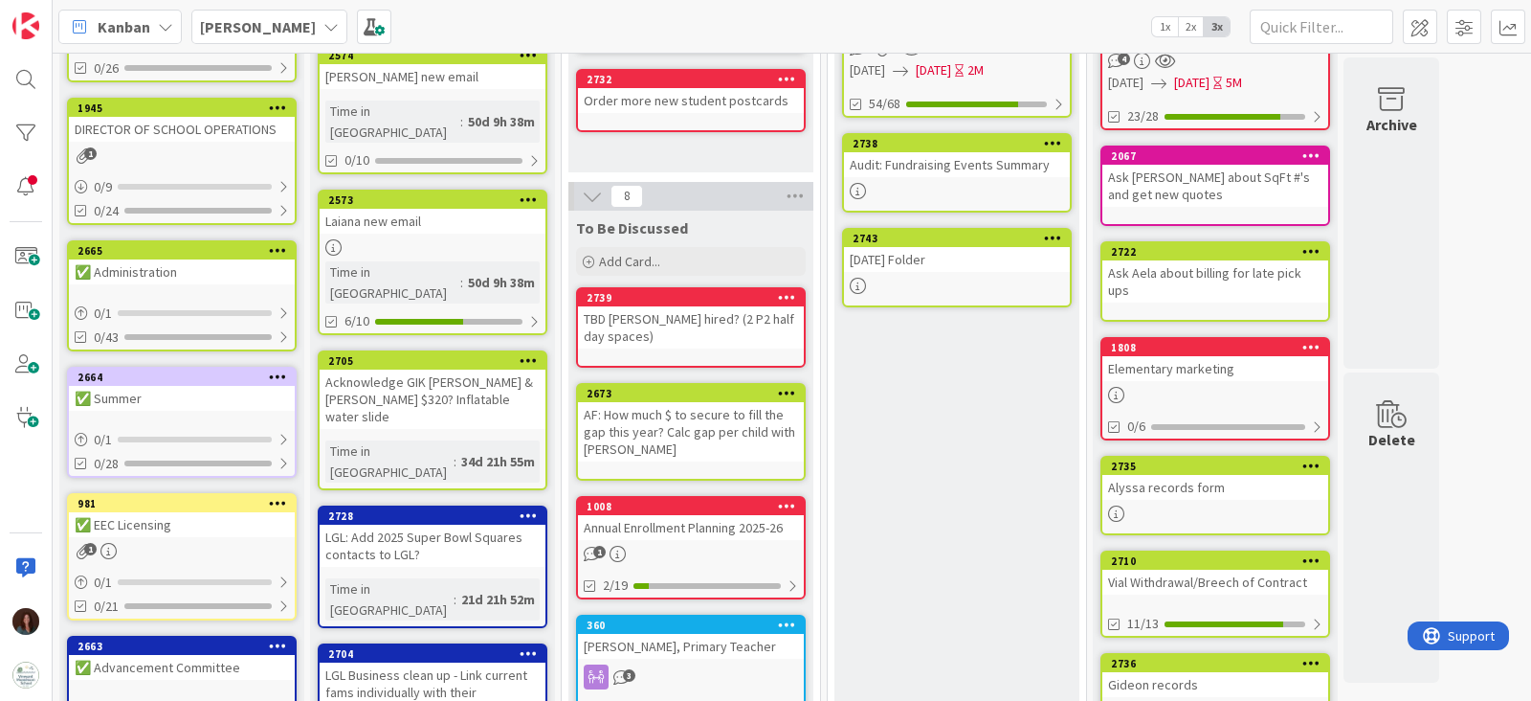
scroll to position [238, 0]
click at [697, 515] on div "Annual Enrollment Planning 2025-26" at bounding box center [691, 527] width 226 height 25
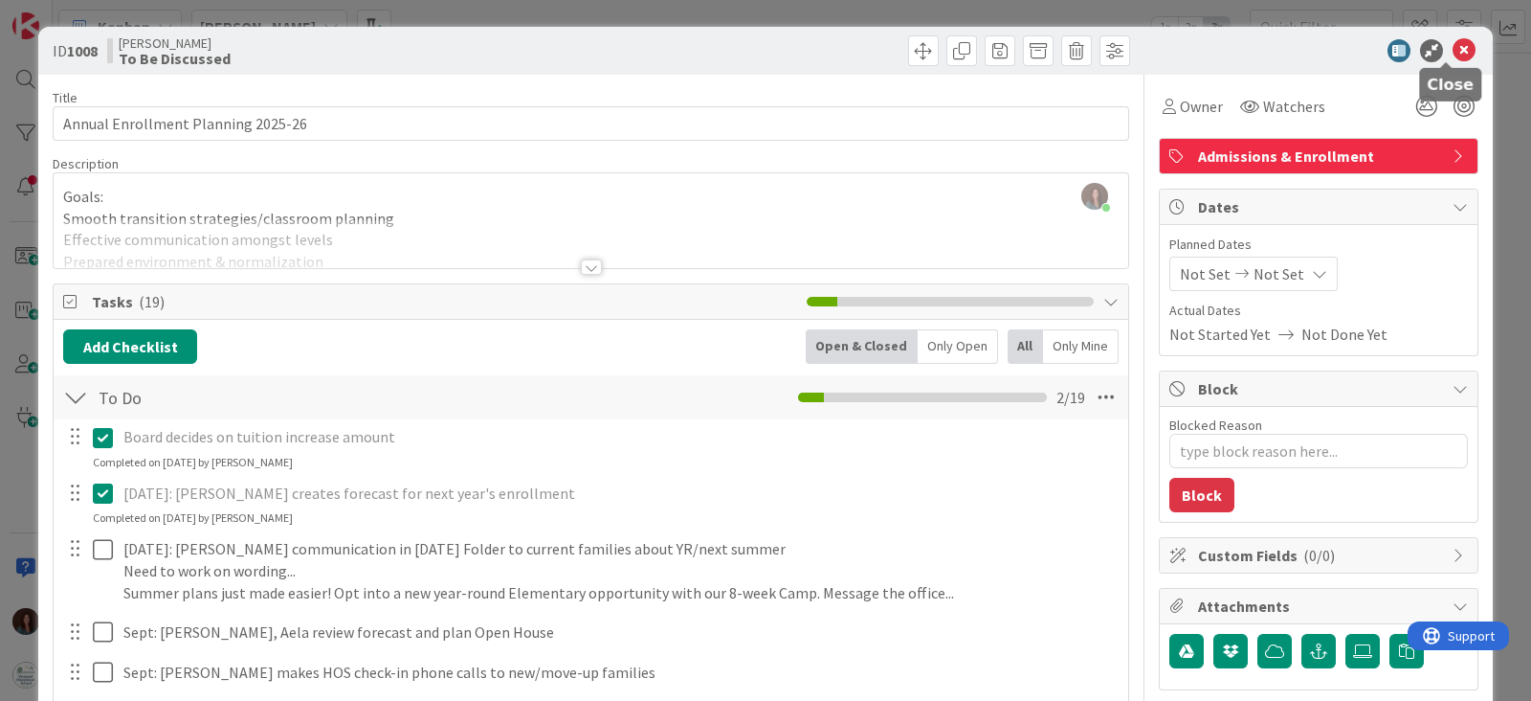
click at [1453, 52] on icon at bounding box center [1464, 50] width 23 height 23
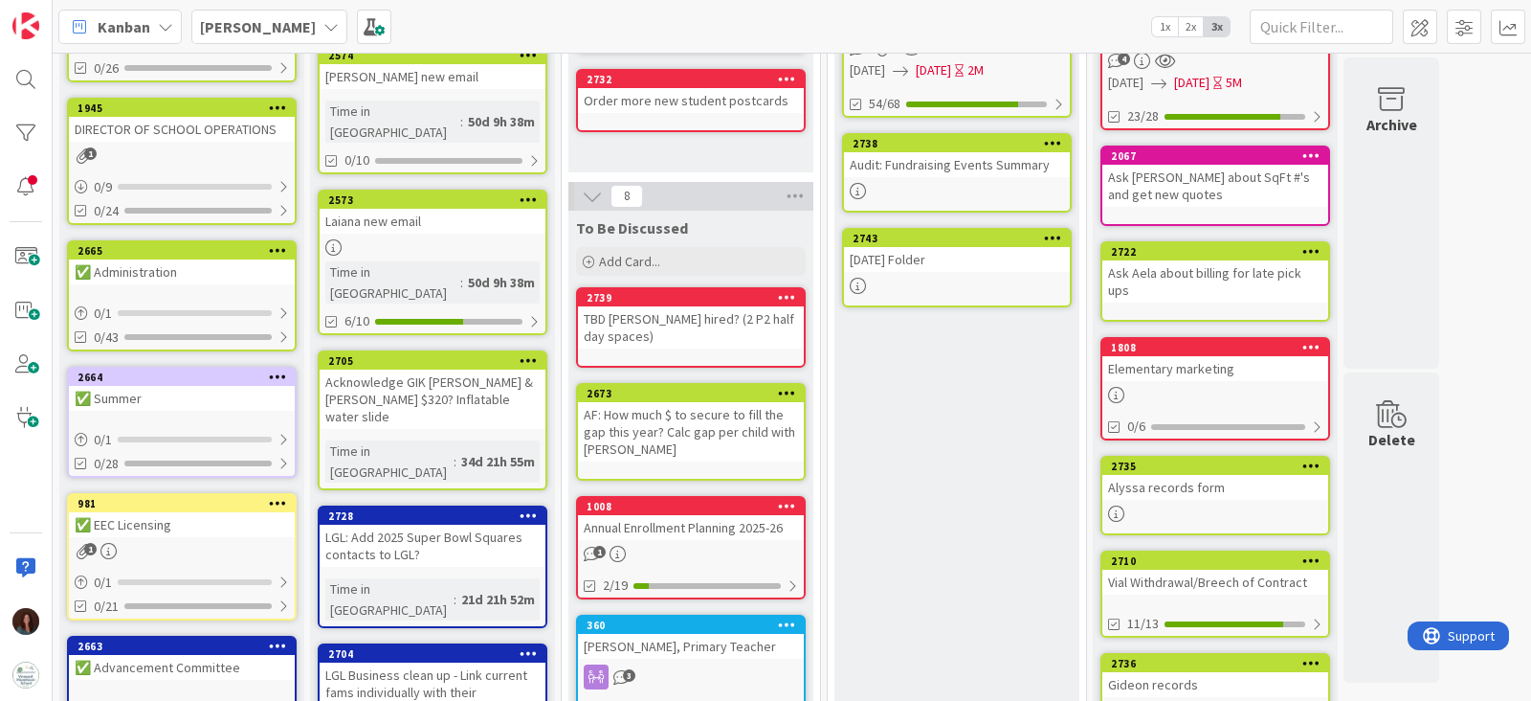
click at [964, 243] on div "2743" at bounding box center [957, 238] width 226 height 17
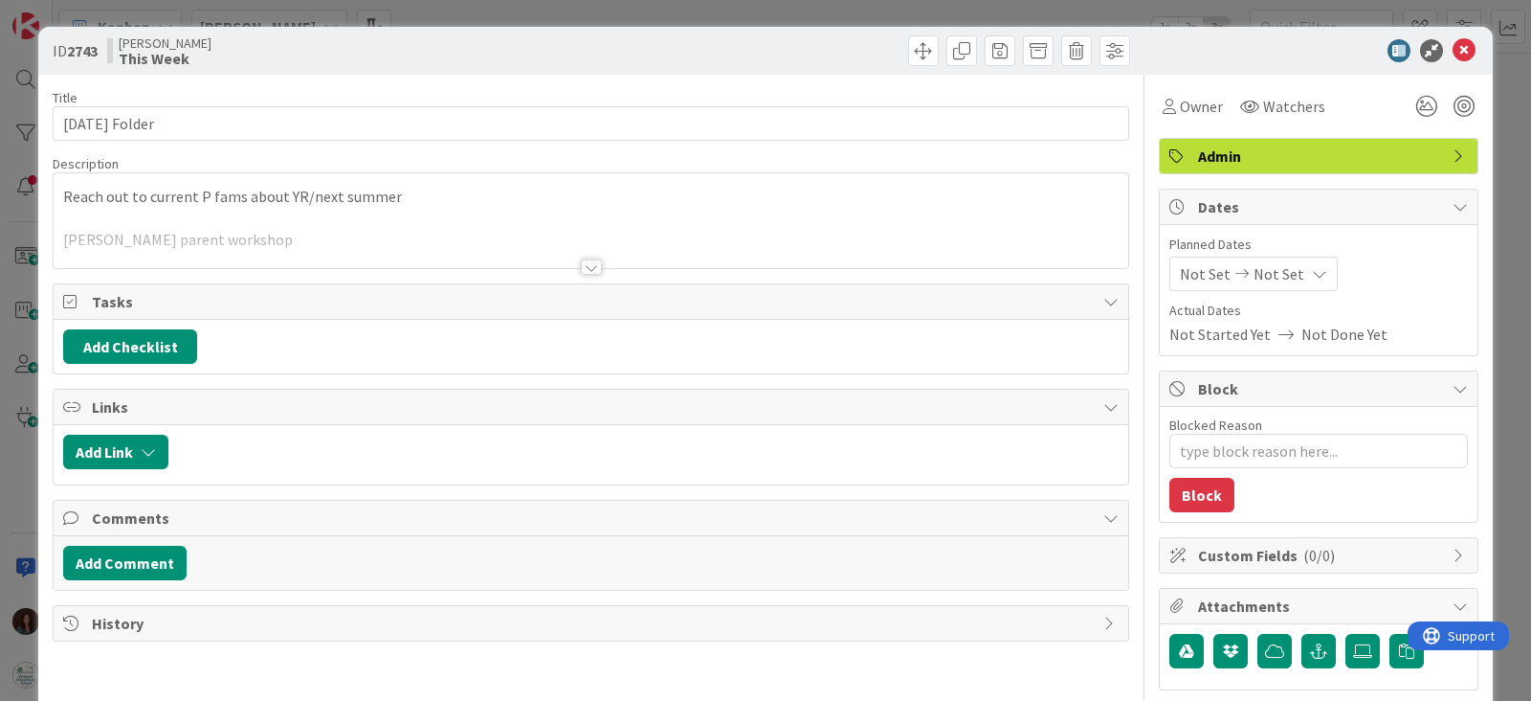
click at [581, 263] on div at bounding box center [591, 266] width 21 height 15
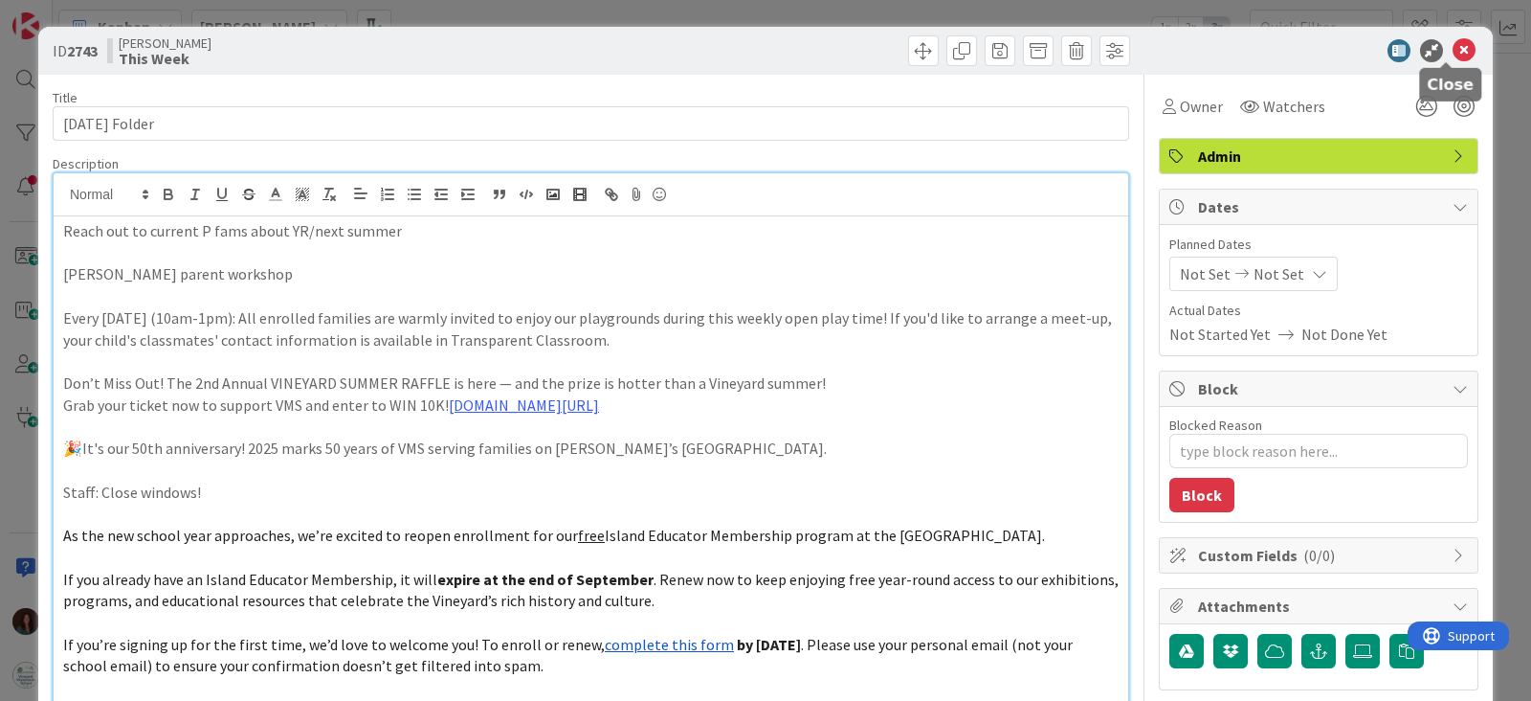
click at [1453, 50] on icon at bounding box center [1464, 50] width 23 height 23
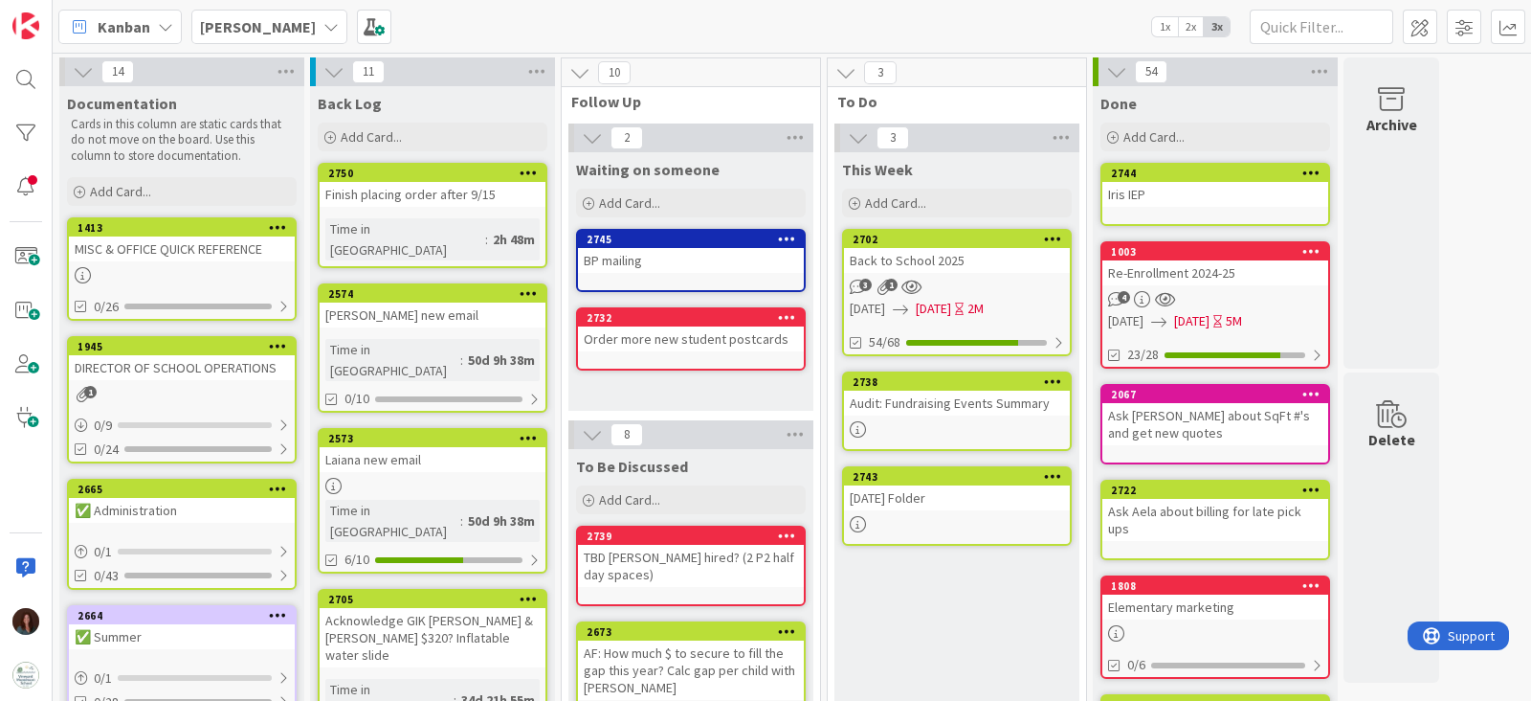
click at [979, 402] on div "Audit: Fundraising Events Summary" at bounding box center [957, 403] width 226 height 25
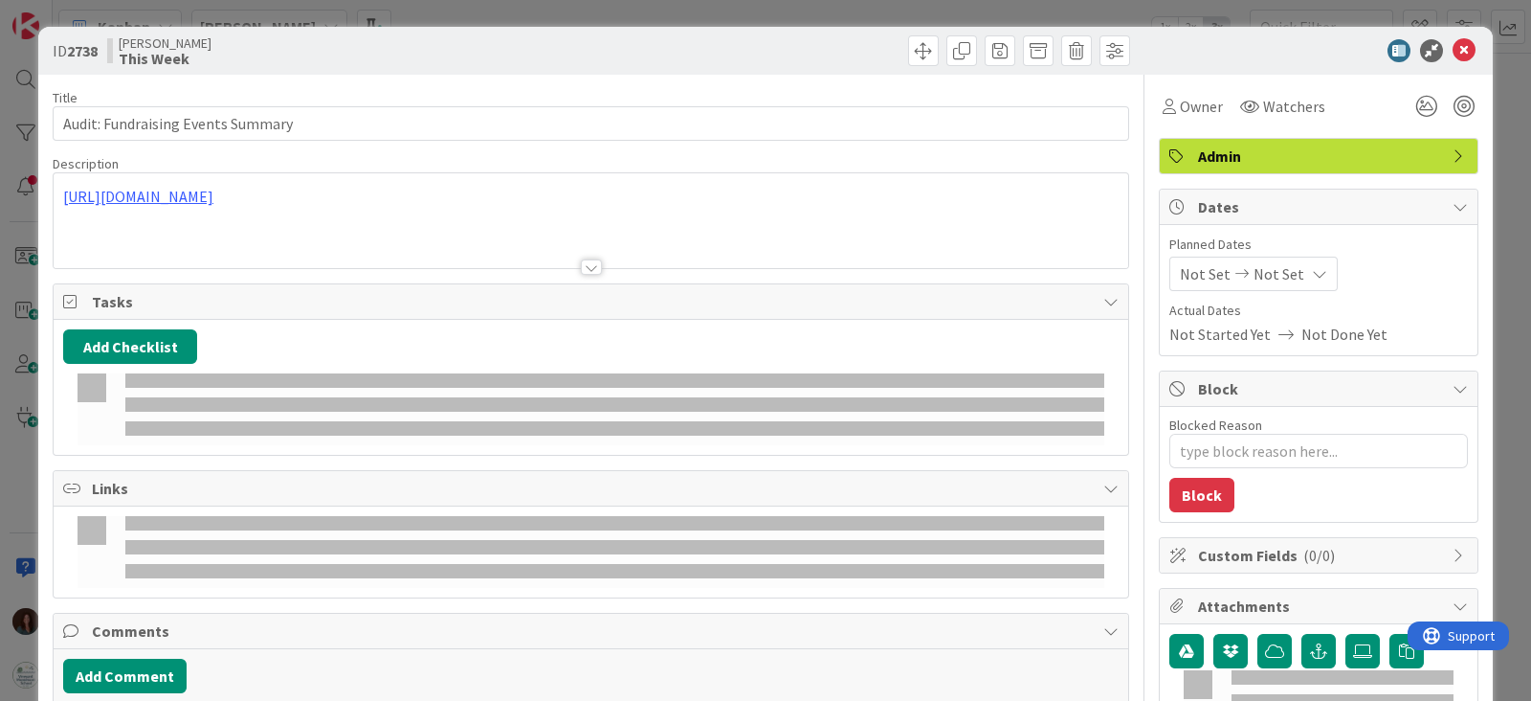
type textarea "x"
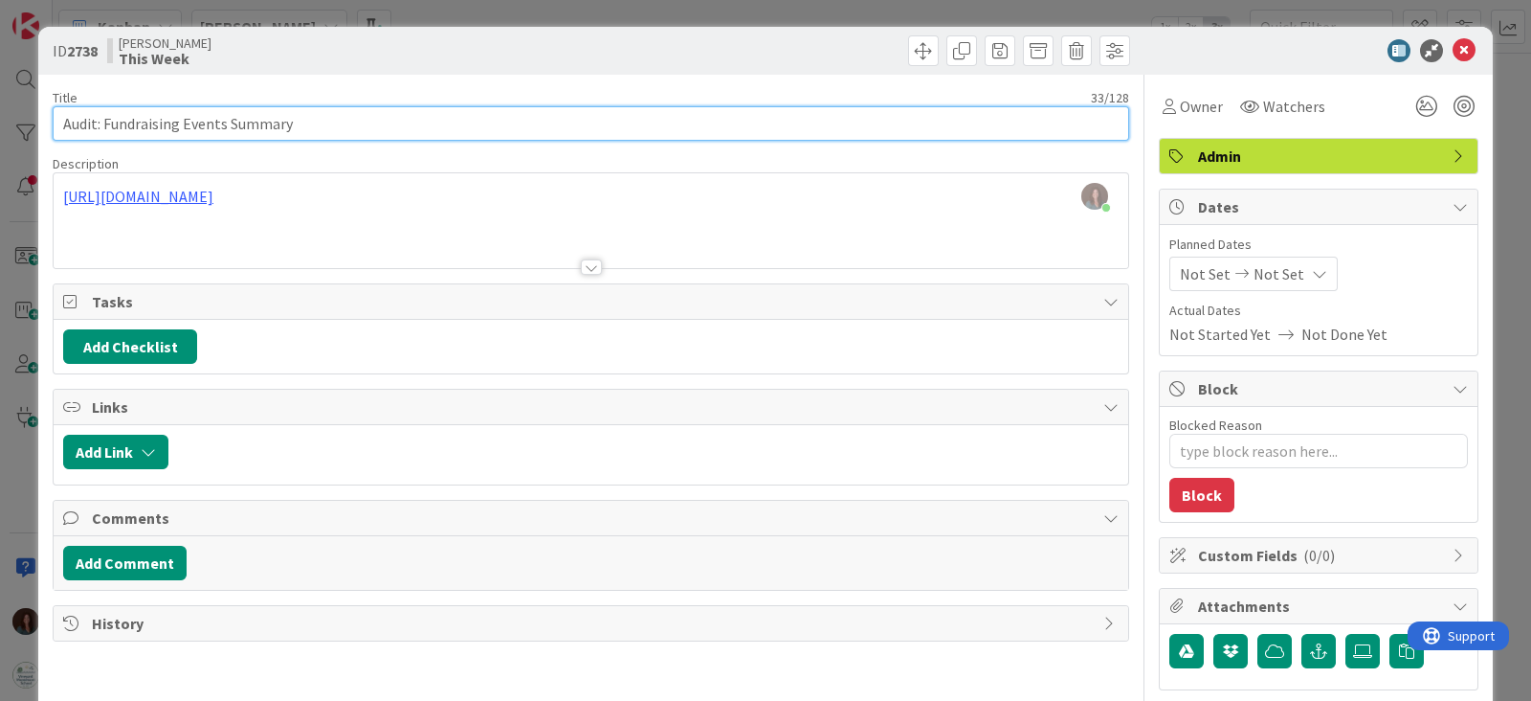
click at [680, 121] on input "Audit: Fundraising Events Summary" at bounding box center [591, 123] width 1077 height 34
type input "Audit: Fundraising Events Summary 24-25"
type textarea "x"
type input "Audit: Fundraising Events Summary 24-25"
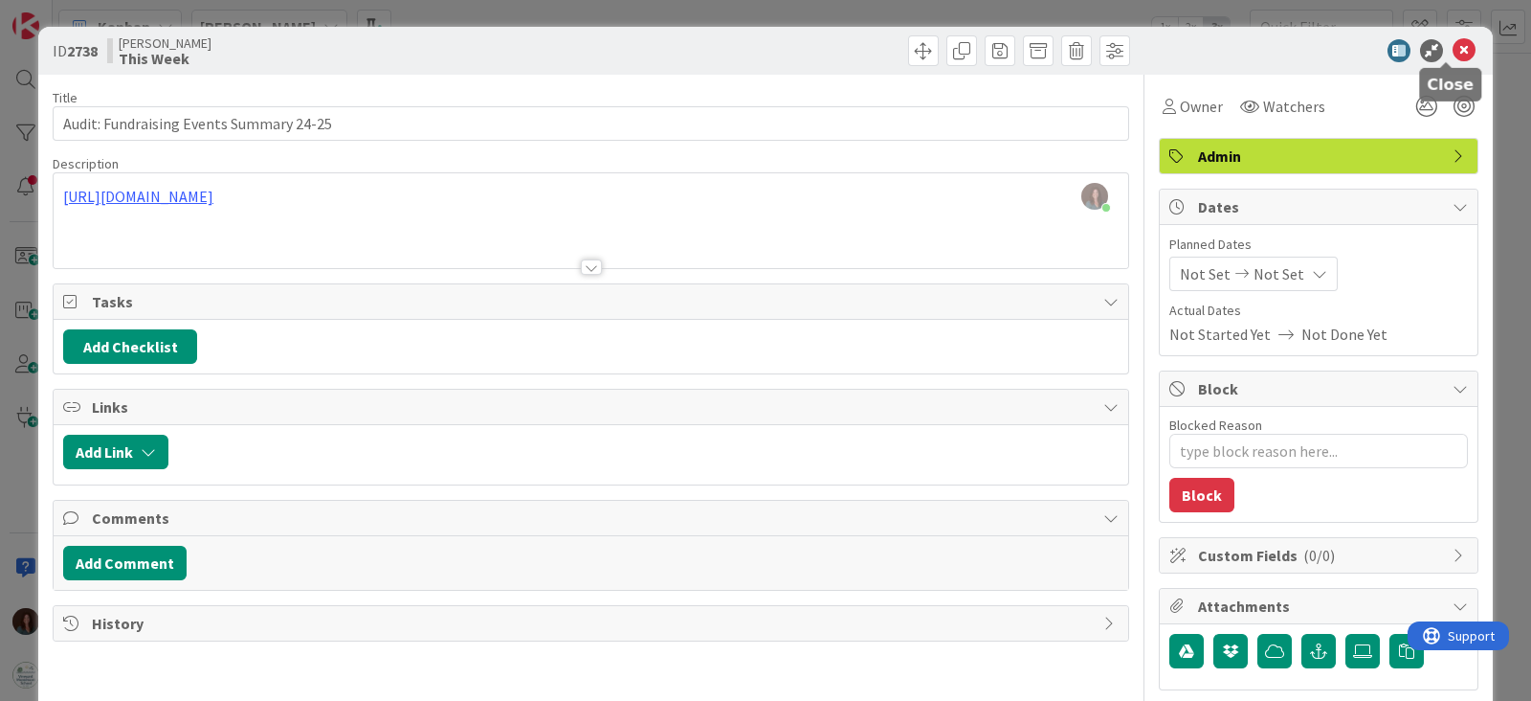
click at [1453, 50] on icon at bounding box center [1464, 50] width 23 height 23
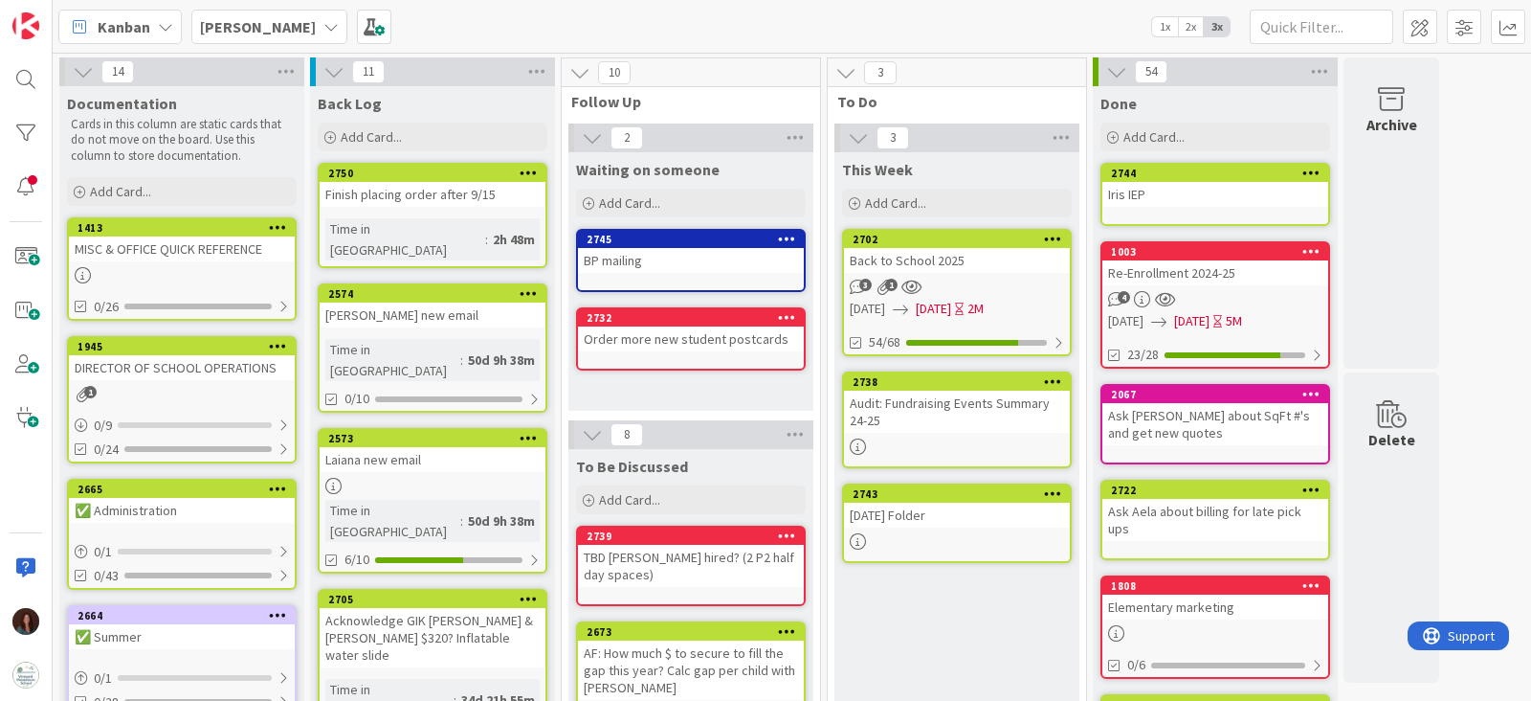
click at [881, 400] on div "Audit: Fundraising Events Summary 24-25" at bounding box center [957, 412] width 226 height 42
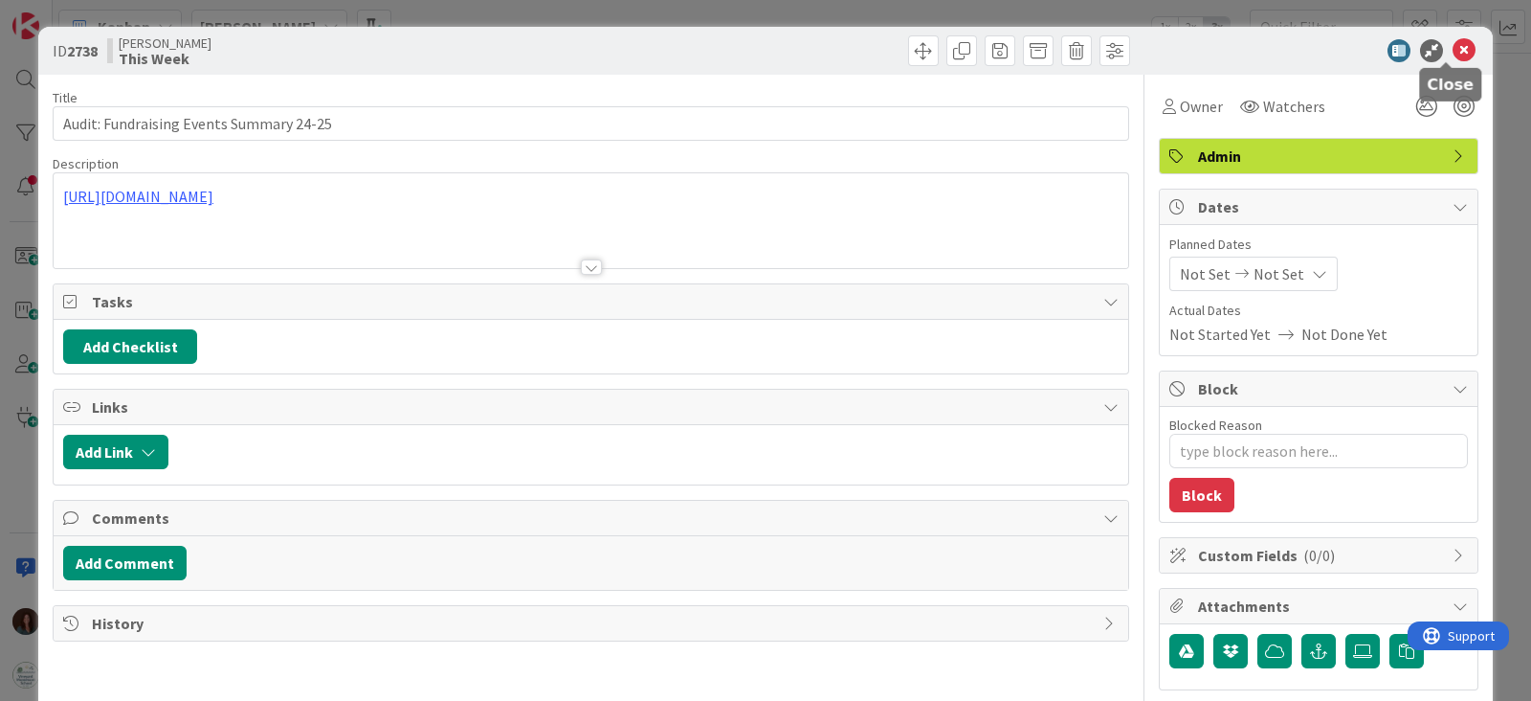
drag, startPoint x: 1450, startPoint y: 53, endPoint x: 1455, endPoint y: 150, distance: 97.7
click at [1453, 52] on icon at bounding box center [1464, 50] width 23 height 23
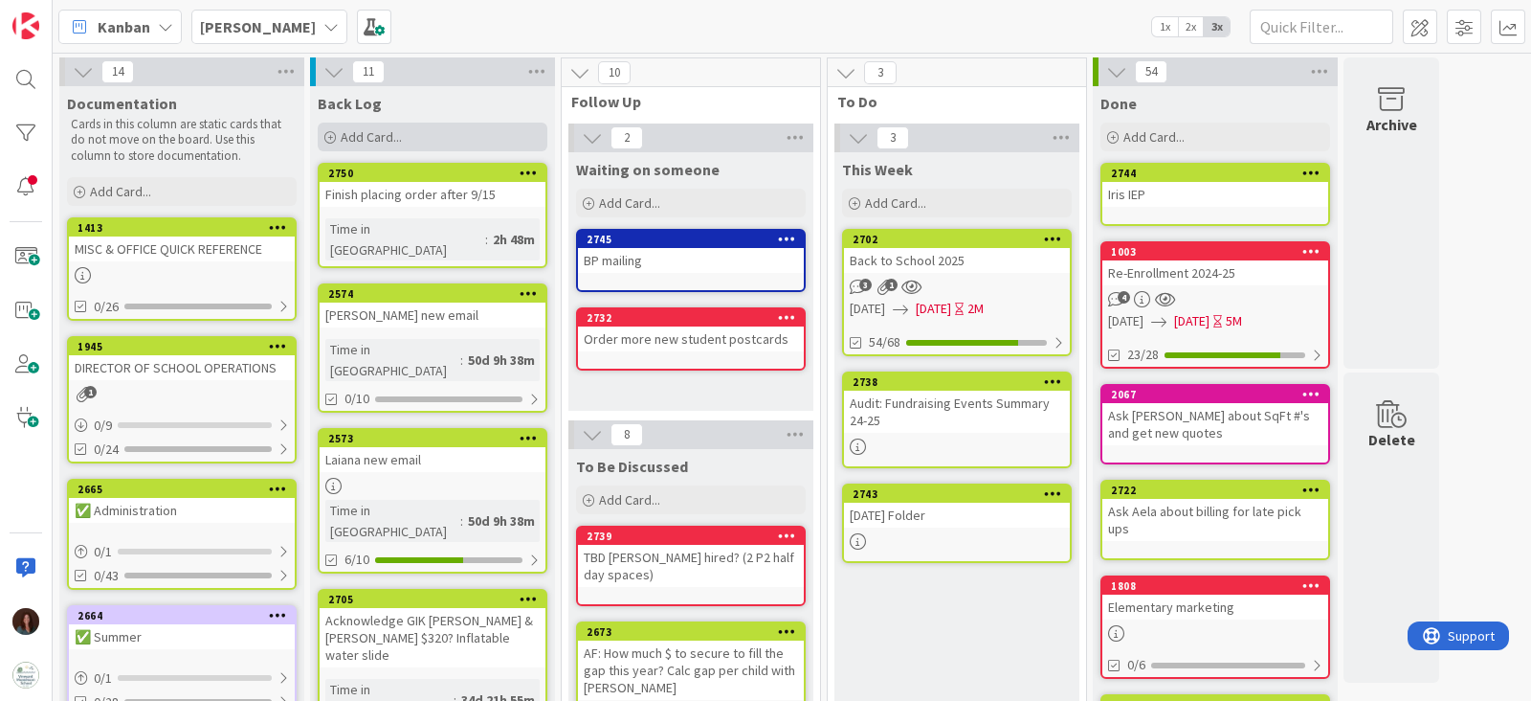
click at [435, 128] on div "Add Card..." at bounding box center [433, 137] width 230 height 29
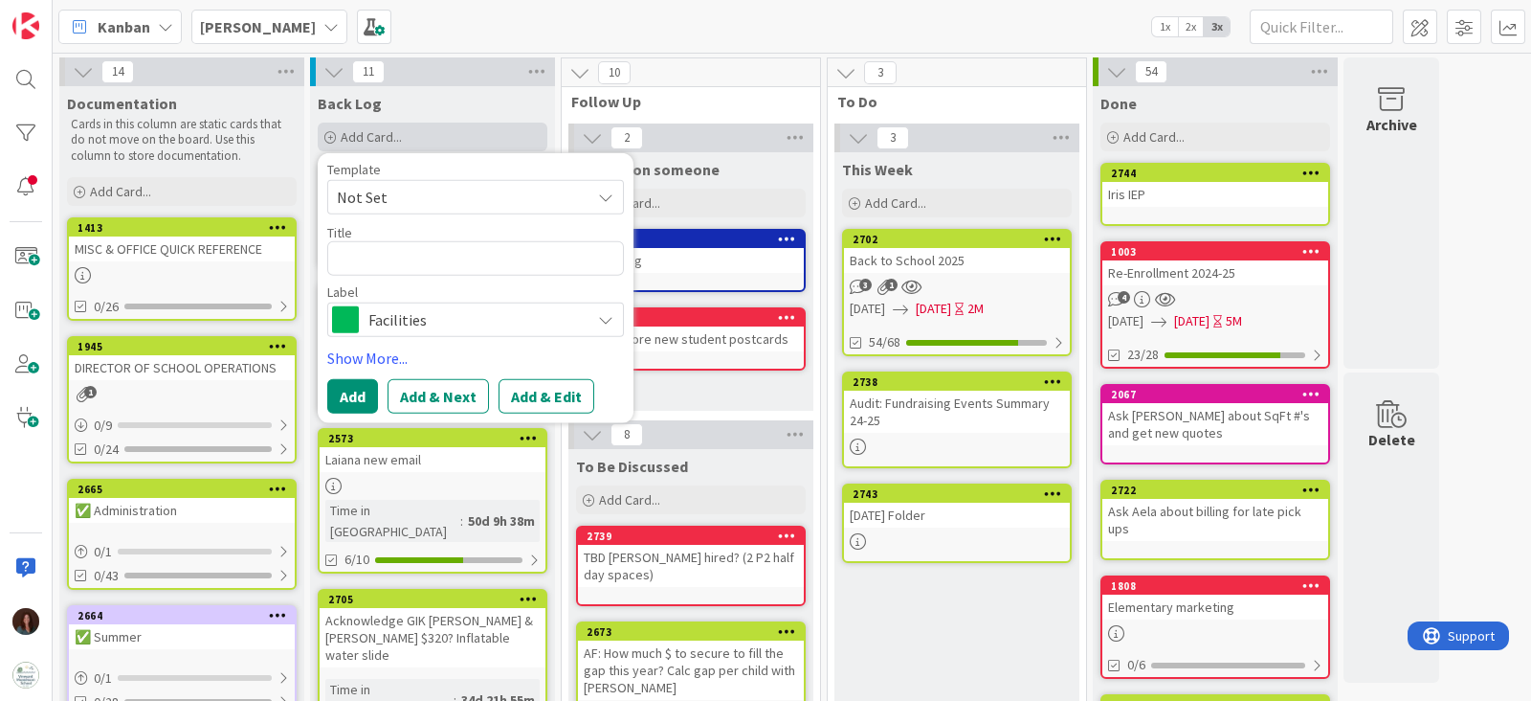
type textarea "x"
type textarea "R"
type textarea "x"
type textarea "Re"
type textarea "x"
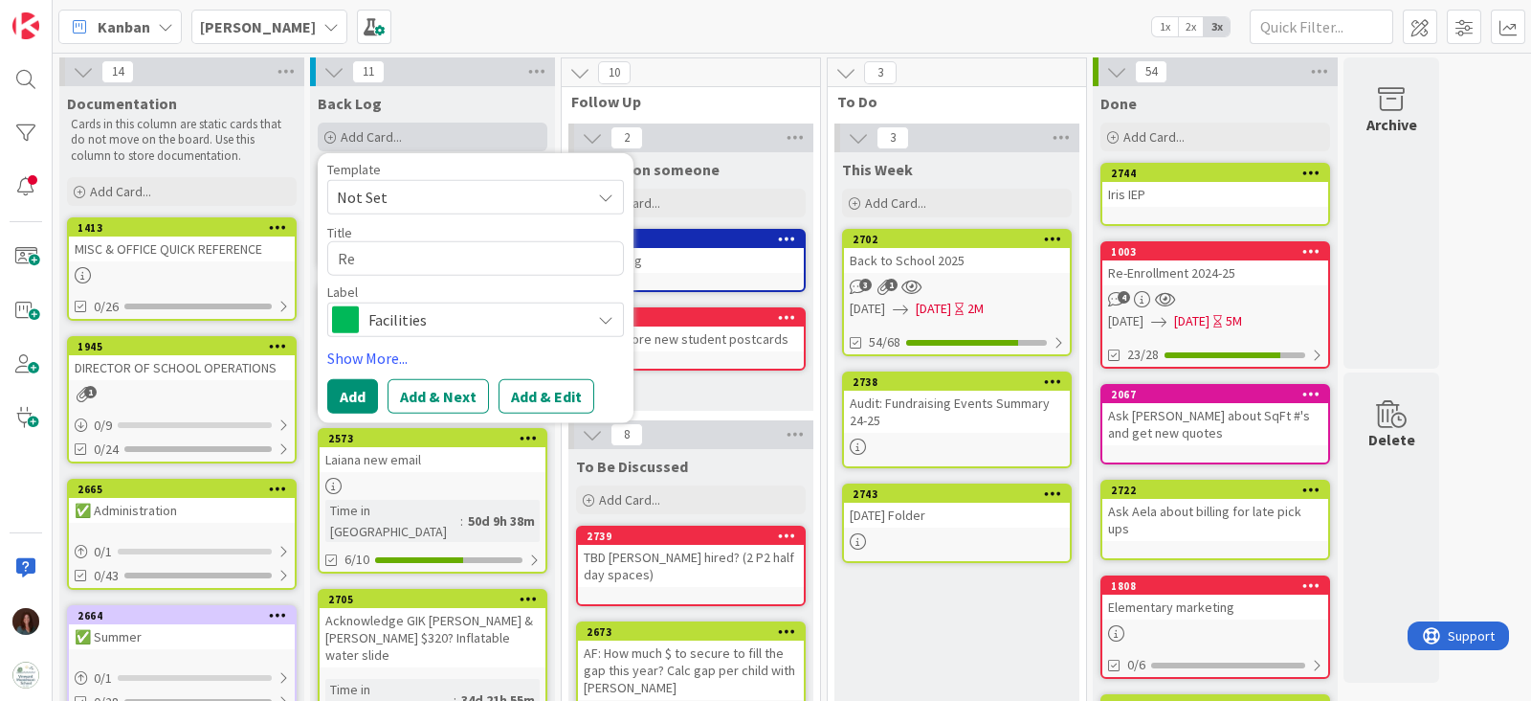
type textarea "Ret"
type textarea "x"
type textarea "Retu"
type textarea "x"
type textarea "Retur"
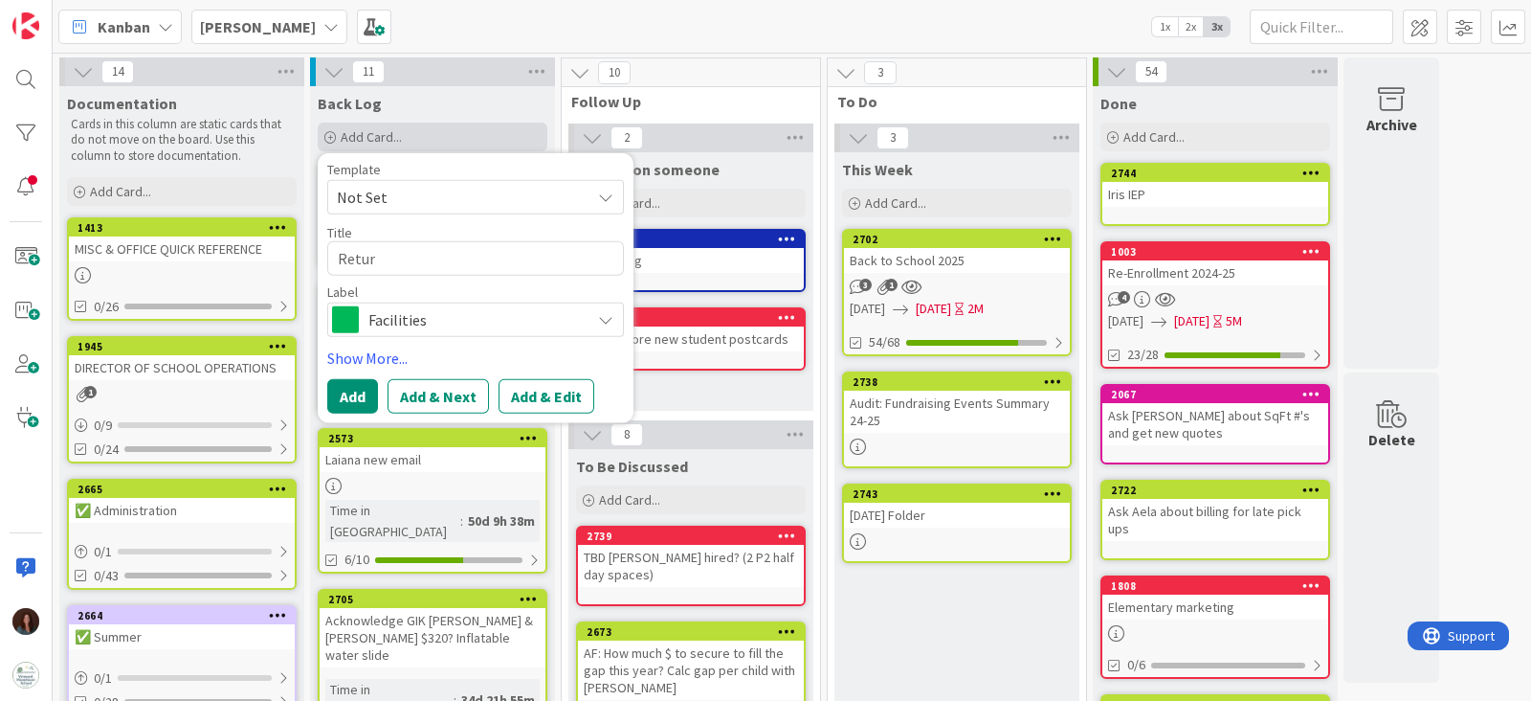
type textarea "x"
type textarea "Return"
type textarea "x"
type textarea "Returns"
type textarea "x"
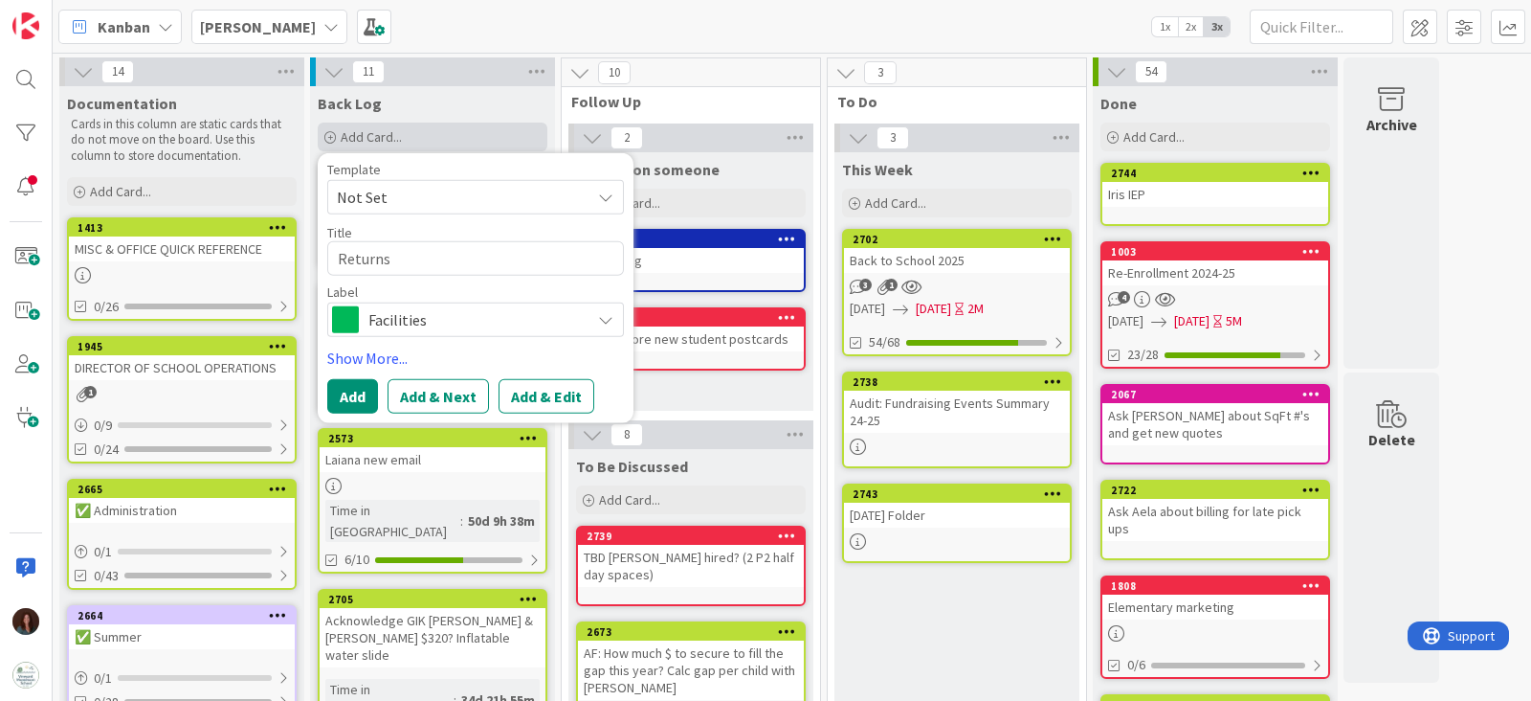
type textarea "Returns"
type textarea "x"
type textarea "Returns i"
type textarea "x"
type textarea "Returns in"
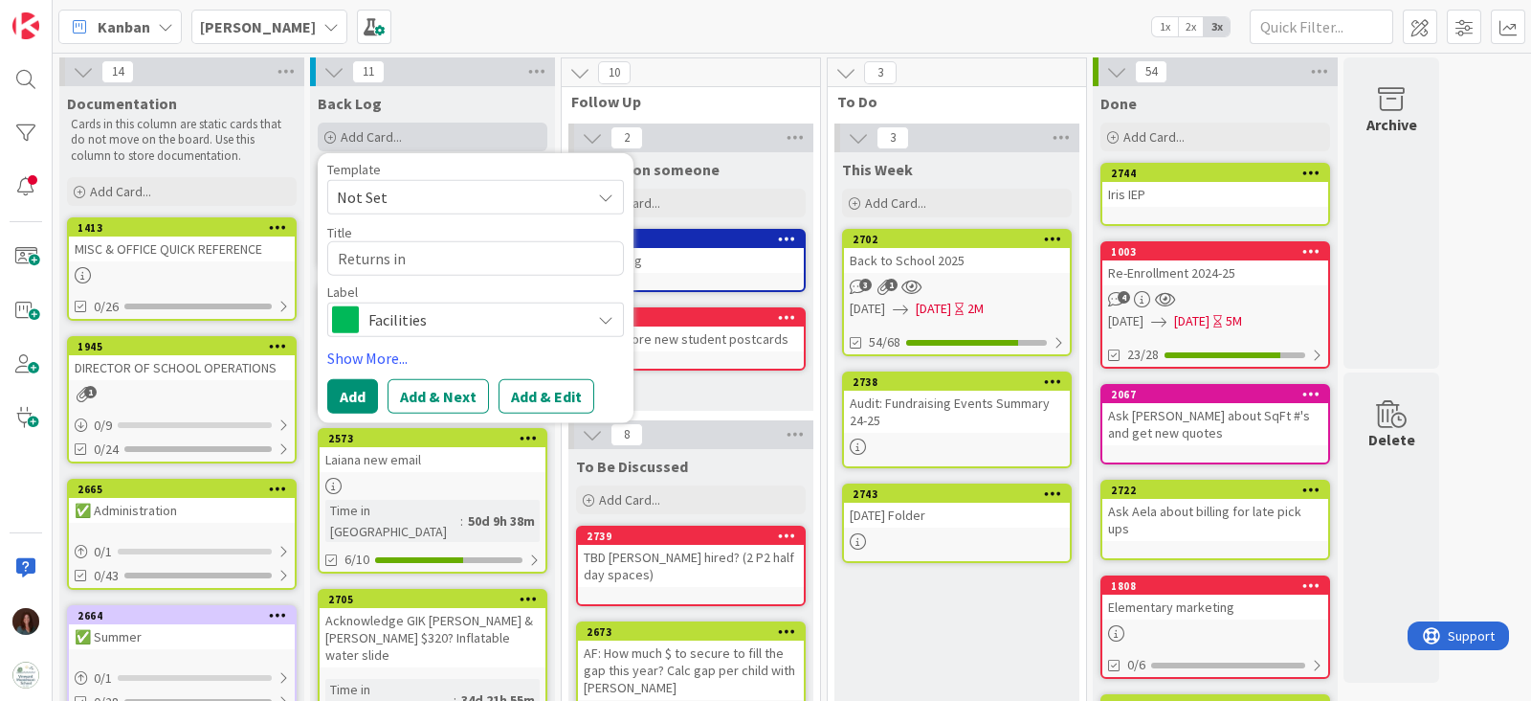
type textarea "x"
type textarea "Returns in"
type textarea "x"
type textarea "Returns in l"
type textarea "x"
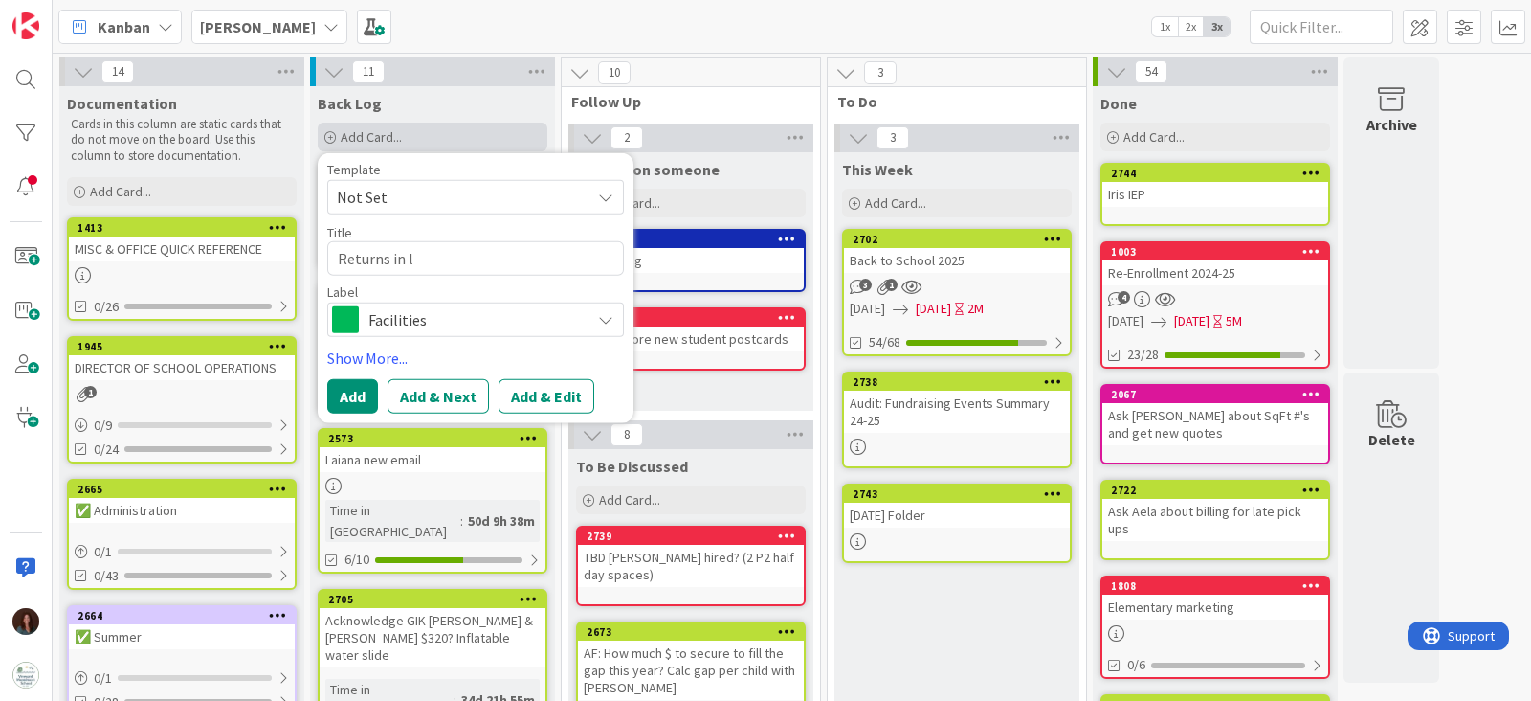
type textarea "Returns in li"
type textarea "x"
type textarea "Returns in lif"
type textarea "x"
type textarea "Returns in lift"
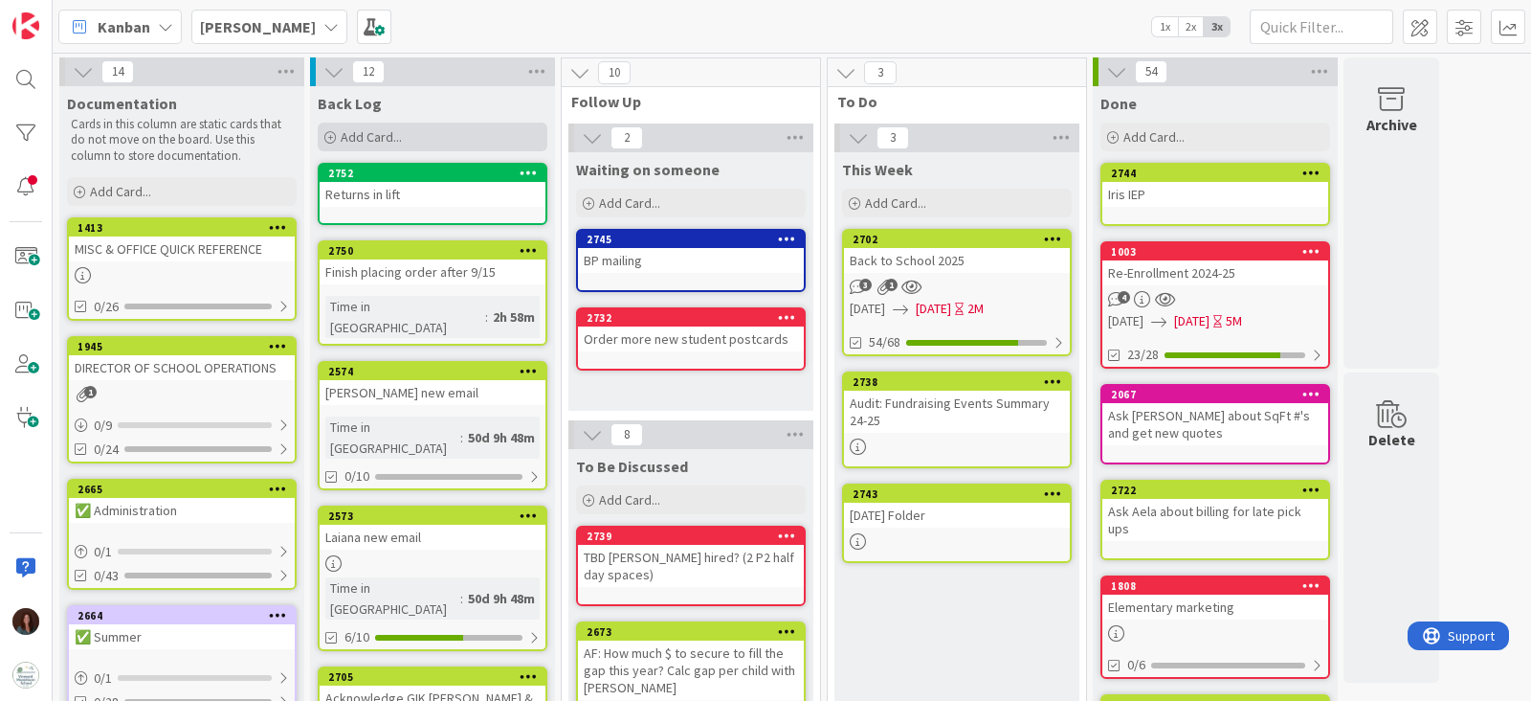
click at [401, 136] on span "Add Card..." at bounding box center [371, 136] width 61 height 17
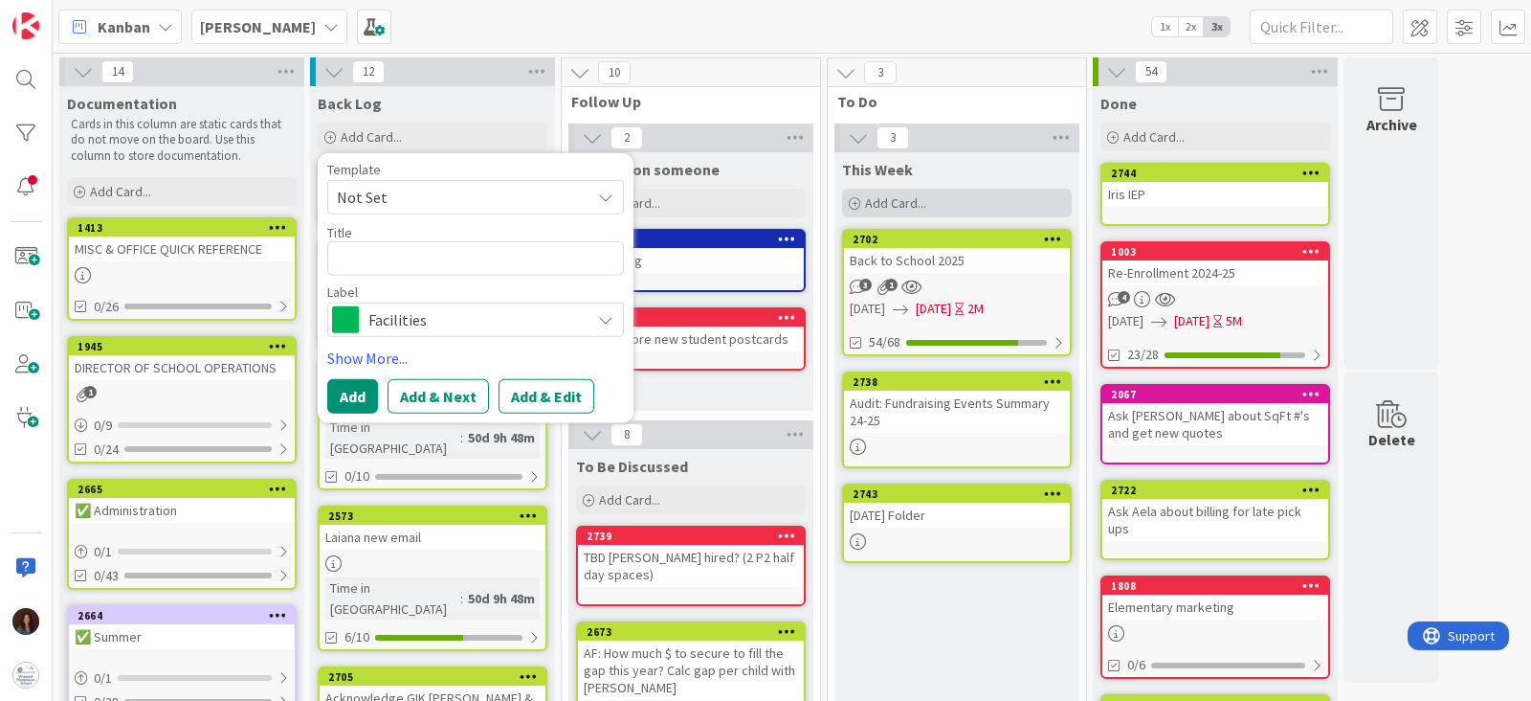
click at [991, 189] on div "Add Card..." at bounding box center [957, 203] width 230 height 29
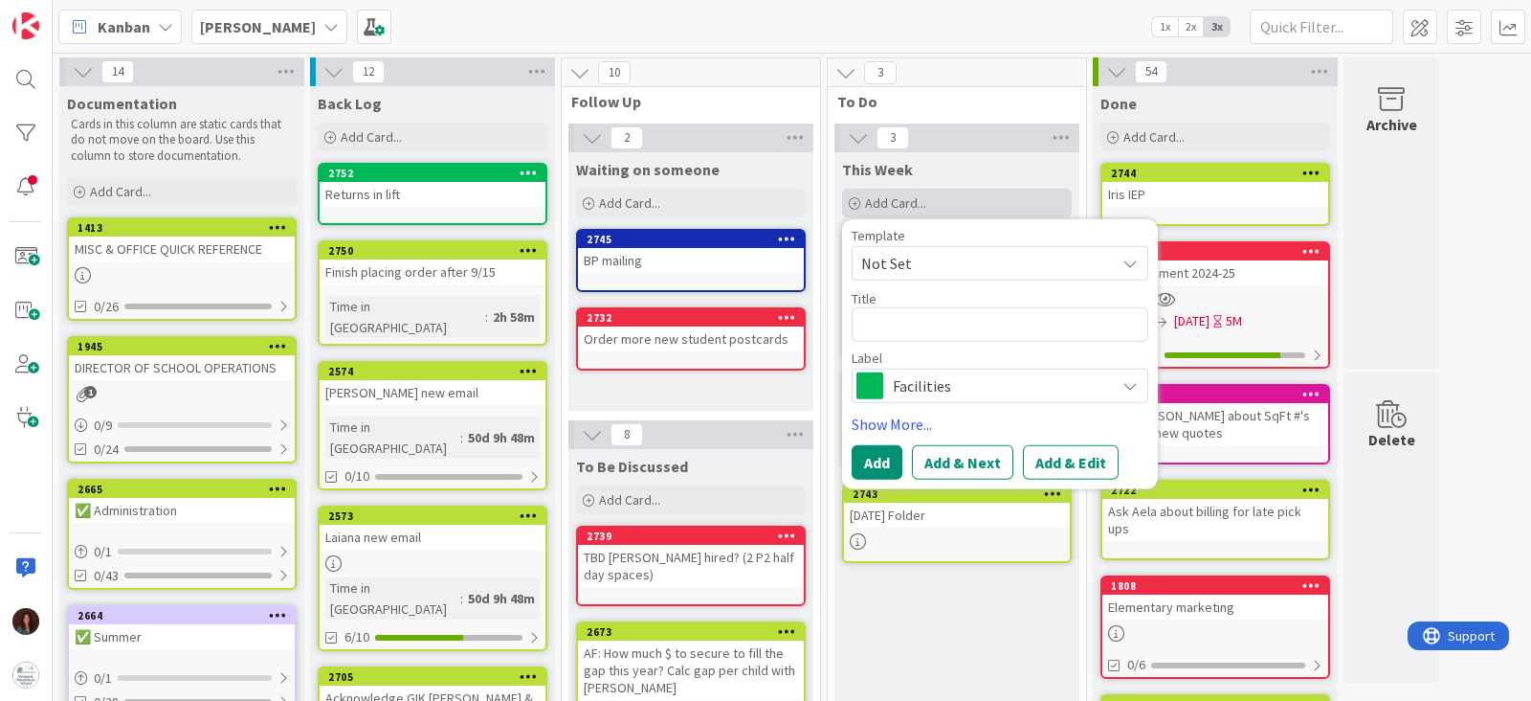
type textarea "x"
type textarea "R"
type textarea "x"
type textarea "RE"
type textarea "x"
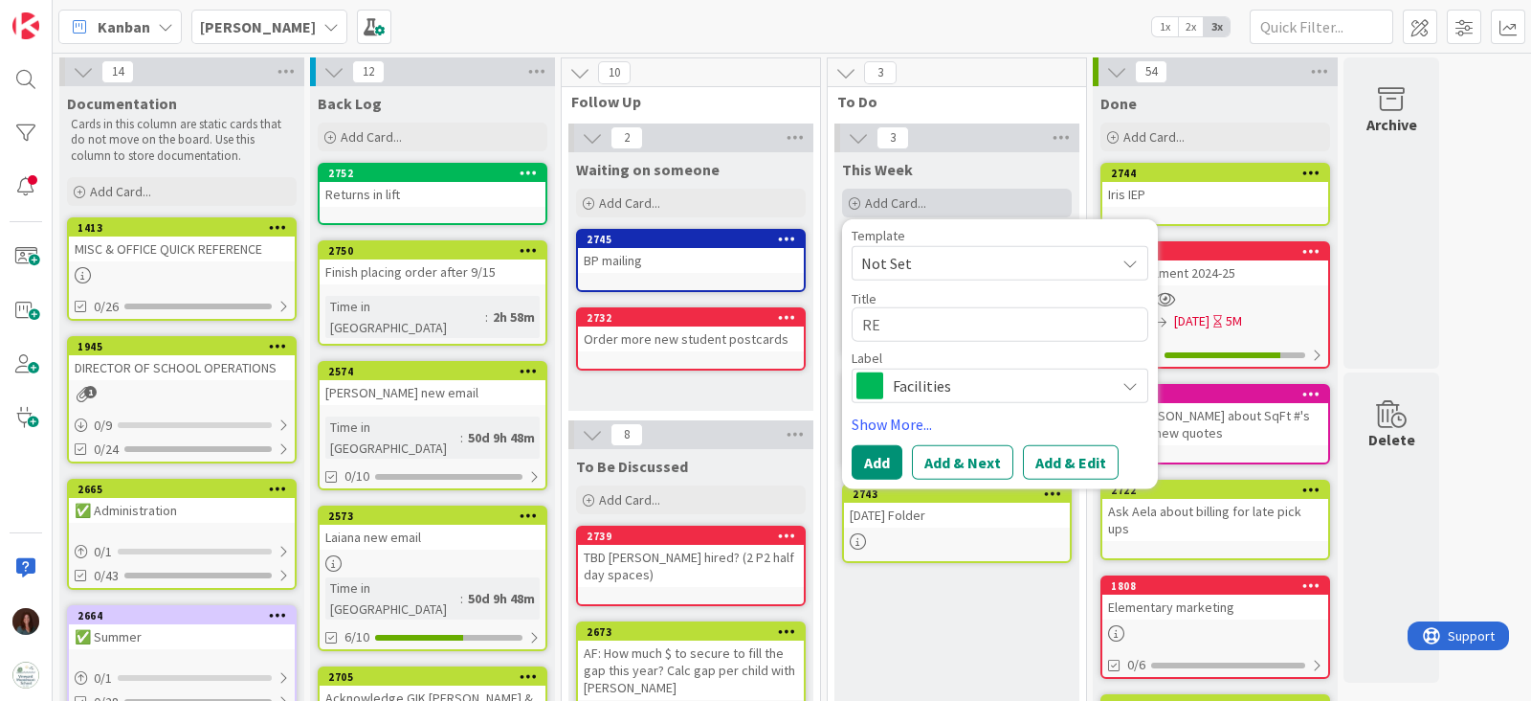
type textarea "RE"
type textarea "x"
type textarea "RE P"
type textarea "x"
type textarea "RE Po"
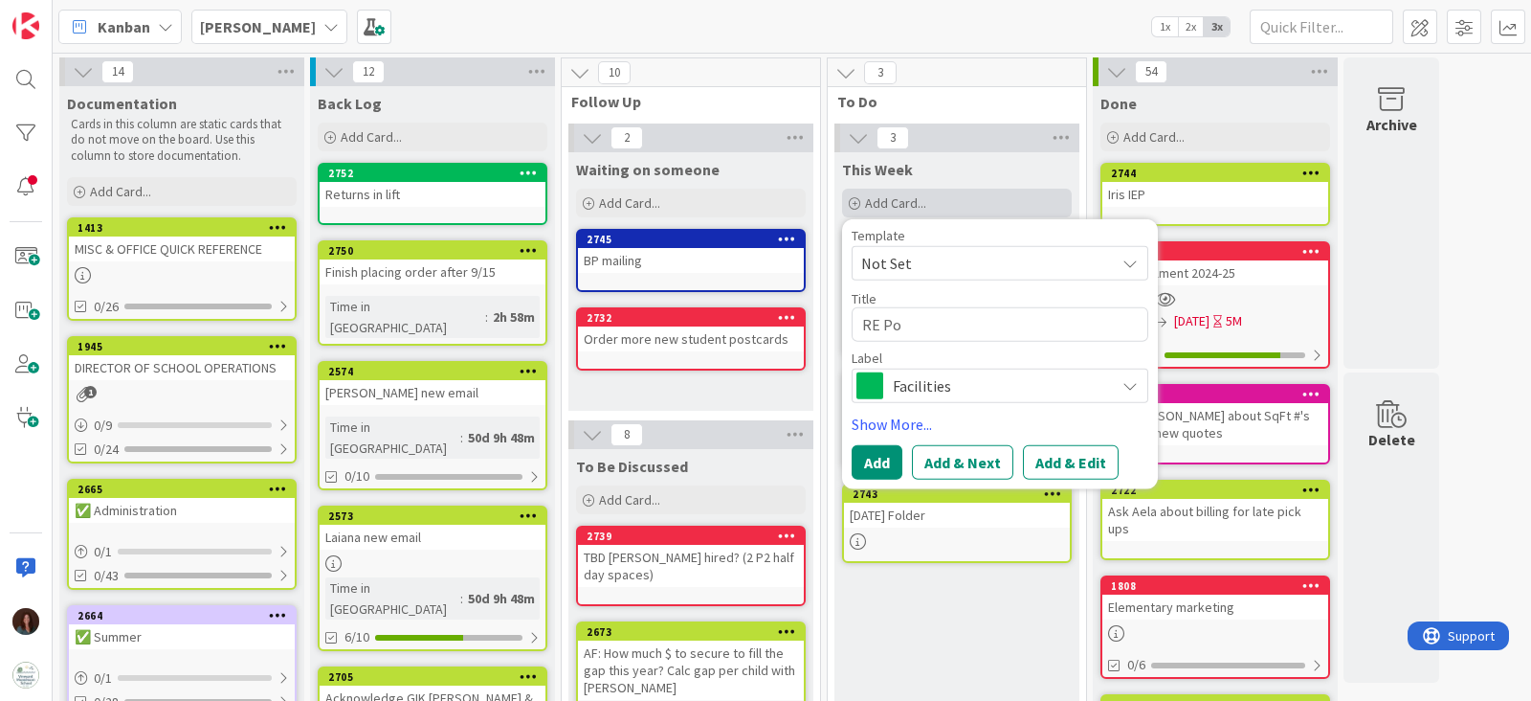
type textarea "x"
type textarea "RE Pos"
type textarea "x"
type textarea "RE Post"
type textarea "x"
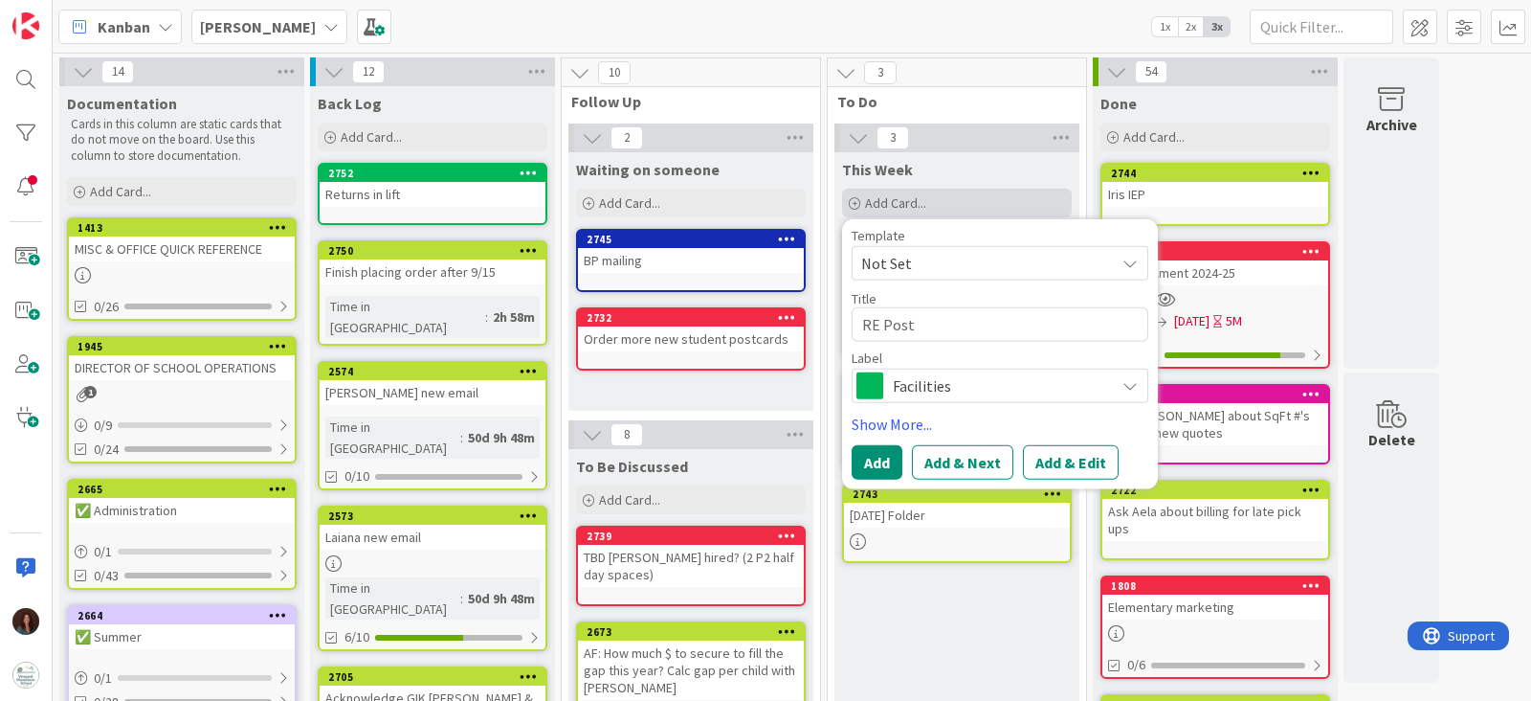
type textarea "RE Postc"
type textarea "x"
type textarea "RE Postca"
type textarea "x"
type textarea "RE Postcard"
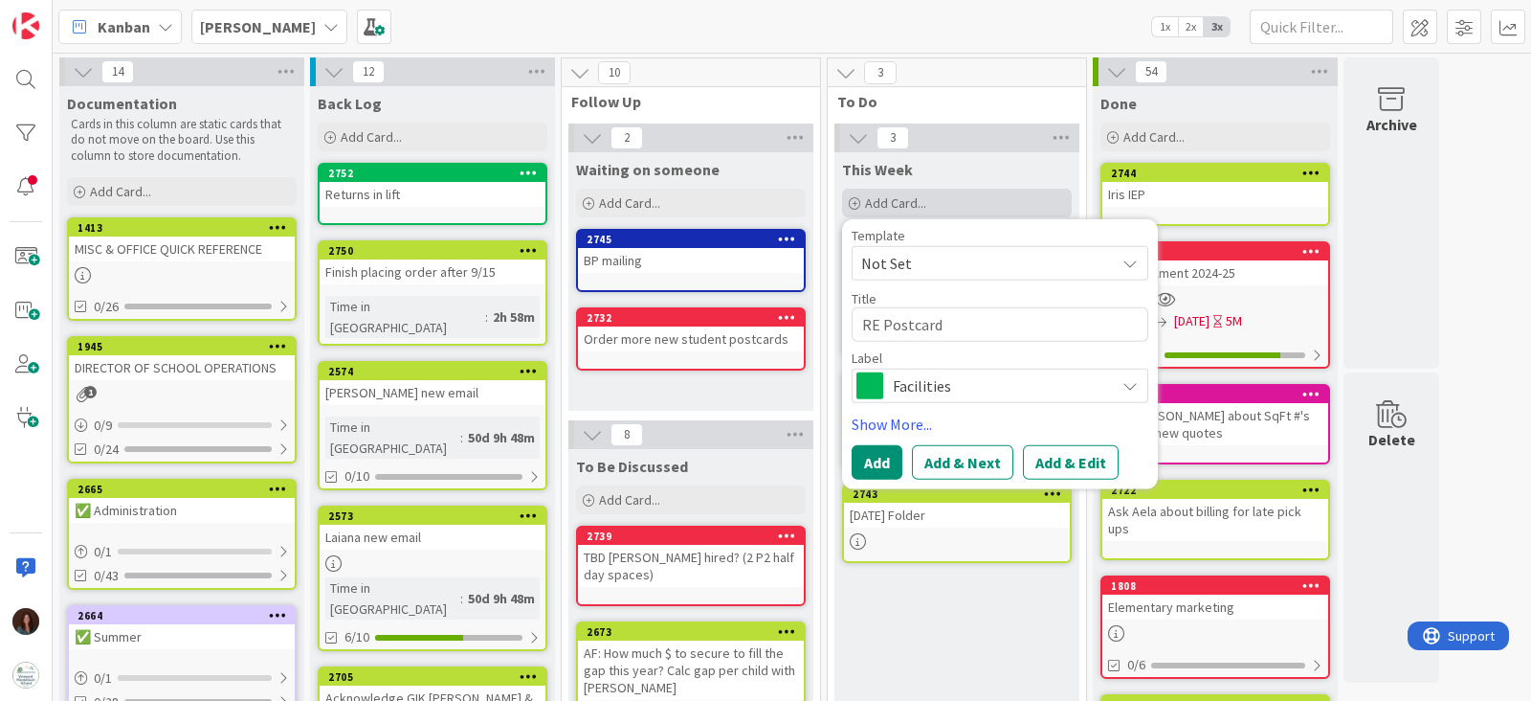
type textarea "x"
type textarea "RE Postcards"
drag, startPoint x: 886, startPoint y: 327, endPoint x: 772, endPoint y: 316, distance: 114.5
type textarea "x"
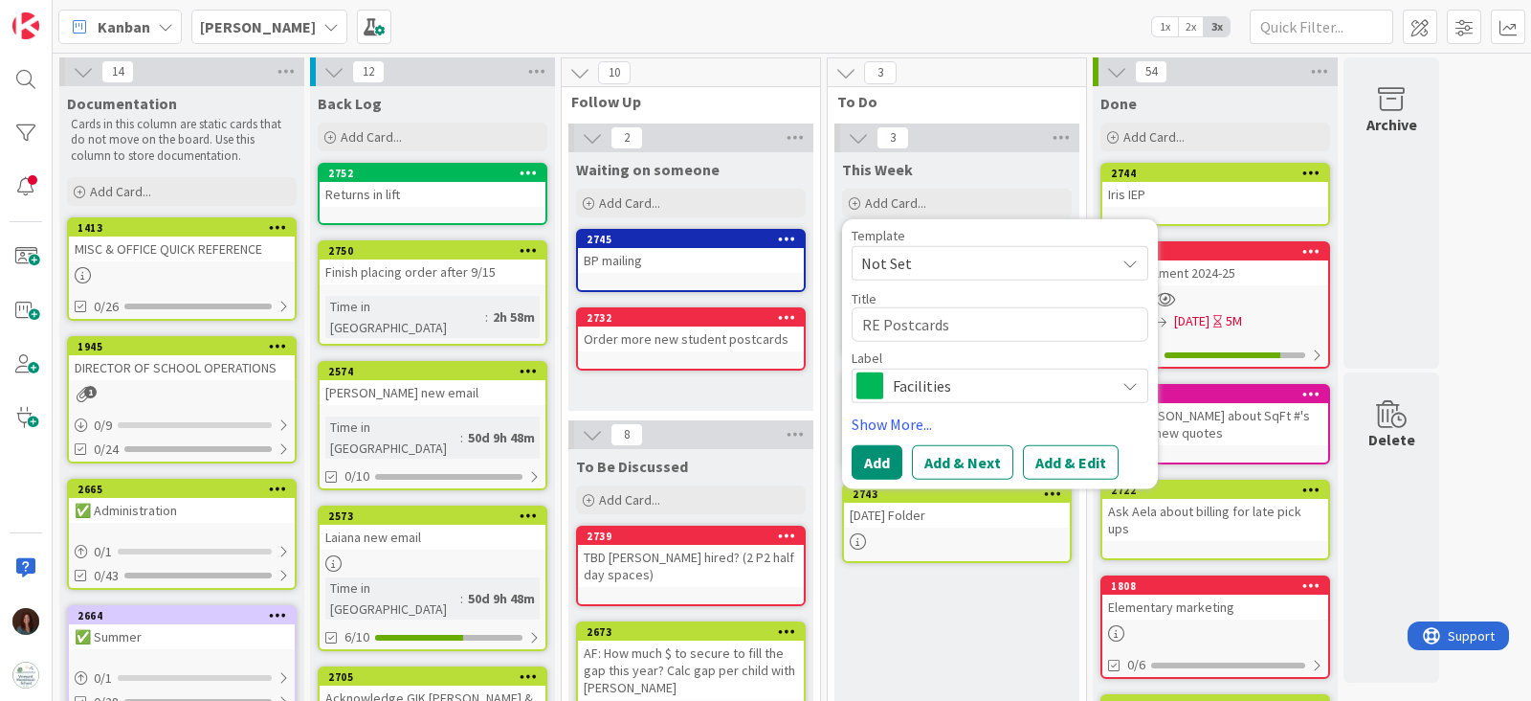
type textarea "Rostcards"
type textarea "x"
type textarea "Reostcards"
type textarea "x"
type textarea "Reaostcards"
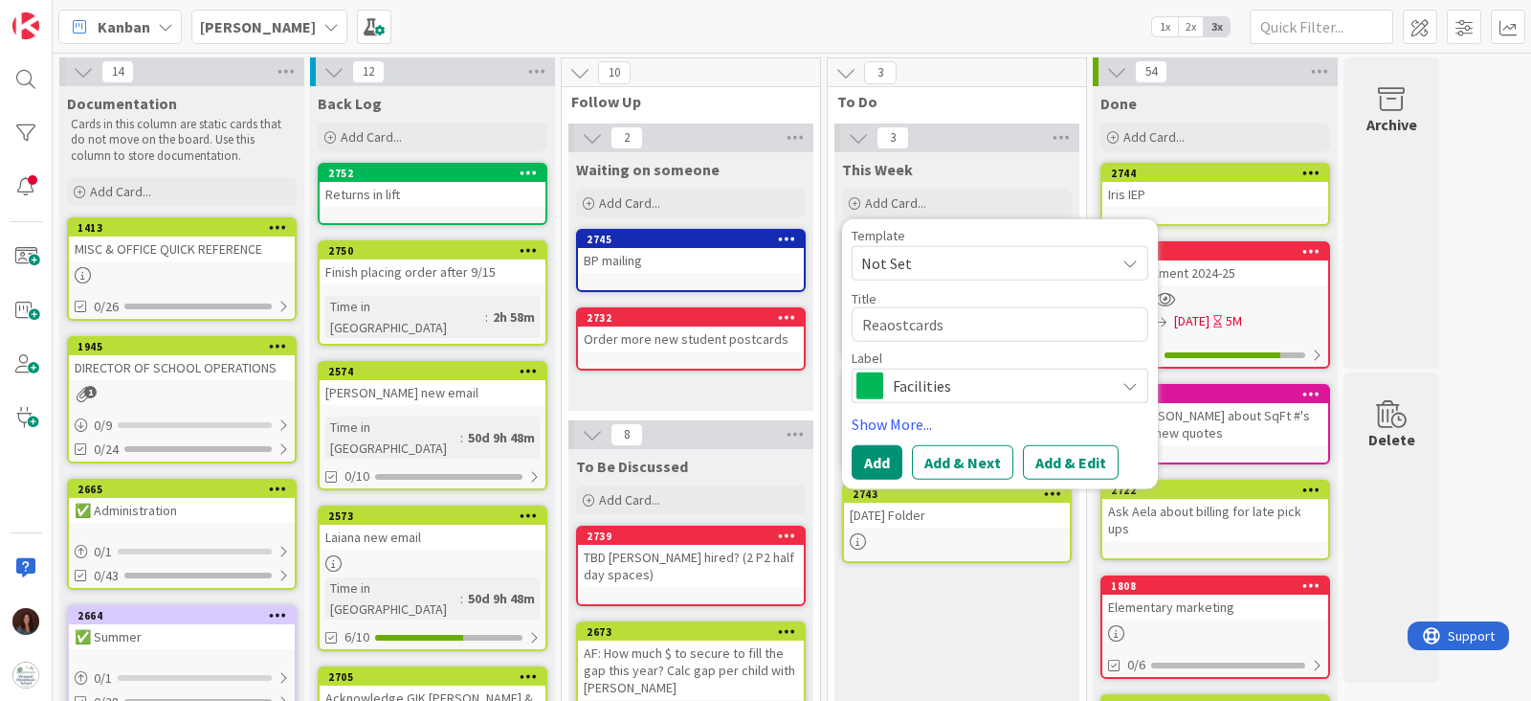
type textarea "x"
type textarea "Realostcards"
type textarea "x"
type textarea "Real ostcards"
type textarea "x"
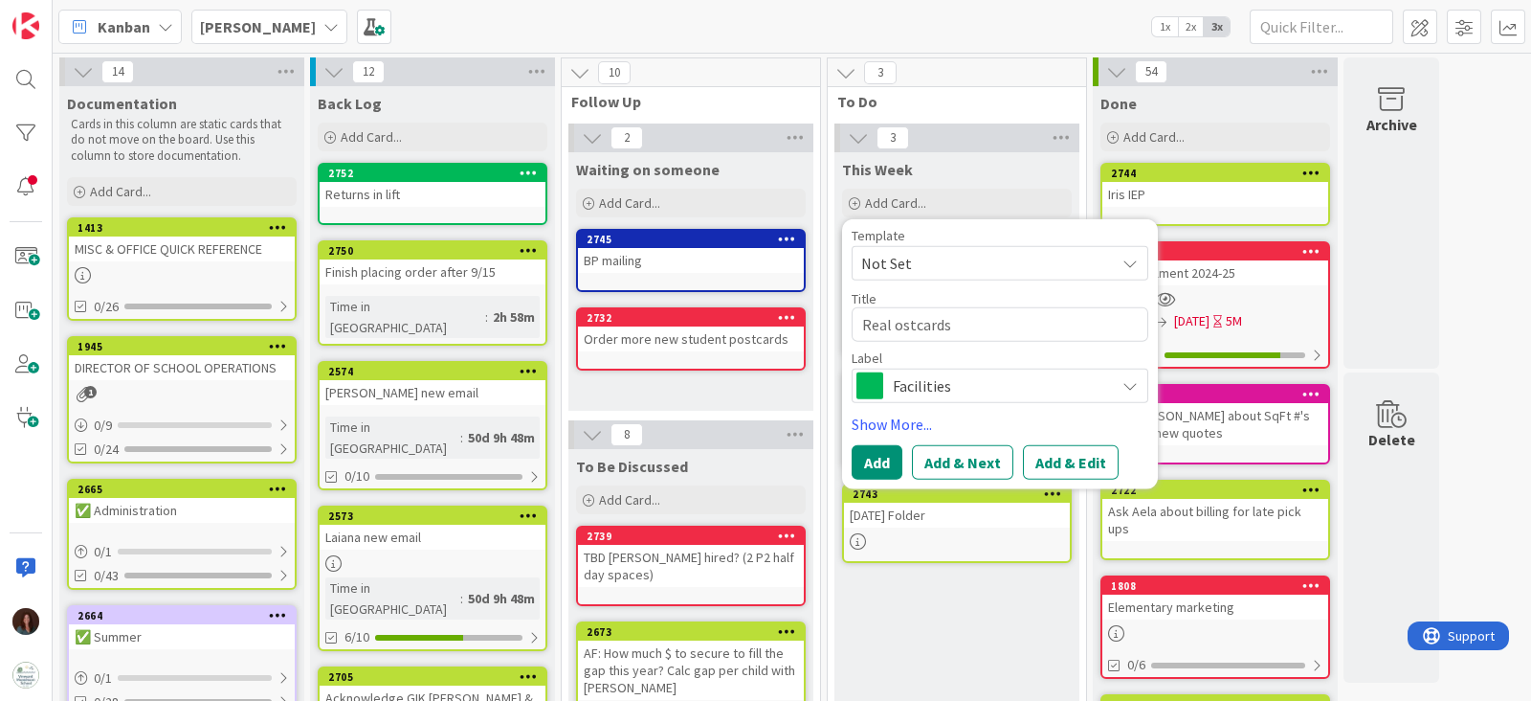
type textarea "Real eostcards"
type textarea "x"
type textarea "Real esostcards"
type textarea "x"
type textarea "Real estostcards"
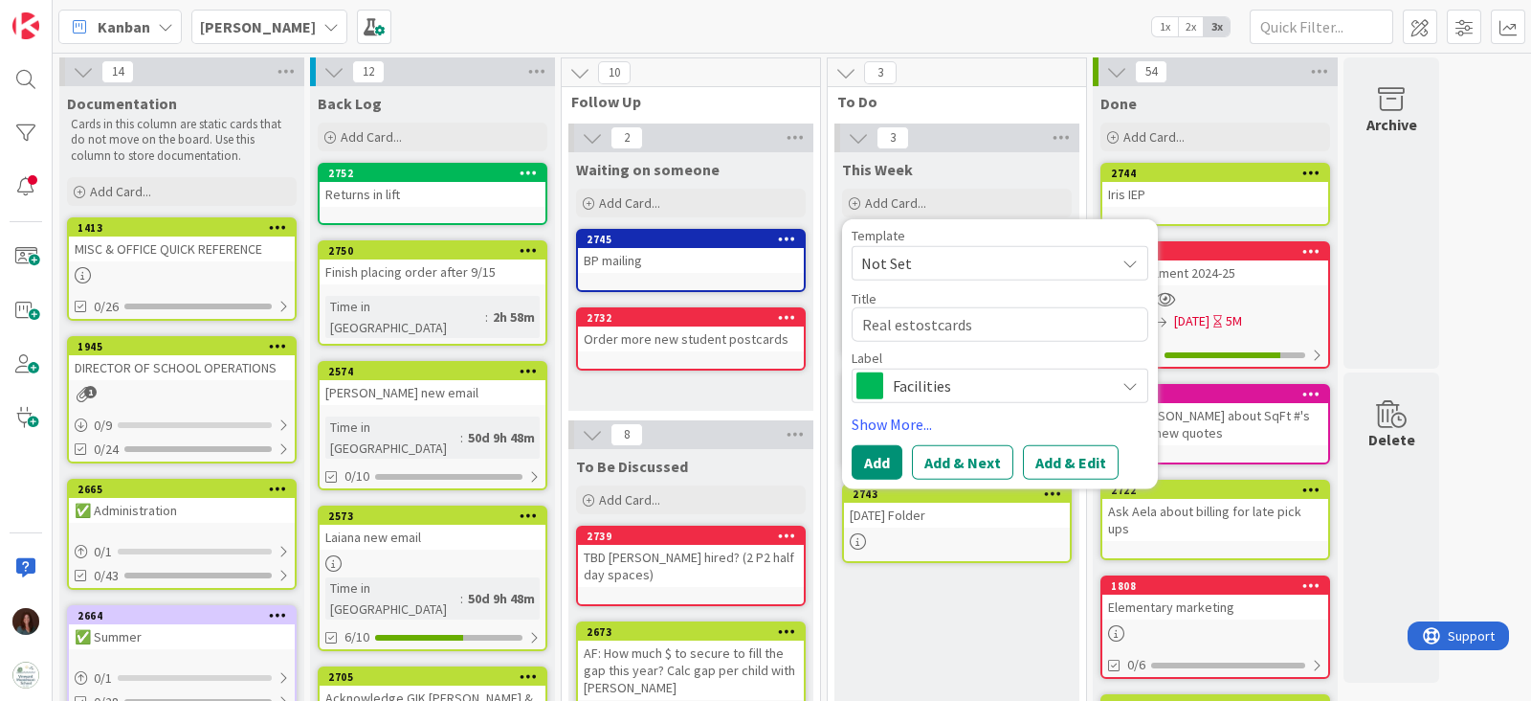
type textarea "x"
type textarea "Real estaostcards"
type textarea "x"
type textarea "Real estatostcards"
click at [911, 386] on span "Facilities" at bounding box center [999, 385] width 212 height 27
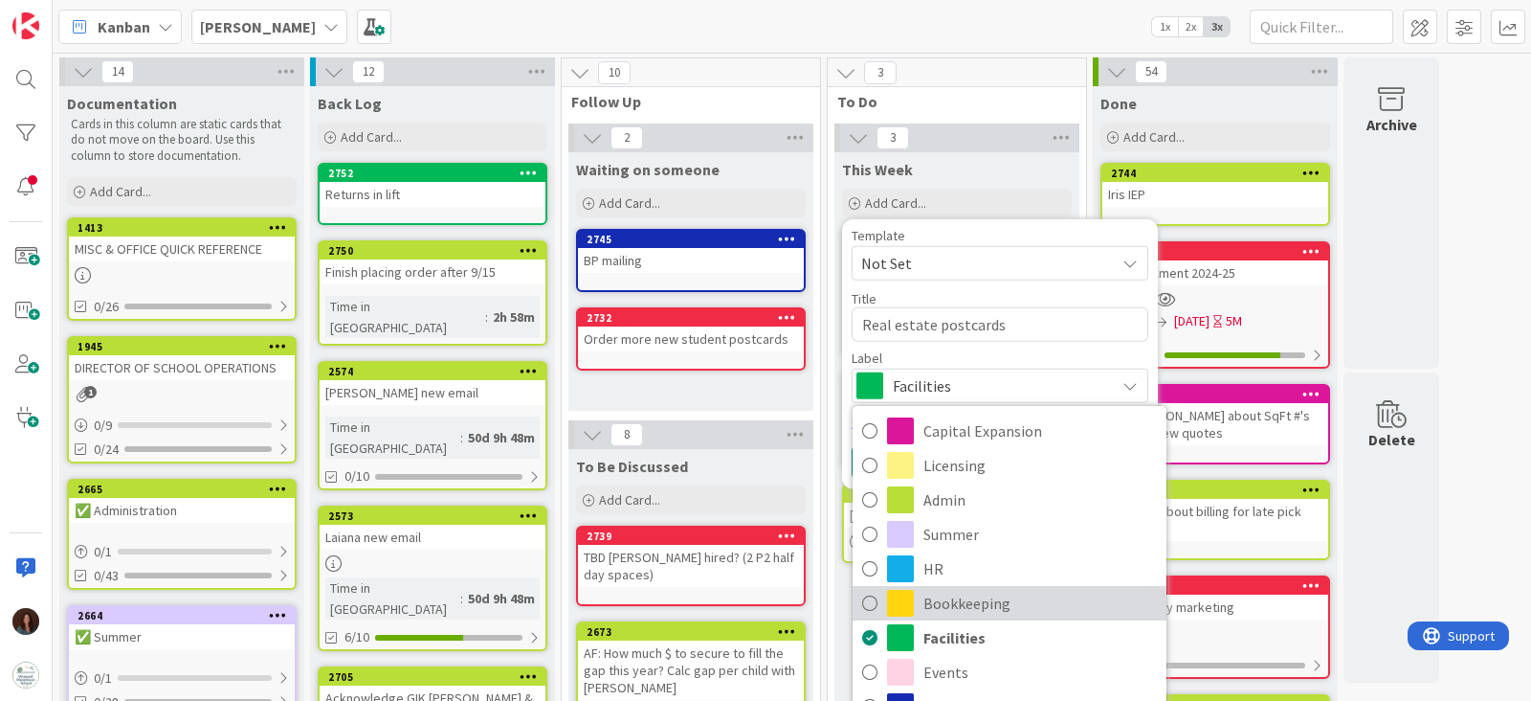
scroll to position [28, 0]
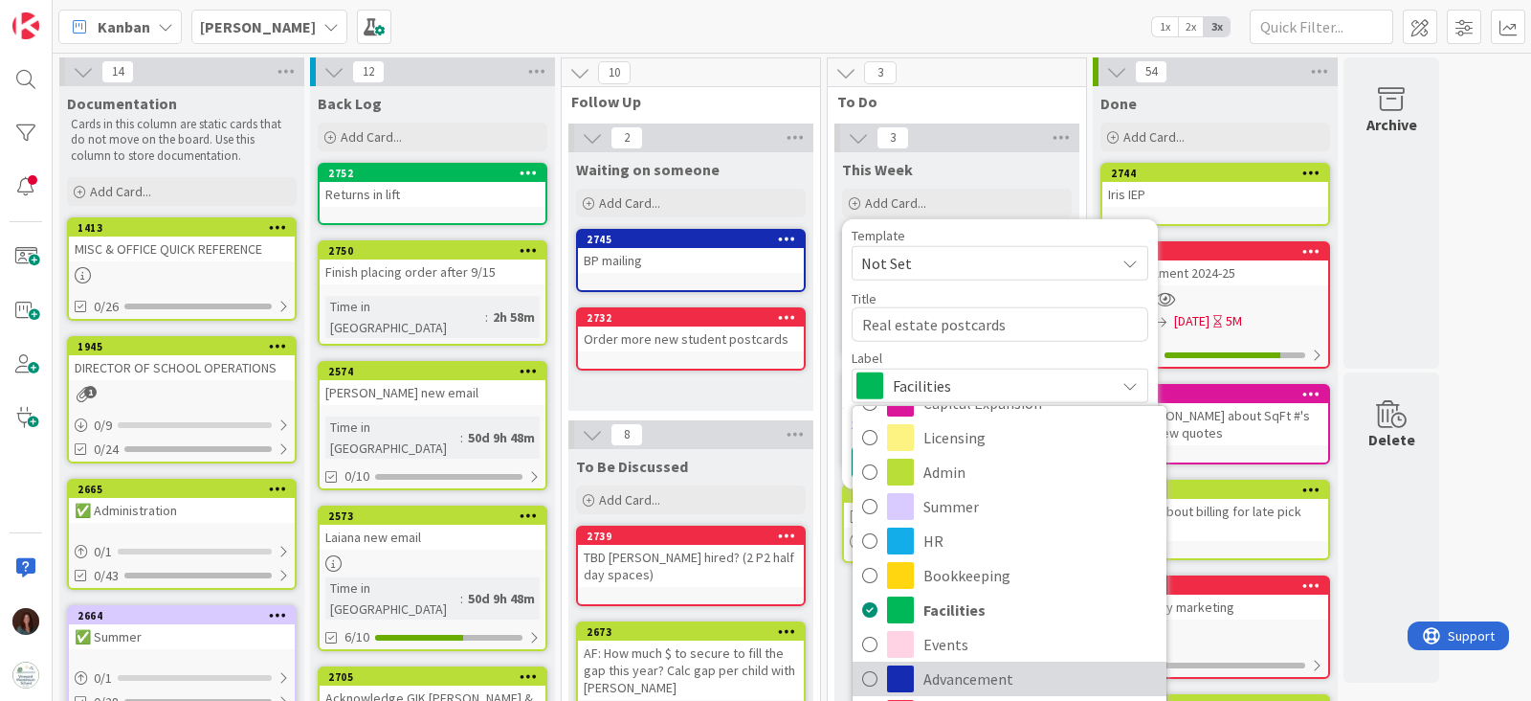
click at [1032, 680] on span "Advancement" at bounding box center [1041, 678] width 234 height 29
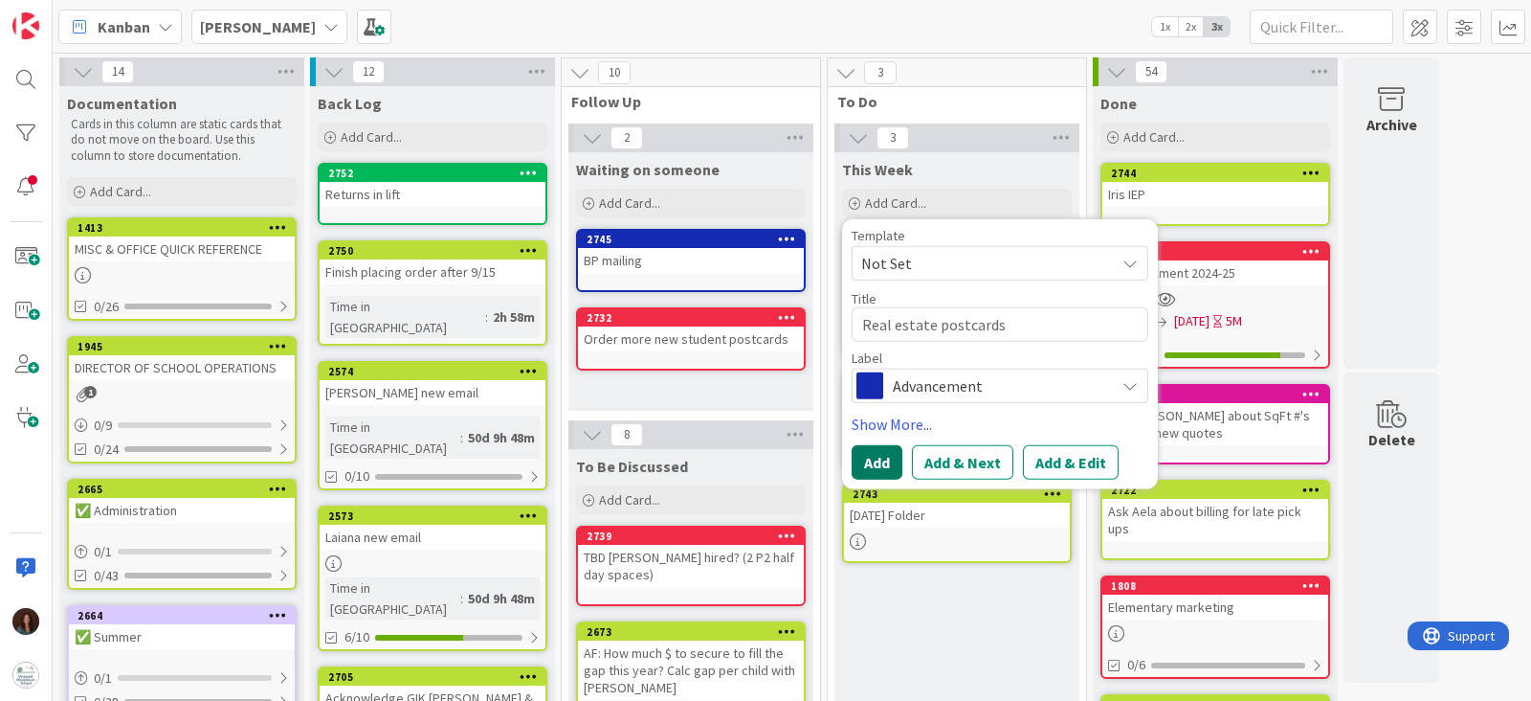
click at [888, 465] on button "Add" at bounding box center [877, 462] width 51 height 34
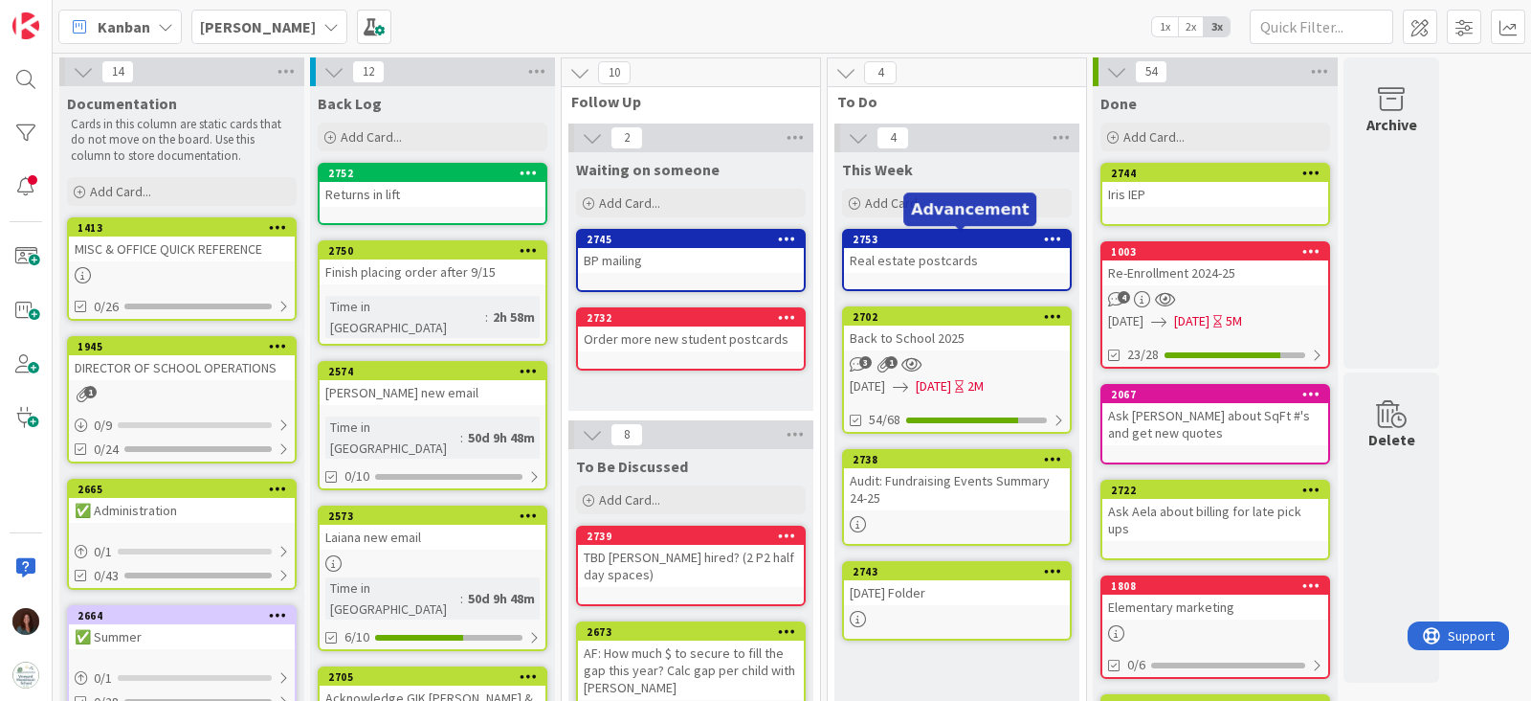
click at [952, 242] on div "2753" at bounding box center [961, 239] width 217 height 13
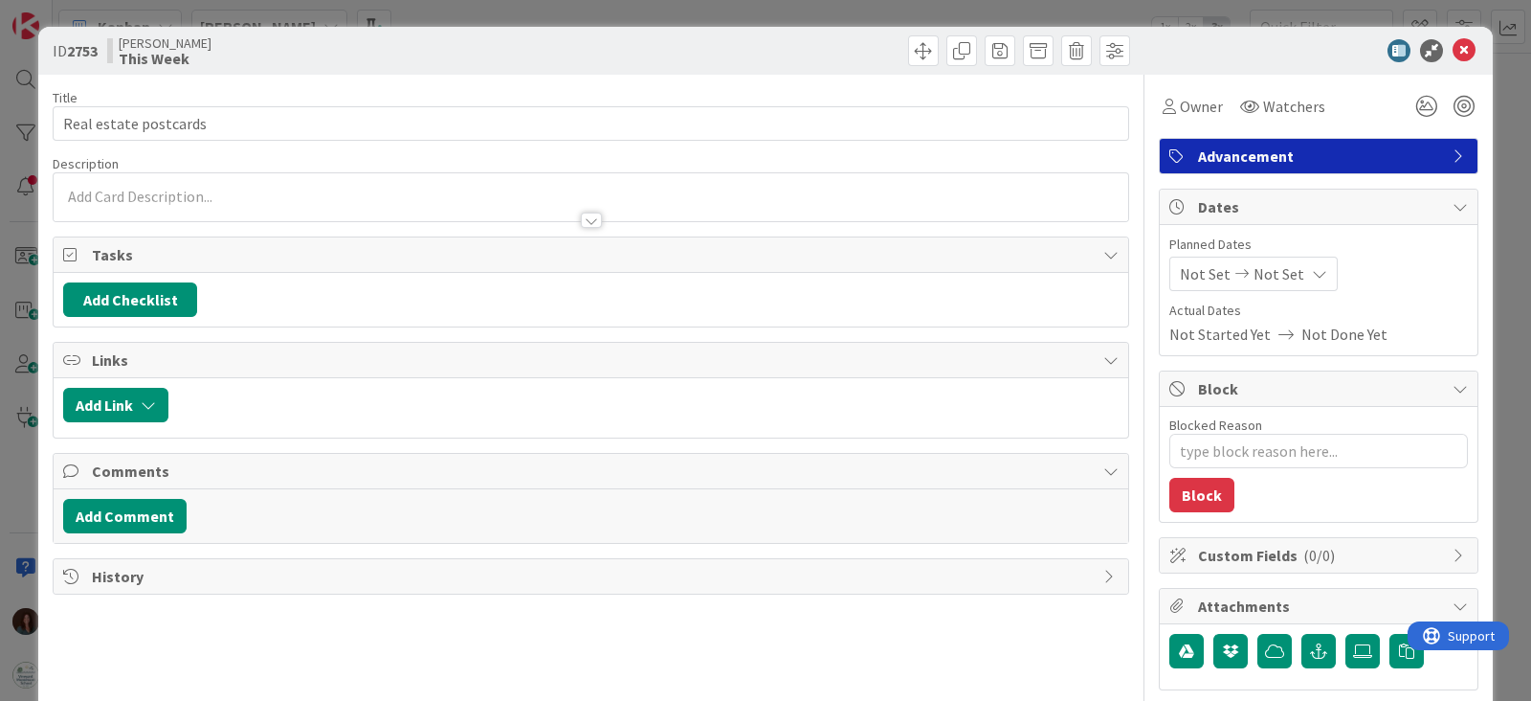
click at [1266, 160] on span "Advancement" at bounding box center [1320, 156] width 245 height 23
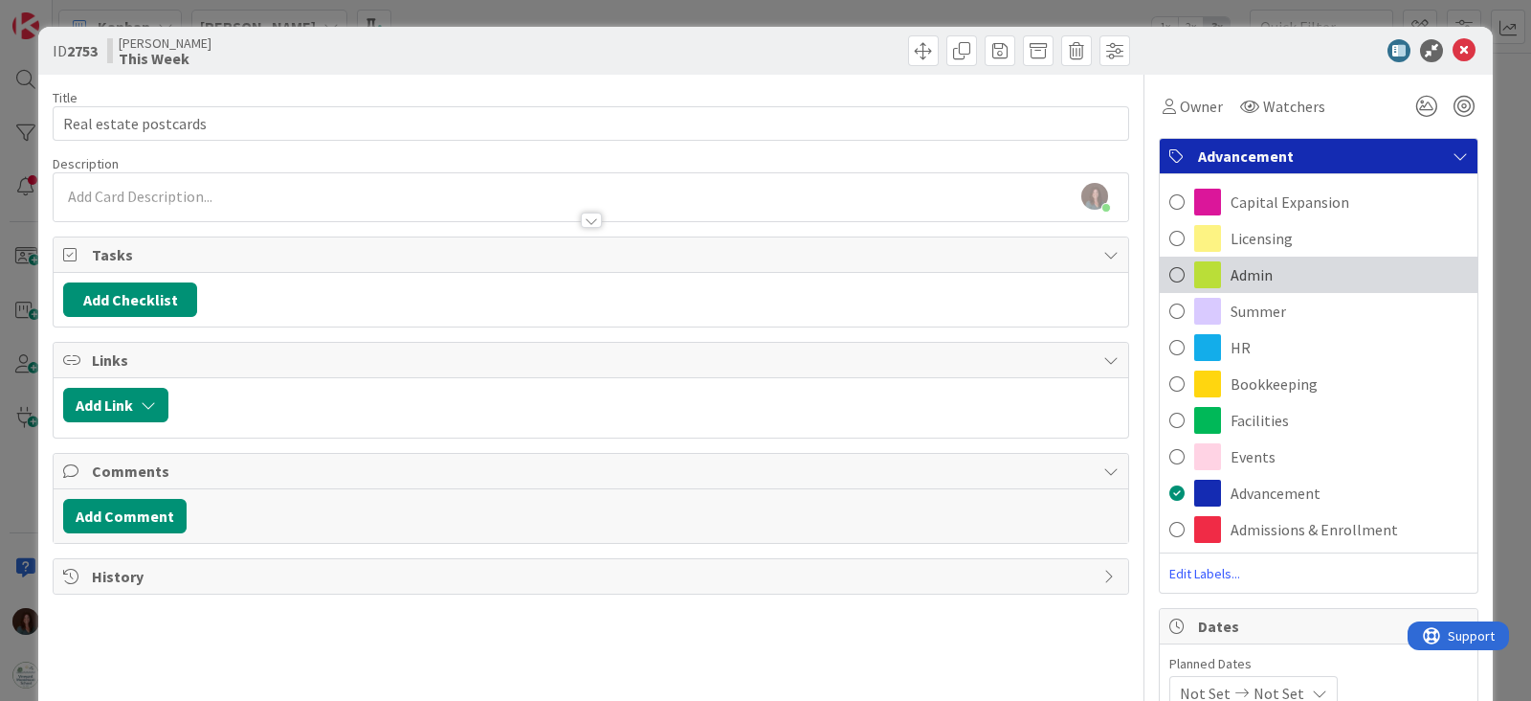
click at [1271, 275] on div "Admin" at bounding box center [1319, 275] width 318 height 36
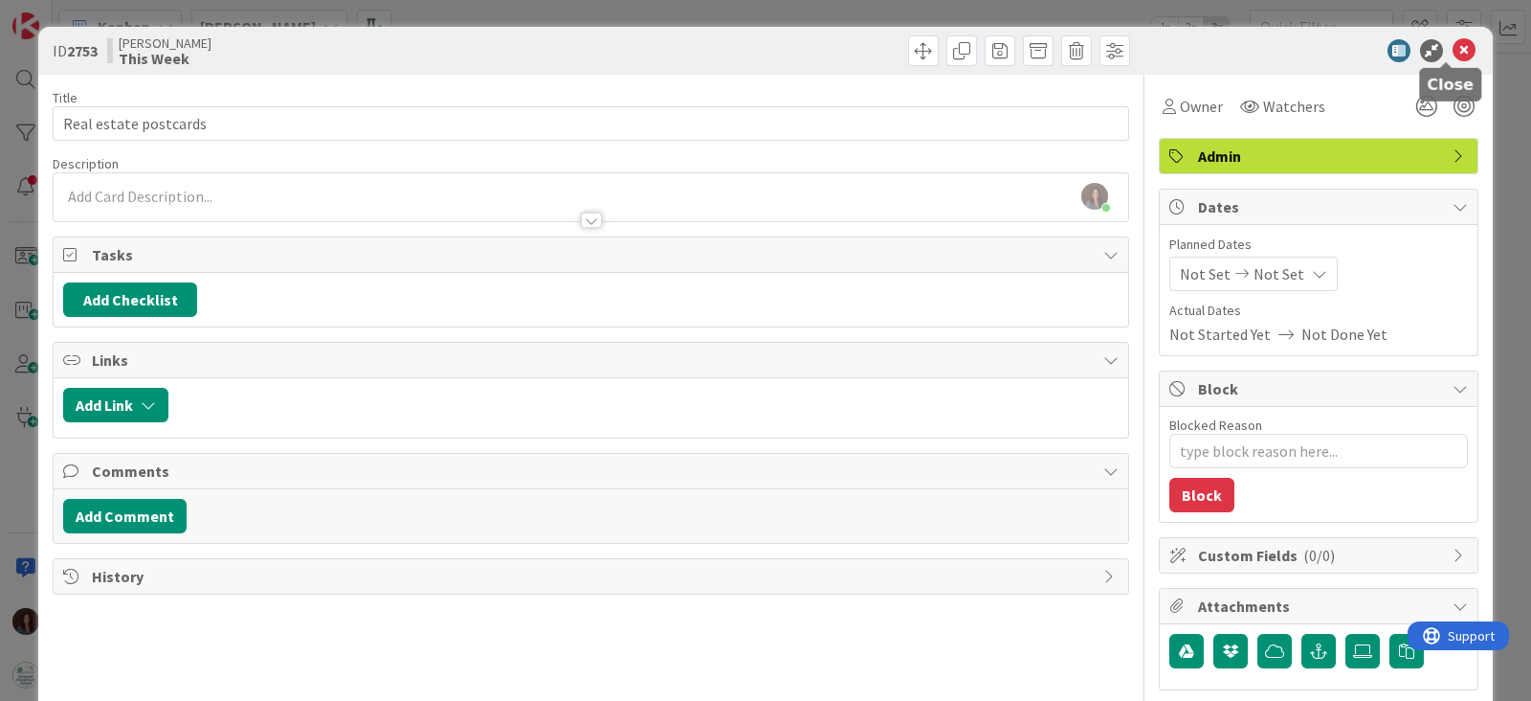
click at [1453, 50] on icon at bounding box center [1464, 50] width 23 height 23
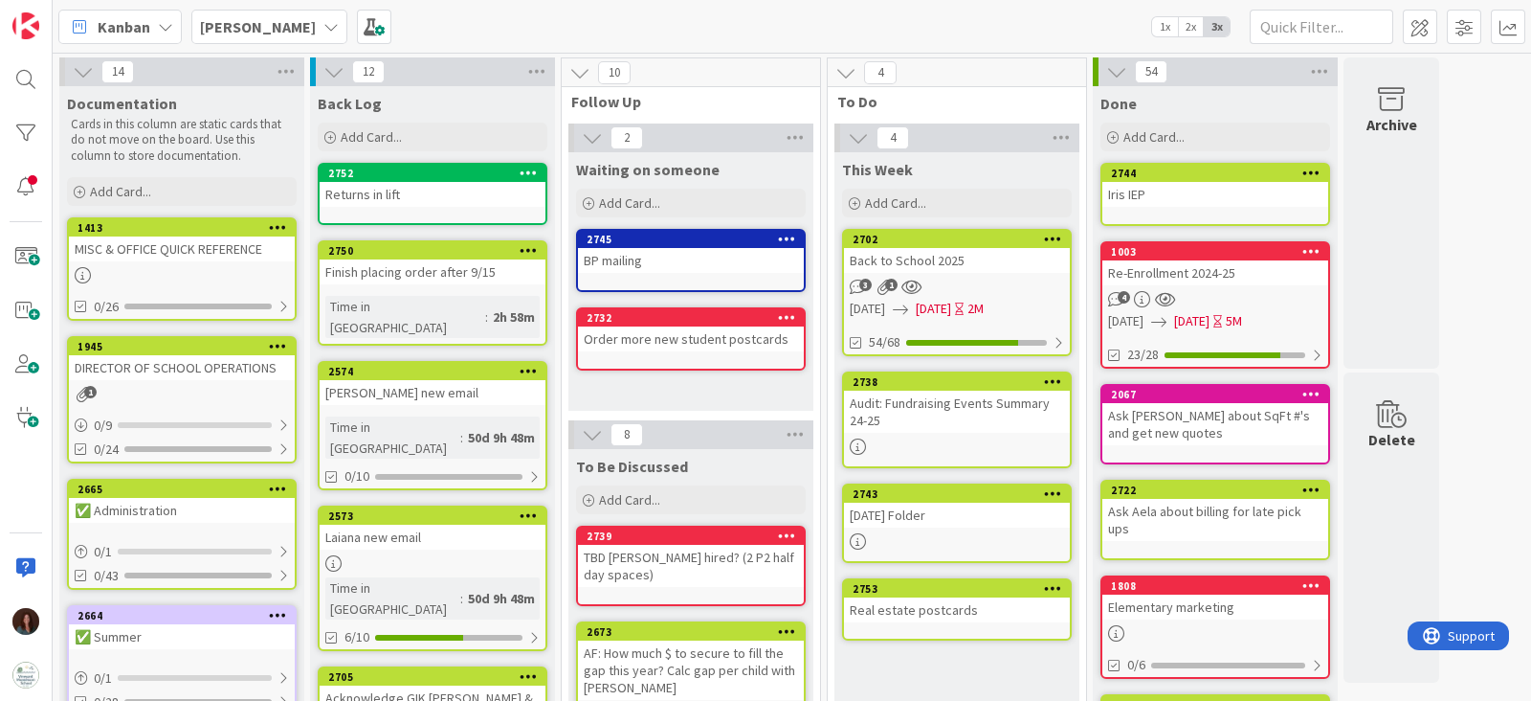
click at [933, 186] on div "This Week Add Card... Template Not Set Title 0 / 128 Label Facilities Capital E…" at bounding box center [957, 186] width 245 height 69
click at [928, 196] on div "Add Card..." at bounding box center [957, 203] width 230 height 29
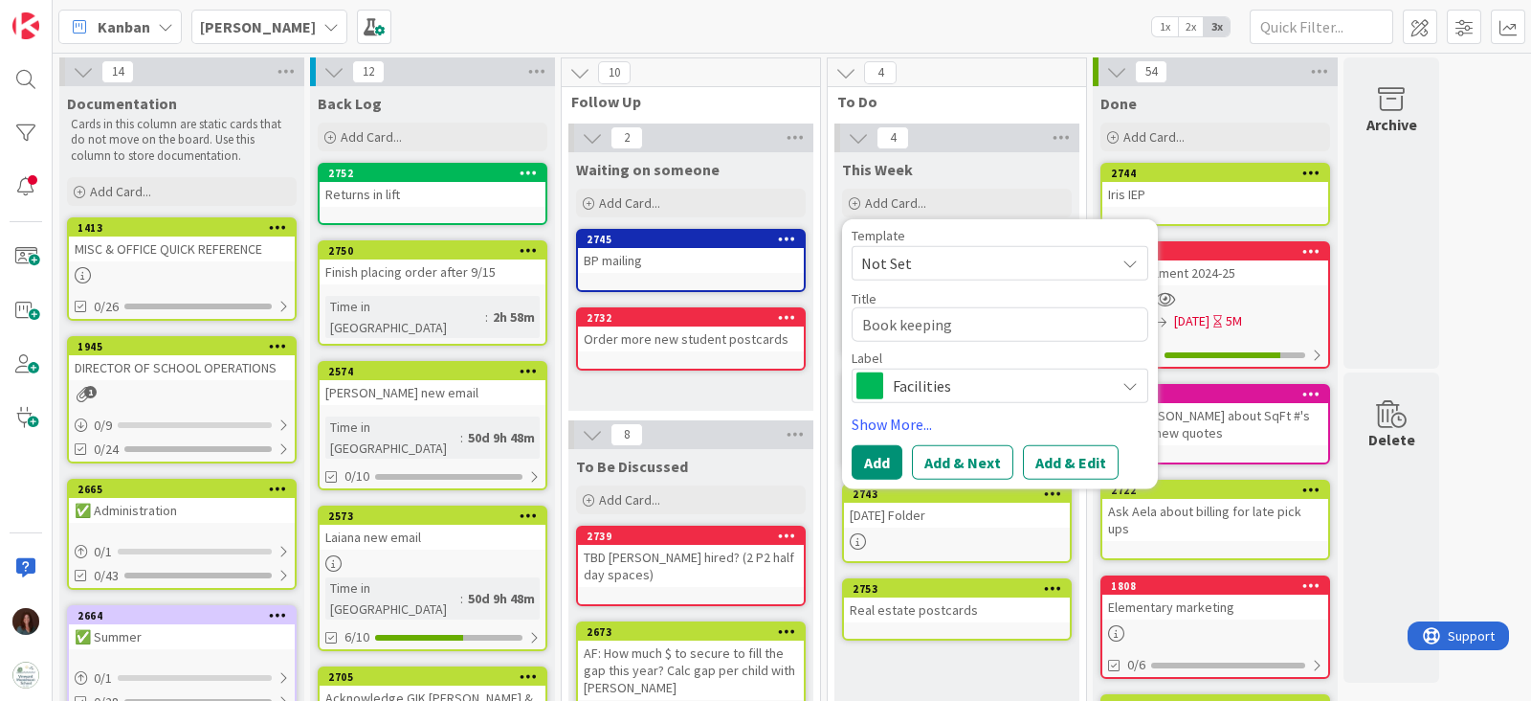
click at [935, 376] on span "Facilities" at bounding box center [999, 385] width 212 height 27
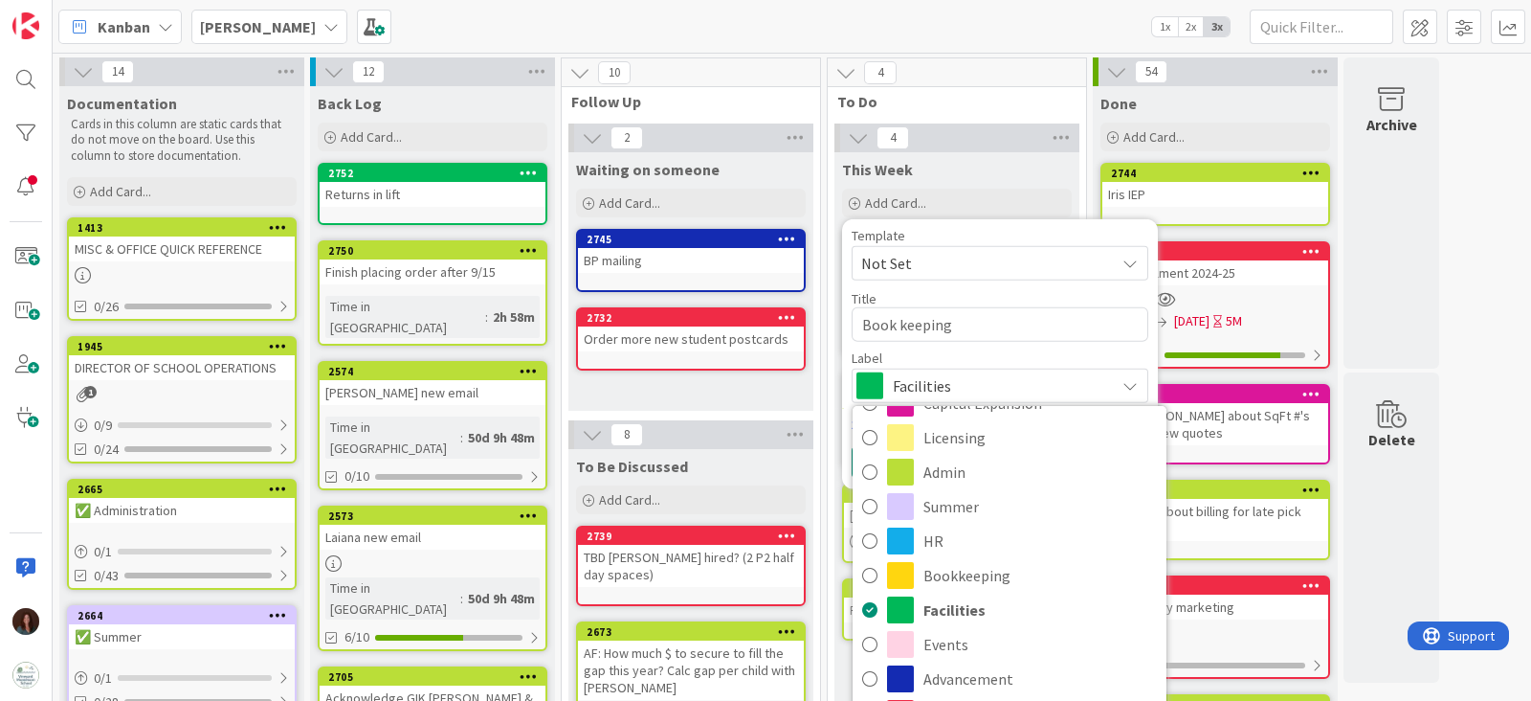
scroll to position [119, 0]
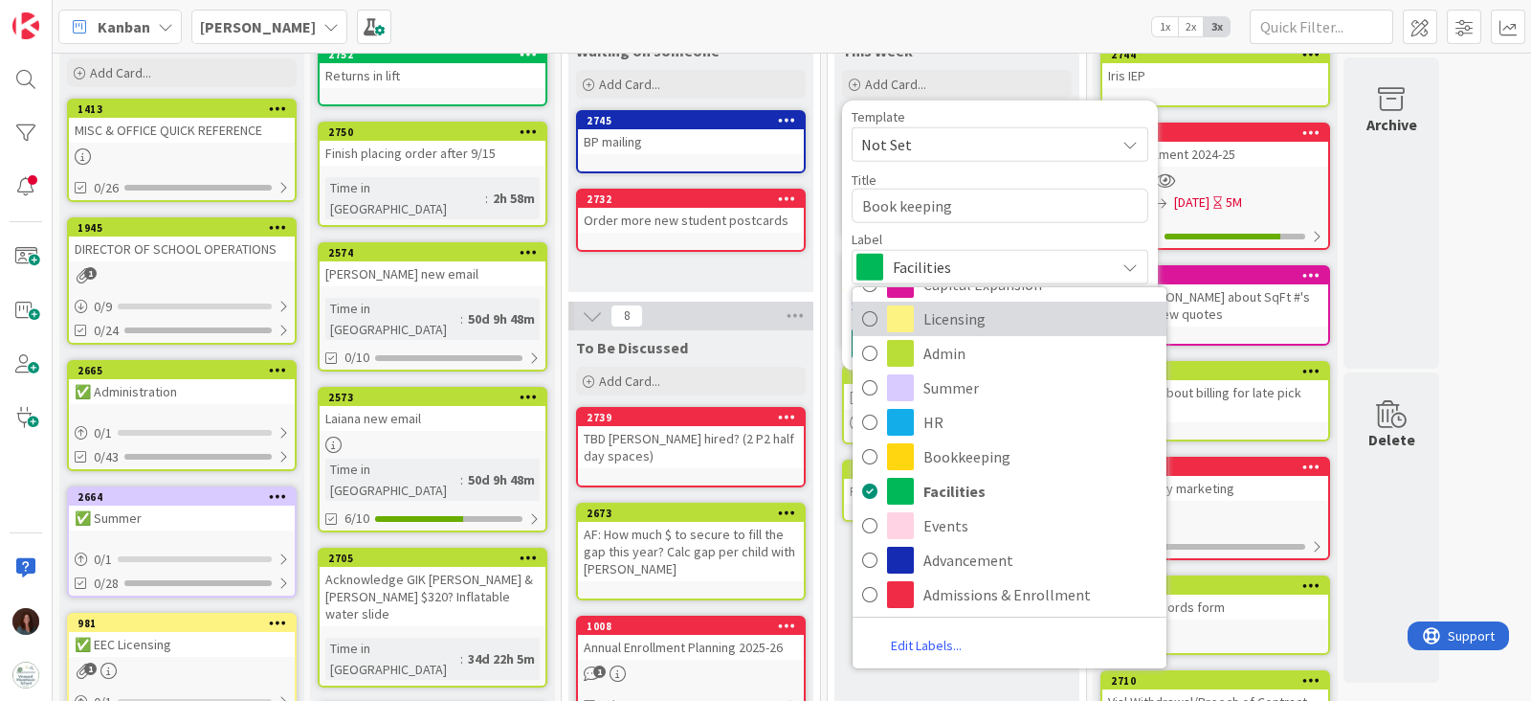
click at [963, 330] on span "Licensing" at bounding box center [1041, 318] width 234 height 29
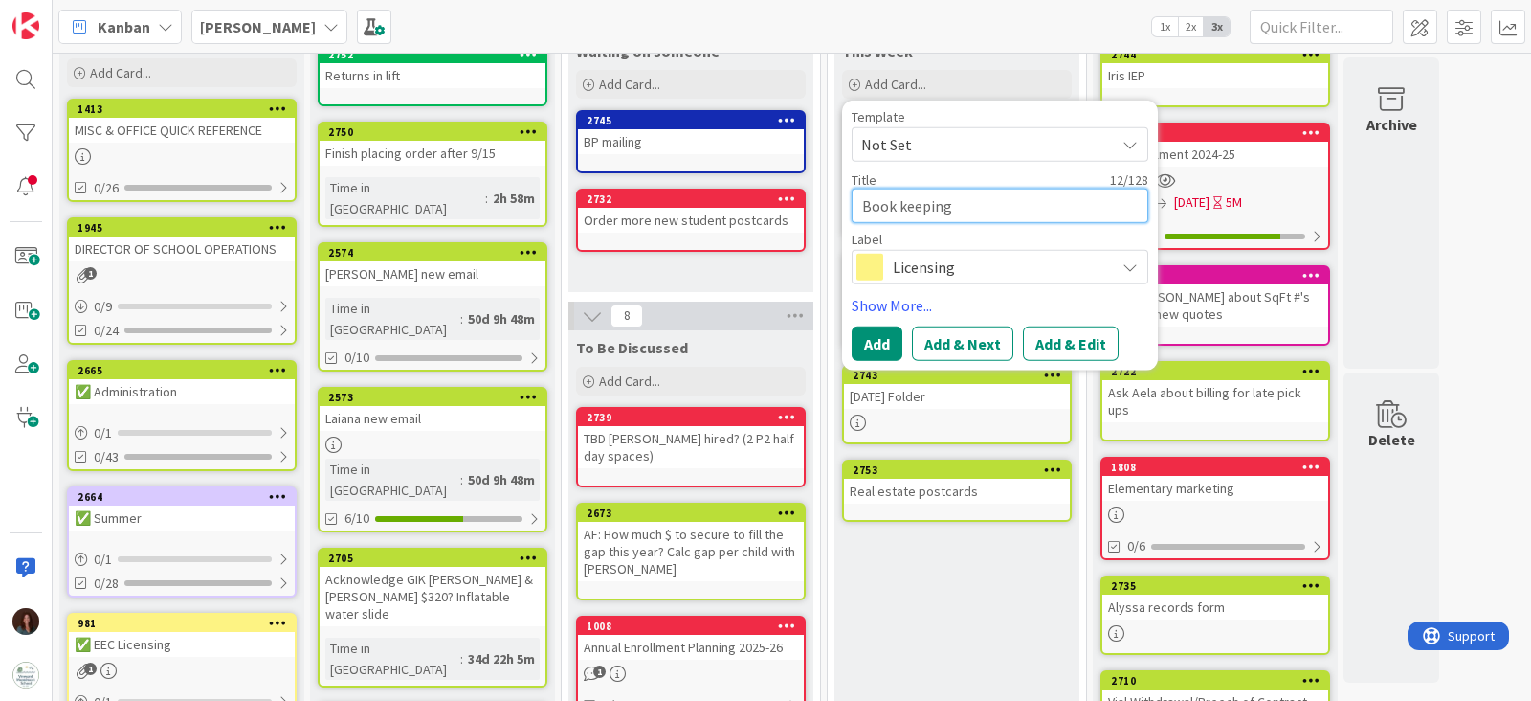
click at [1010, 199] on textarea "Book keeping" at bounding box center [1000, 206] width 297 height 34
click at [890, 331] on button "Add" at bounding box center [877, 343] width 51 height 34
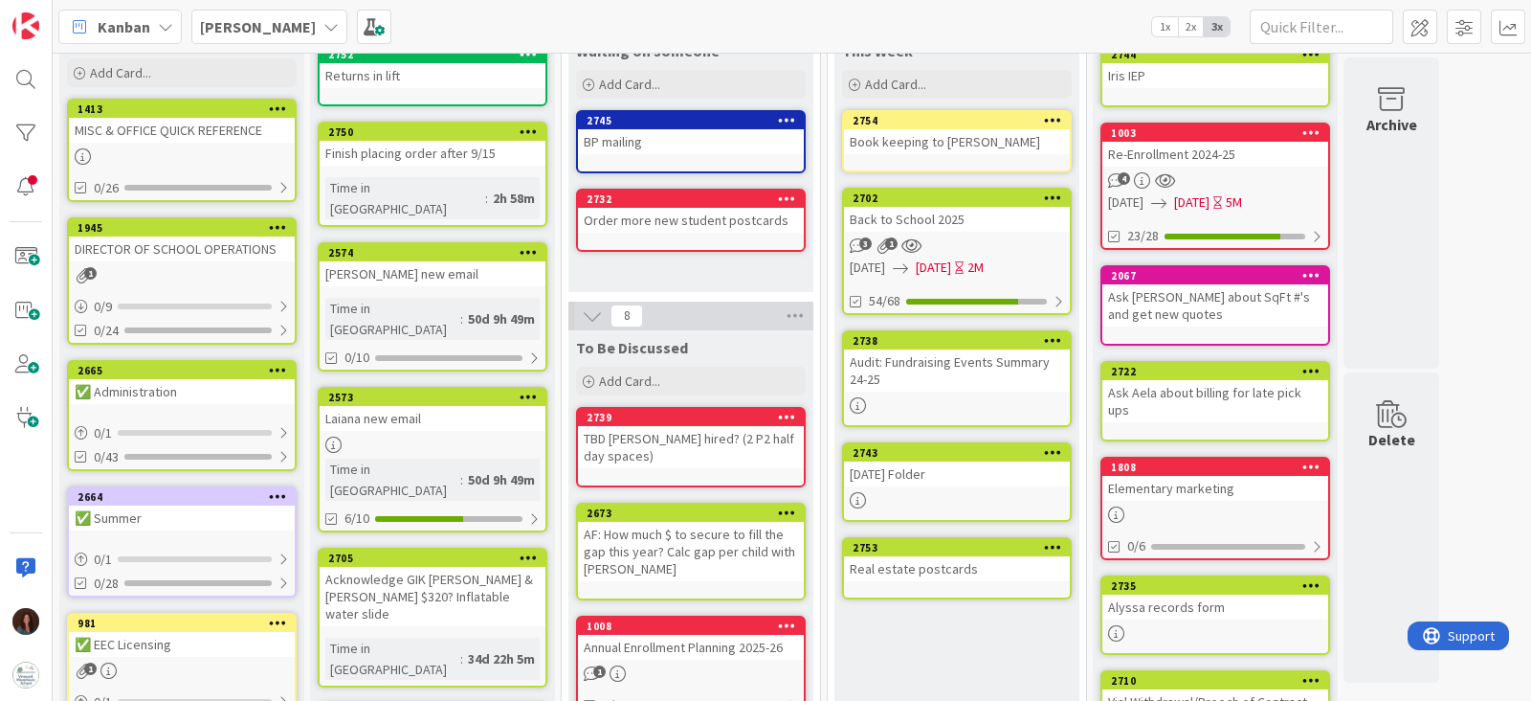
click at [981, 207] on div "Back to School 2025" at bounding box center [957, 219] width 226 height 25
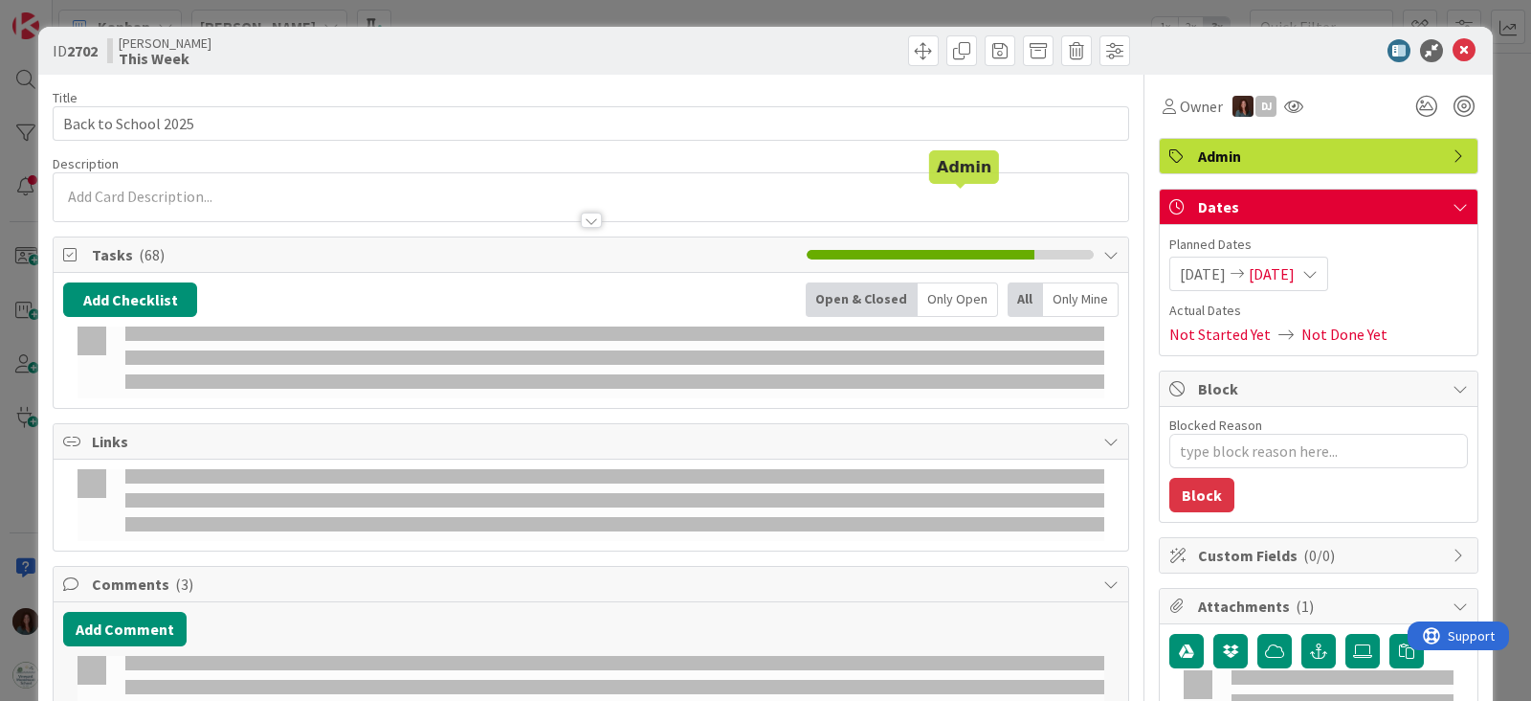
click at [1453, 43] on icon at bounding box center [1464, 50] width 23 height 23
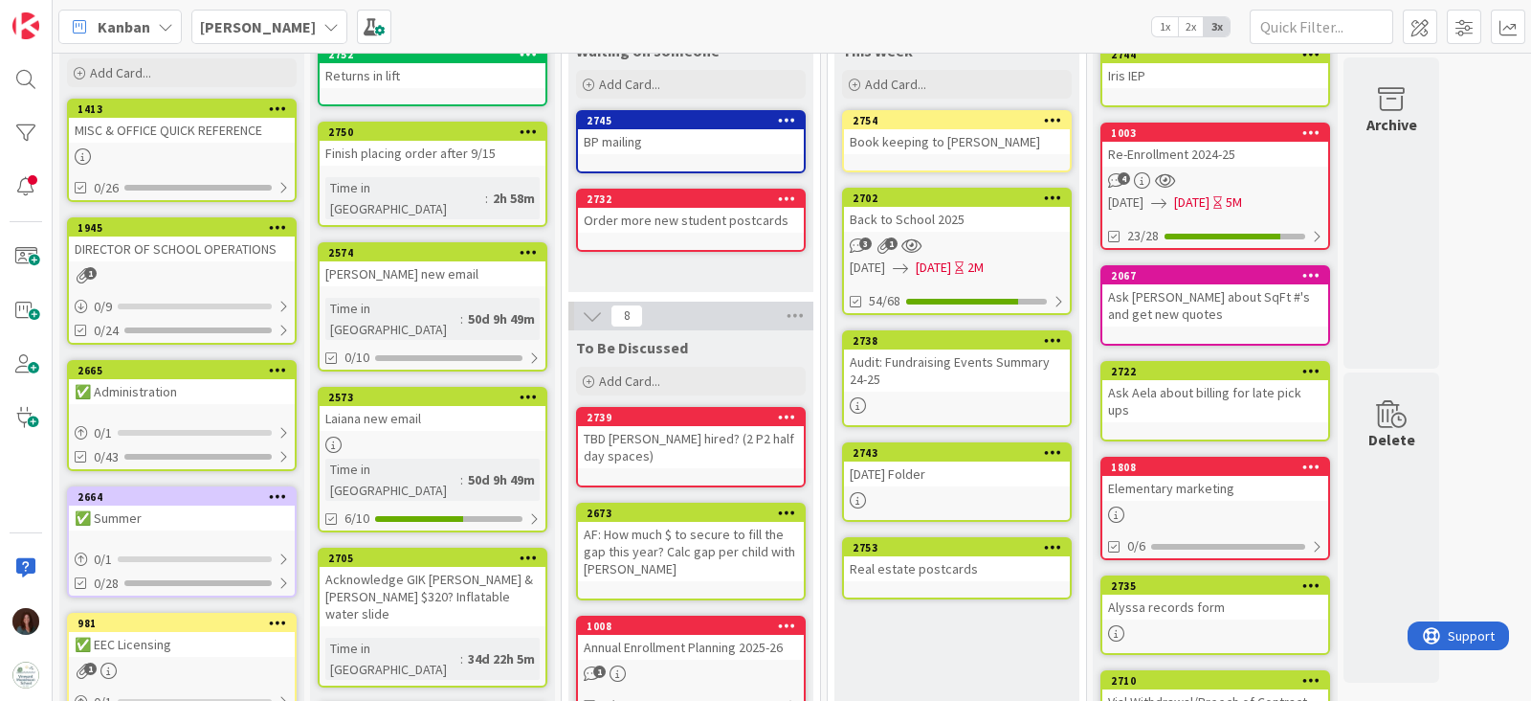
click at [943, 469] on div "[DATE] Folder" at bounding box center [957, 473] width 226 height 25
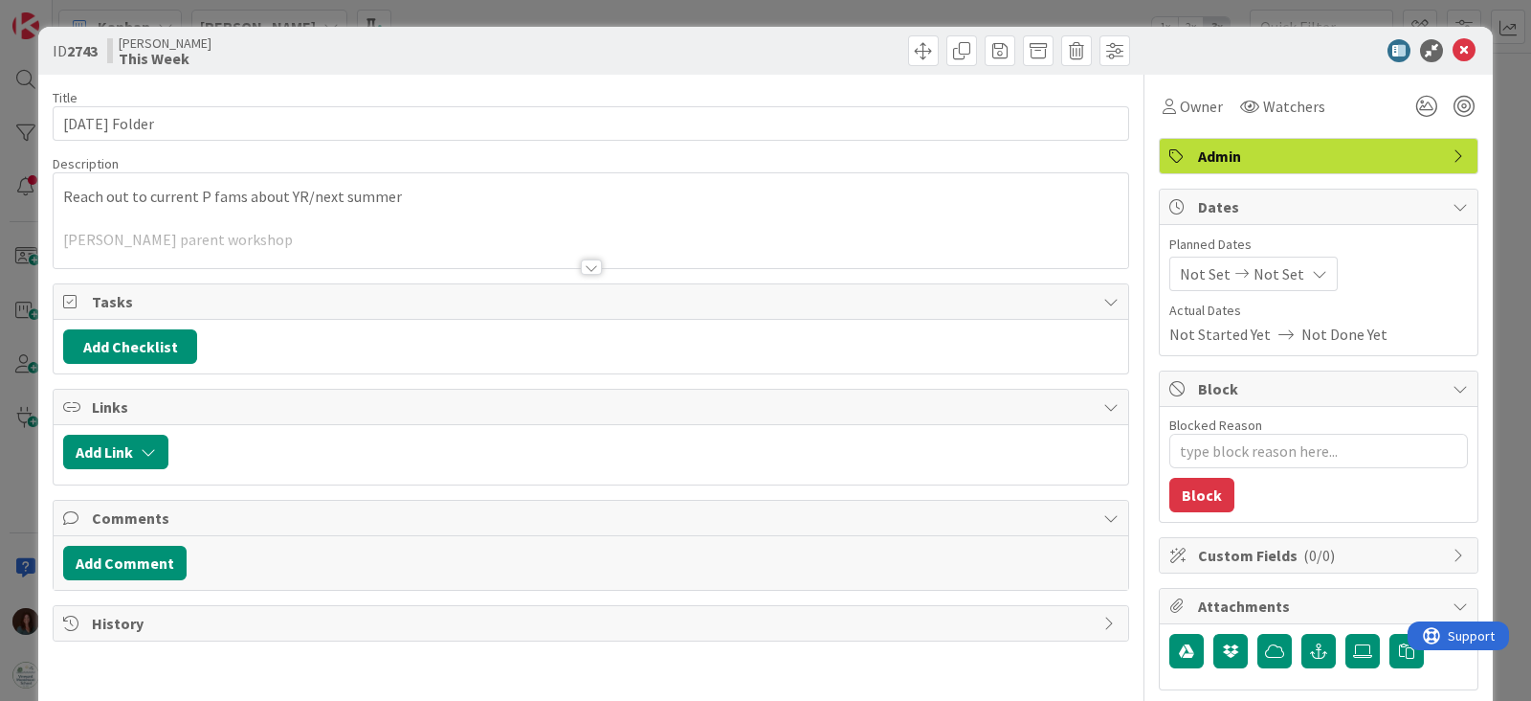
click at [581, 265] on div at bounding box center [591, 266] width 21 height 15
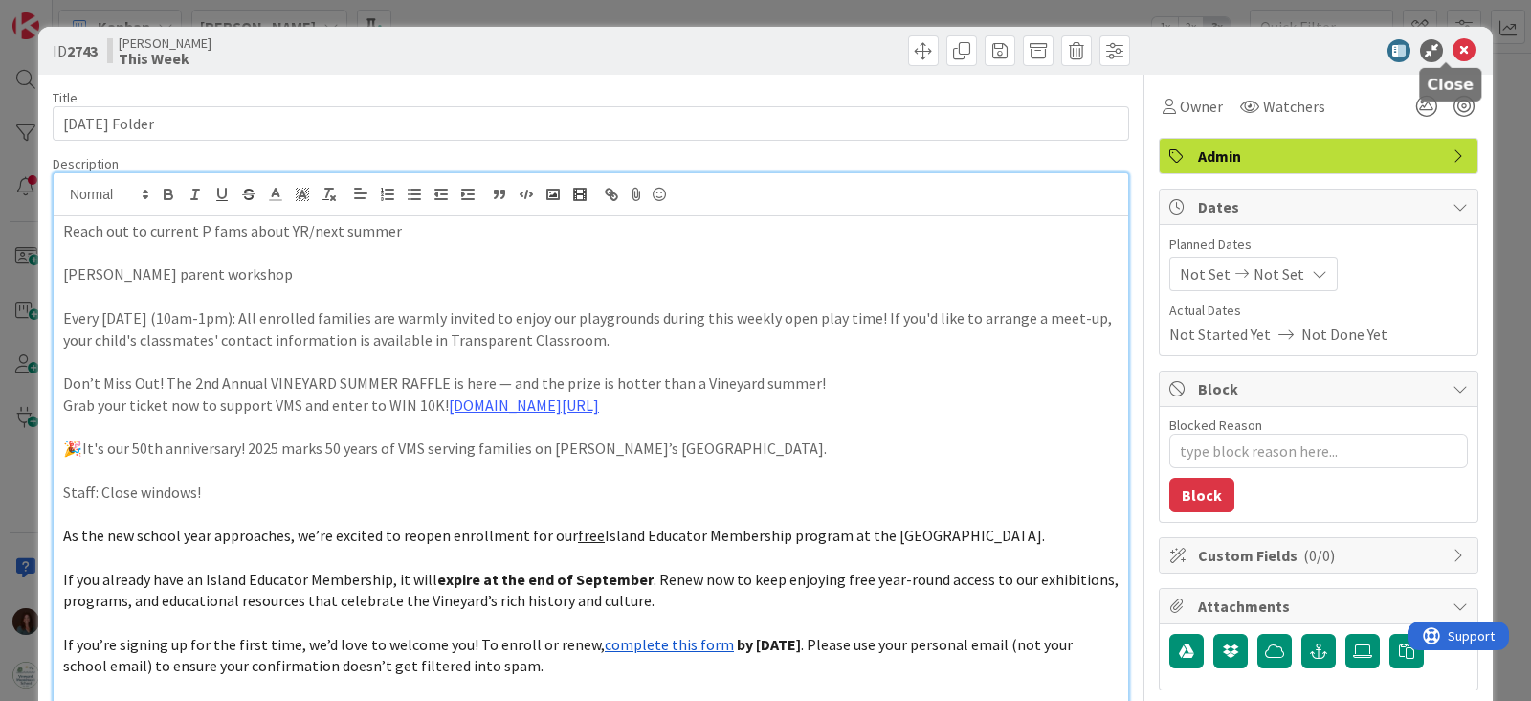
click at [1453, 46] on icon at bounding box center [1464, 50] width 23 height 23
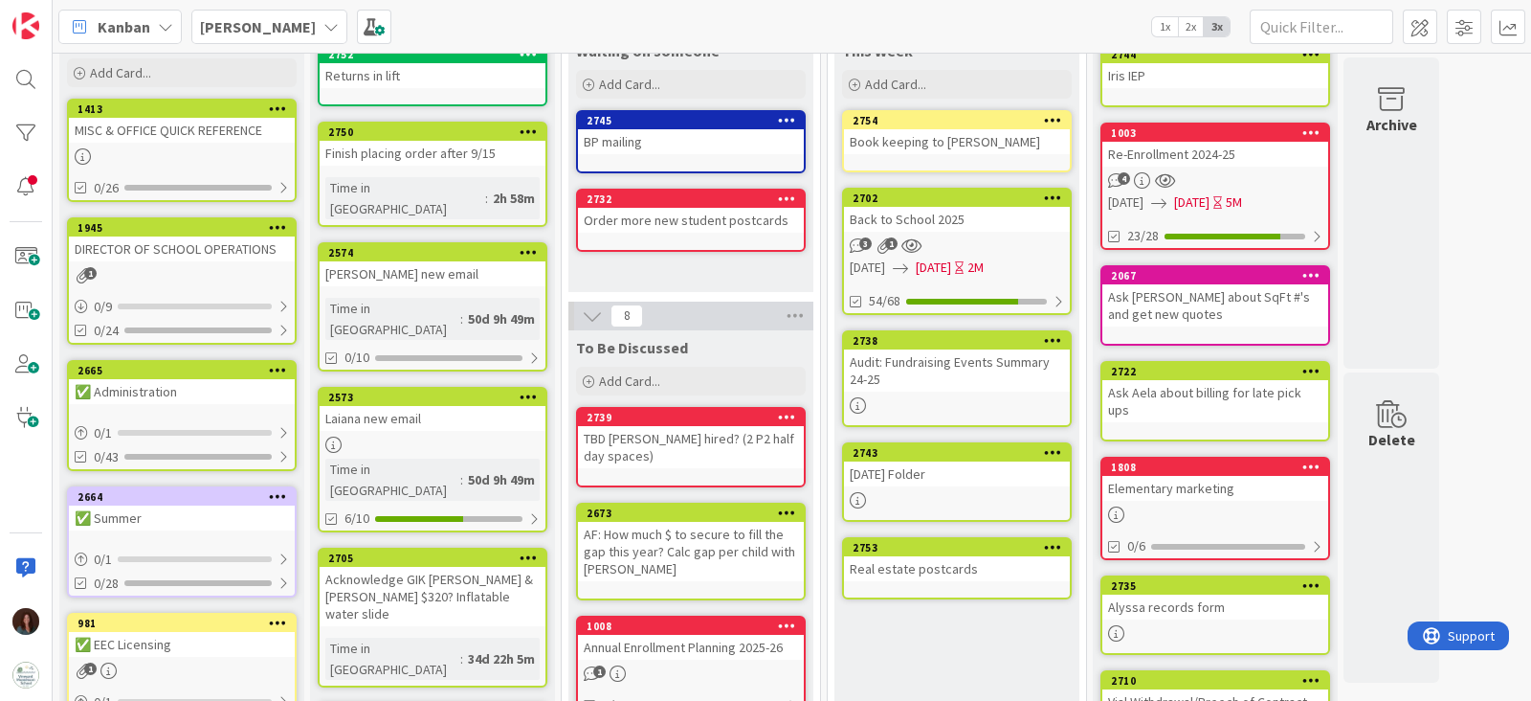
click at [976, 214] on div "Back to School 2025" at bounding box center [957, 219] width 226 height 25
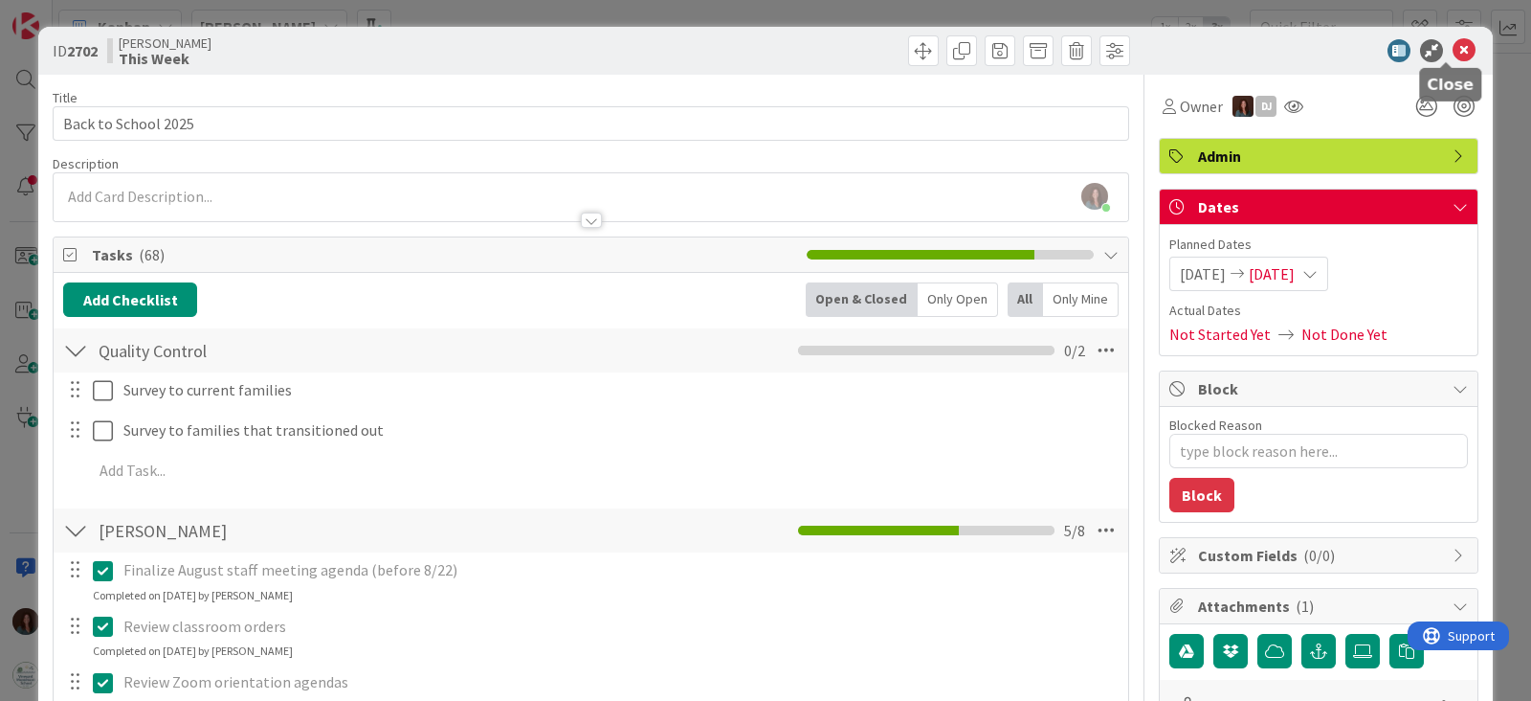
click at [1453, 54] on icon at bounding box center [1464, 50] width 23 height 23
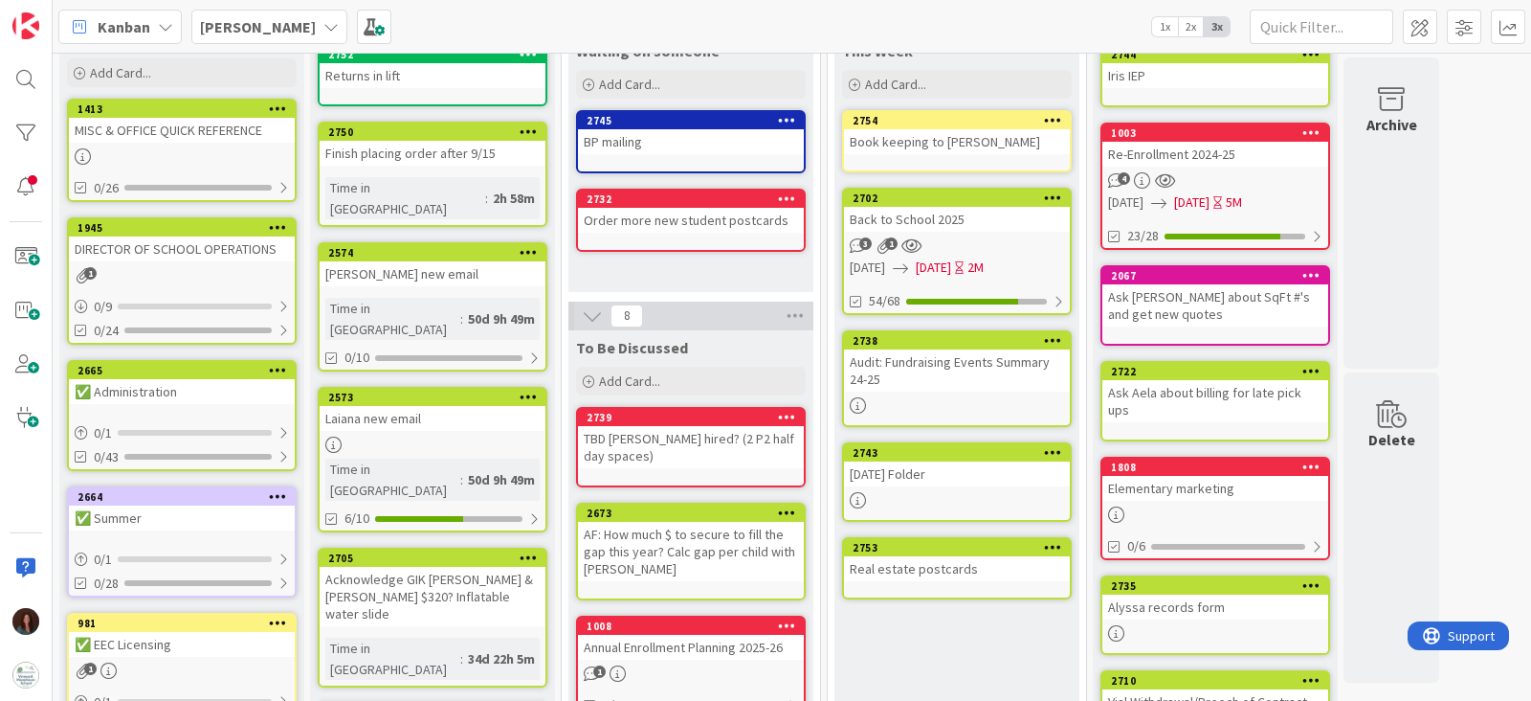
click at [254, 25] on b "[PERSON_NAME]" at bounding box center [258, 26] width 116 height 19
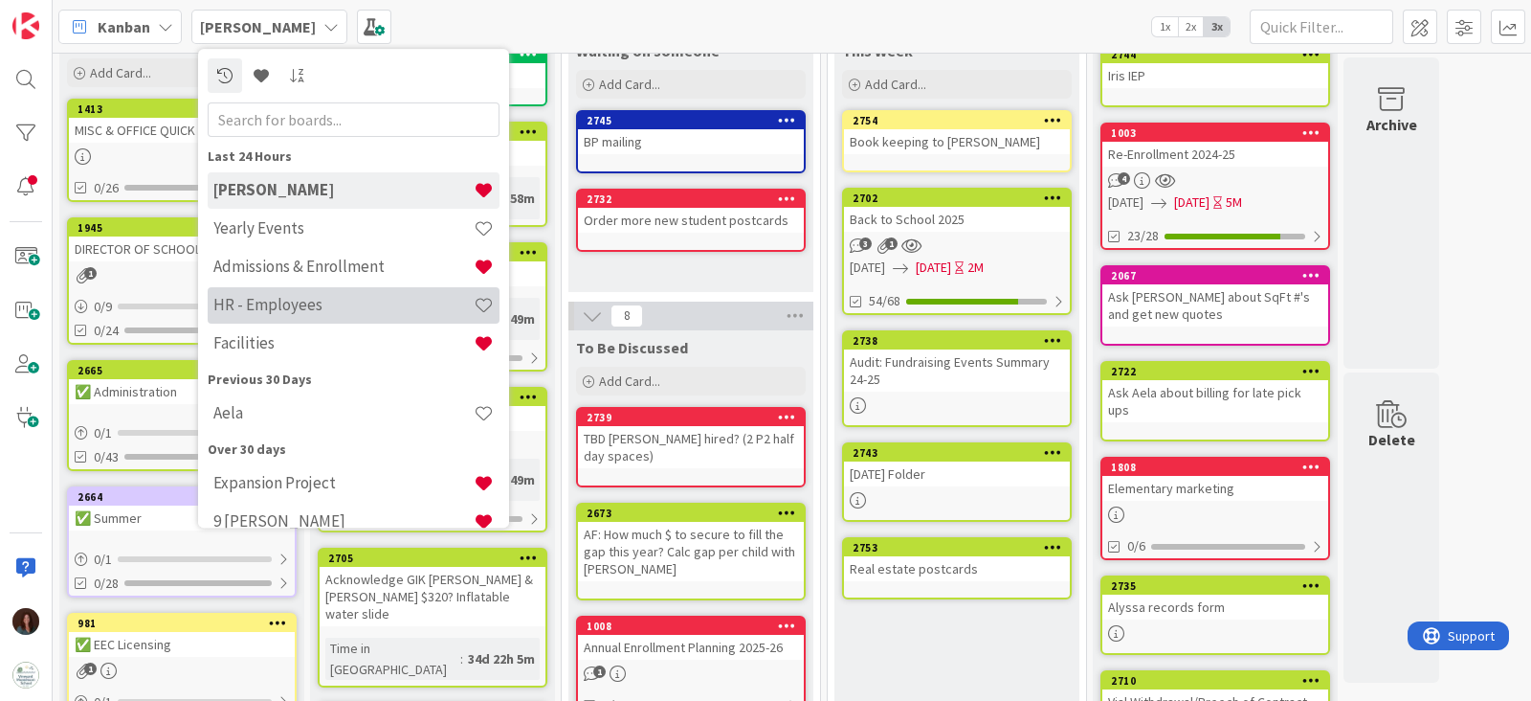
click at [366, 304] on h4 "HR - Employees" at bounding box center [343, 305] width 260 height 19
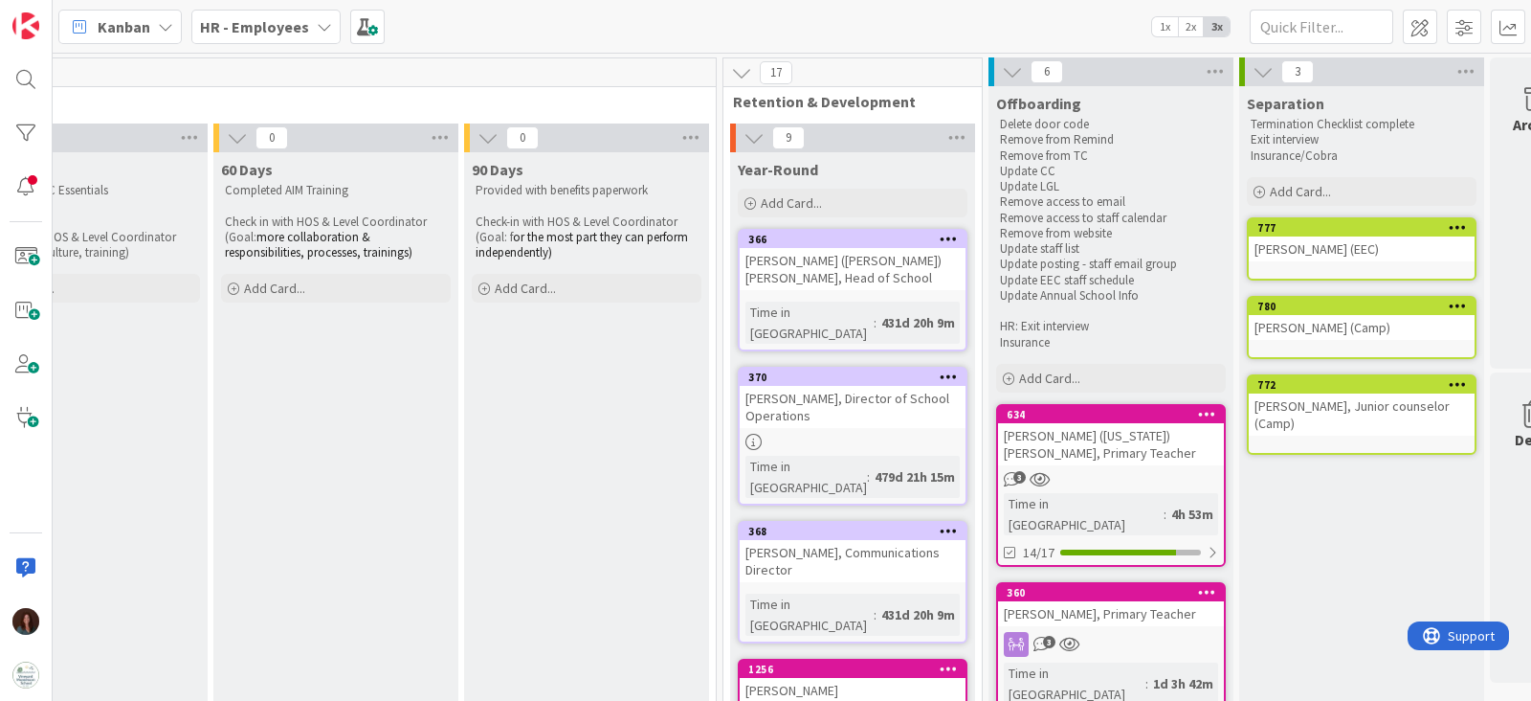
scroll to position [0, 2484]
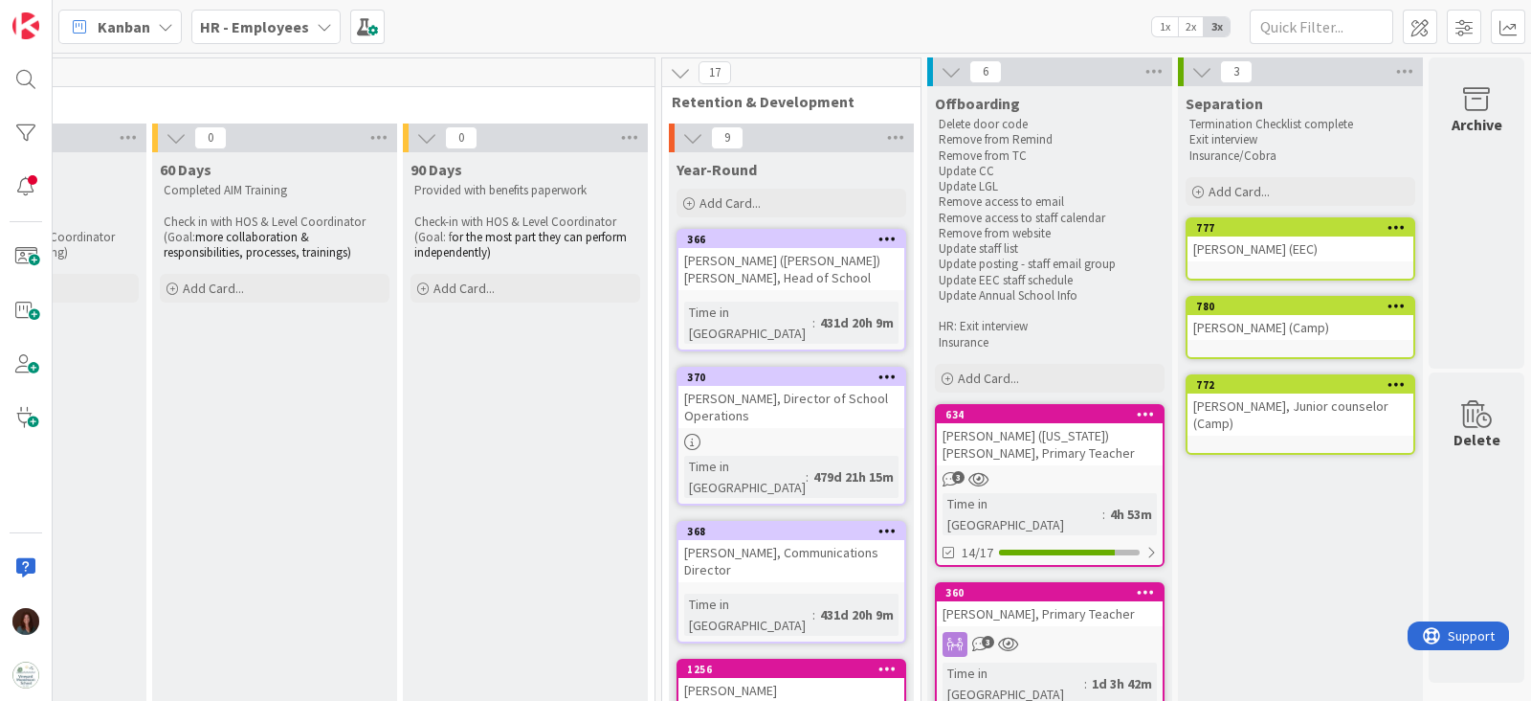
click at [1086, 435] on div "[PERSON_NAME] ([US_STATE]) [PERSON_NAME], Primary Teacher" at bounding box center [1050, 444] width 226 height 42
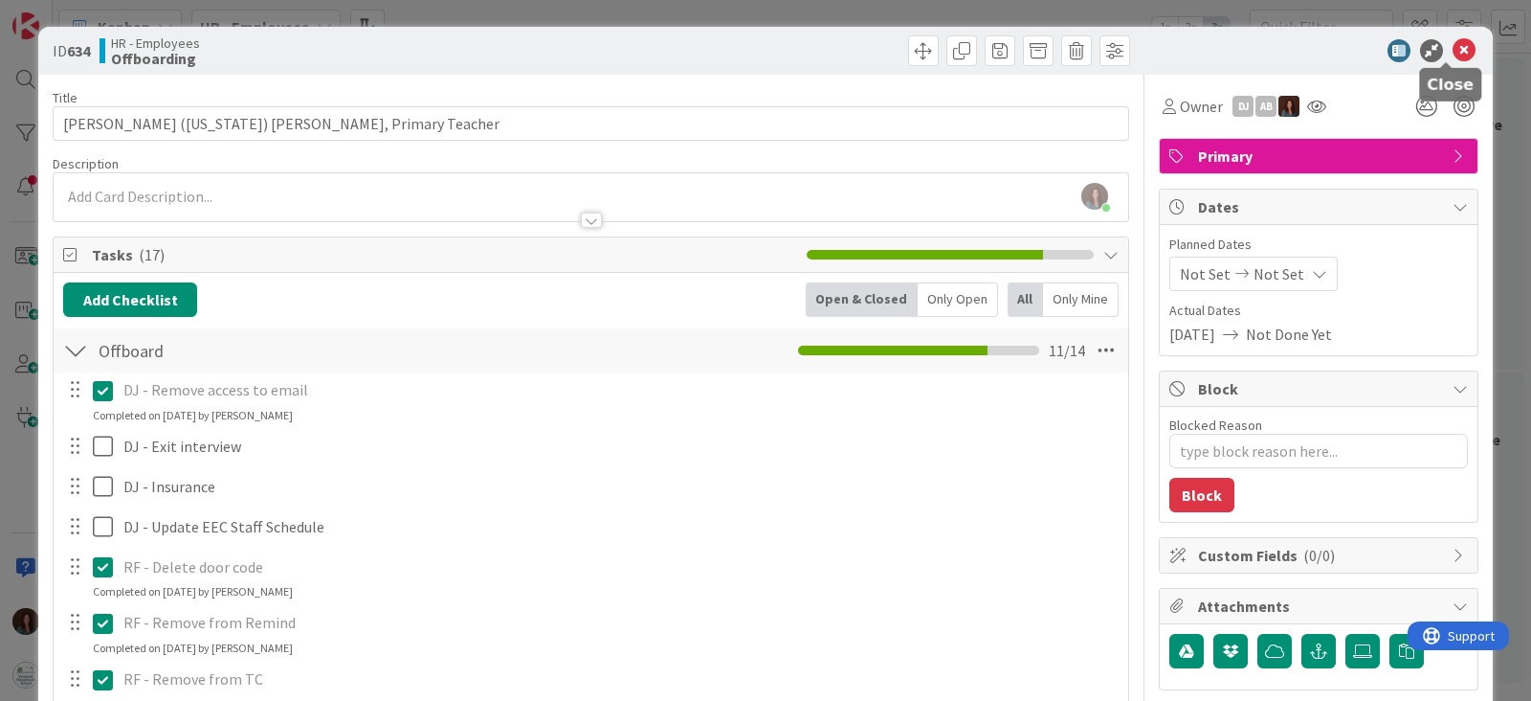
click at [1453, 47] on icon at bounding box center [1464, 50] width 23 height 23
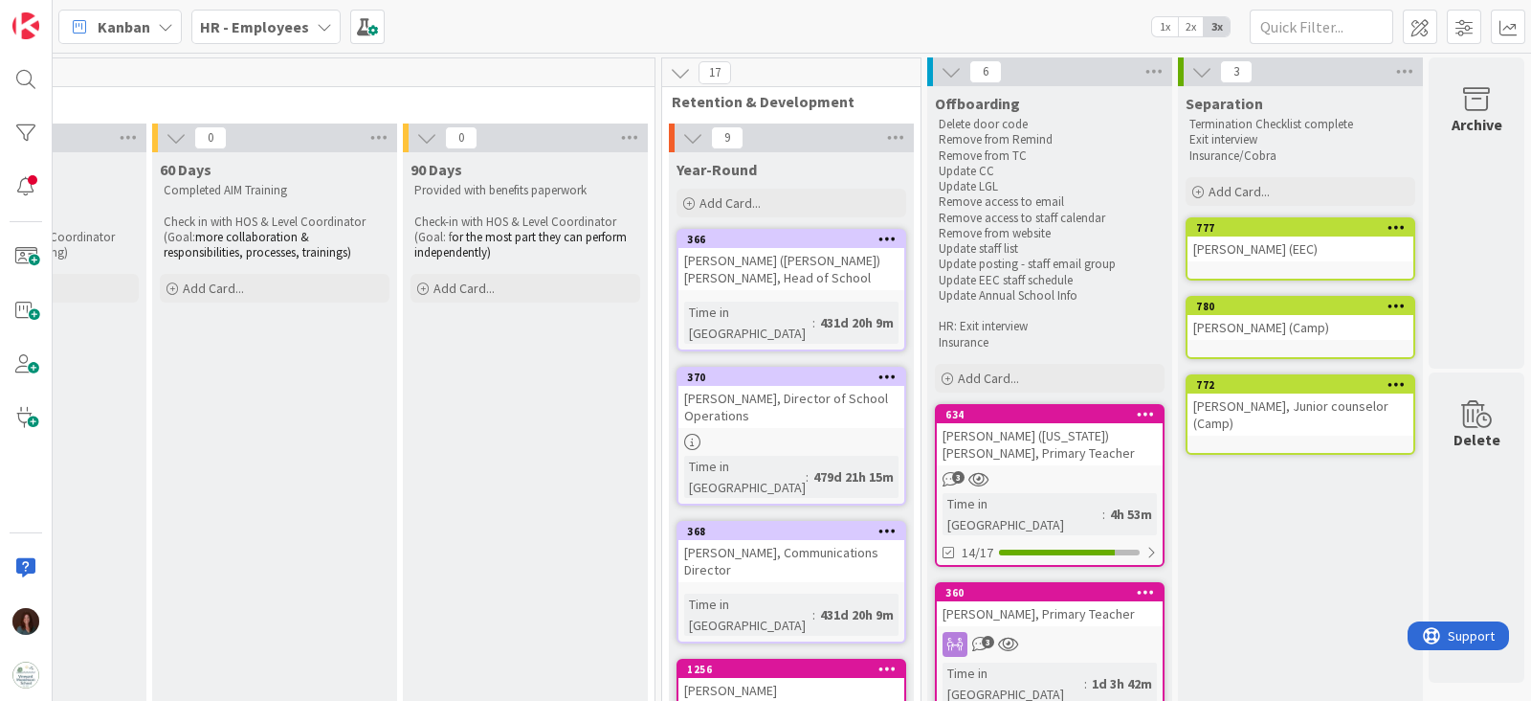
click at [271, 21] on b "HR - Employees" at bounding box center [254, 26] width 109 height 19
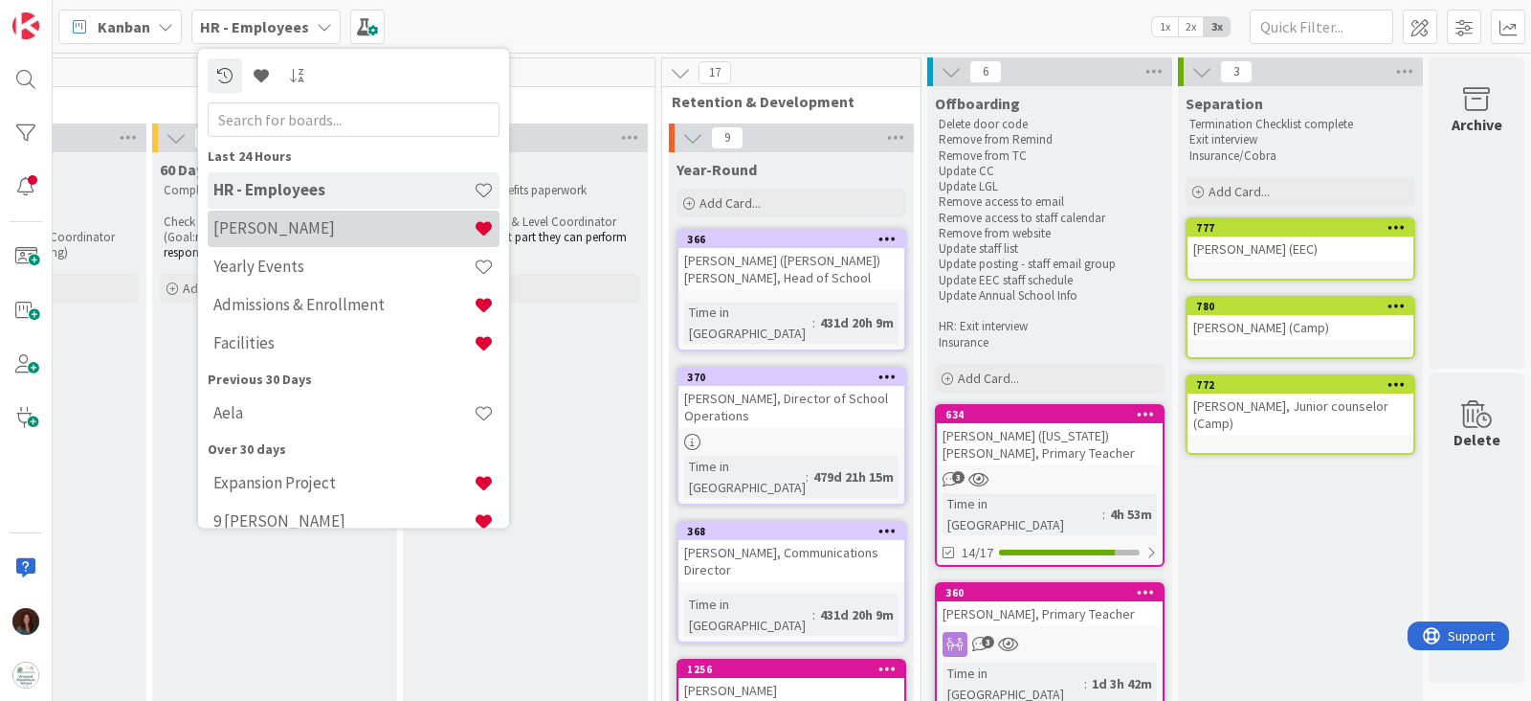
click at [330, 227] on h4 "[PERSON_NAME]" at bounding box center [343, 228] width 260 height 19
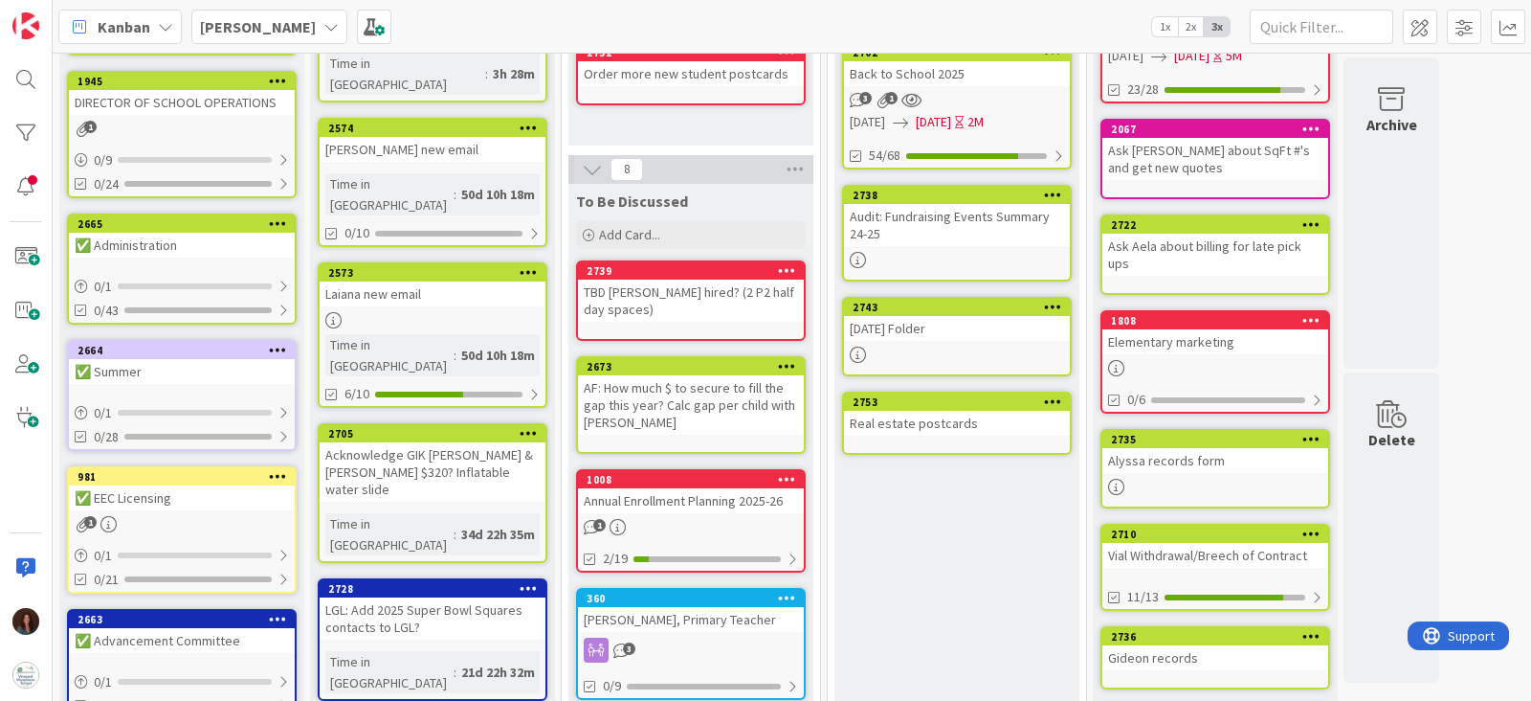
scroll to position [478, 0]
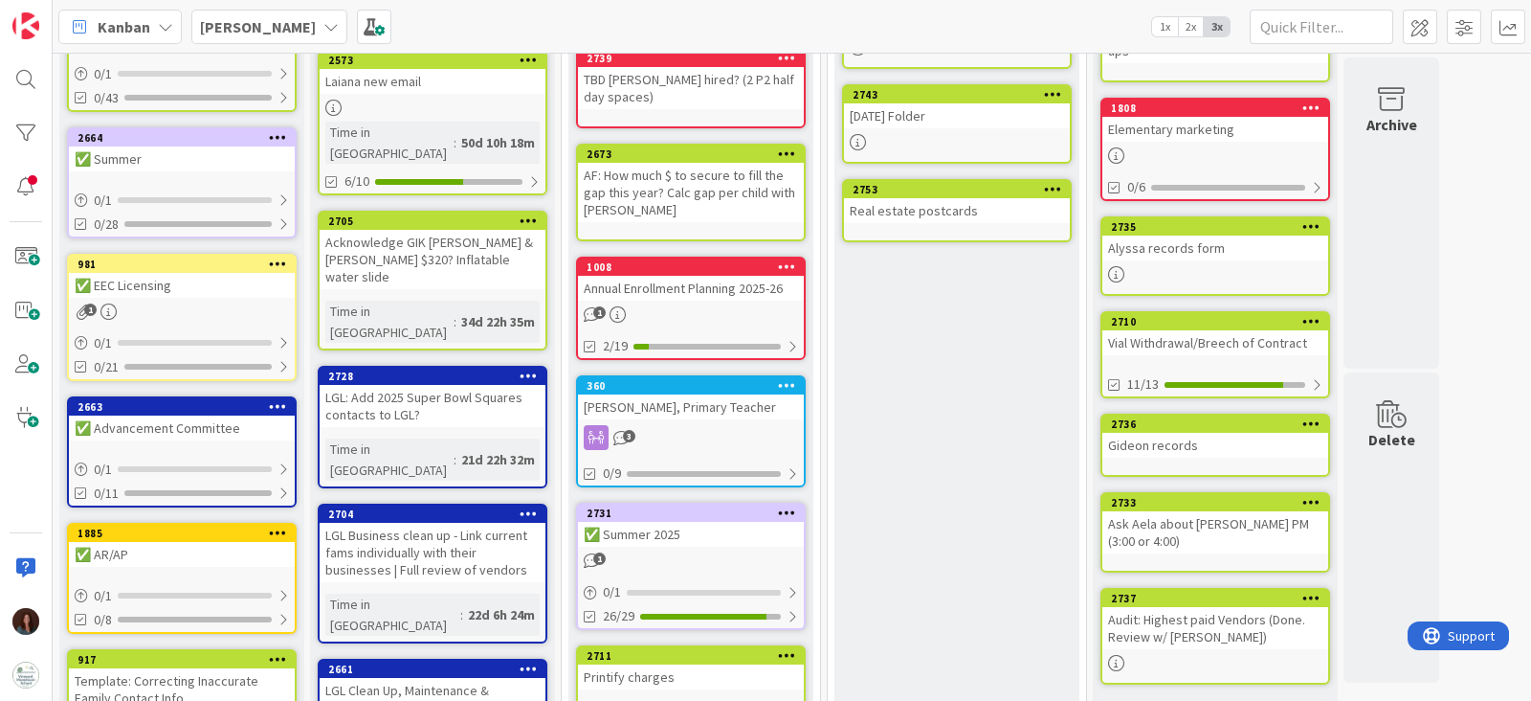
click at [944, 117] on div "[DATE] Folder" at bounding box center [957, 115] width 226 height 25
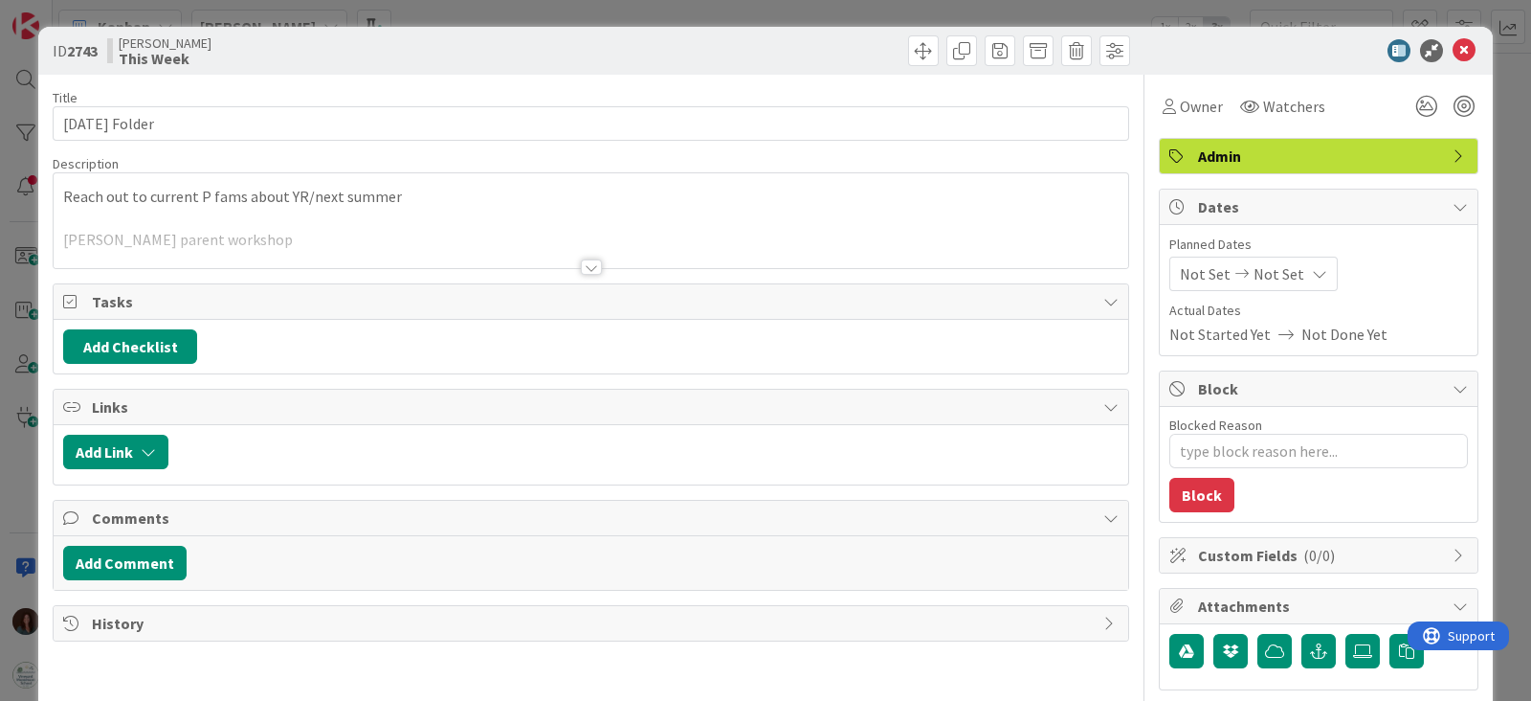
click at [582, 270] on div at bounding box center [591, 266] width 21 height 15
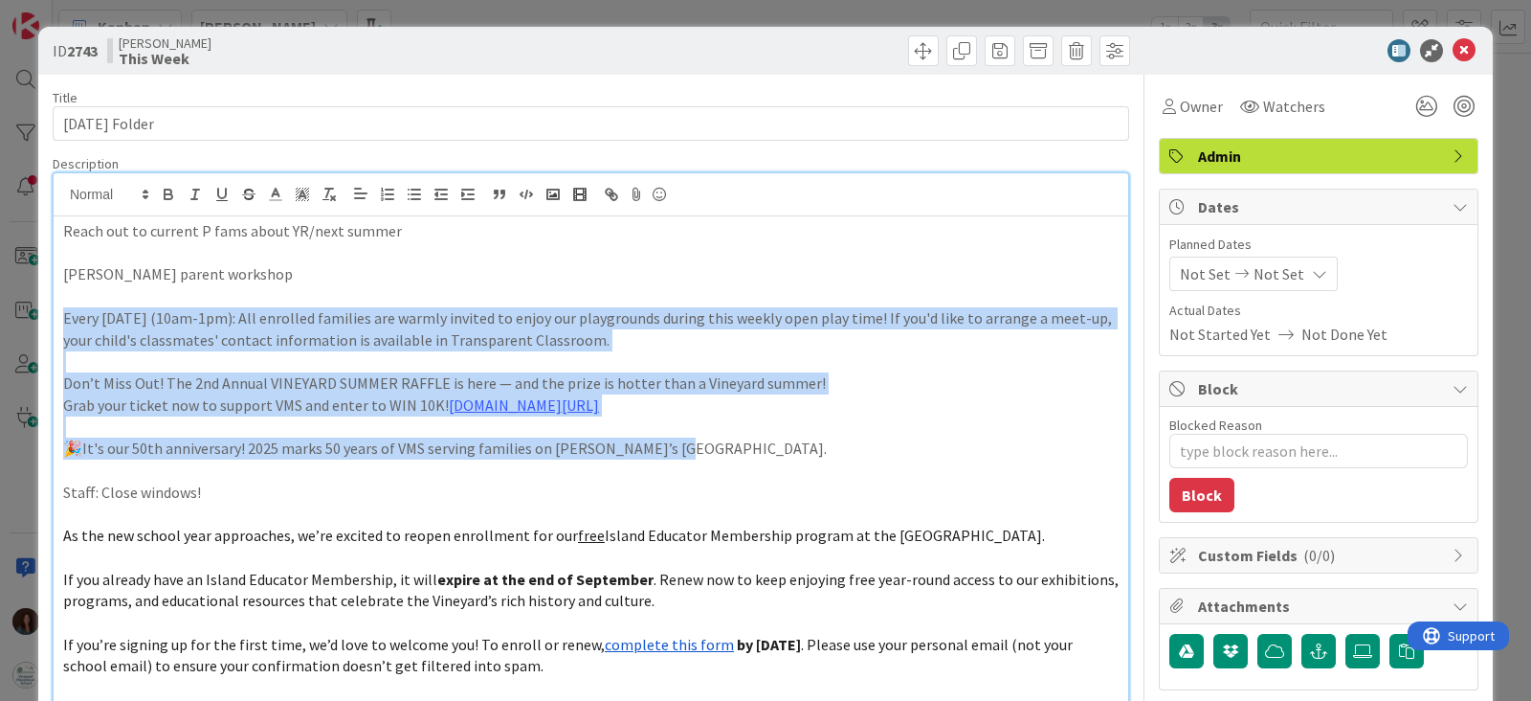
drag, startPoint x: 62, startPoint y: 317, endPoint x: 724, endPoint y: 454, distance: 675.4
click at [724, 454] on div "Reach out to current P fams about YR/next summer [PERSON_NAME] parent workshop …" at bounding box center [591, 510] width 1075 height 589
copy div "Every [DATE] (10am-1pm): All enrolled families are warmly invited to enjoy our …"
click at [798, 428] on p at bounding box center [591, 426] width 1056 height 22
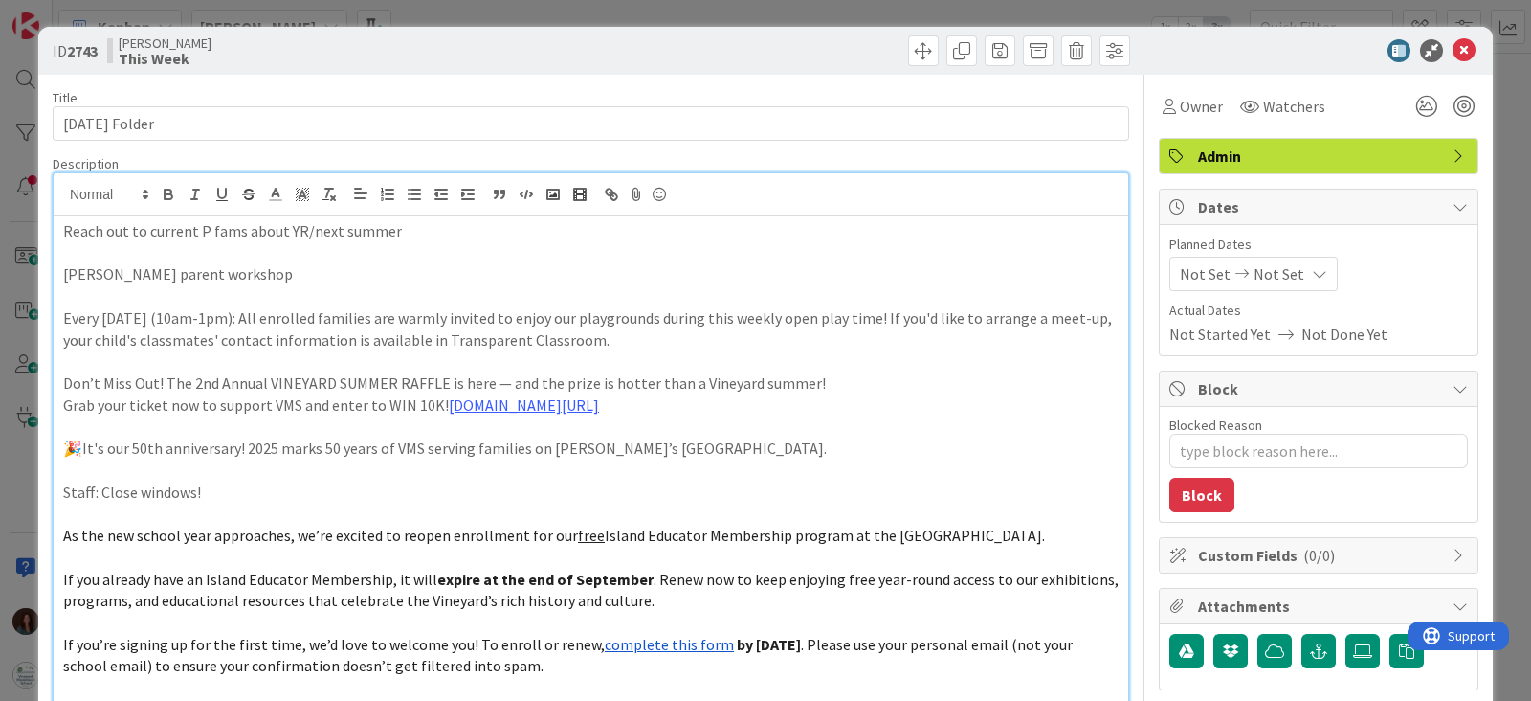
drag, startPoint x: 265, startPoint y: 273, endPoint x: 49, endPoint y: 277, distance: 216.3
click at [48, 277] on div "ID 2743 [PERSON_NAME] This Week Title 13 / 128 [DATE] Folder Description [PERSO…" at bounding box center [765, 654] width 1455 height 1254
click at [1453, 46] on icon at bounding box center [1464, 50] width 23 height 23
